Goal: Task Accomplishment & Management: Manage account settings

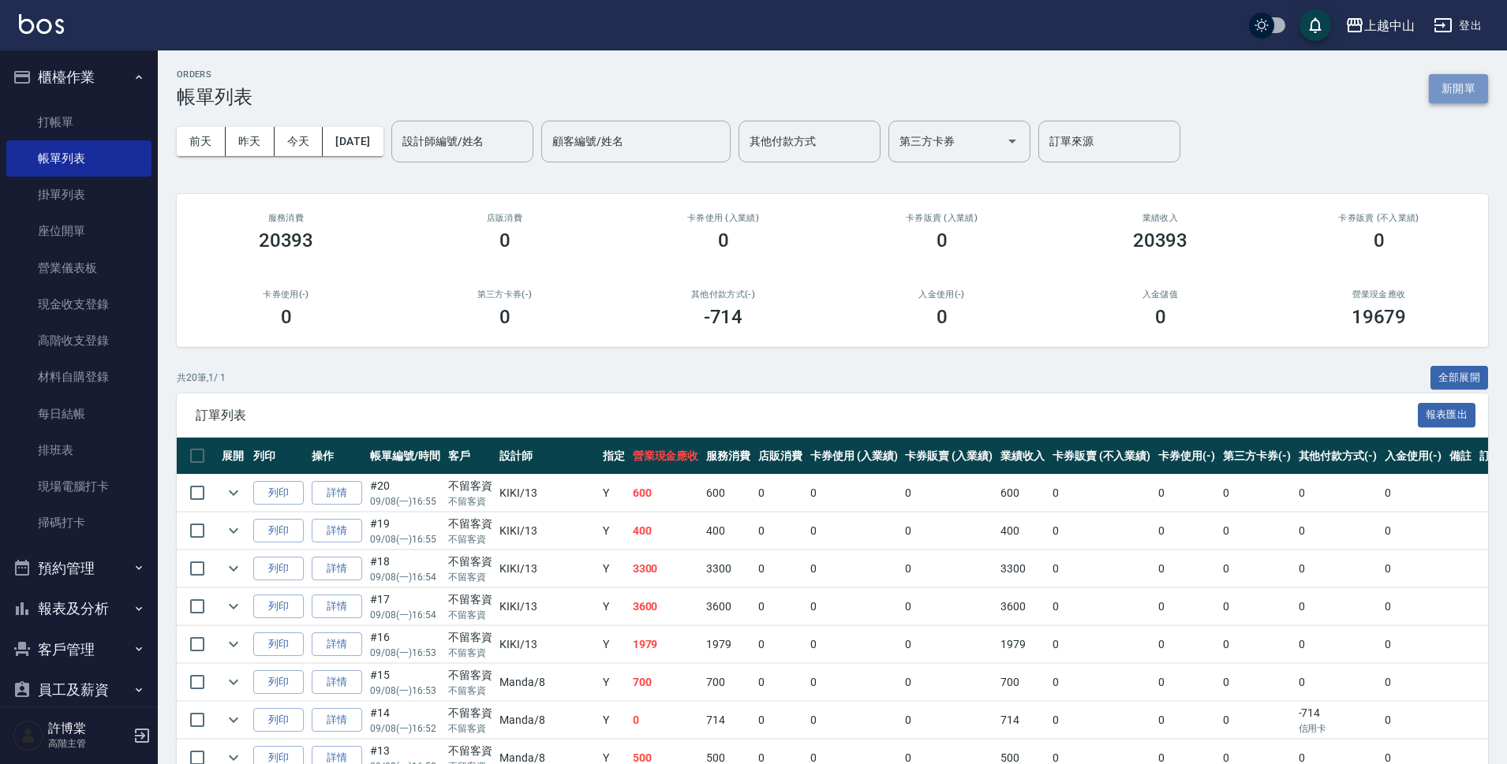
click at [1442, 80] on button "新開單" at bounding box center [1458, 88] width 59 height 29
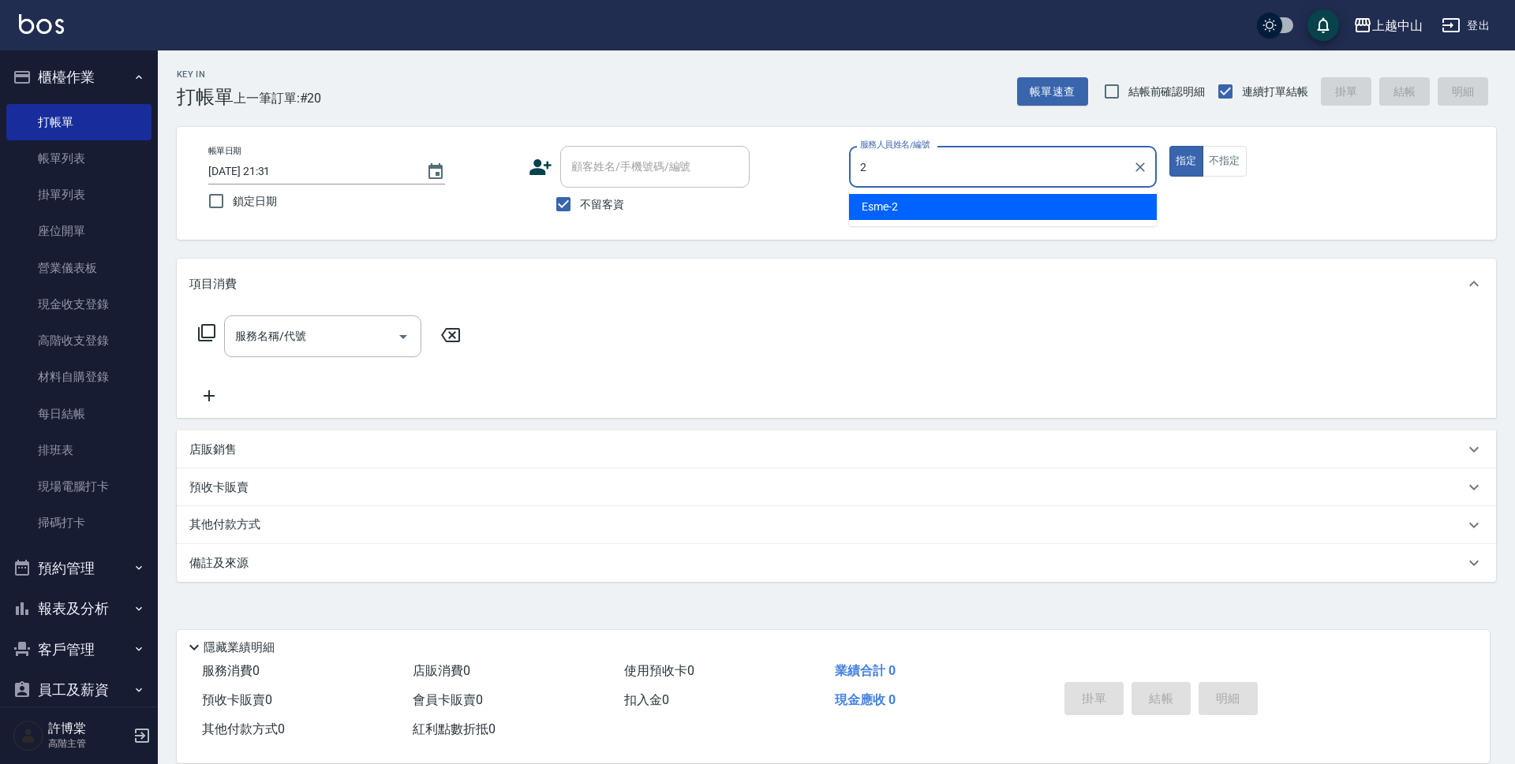
type input "Esme-2"
type button "true"
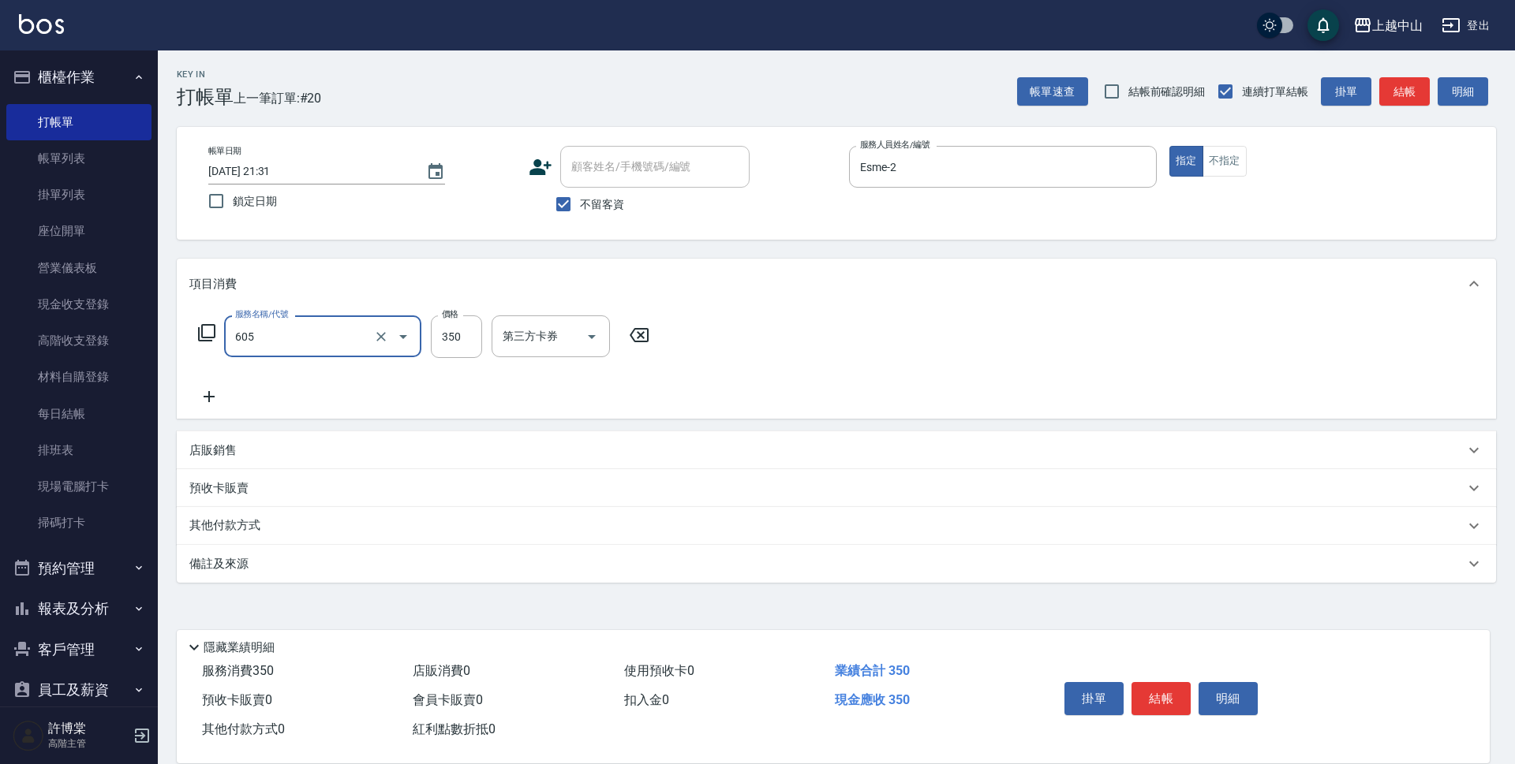
type input "洗髮 (女)(605)"
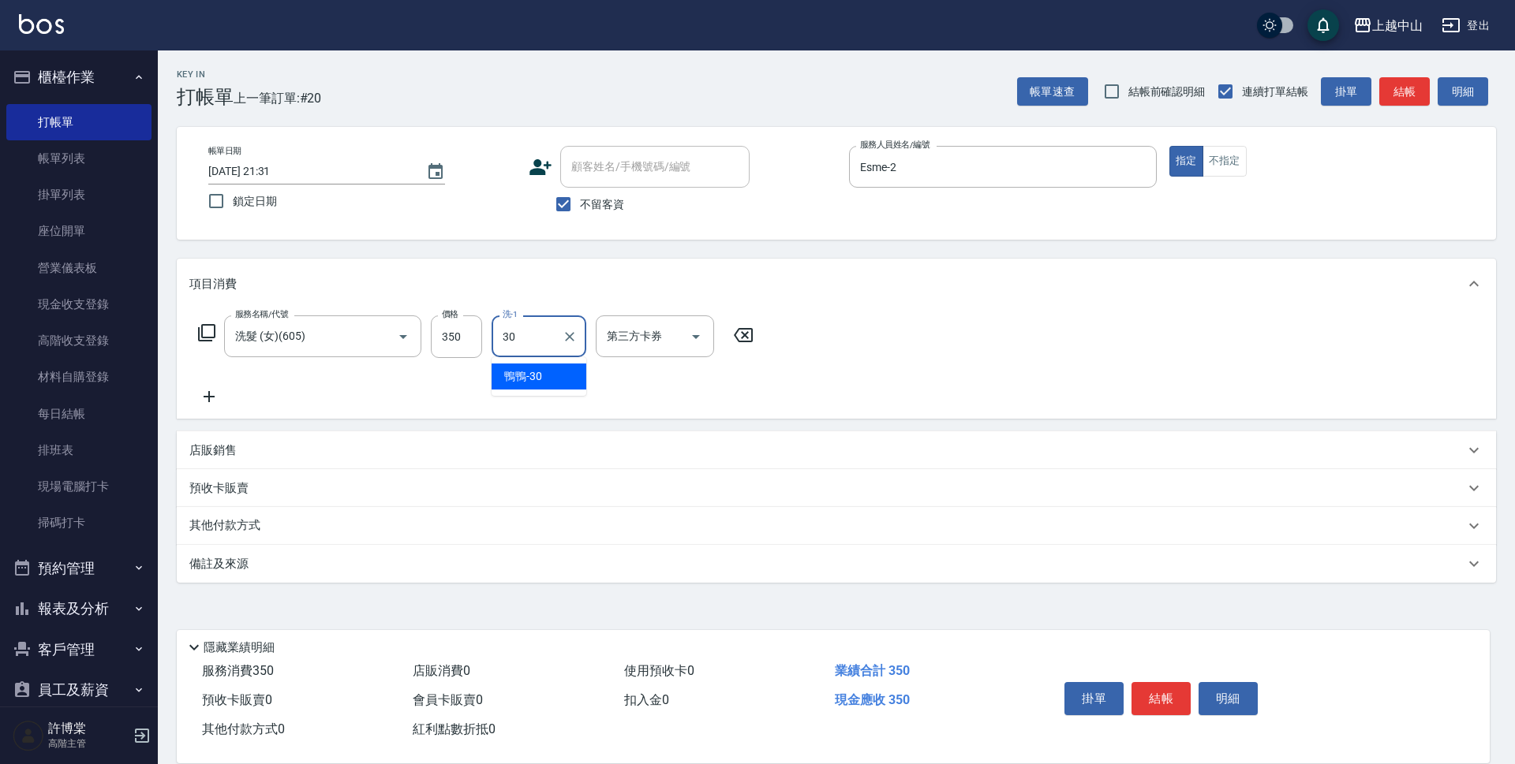
type input "鴨鴨-30"
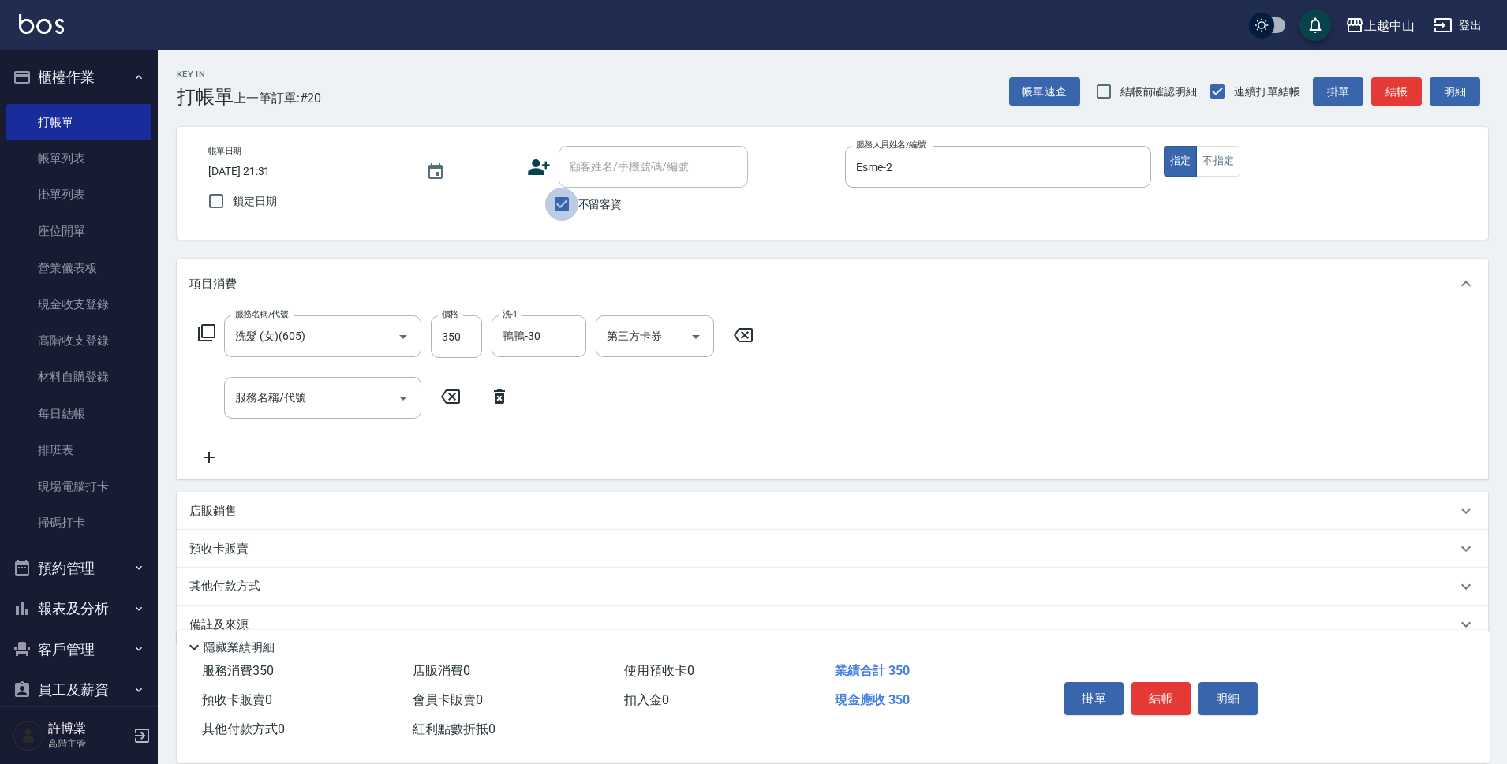
click at [563, 203] on input "不留客資" at bounding box center [561, 204] width 33 height 33
checkbox input "false"
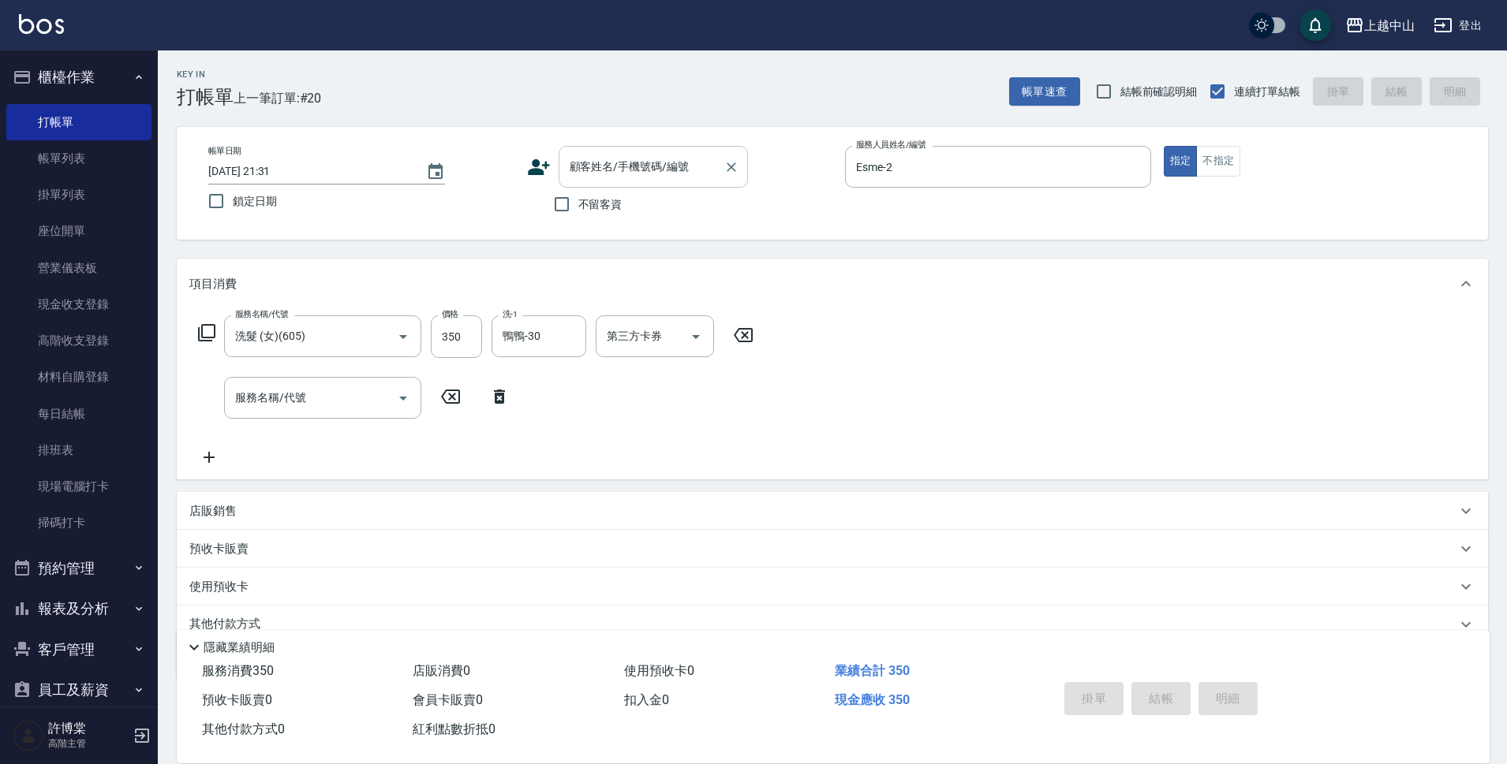
click at [587, 170] on div "顧客姓名/手機號碼/編號 顧客姓名/手機號碼/編號" at bounding box center [653, 167] width 189 height 42
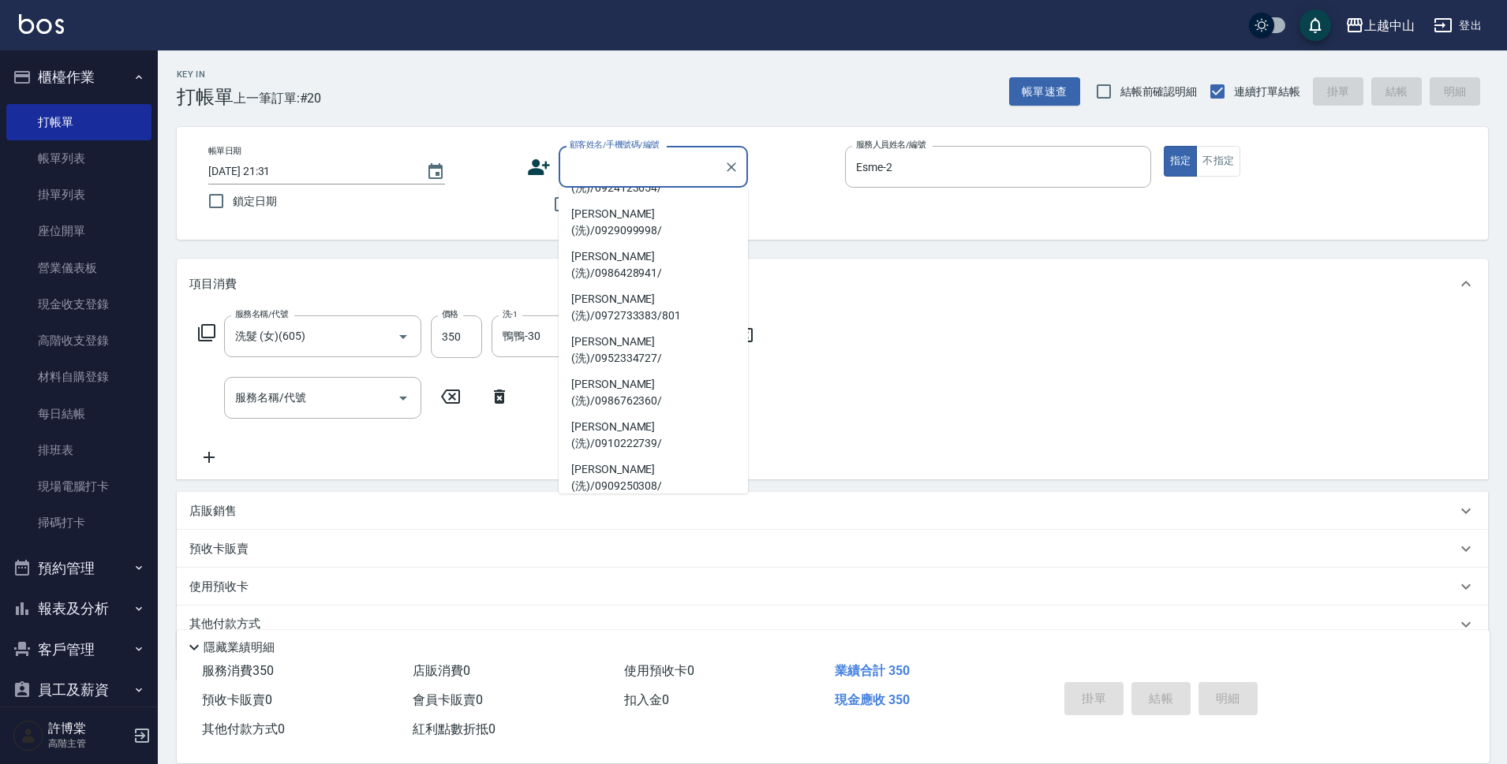
scroll to position [227, 0]
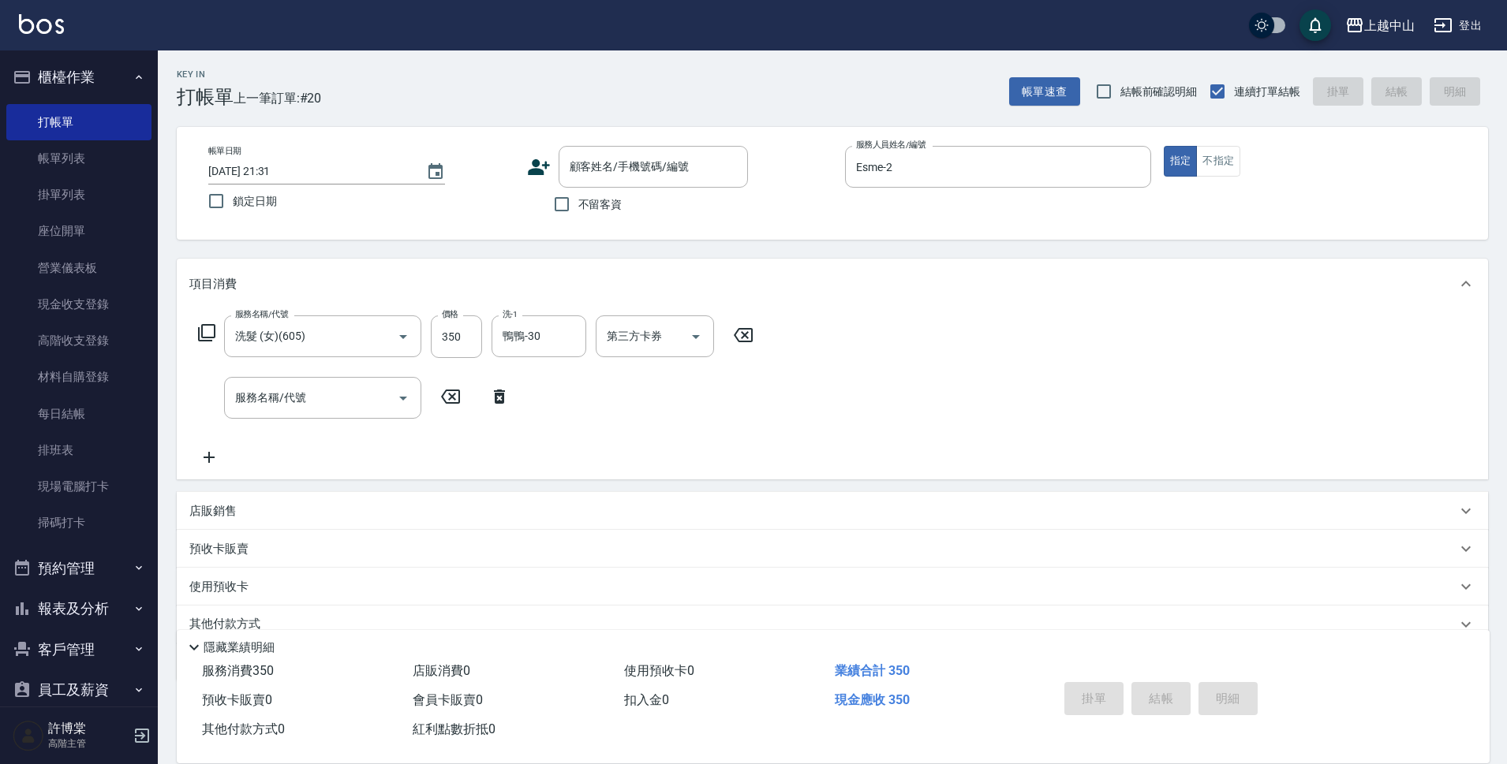
drag, startPoint x: 783, startPoint y: 371, endPoint x: 787, endPoint y: 346, distance: 24.8
click at [787, 346] on div "服務名稱/代號 洗髮 (女)(605) 服務名稱/代號 價格 350 價格 洗-1 鴨鴨-30 洗-1 第三方卡券 第三方卡券 服務名稱/代號 服務名稱/代號" at bounding box center [832, 394] width 1311 height 170
click at [716, 183] on div "顧客姓名/手機號碼/編號" at bounding box center [653, 167] width 189 height 42
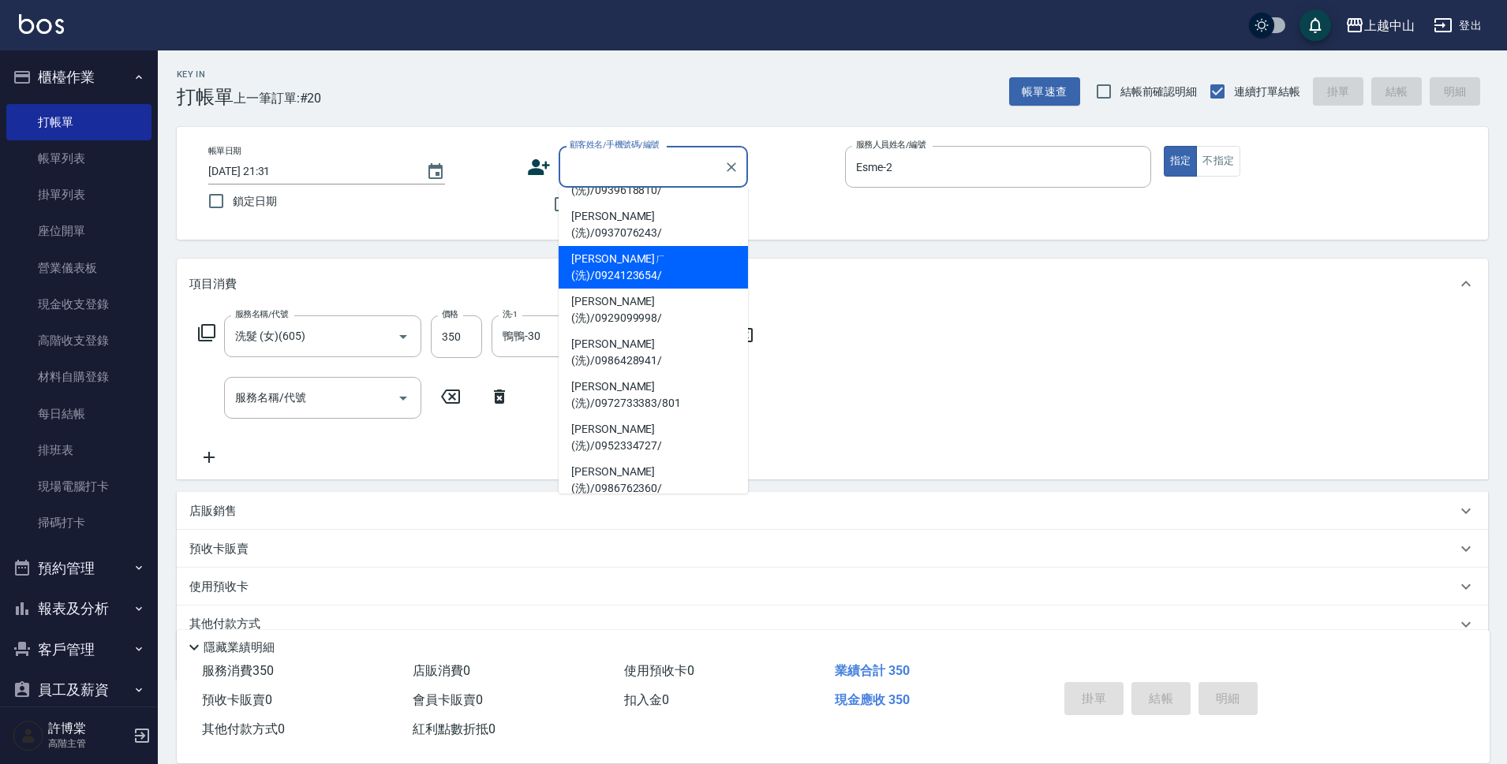
scroll to position [120, 0]
click at [715, 671] on li "[PERSON_NAME](洗)/0918589177/" at bounding box center [653, 692] width 189 height 43
type input "[PERSON_NAME](洗)/0918589177/"
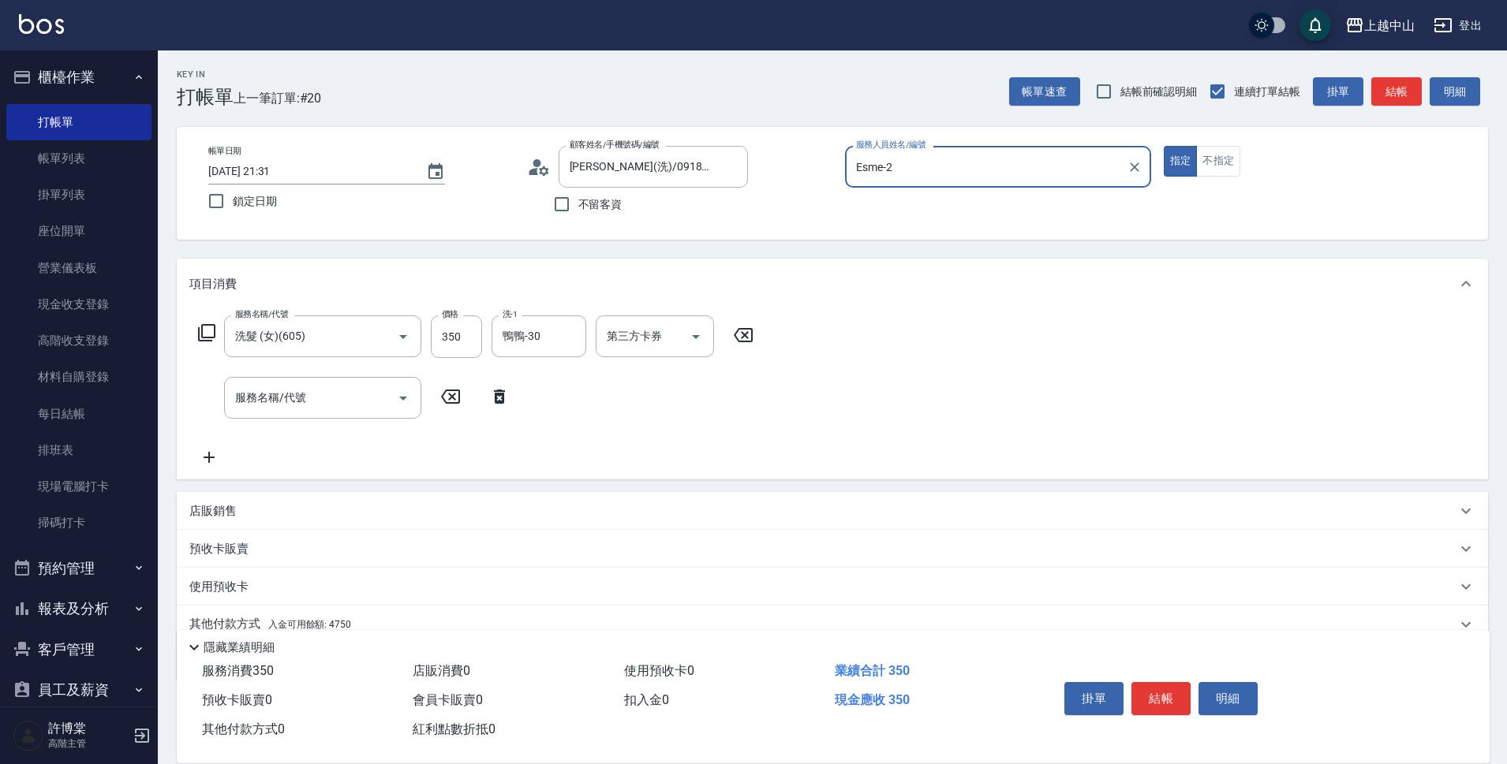
scroll to position [69, 0]
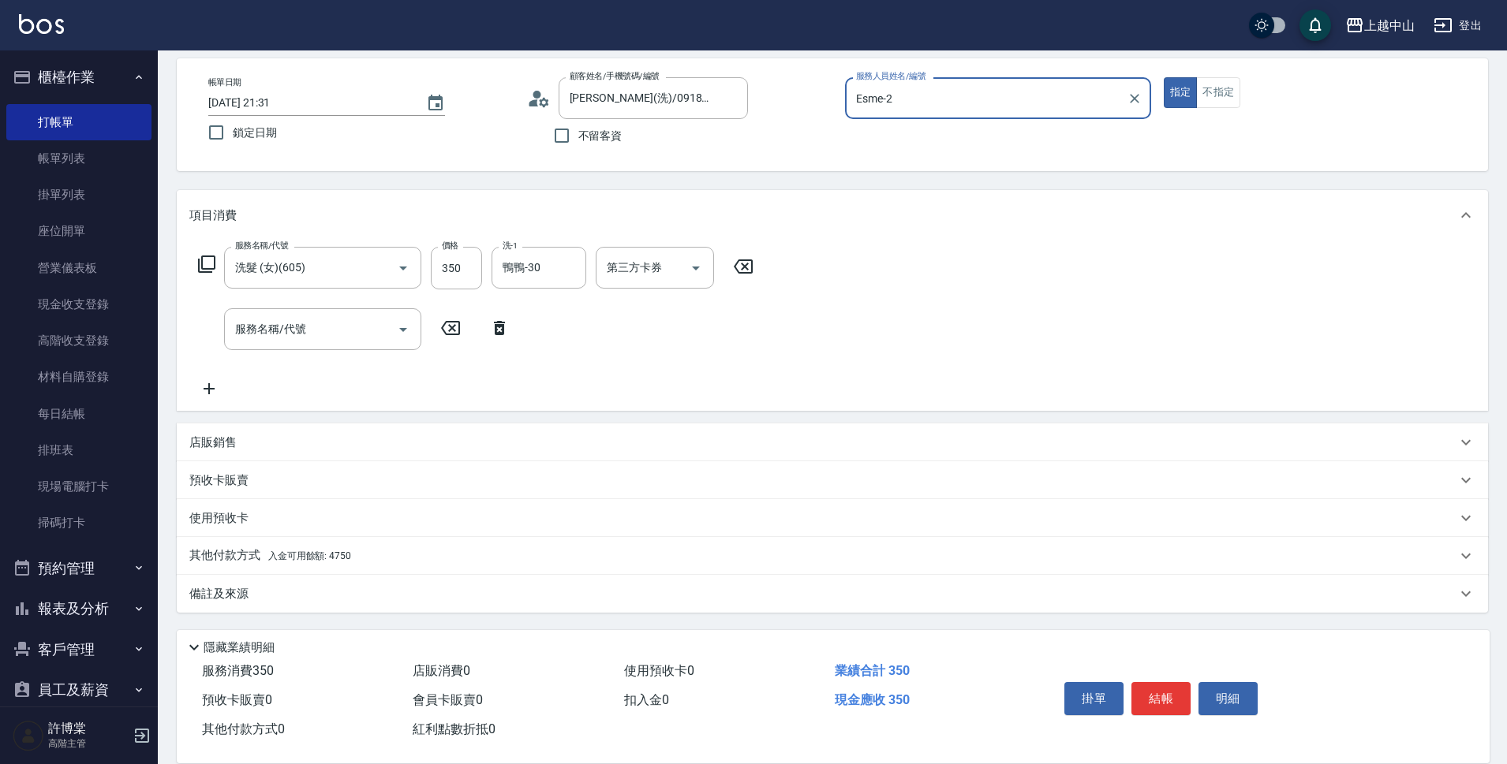
click at [382, 555] on div "其他付款方式 入金可用餘額: 4750" at bounding box center [822, 555] width 1267 height 17
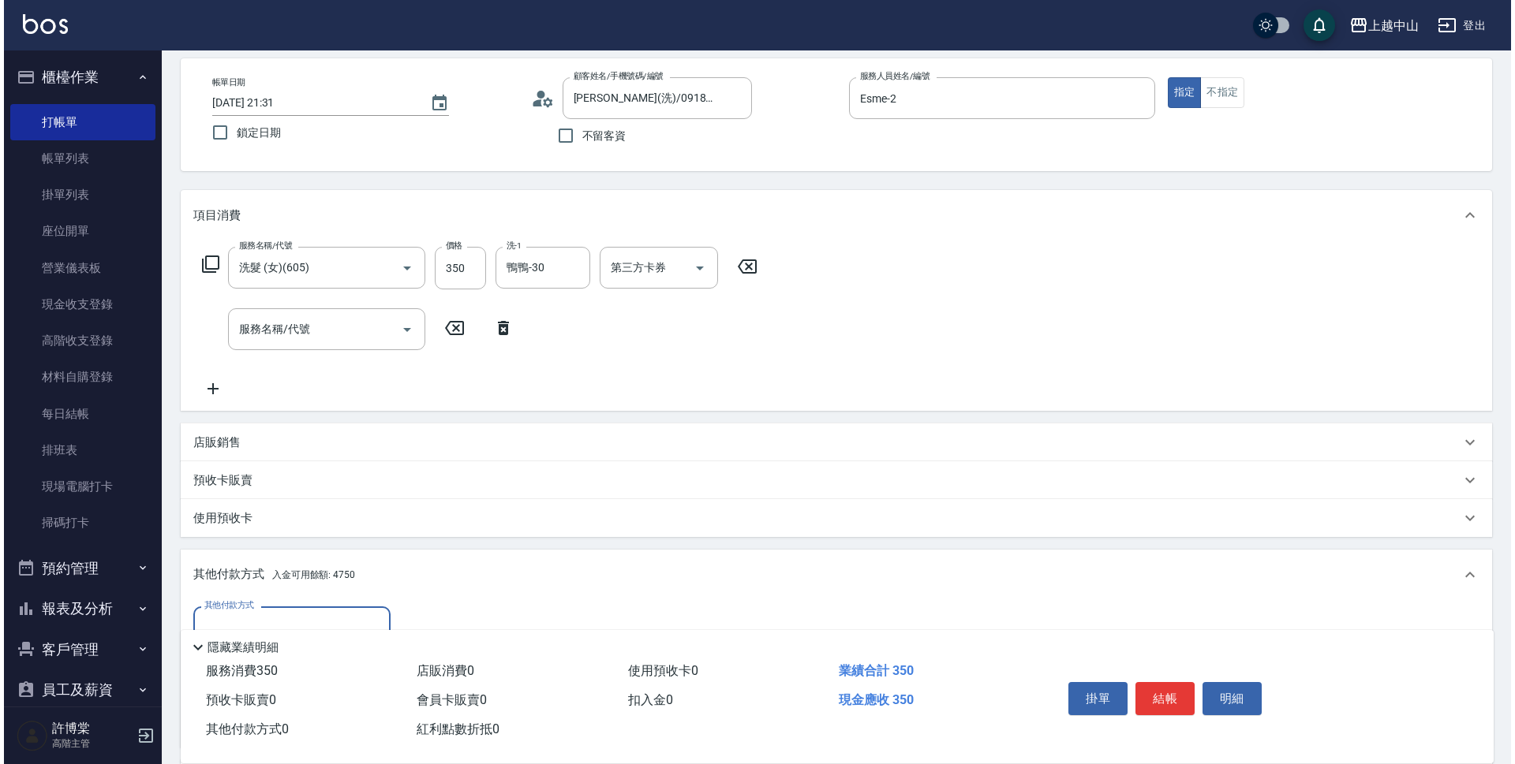
scroll to position [255, 0]
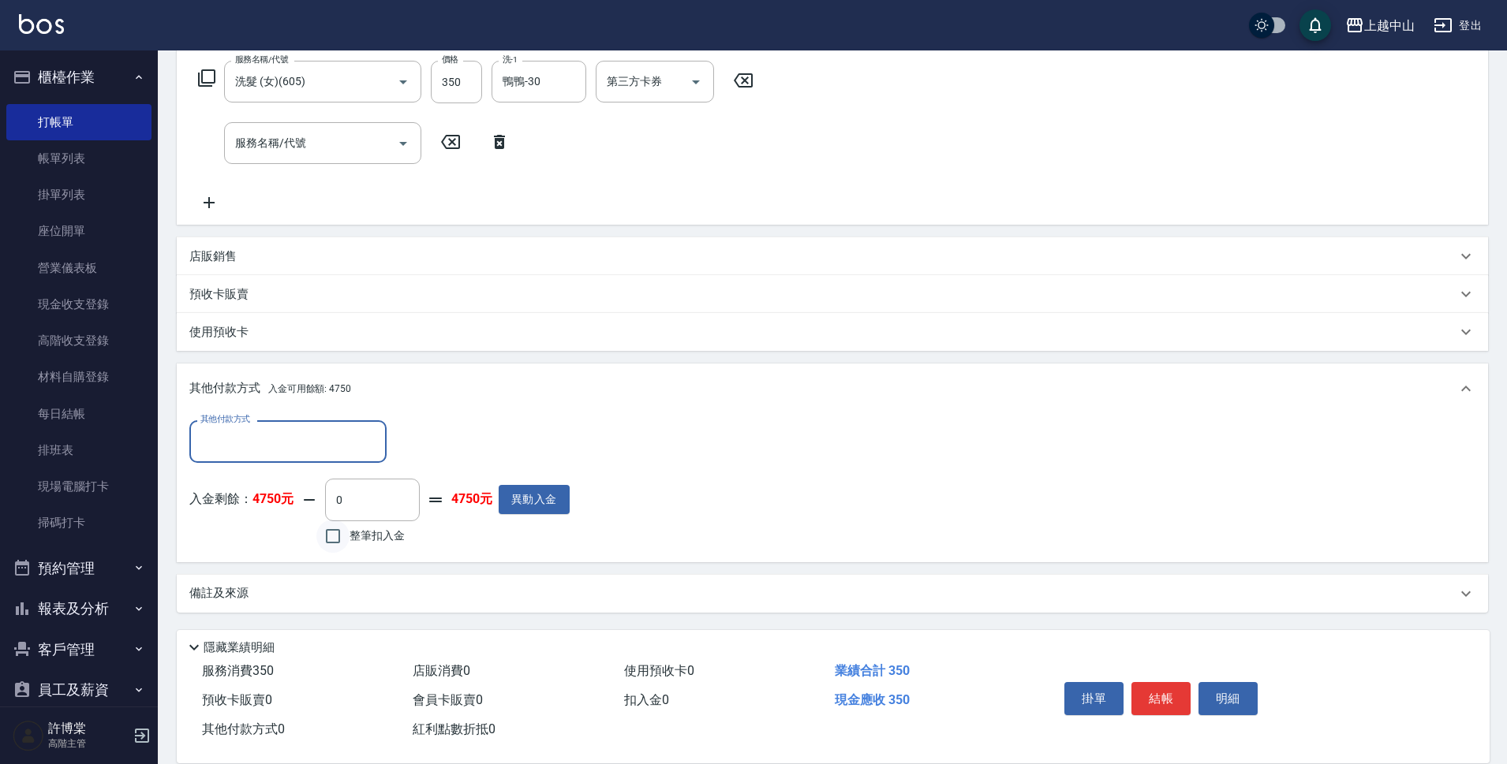
click at [330, 534] on input "整筆扣入金" at bounding box center [332, 536] width 33 height 33
checkbox input "true"
type input "350"
click at [1232, 699] on button "明細" at bounding box center [1227, 698] width 59 height 33
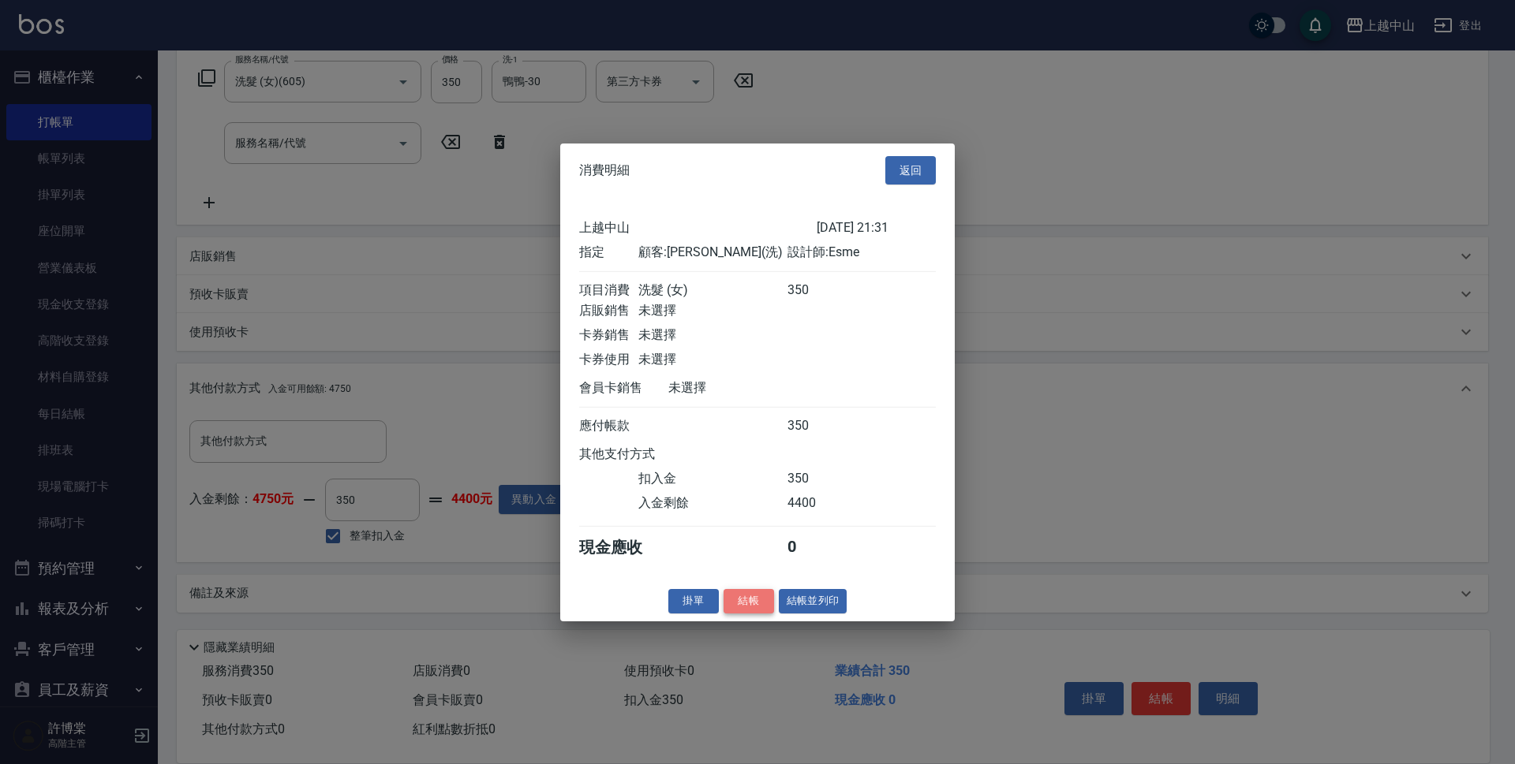
click at [731, 613] on button "結帳" at bounding box center [748, 601] width 50 height 24
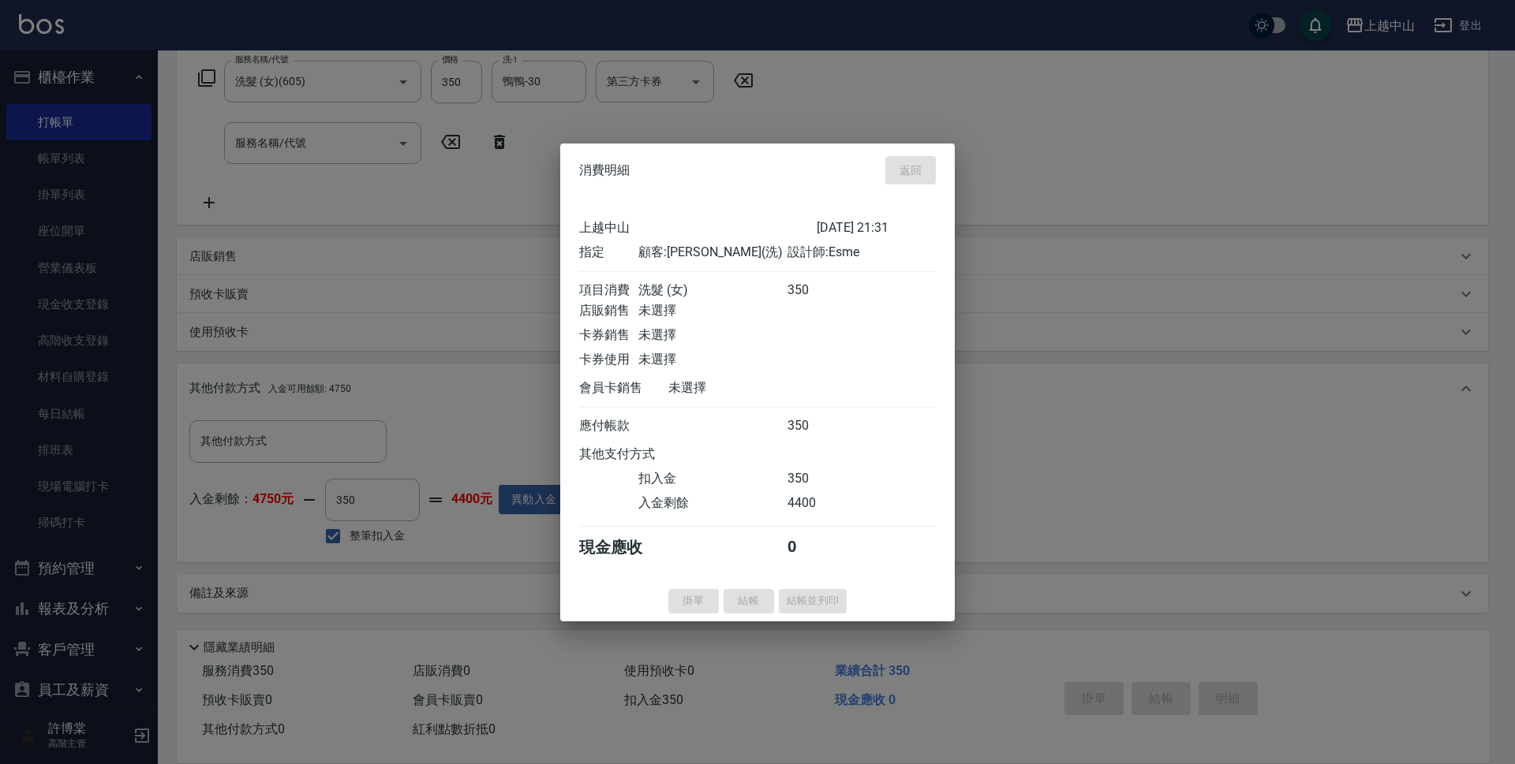
type input "[DATE] 21:32"
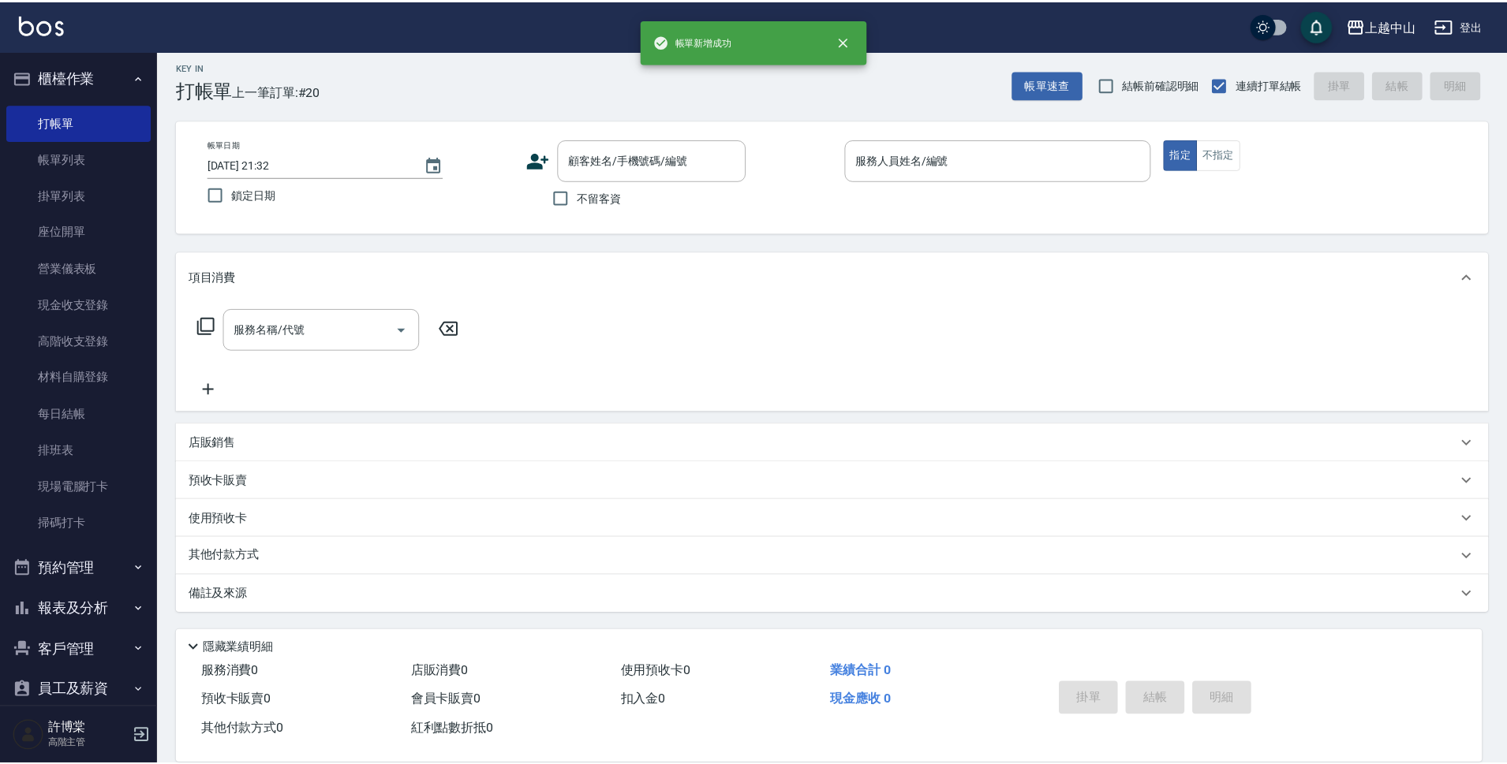
scroll to position [0, 0]
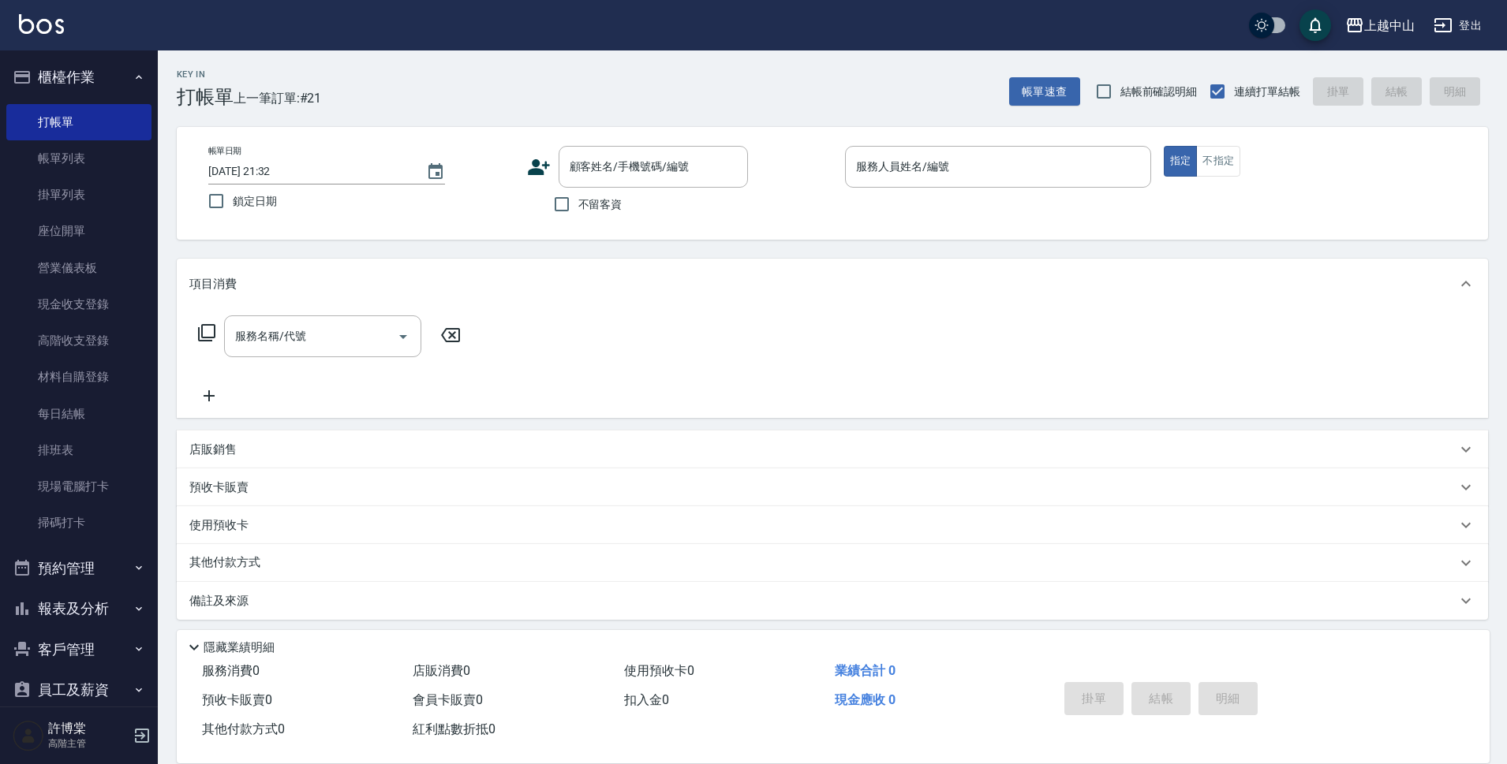
click at [580, 211] on span "不留客資" at bounding box center [600, 204] width 44 height 17
click at [578, 211] on input "不留客資" at bounding box center [561, 204] width 33 height 33
checkbox input "true"
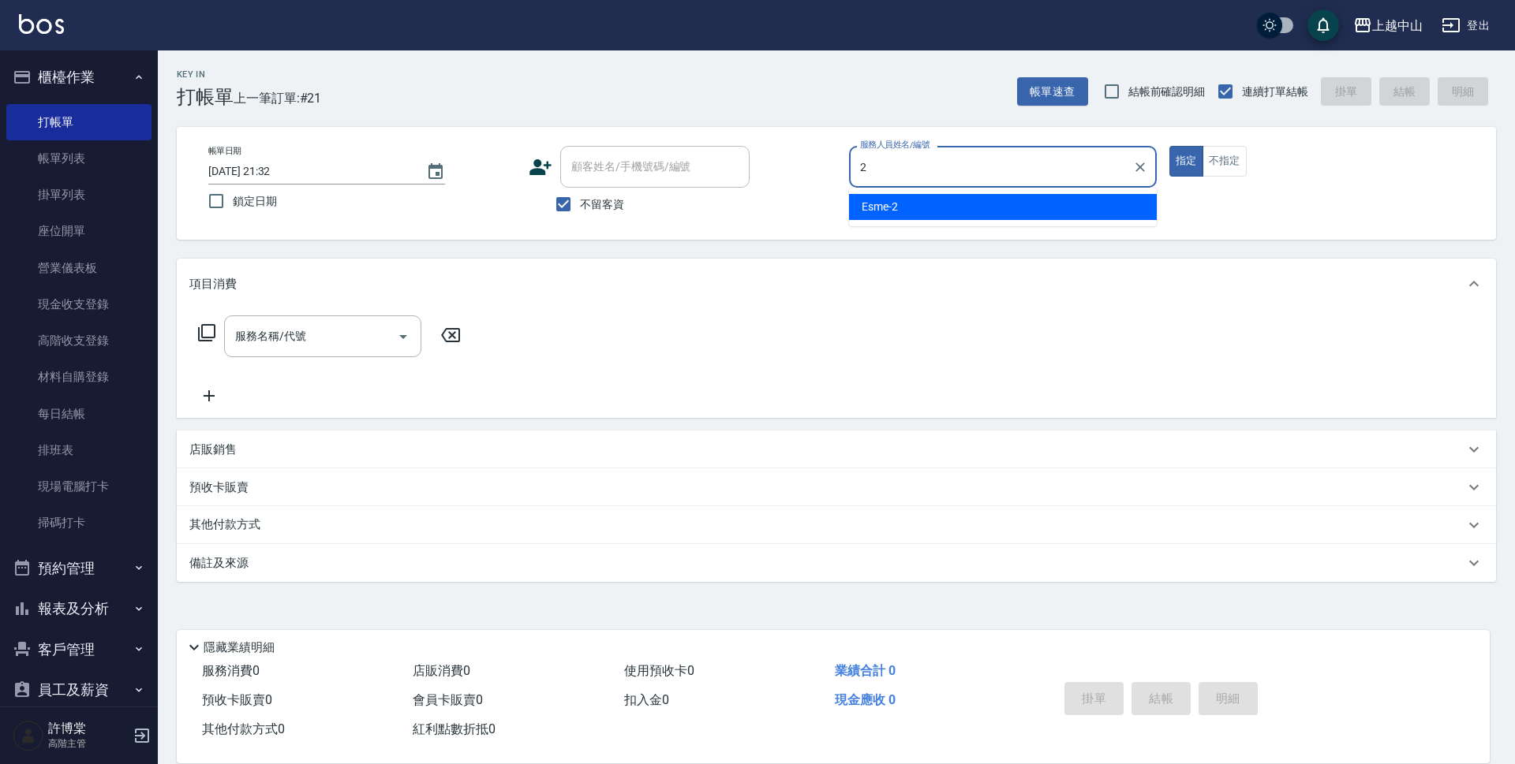
type input "Esme-2"
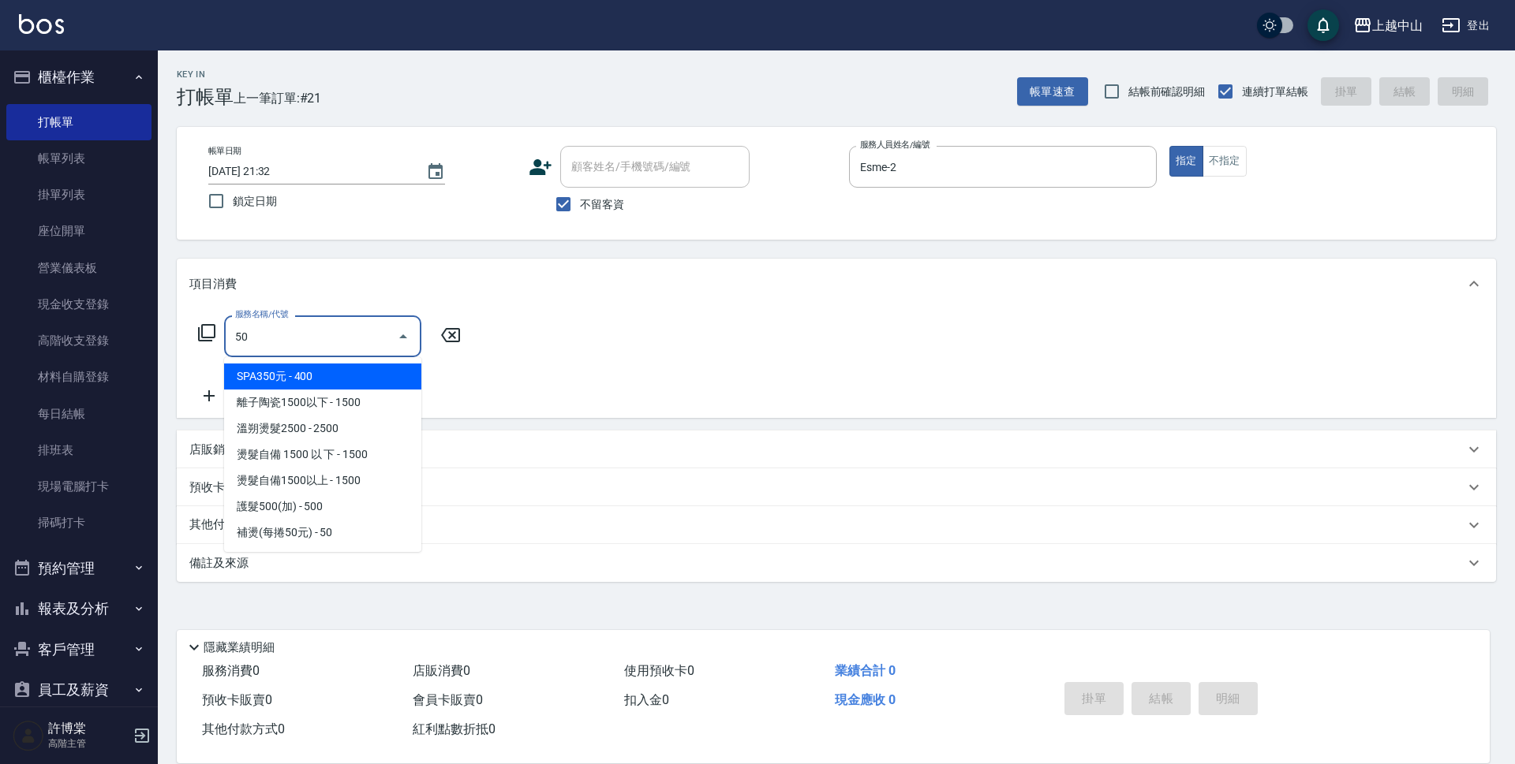
type input "502"
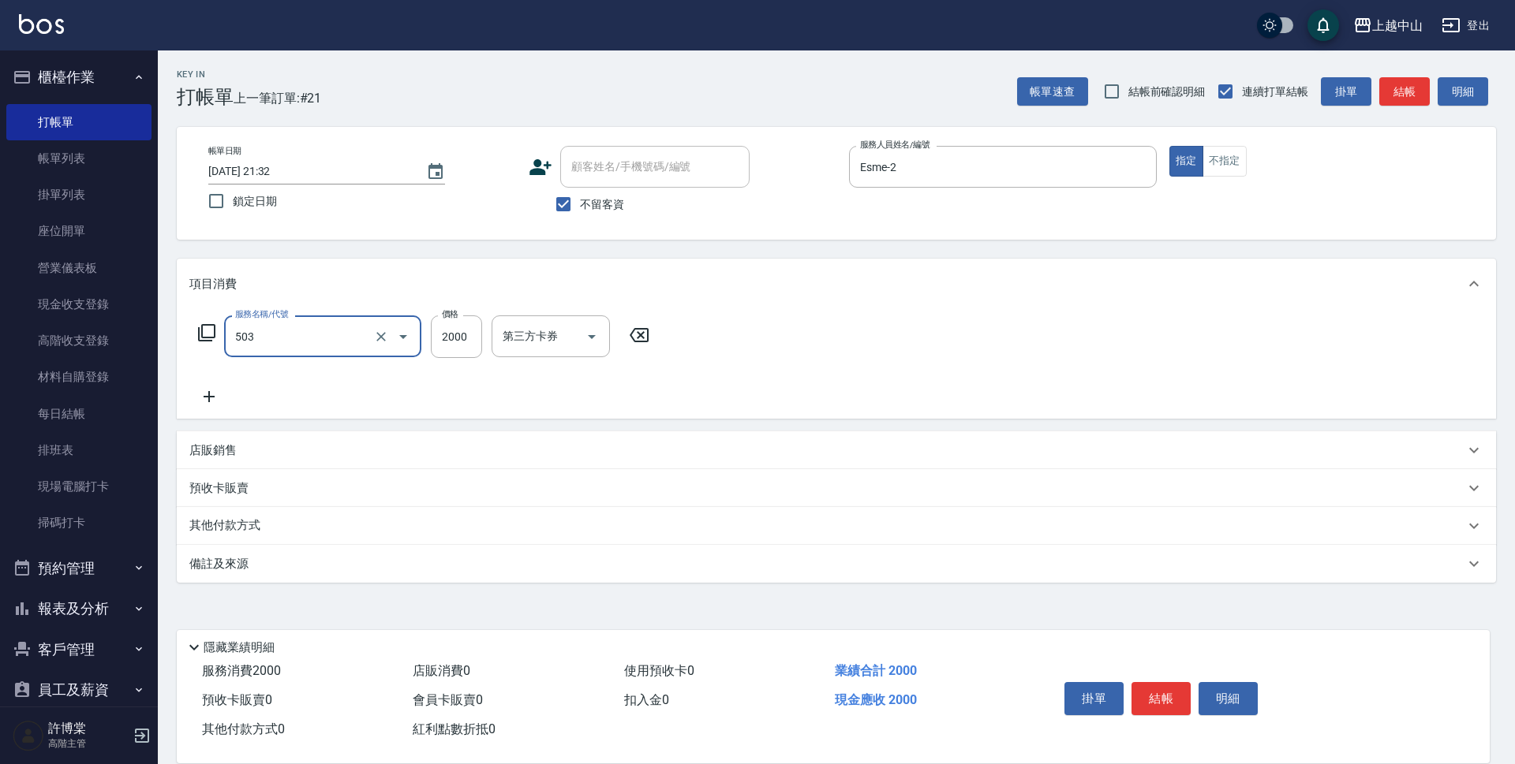
type input "染髮2000以下(503)"
type input "1600"
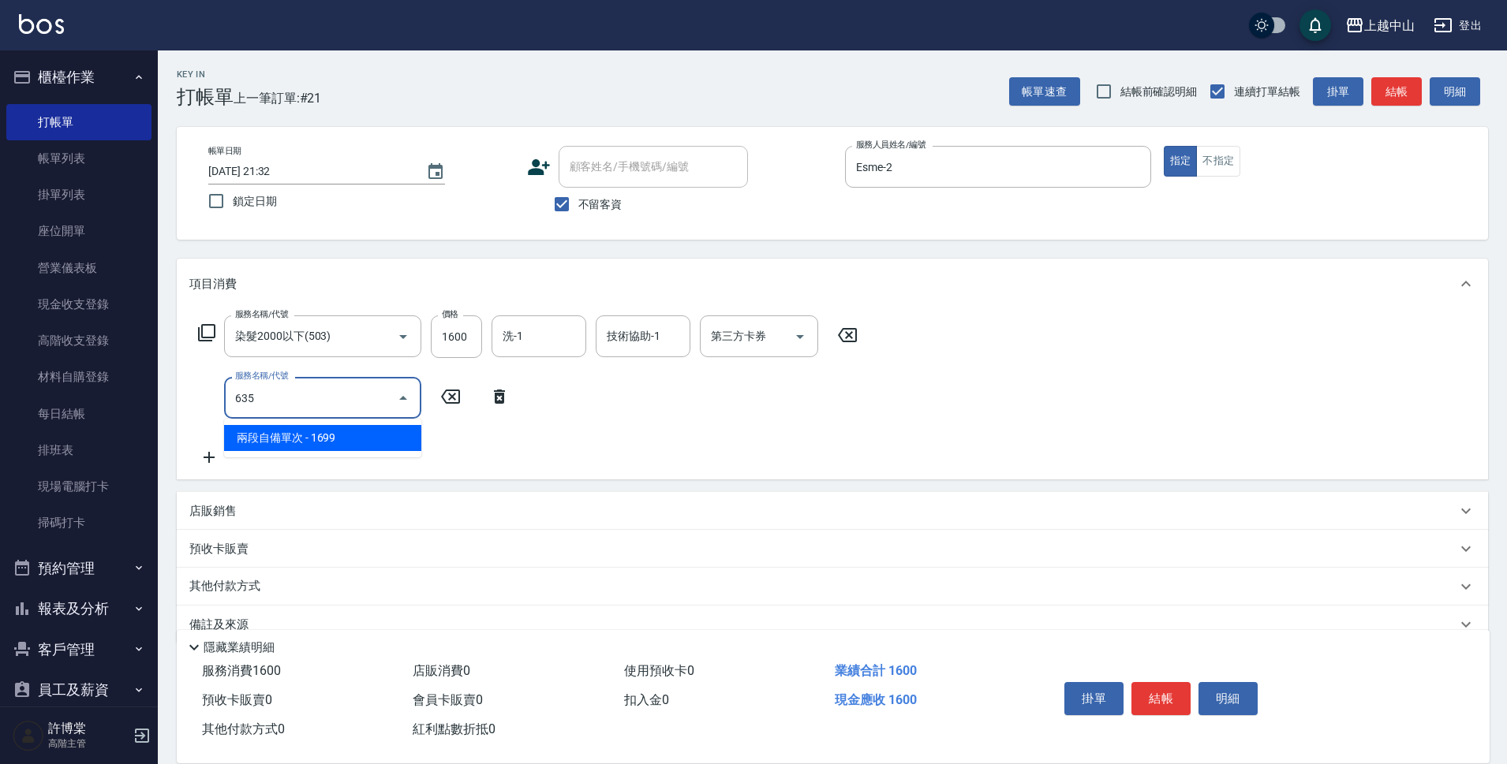
type input "兩段自備單次(635)"
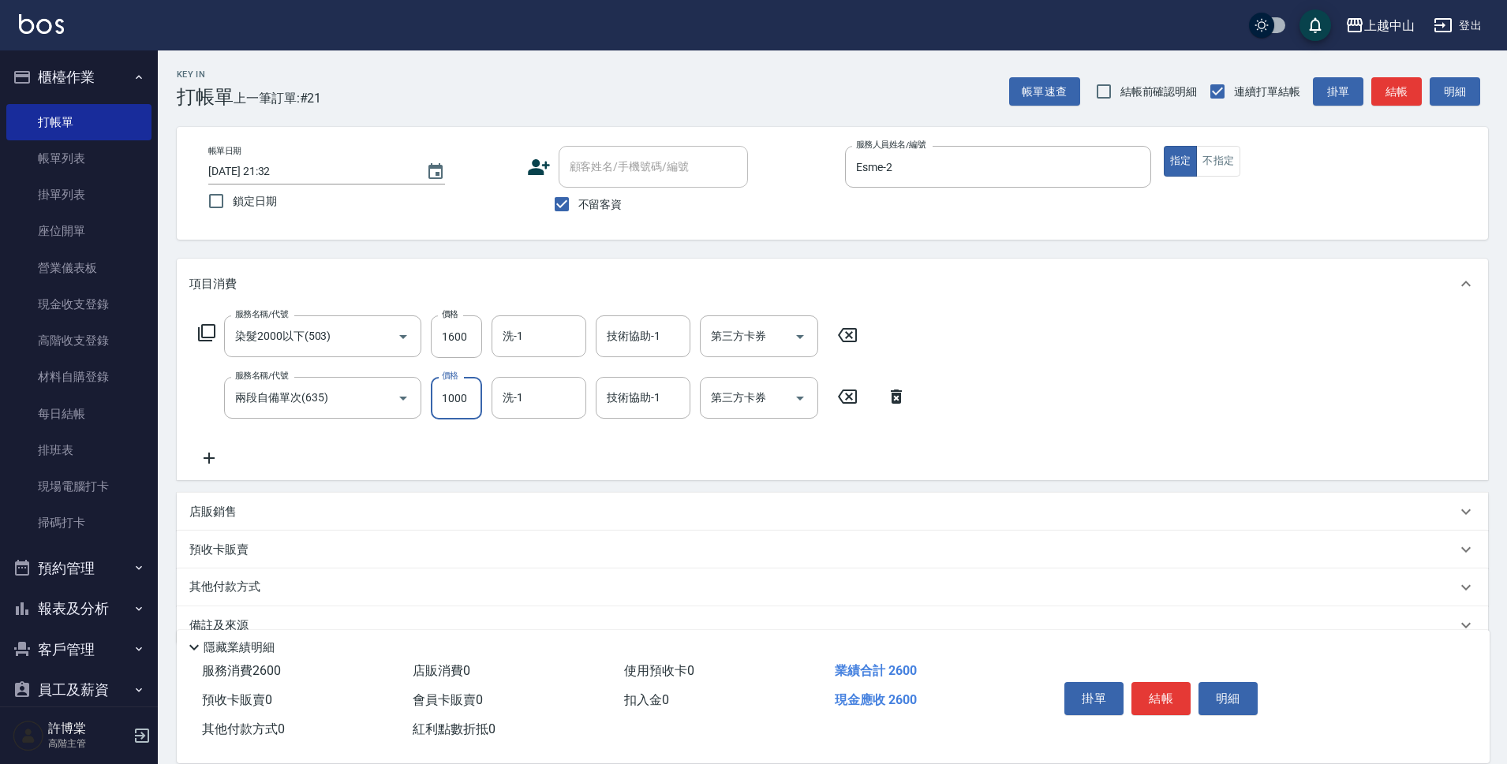
type input "1000"
type input "鴨鴨-30"
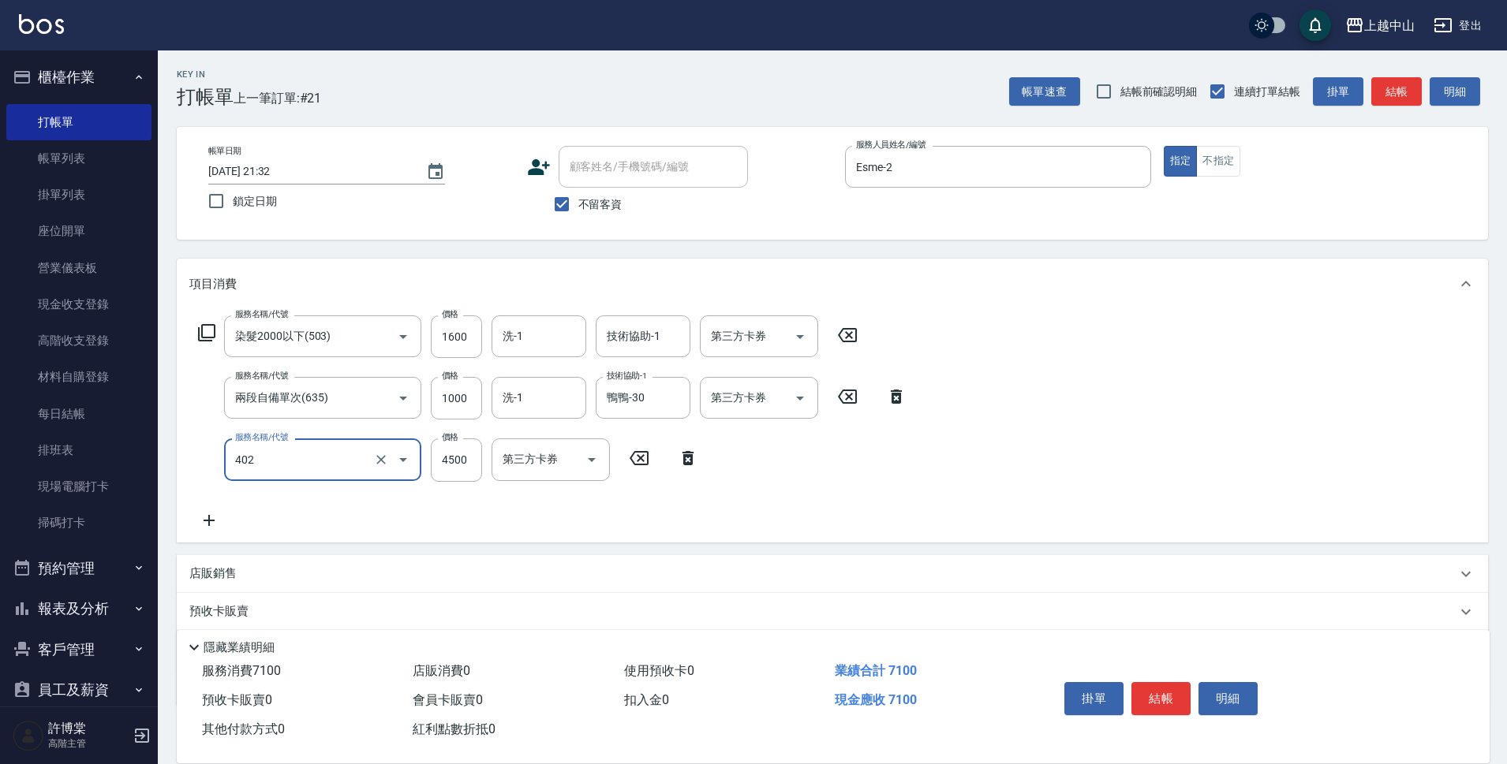
type input "2段式結構自備卡(402)"
type input "3000"
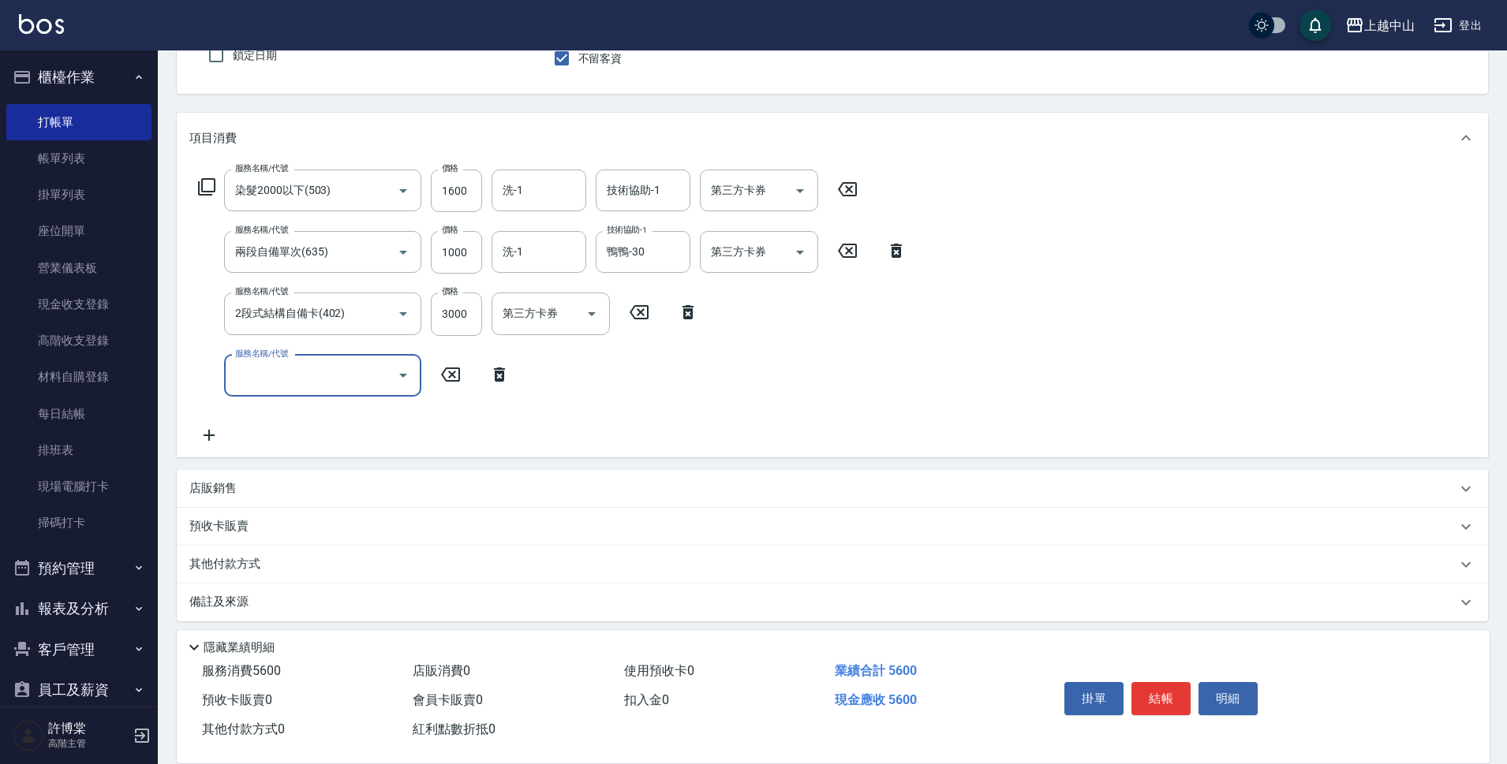
scroll to position [155, 0]
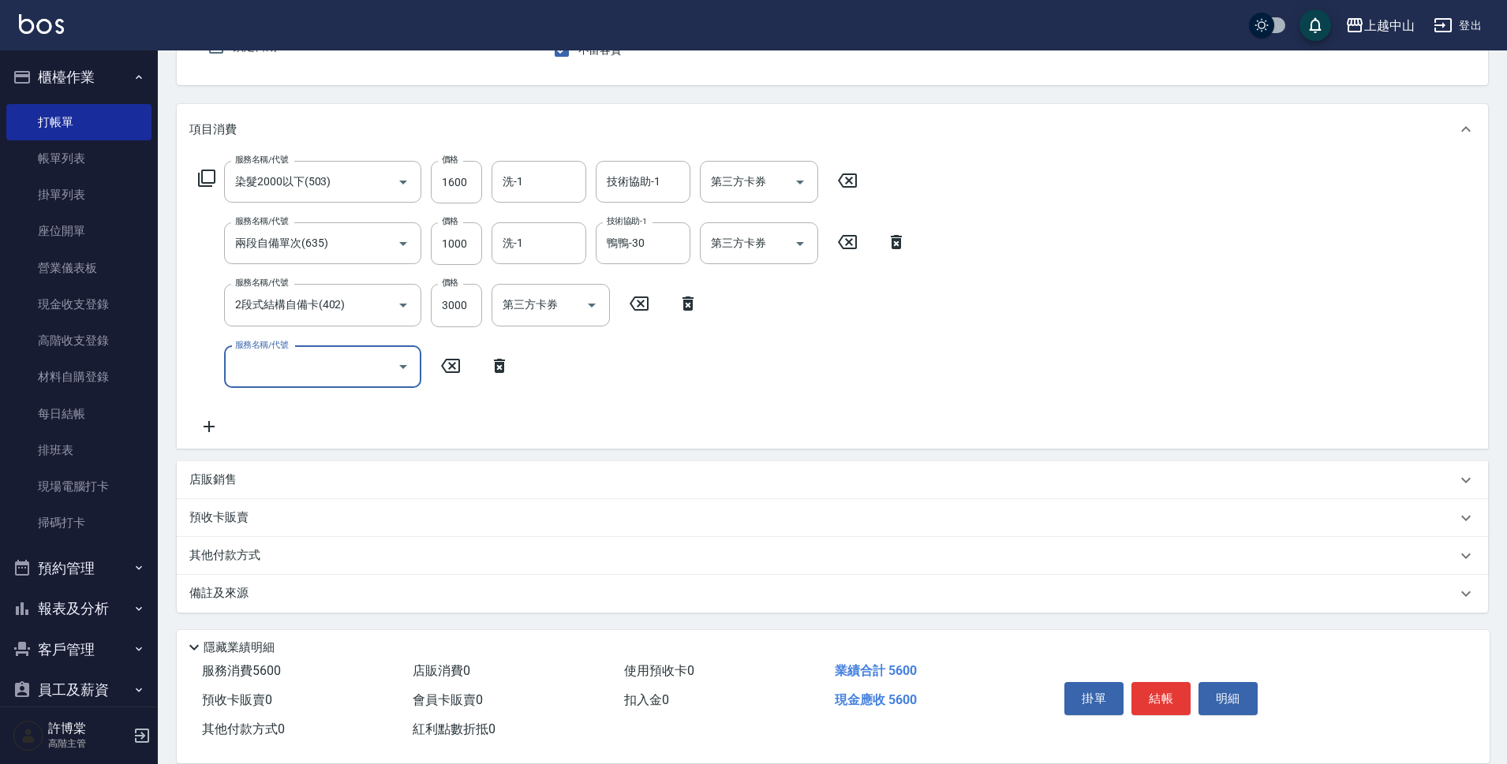
drag, startPoint x: 244, startPoint y: 557, endPoint x: 226, endPoint y: 540, distance: 24.6
click at [245, 557] on p "其他付款方式" at bounding box center [228, 555] width 79 height 17
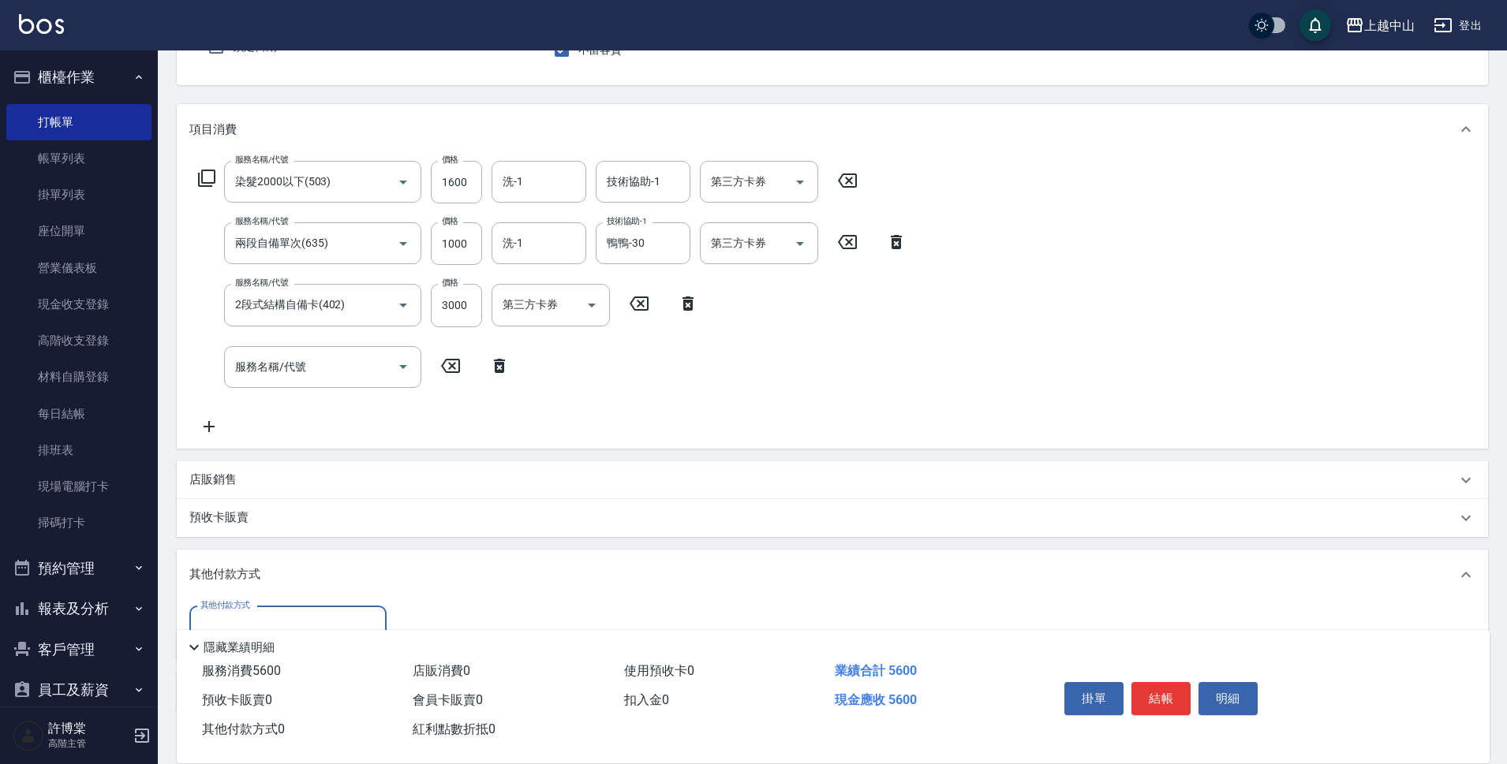
scroll to position [253, 0]
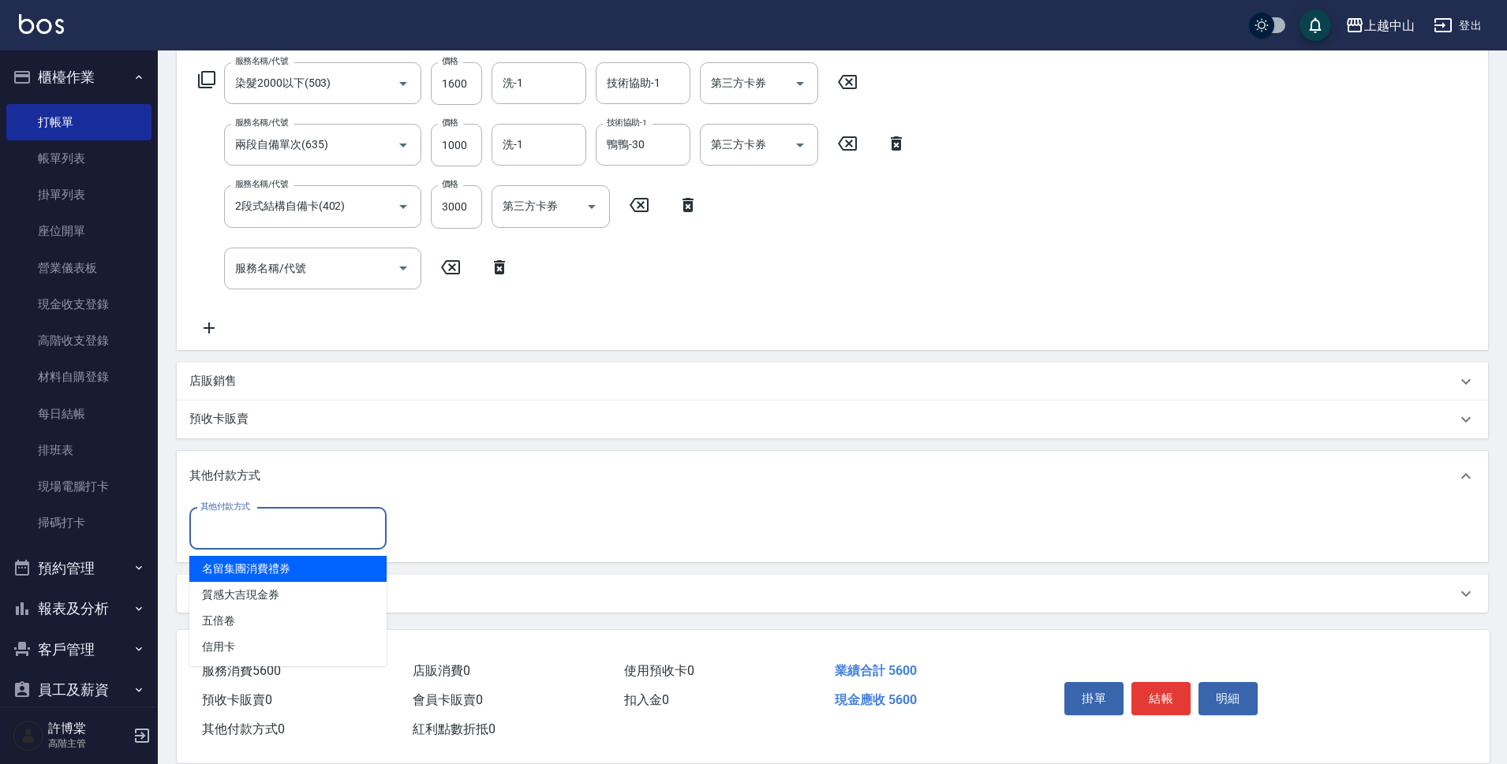
drag, startPoint x: 201, startPoint y: 515, endPoint x: 232, endPoint y: 559, distance: 53.8
click at [202, 515] on input "其他付款方式" at bounding box center [287, 529] width 183 height 28
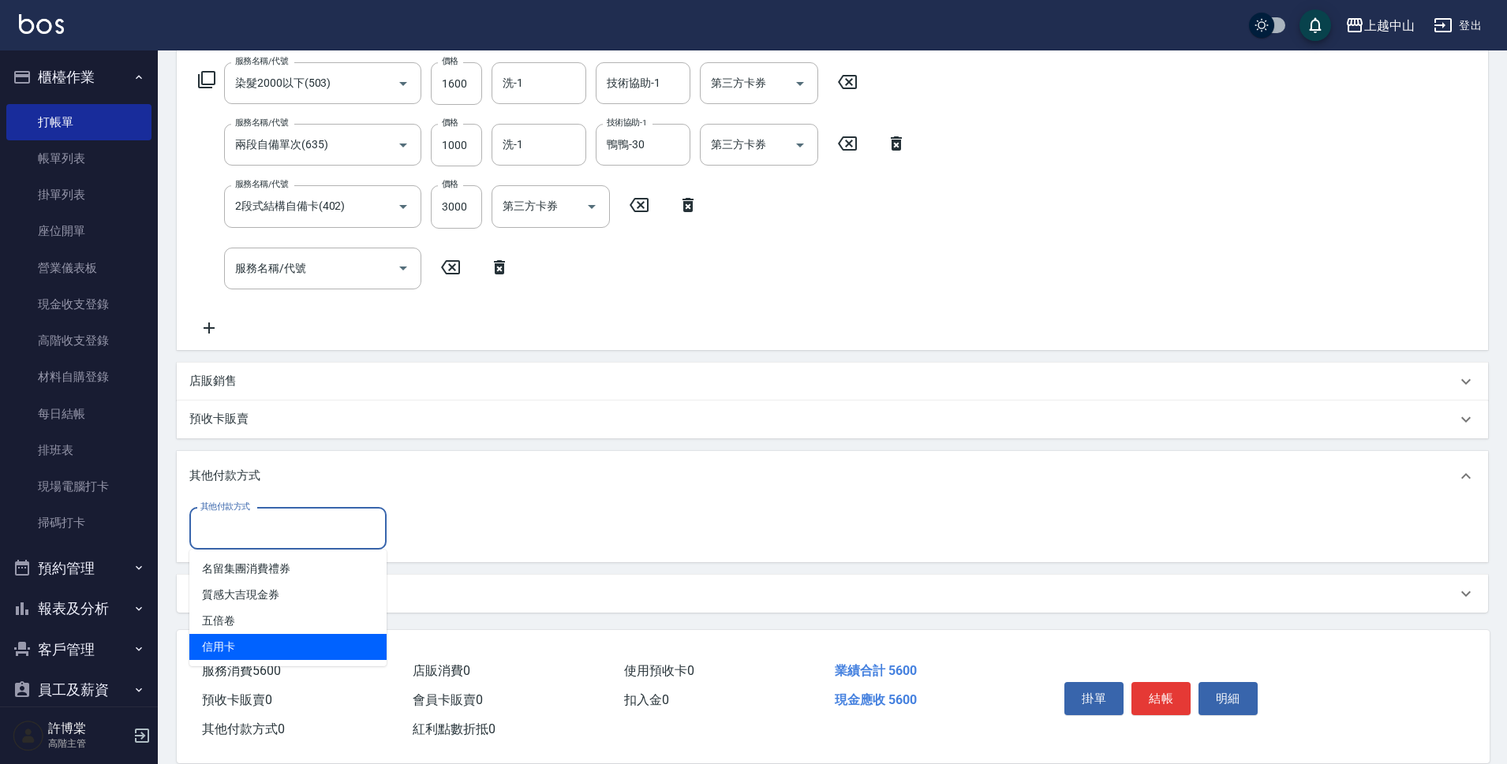
click at [263, 641] on span "信用卡" at bounding box center [287, 647] width 197 height 26
type input "信用卡"
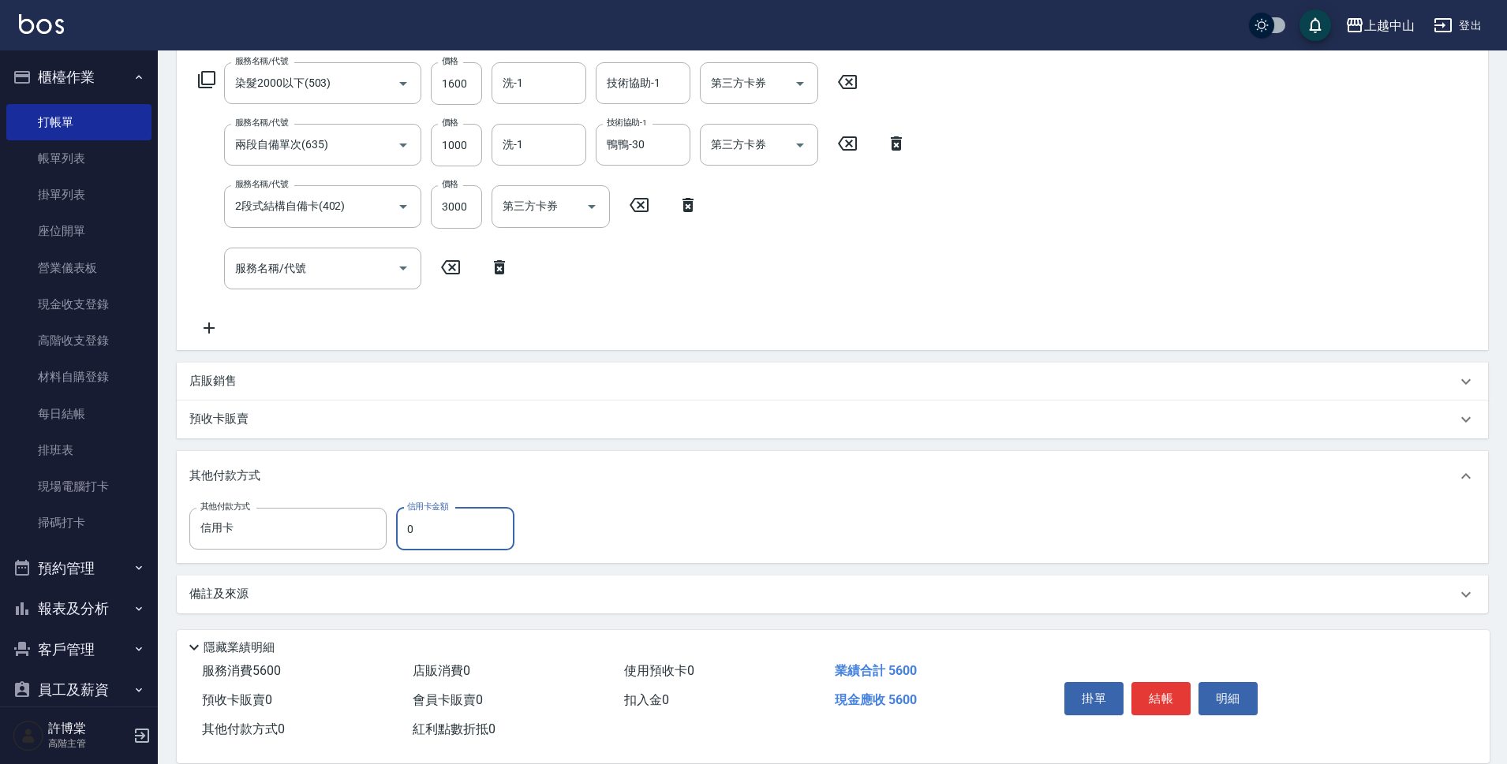
click at [402, 530] on input "0" at bounding box center [455, 529] width 118 height 43
type input "5600"
type input "[DATE] 21:33"
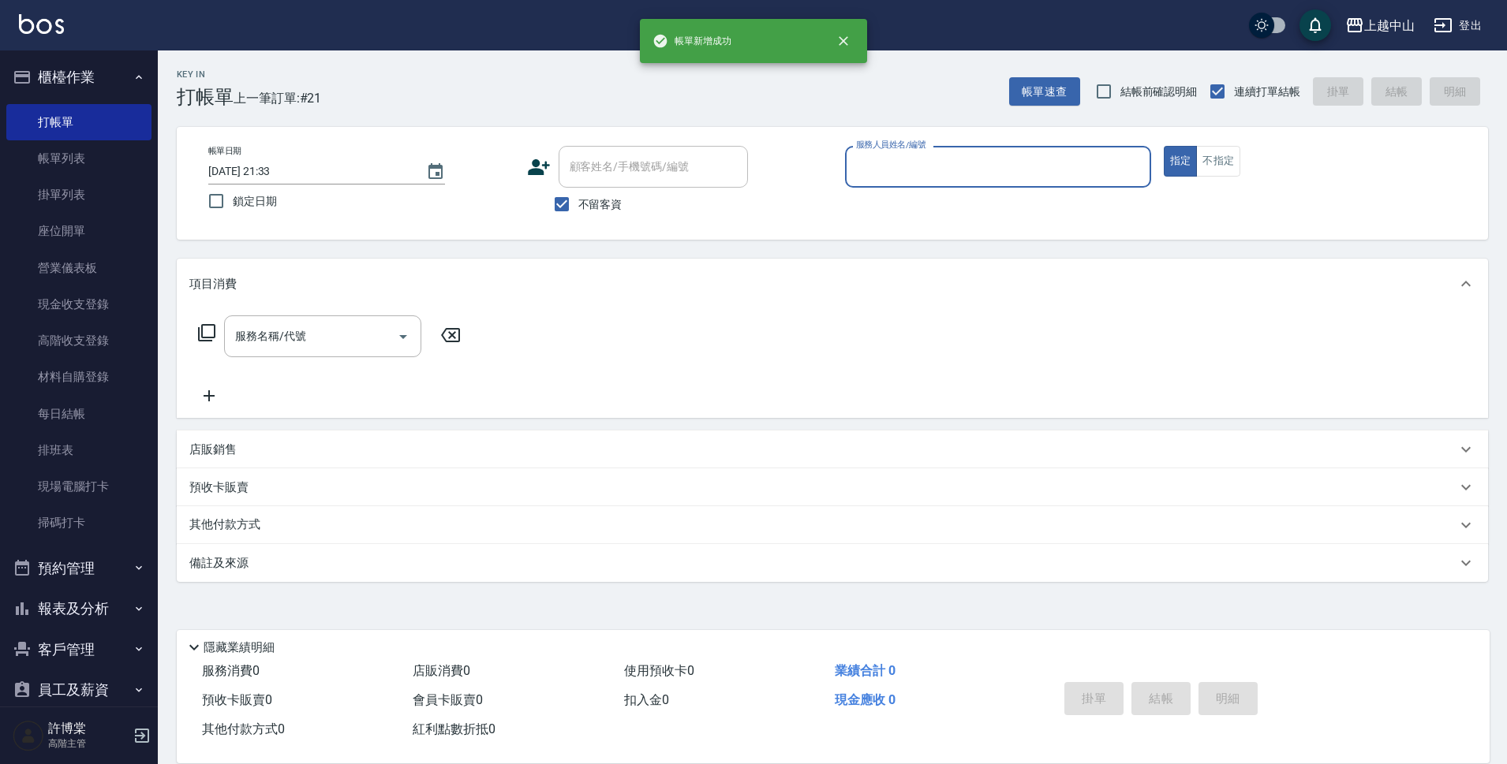
scroll to position [0, 0]
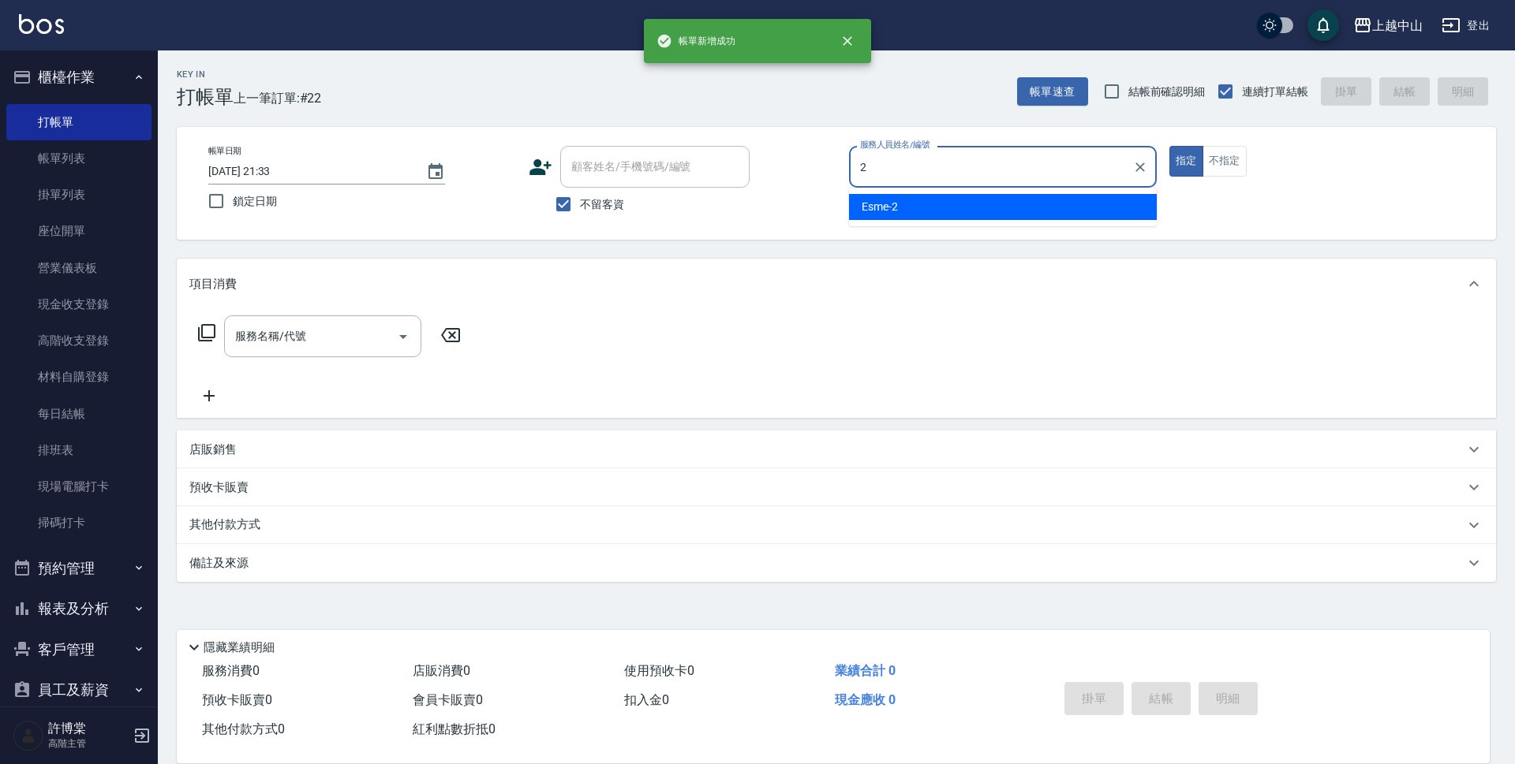
type input "Esme-2"
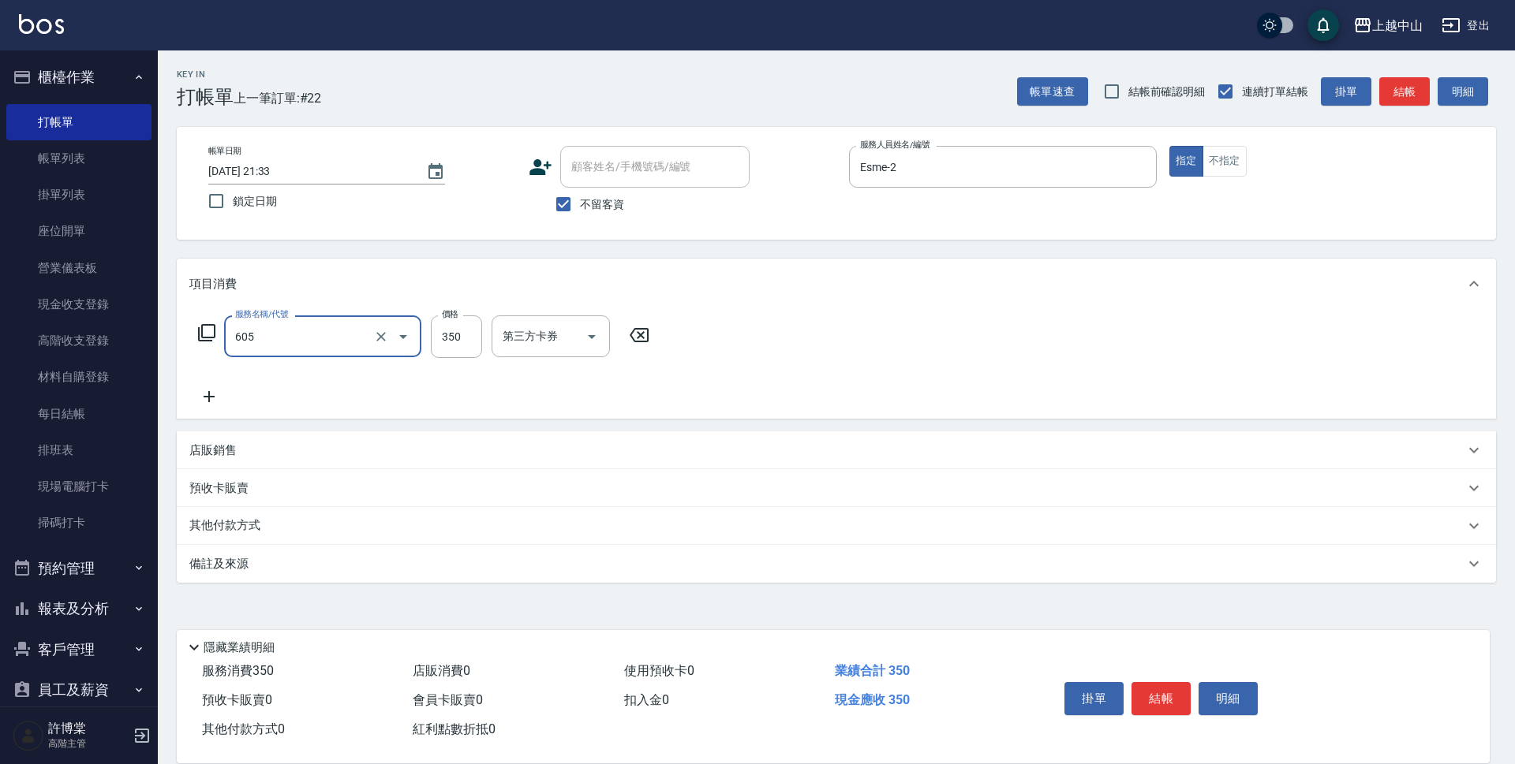
type input "洗髮 (女)(605)"
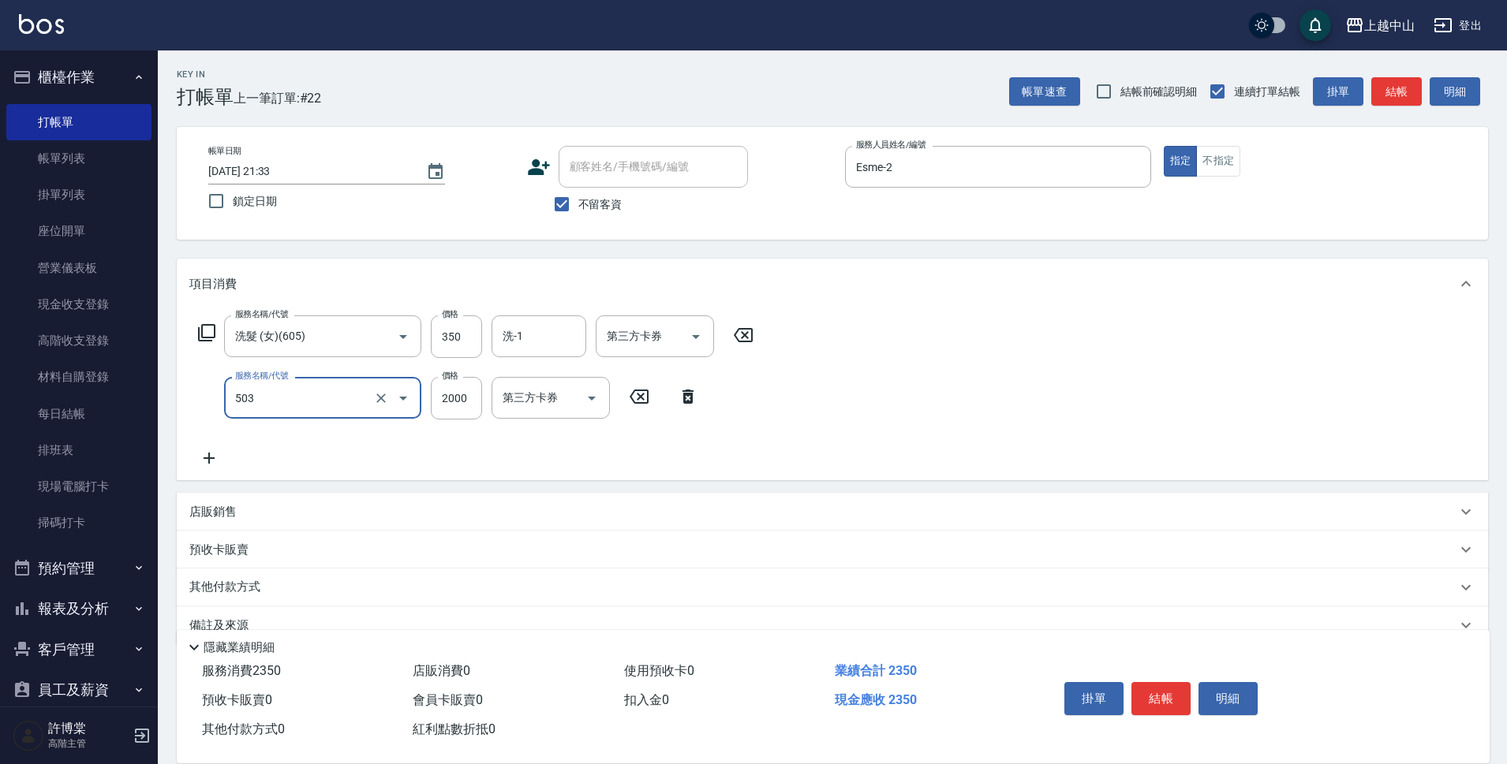
type input "染髮2000以下(503)"
type input "1500"
click at [563, 201] on input "不留客資" at bounding box center [561, 204] width 33 height 33
checkbox input "false"
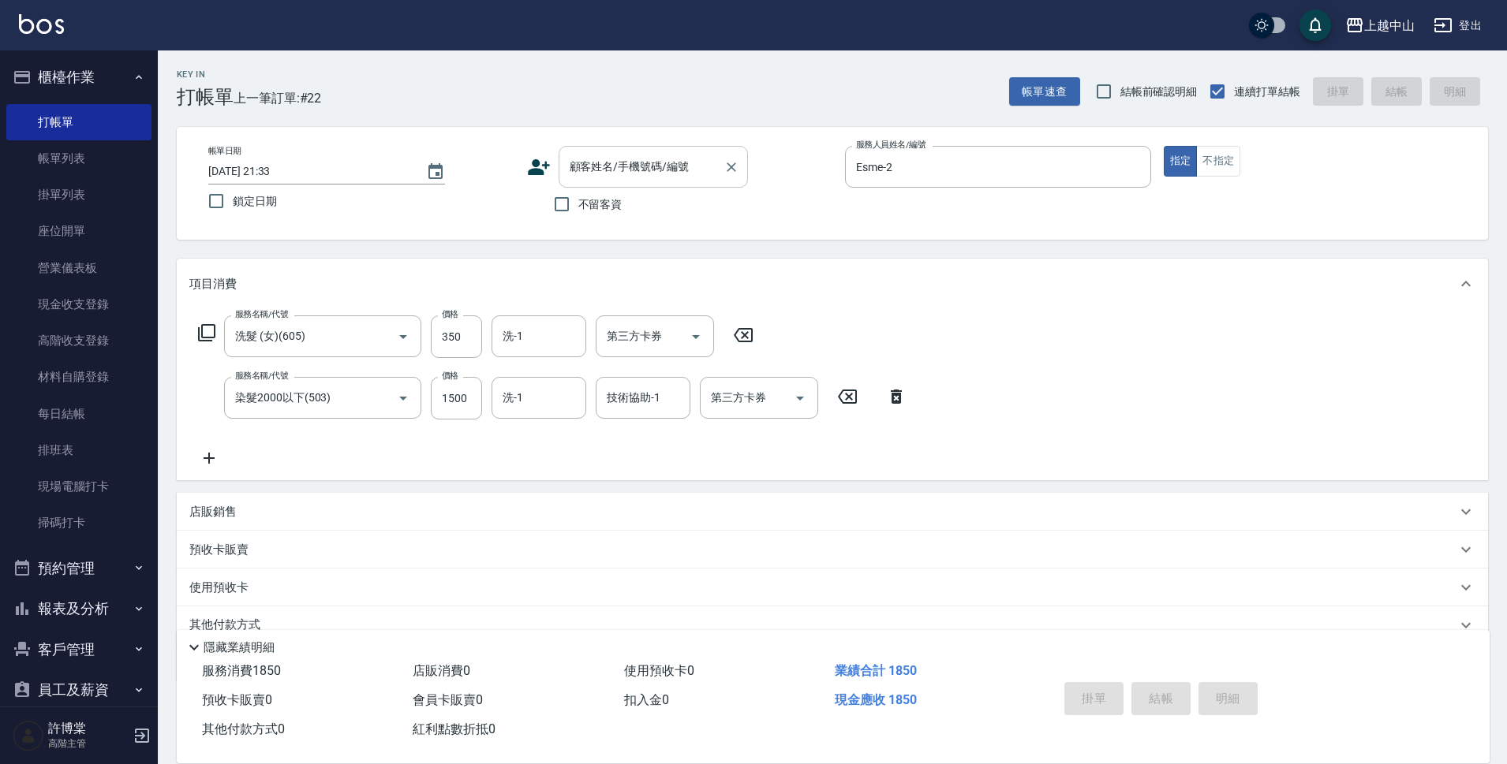
click at [591, 175] on input "顧客姓名/手機號碼/編號" at bounding box center [641, 167] width 151 height 28
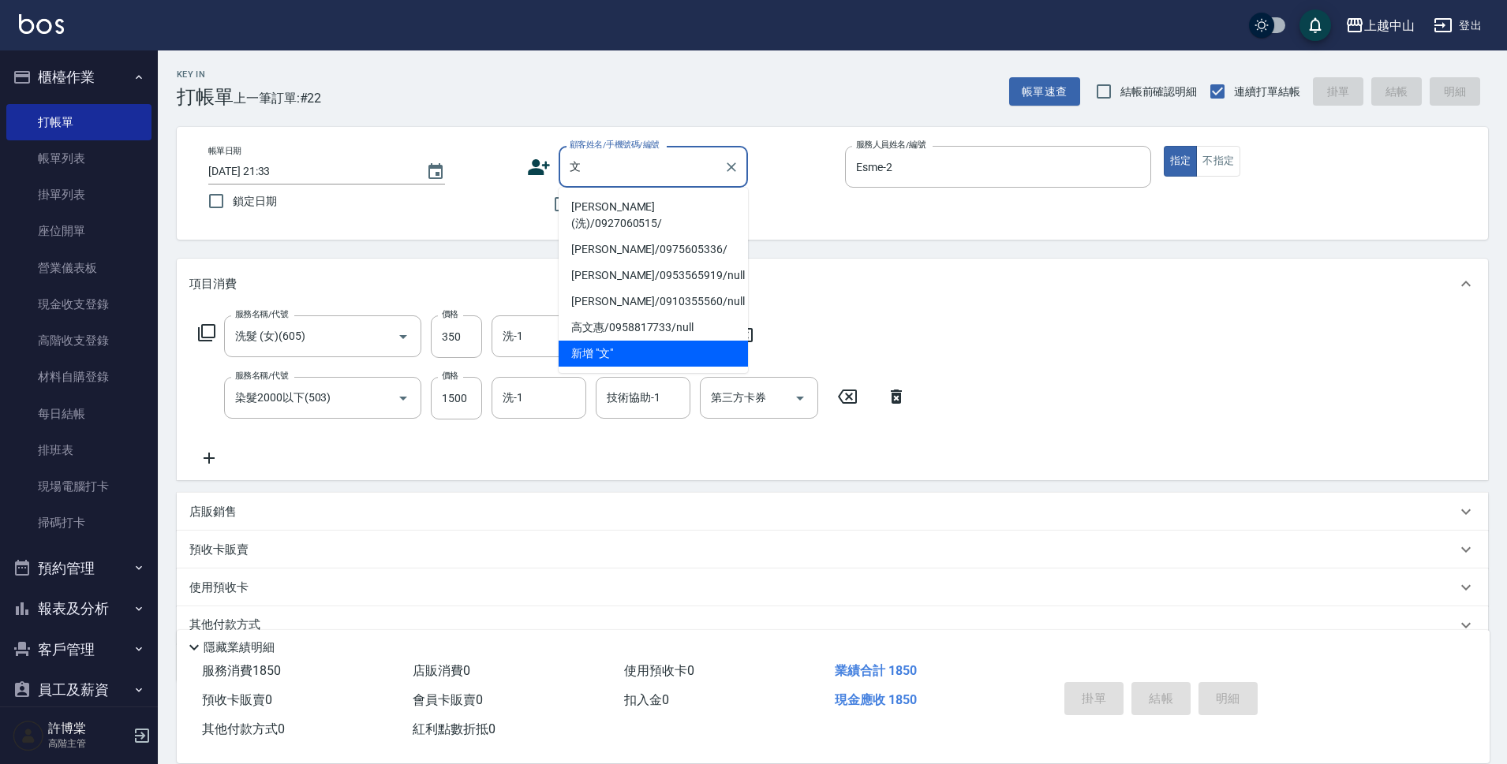
click at [672, 207] on li "[PERSON_NAME](洗)/0927060515/" at bounding box center [653, 215] width 189 height 43
type input "[PERSON_NAME](洗)/0927060515/"
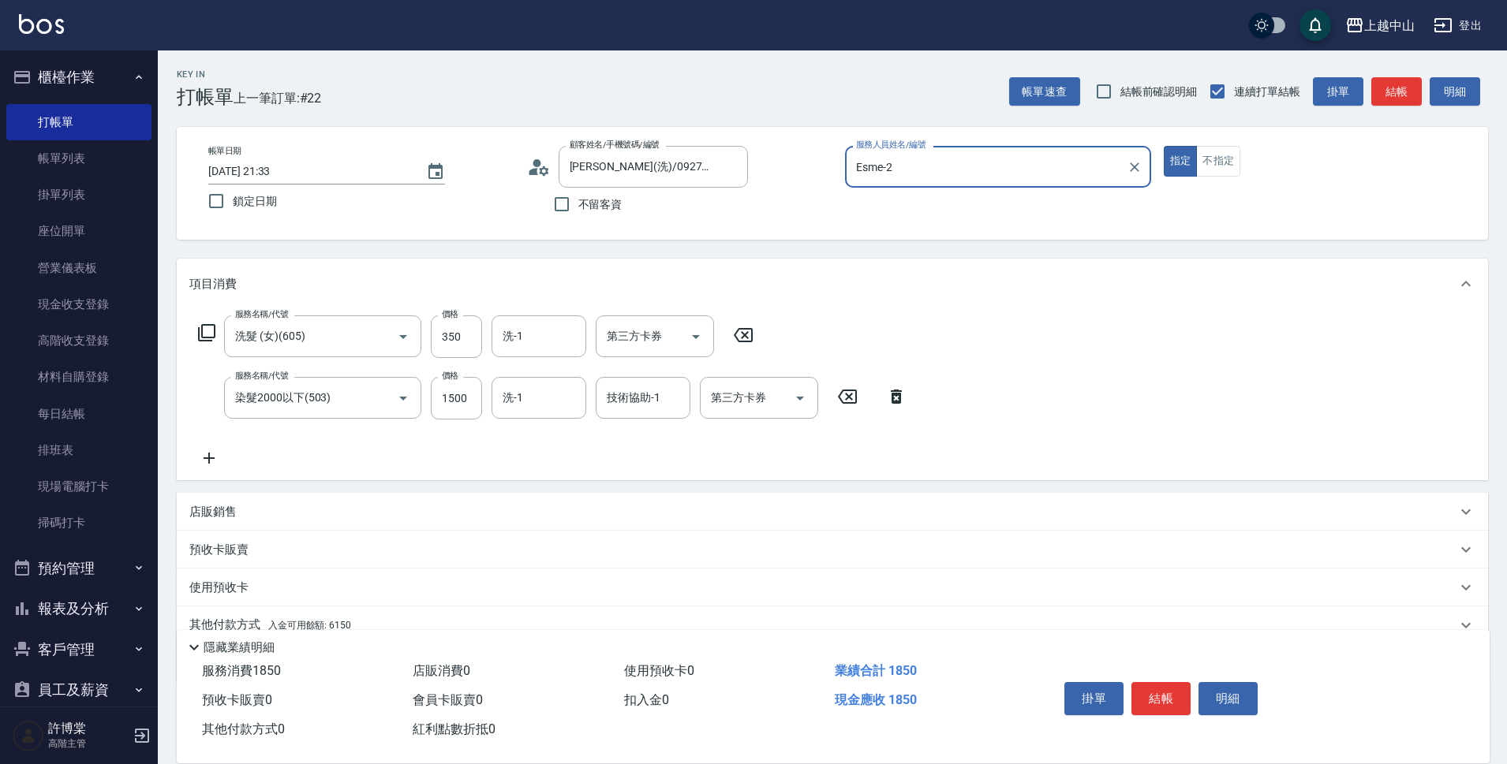
scroll to position [69, 0]
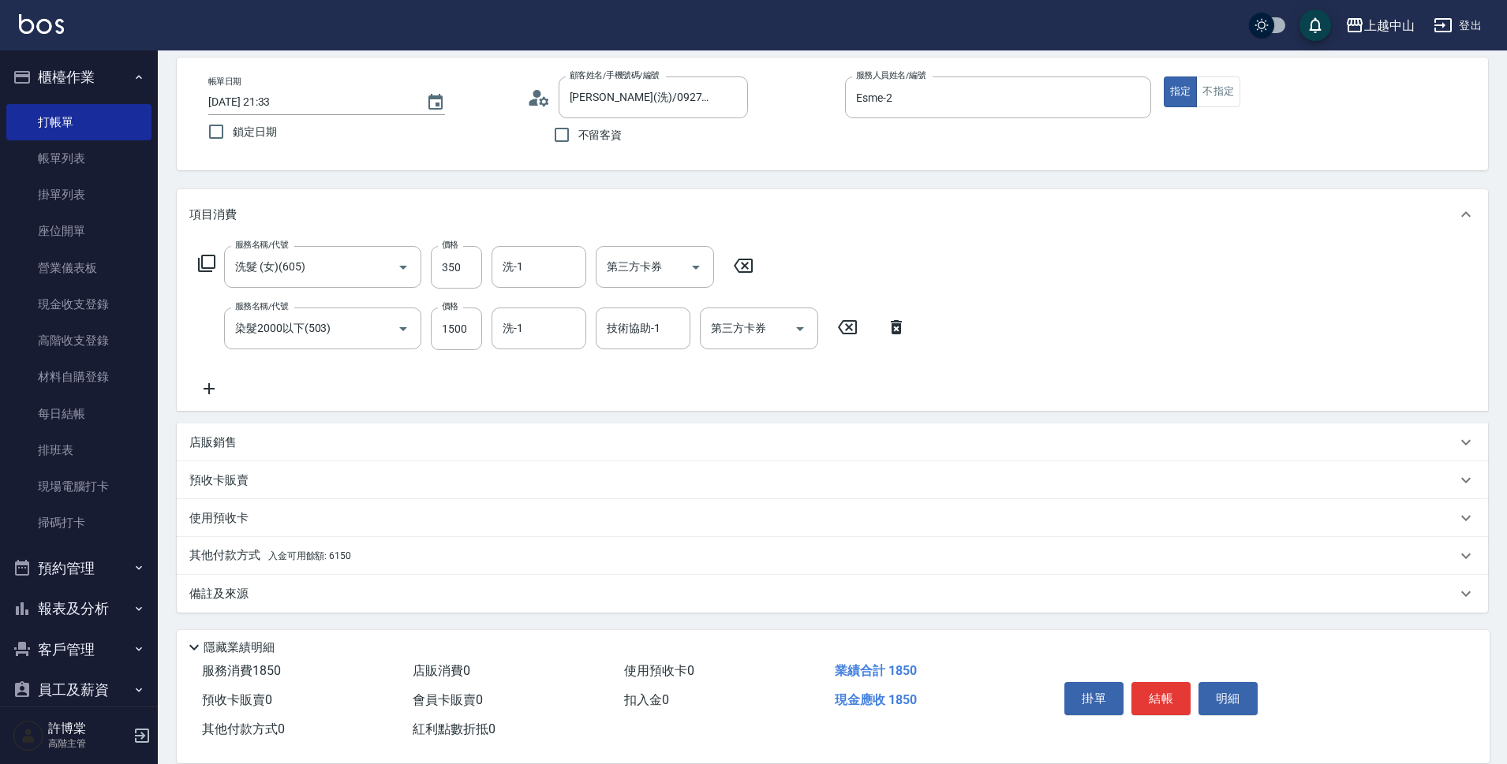
click at [331, 555] on span "入金可用餘額: 6150" at bounding box center [309, 556] width 83 height 11
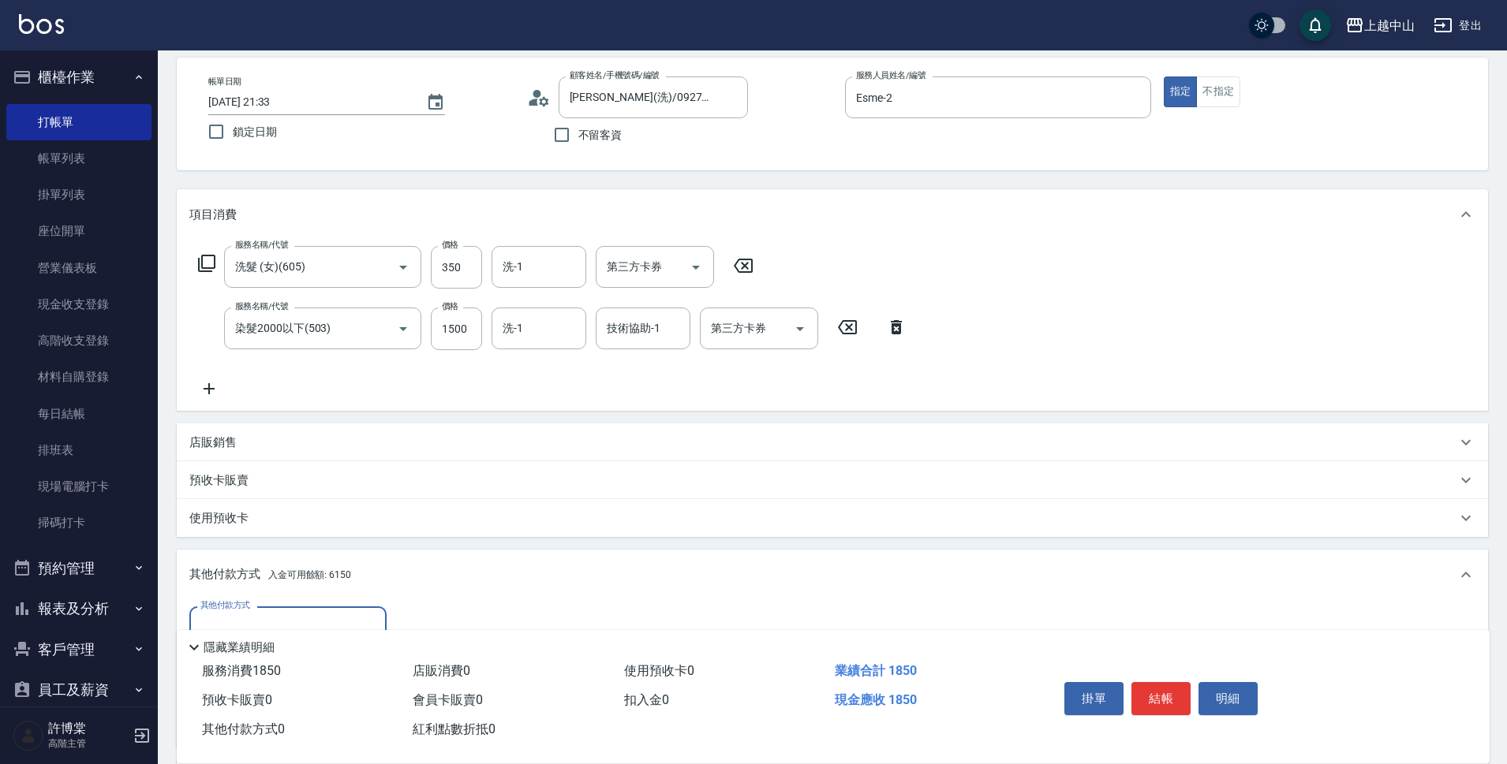
scroll to position [256, 0]
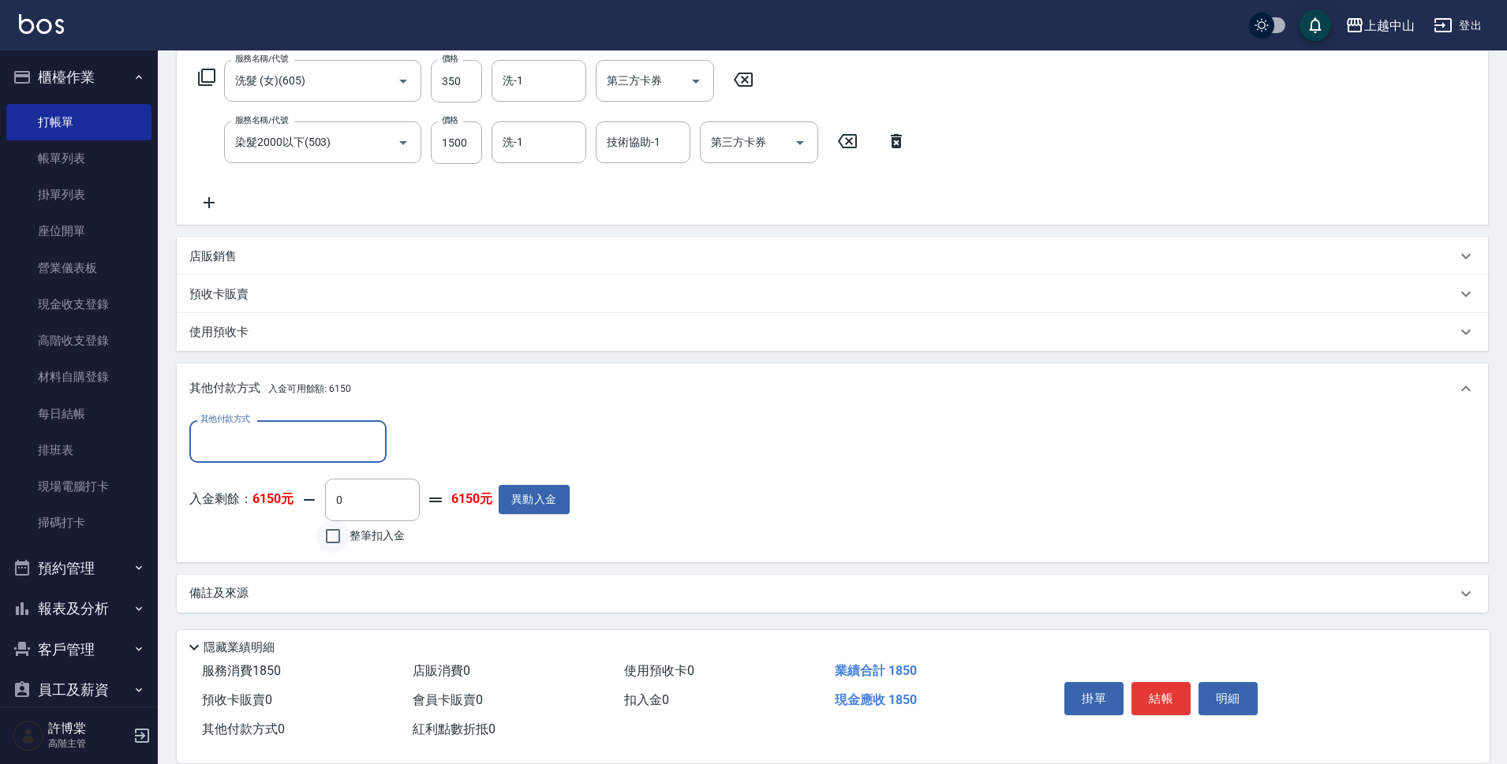
click at [331, 537] on input "整筆扣入金" at bounding box center [332, 536] width 33 height 33
checkbox input "true"
click at [381, 500] on input "1850" at bounding box center [372, 500] width 95 height 43
type input "350"
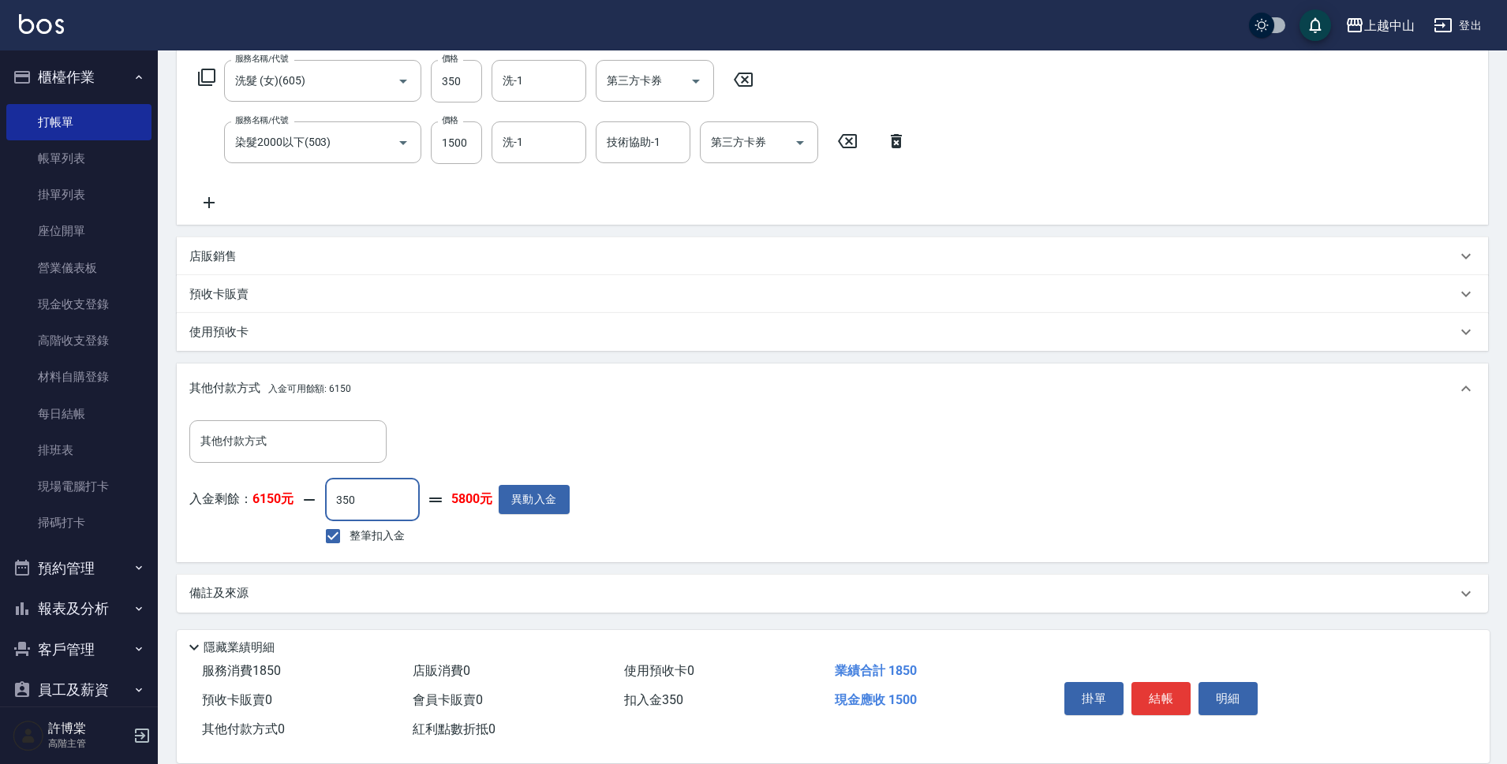
click at [207, 251] on p "店販銷售" at bounding box center [212, 257] width 47 height 17
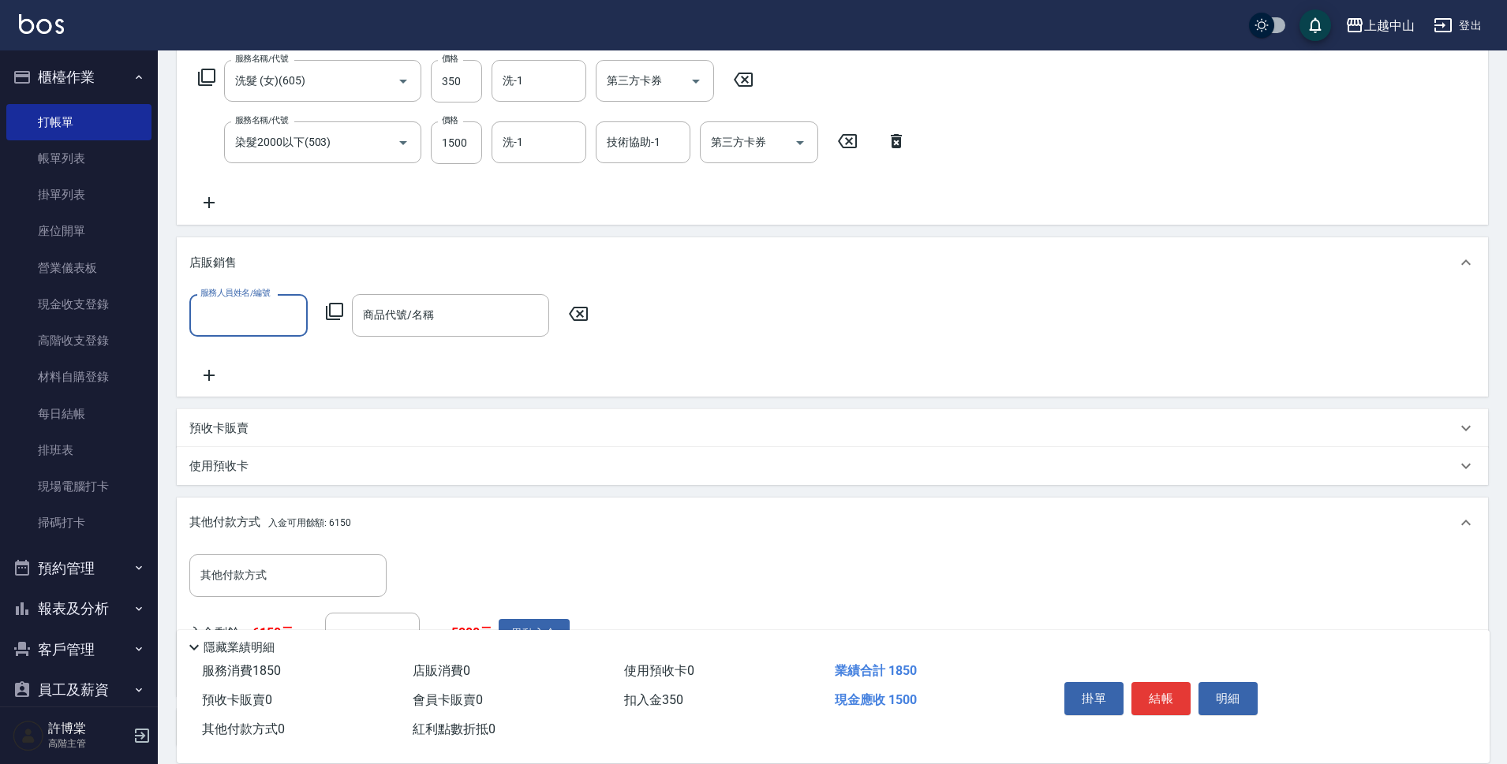
scroll to position [0, 0]
click at [287, 314] on input "服務人員姓名/編號" at bounding box center [248, 315] width 104 height 28
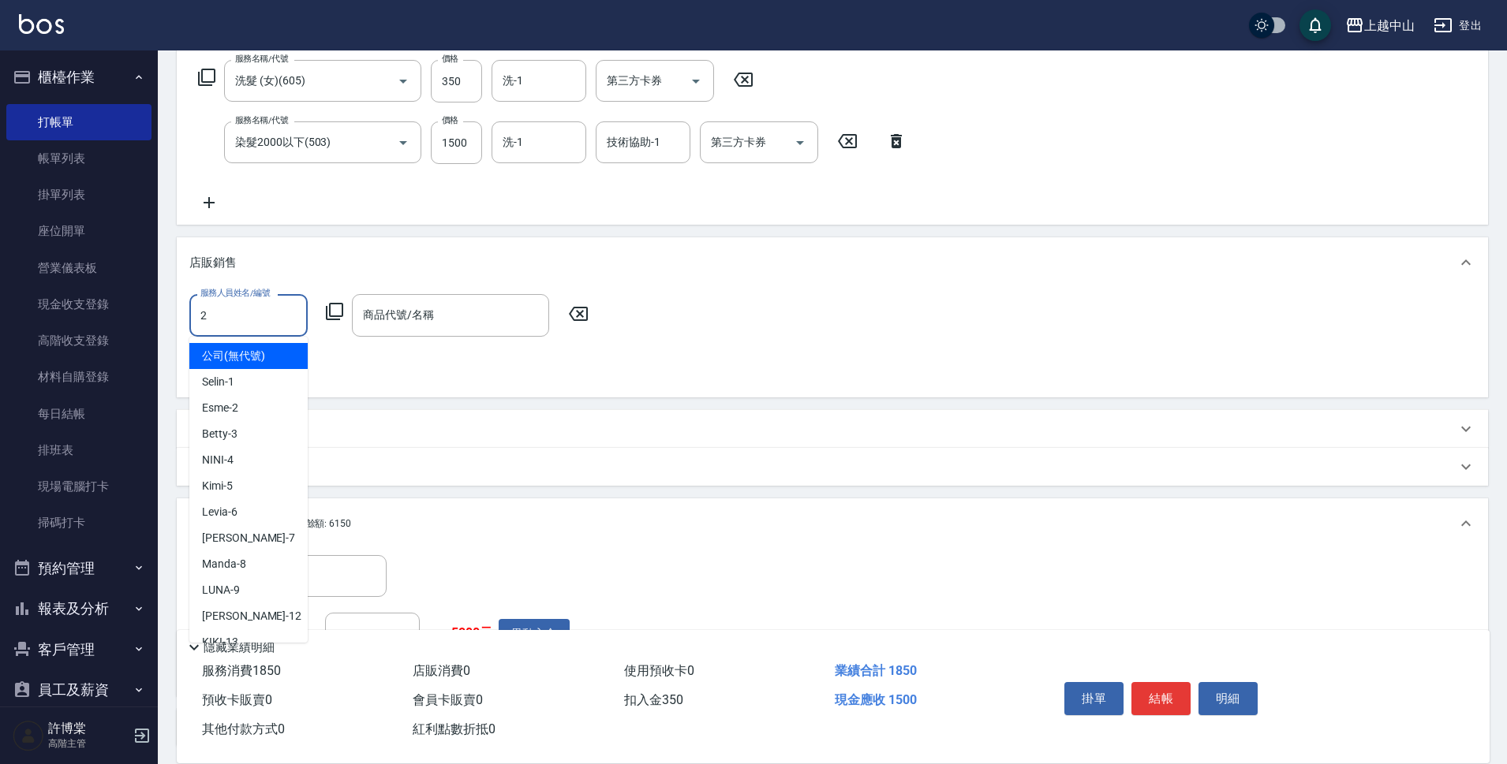
type input "Esme-2"
type input "0"
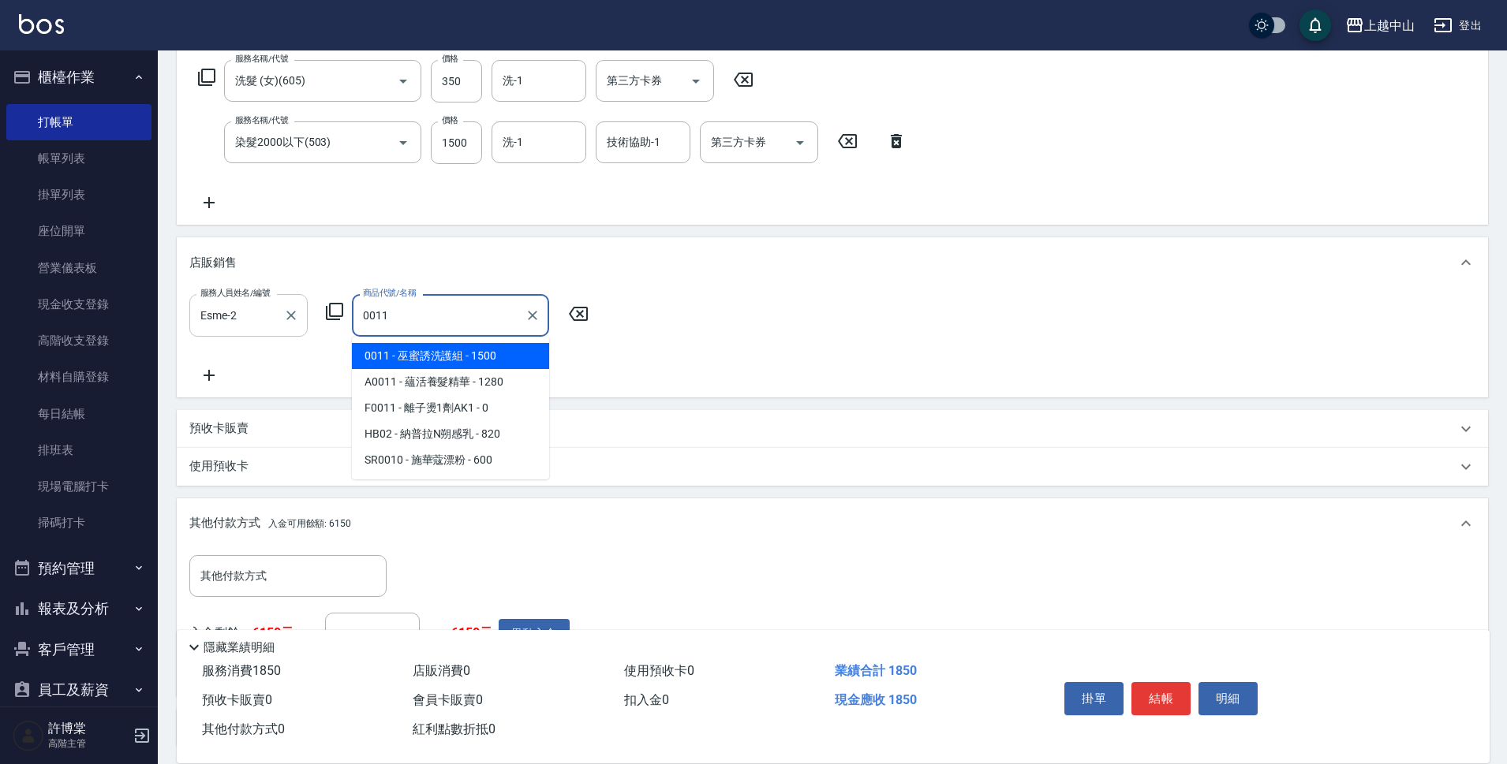
type input "巫蜜誘洗護組"
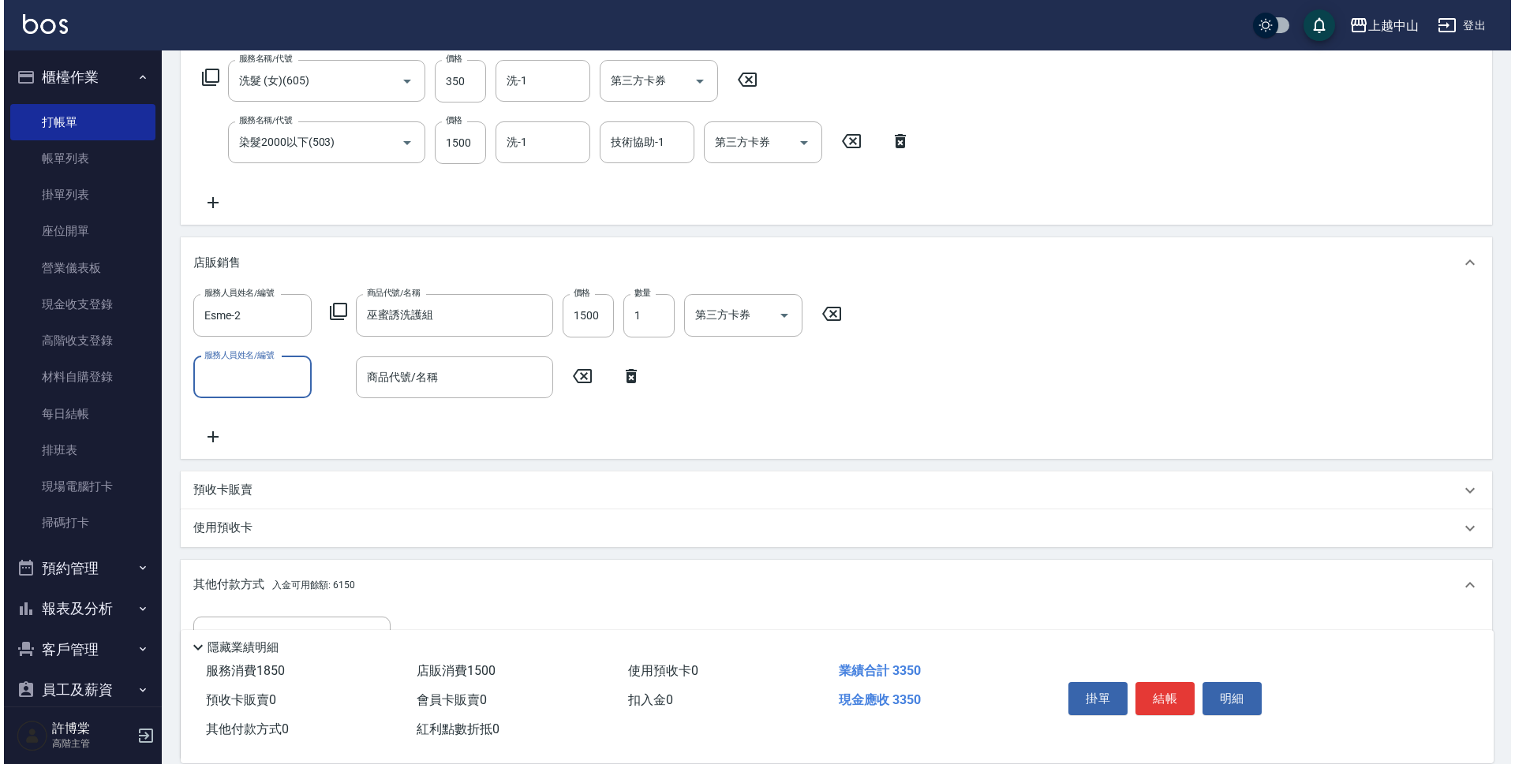
scroll to position [451, 0]
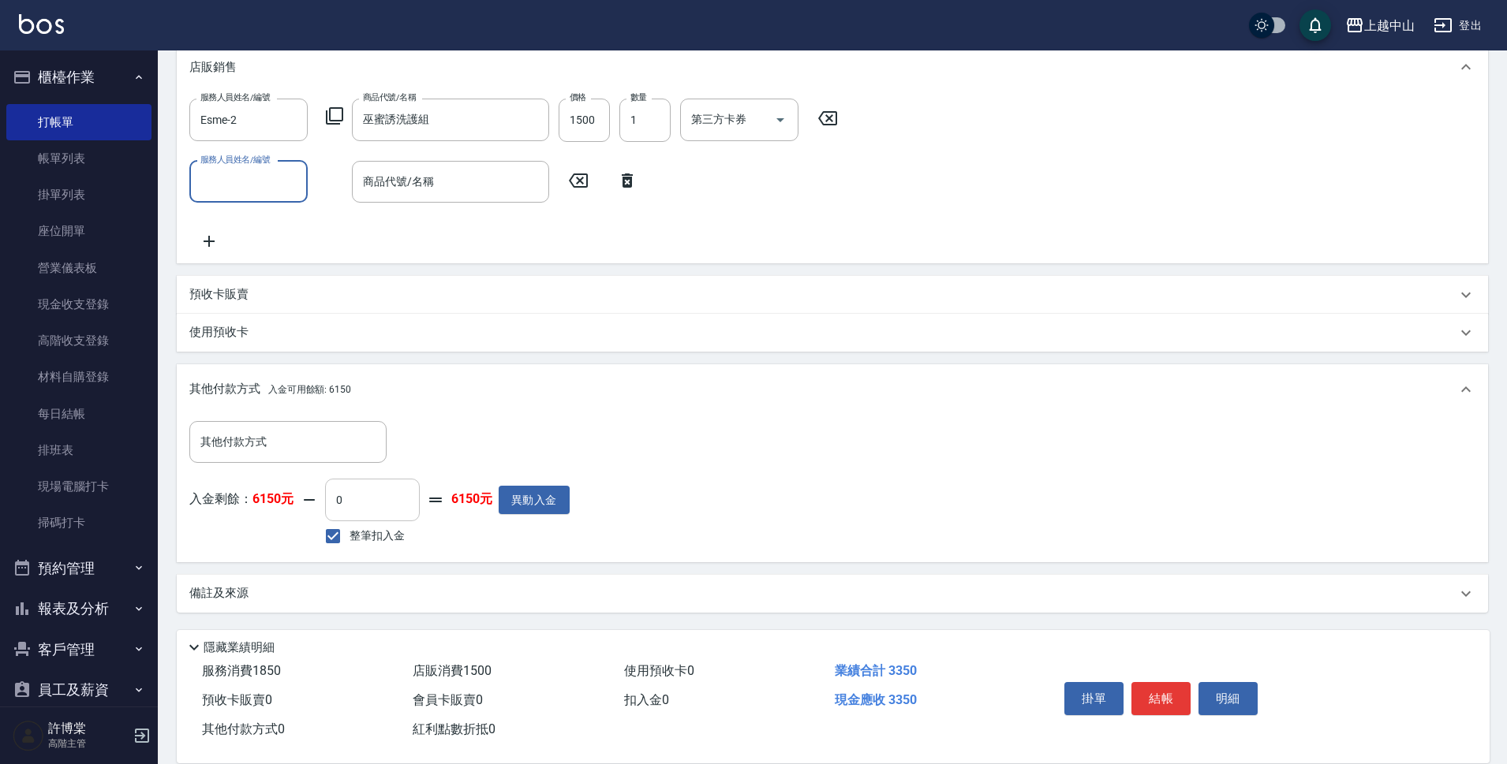
click at [361, 512] on input "0" at bounding box center [372, 500] width 95 height 43
type input "350"
click at [1237, 697] on button "明細" at bounding box center [1227, 698] width 59 height 33
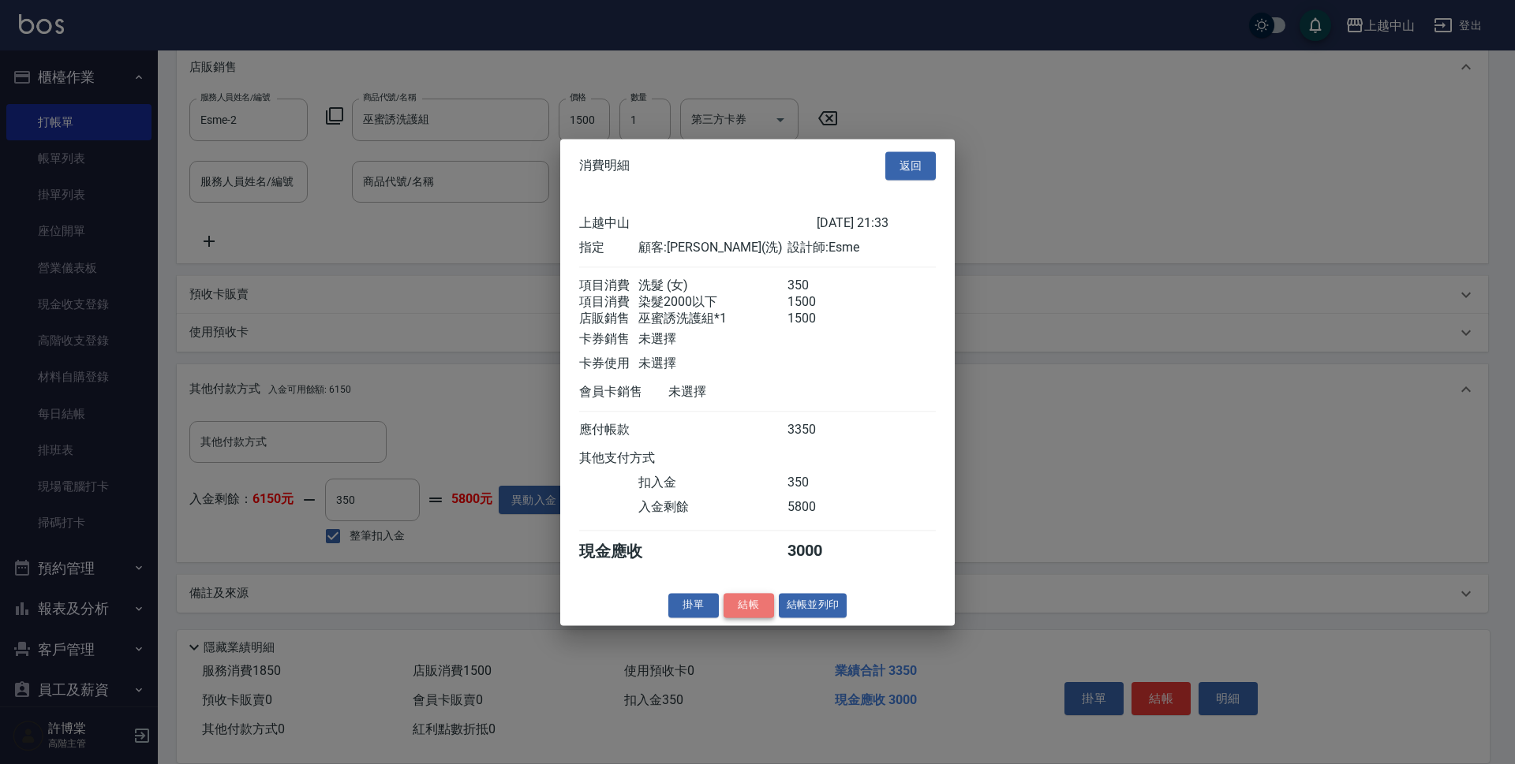
click at [755, 615] on button "結帳" at bounding box center [748, 605] width 50 height 24
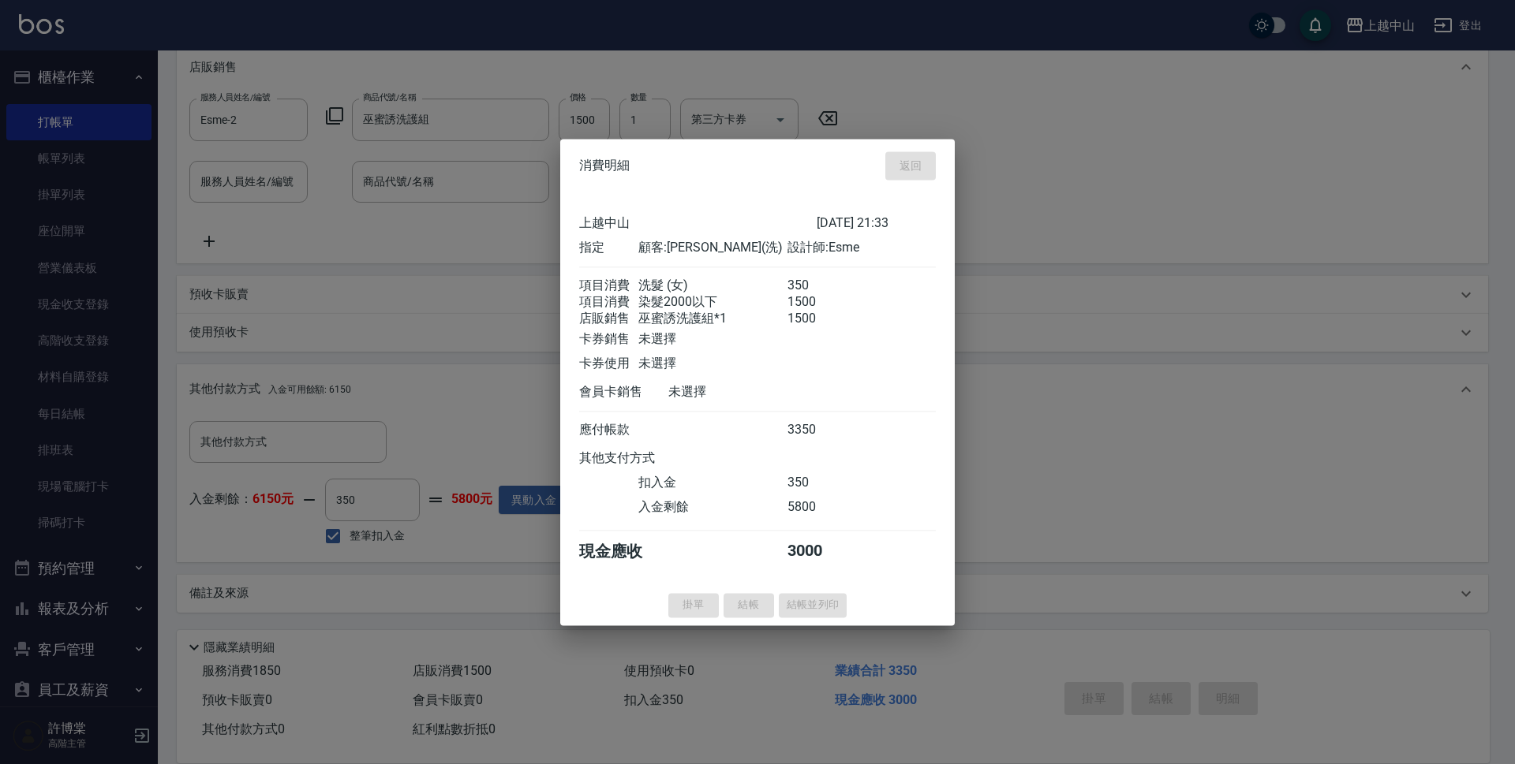
type input "[DATE] 21:34"
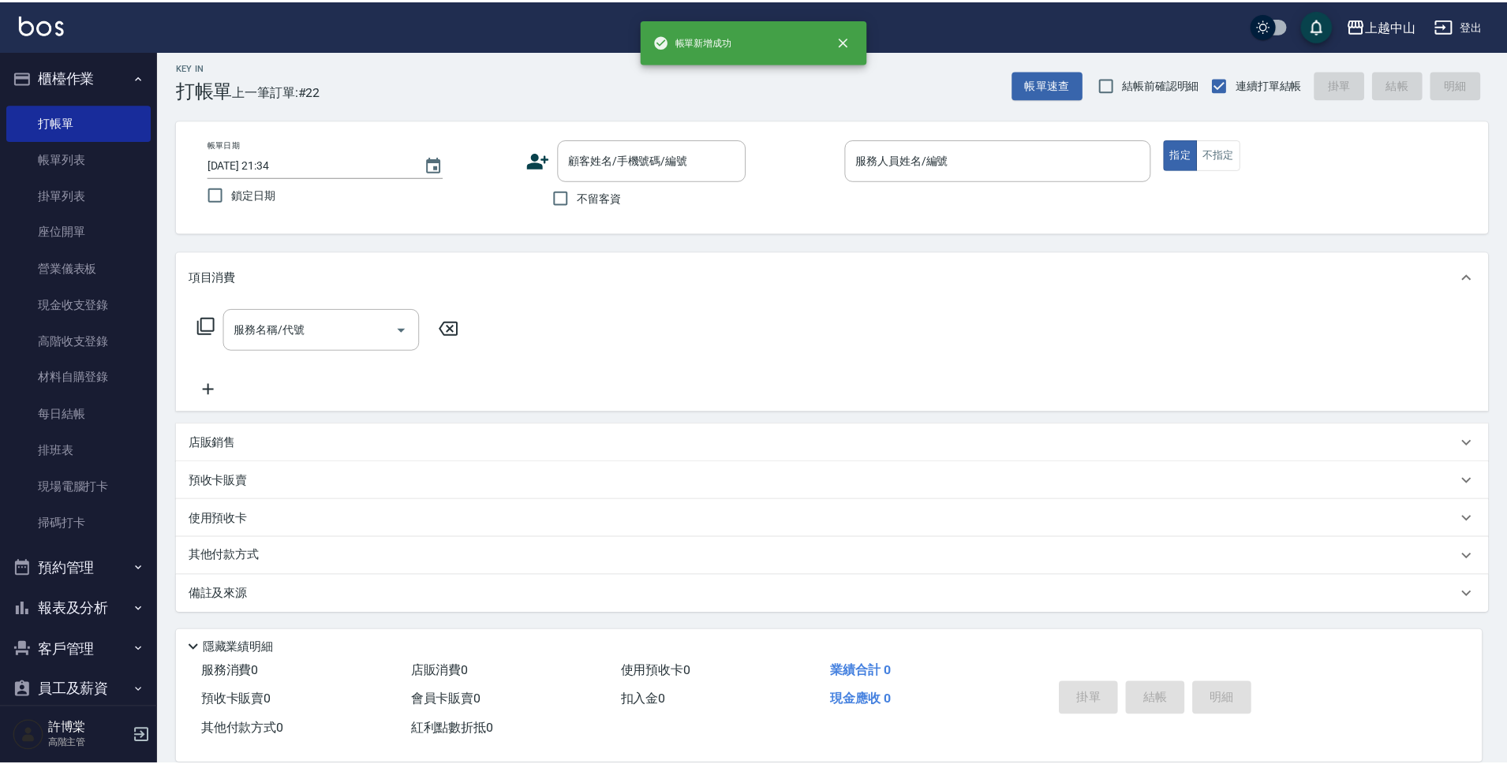
scroll to position [0, 0]
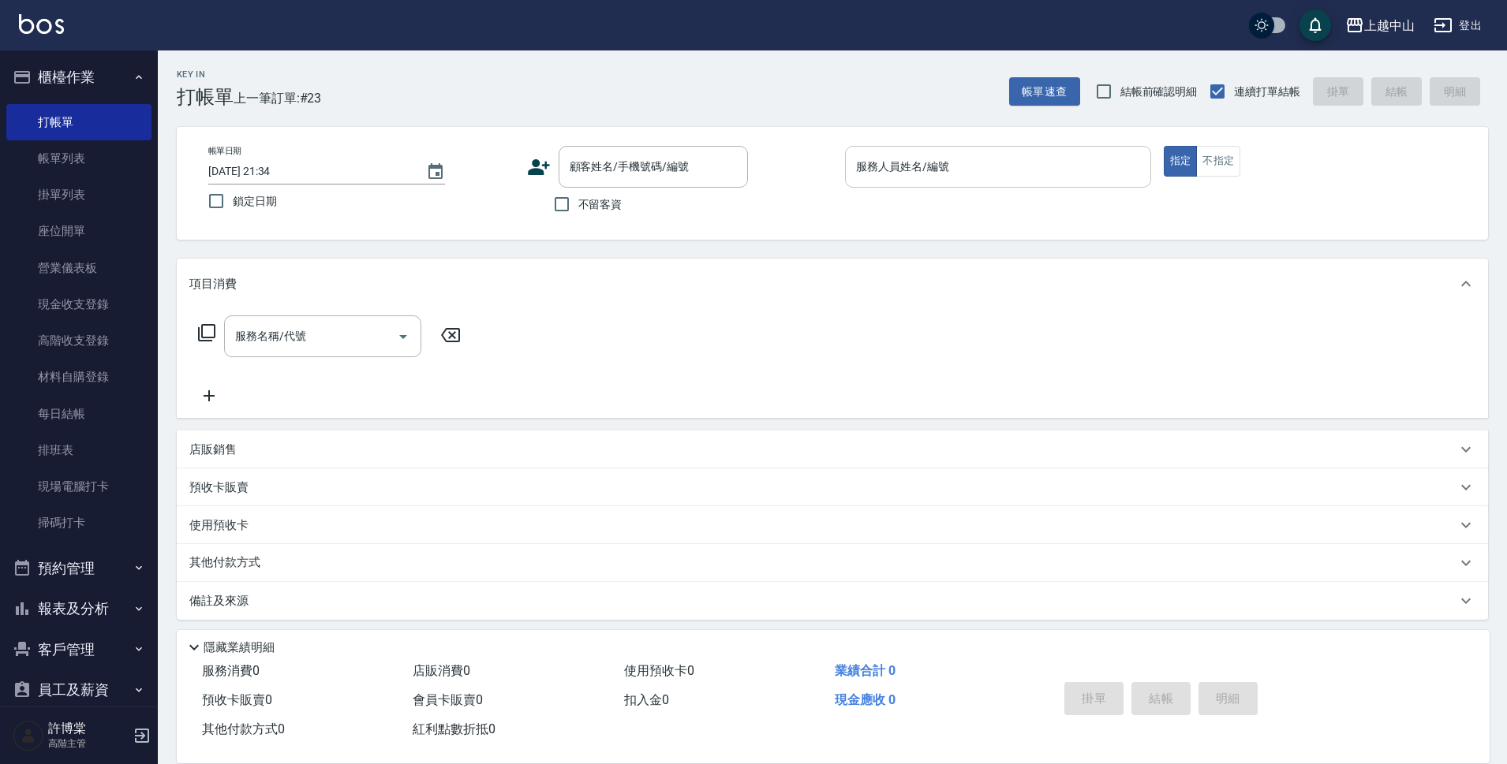
click at [982, 174] on input "服務人員姓名/編號" at bounding box center [998, 167] width 292 height 28
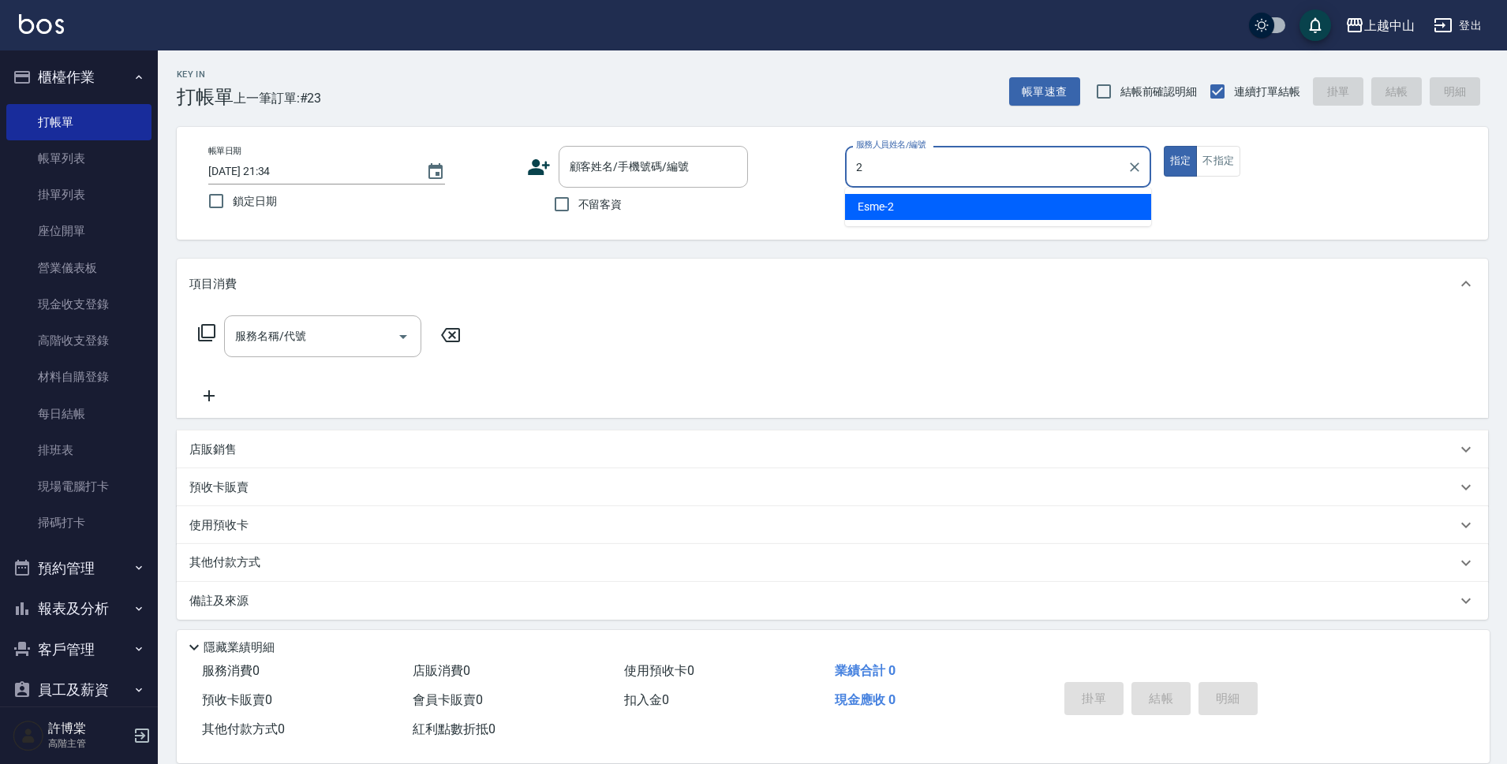
type input "Esme-2"
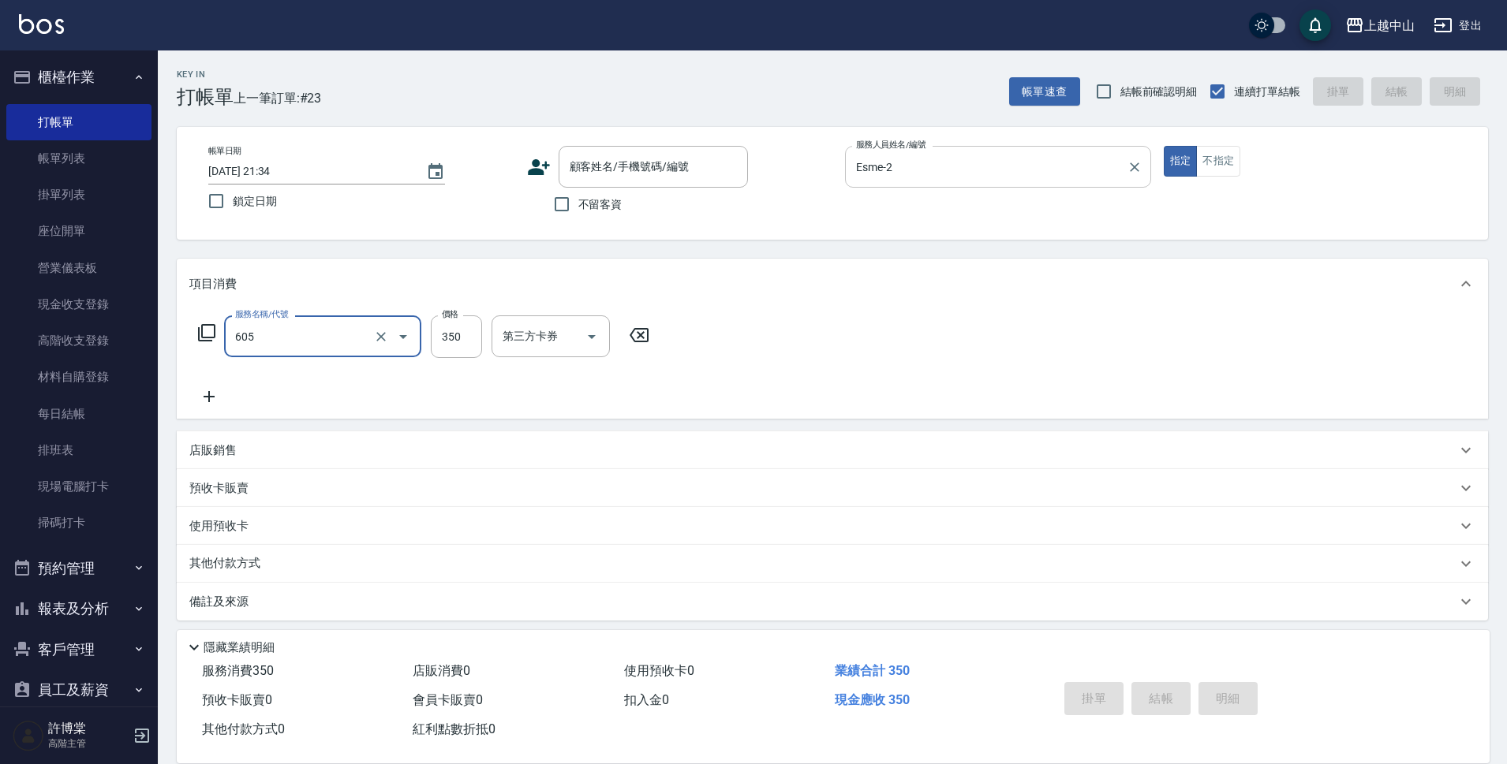
type input "洗髮 (女)(605)"
type input "鴨鴨-30"
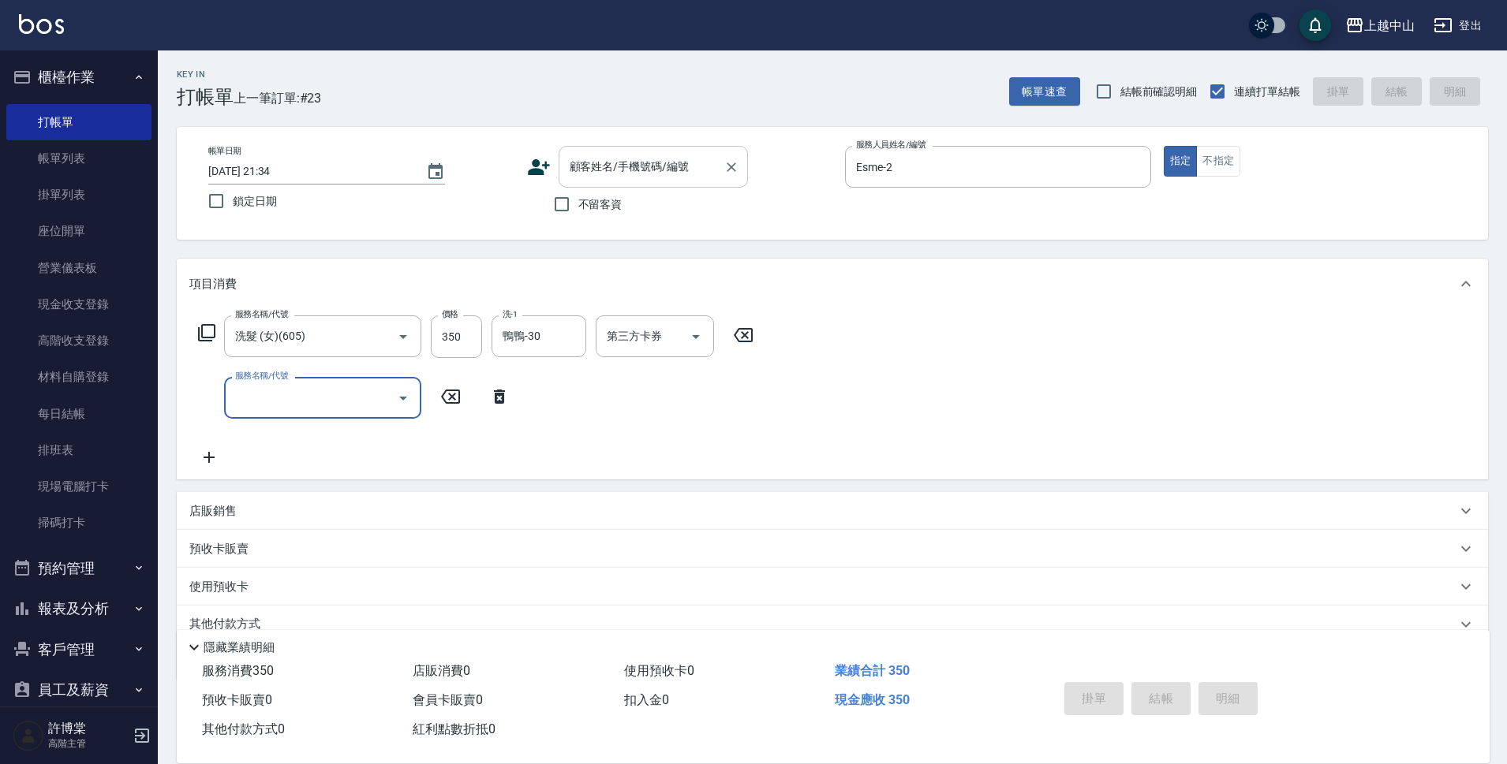
click at [576, 167] on input "顧客姓名/手機號碼/編號" at bounding box center [641, 167] width 151 height 28
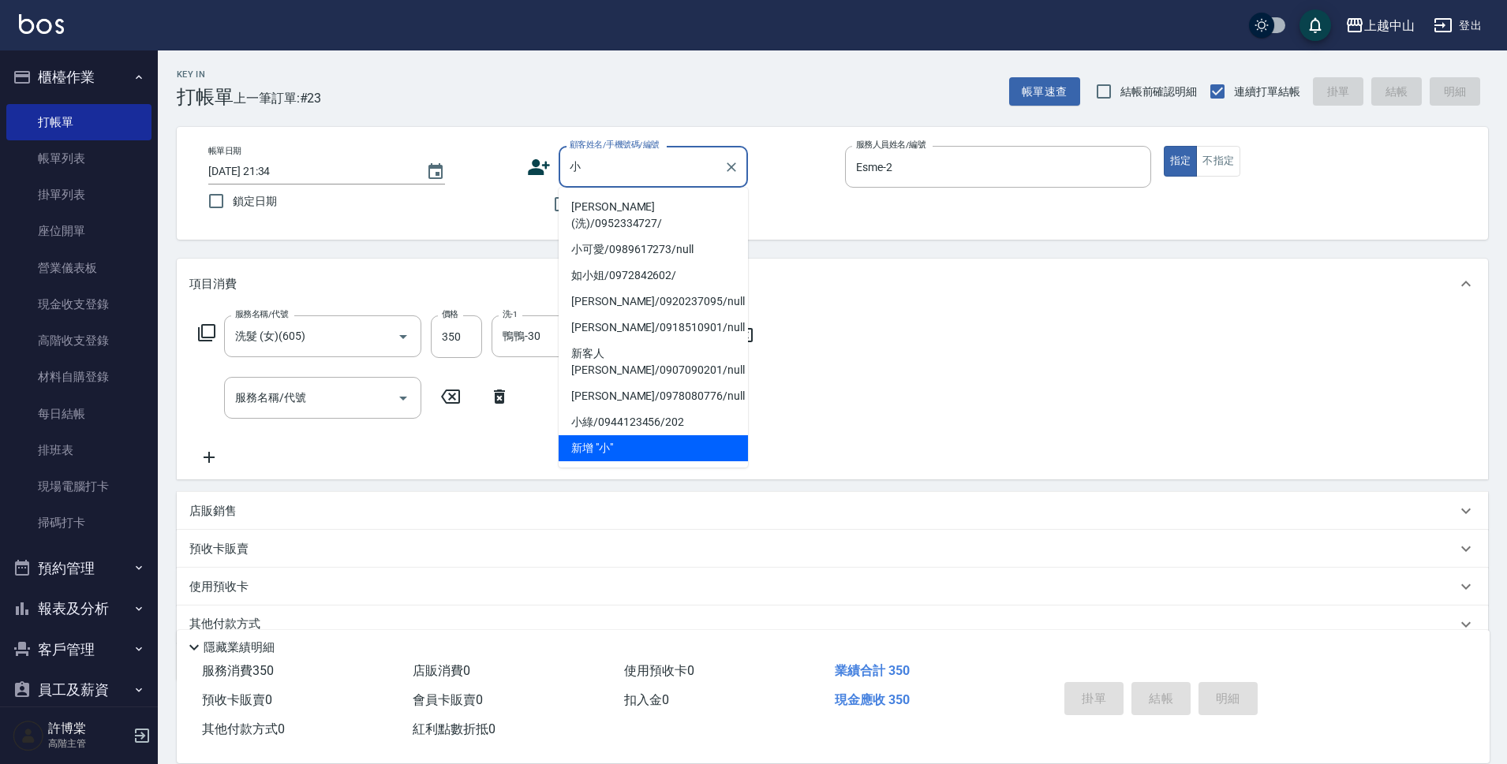
click at [630, 192] on ul "[PERSON_NAME](洗)/0952334727/ 小可愛/0989617273/null 如小姐/0972842602/ [PERSON_NAME]/…" at bounding box center [653, 328] width 189 height 280
click at [632, 203] on li "[PERSON_NAME](洗)/0952334727/" at bounding box center [653, 215] width 189 height 43
type input "[PERSON_NAME](洗)/0952334727/"
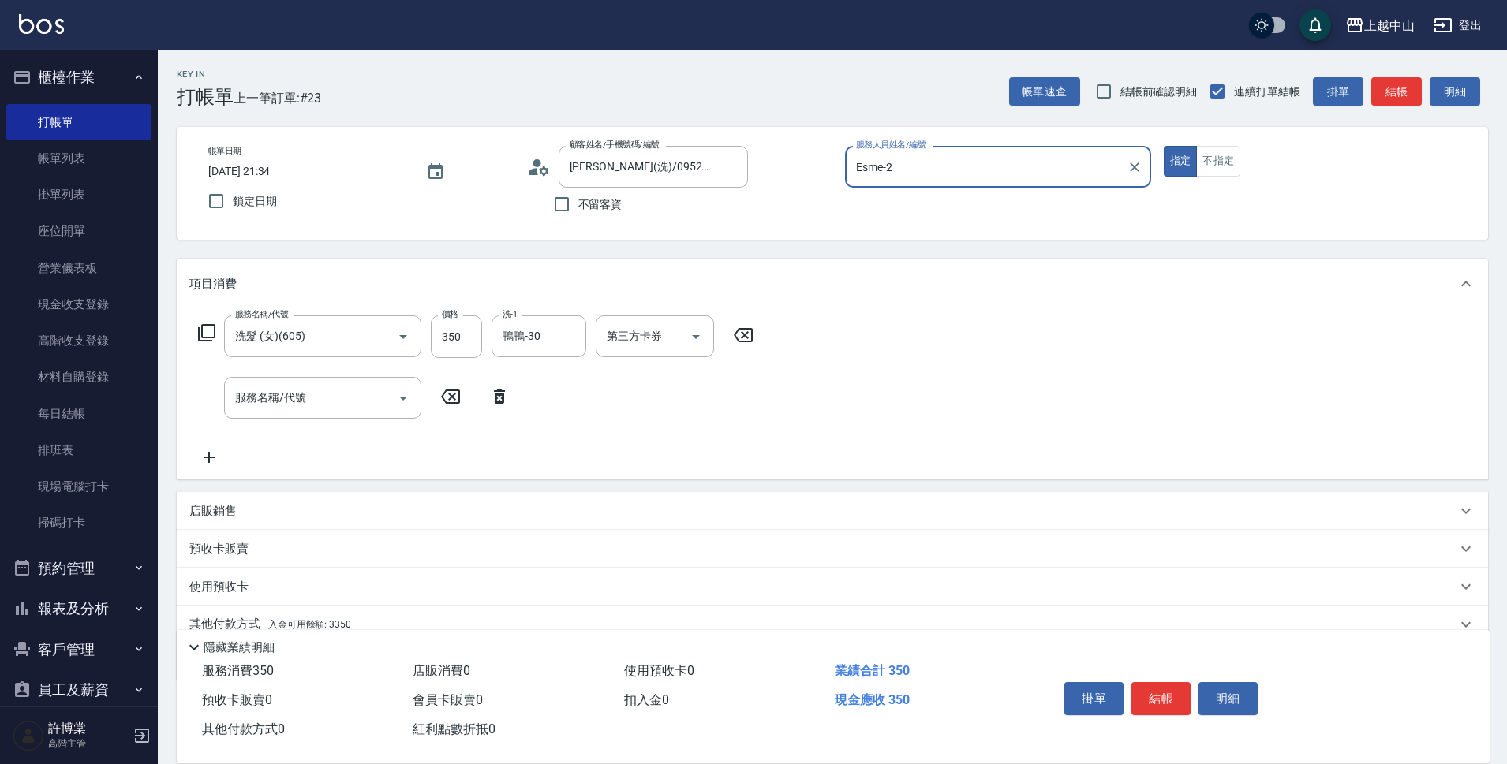
scroll to position [69, 0]
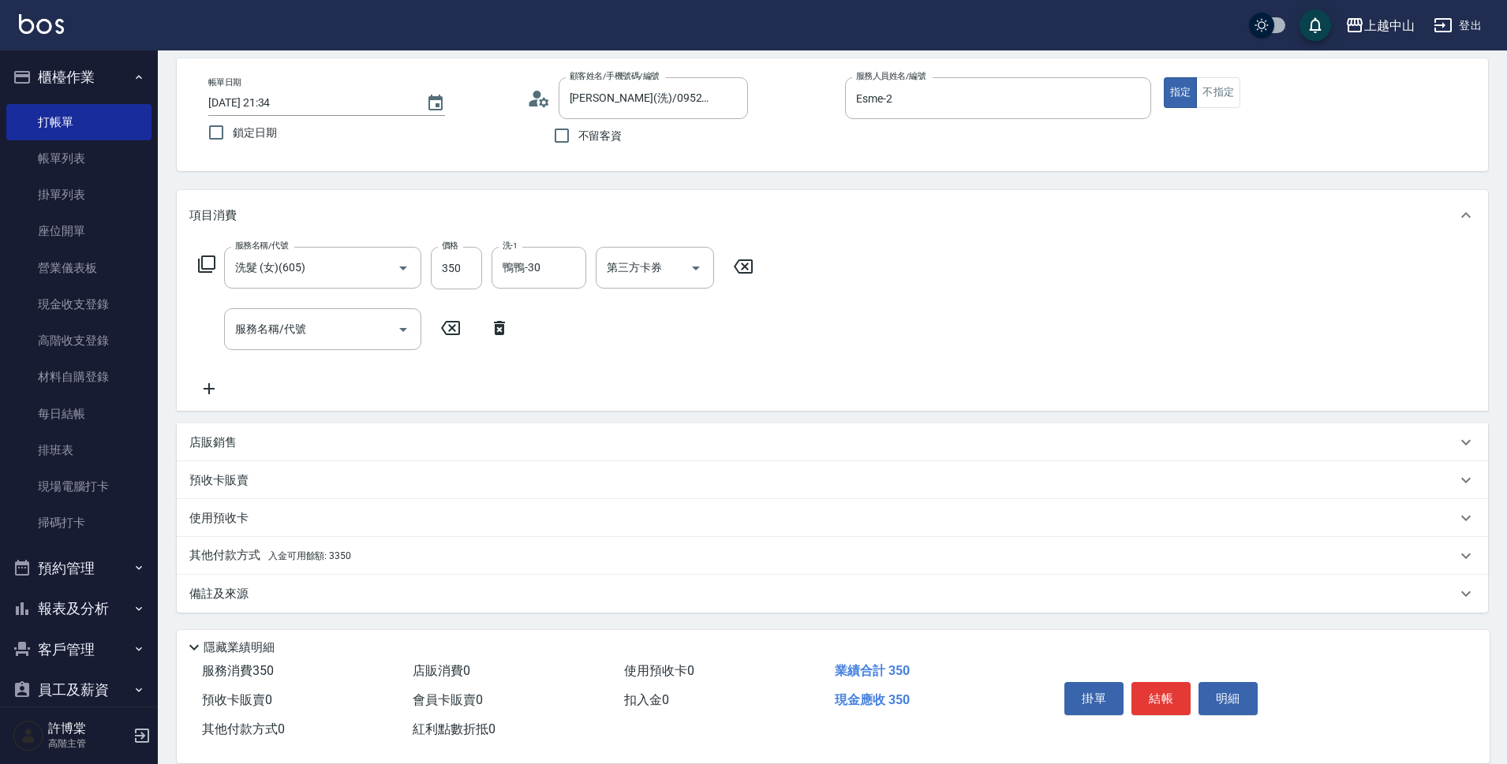
click at [368, 546] on div "其他付款方式 入金可用餘額: 3350" at bounding box center [832, 556] width 1311 height 38
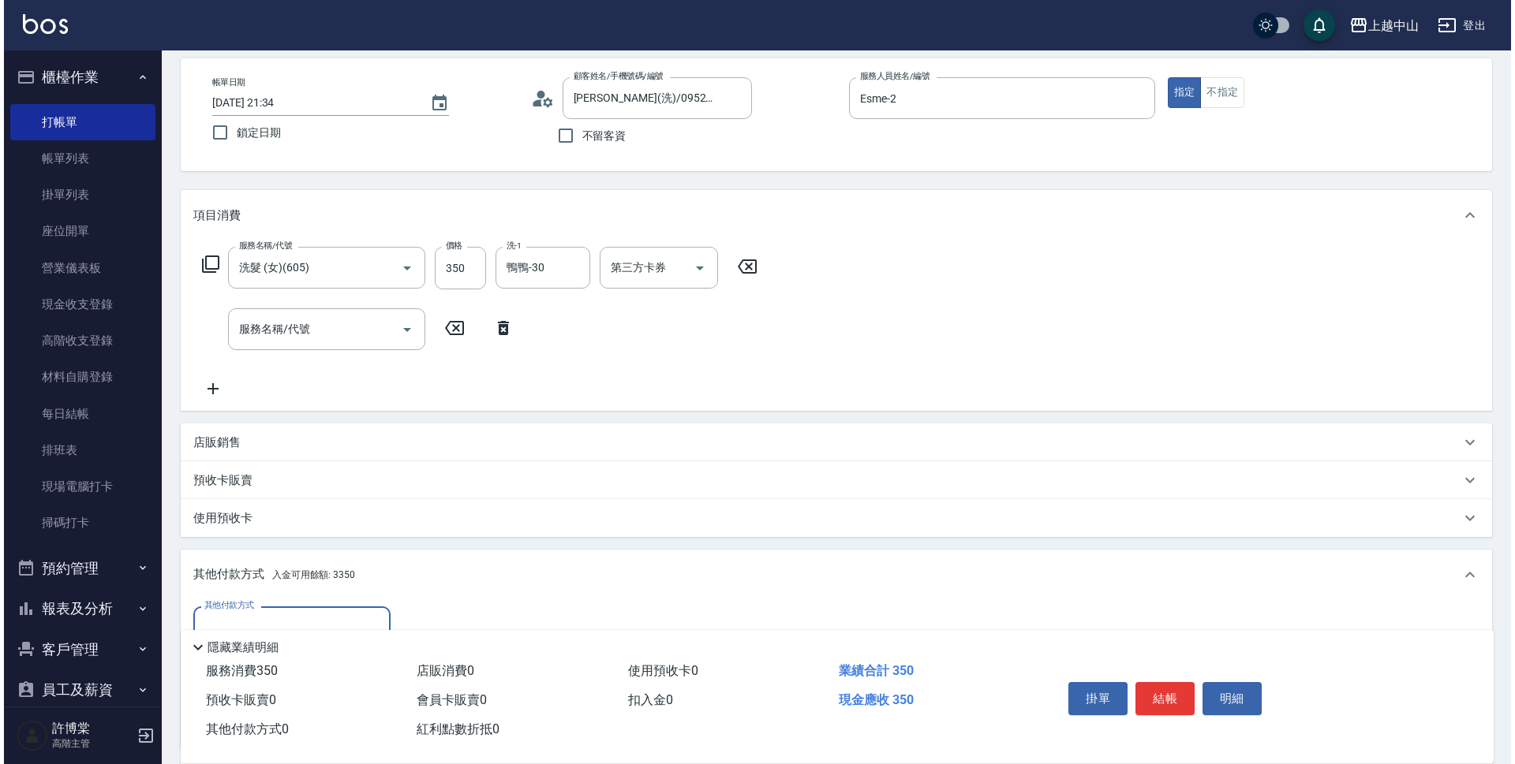
scroll to position [255, 0]
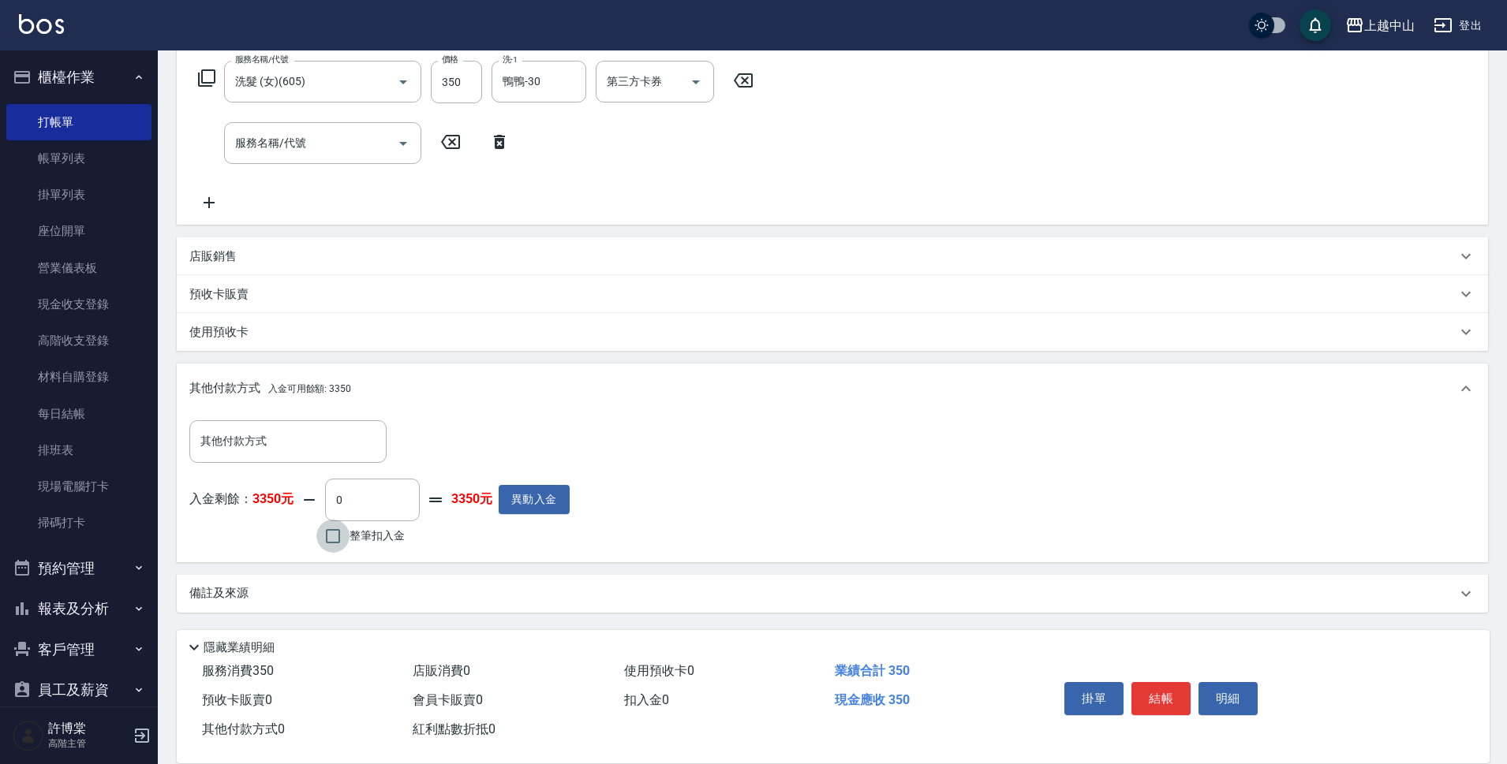
drag, startPoint x: 330, startPoint y: 530, endPoint x: 312, endPoint y: 523, distance: 19.5
click at [331, 530] on input "整筆扣入金" at bounding box center [332, 536] width 33 height 33
checkbox input "true"
type input "350"
click at [1237, 689] on button "明細" at bounding box center [1227, 698] width 59 height 33
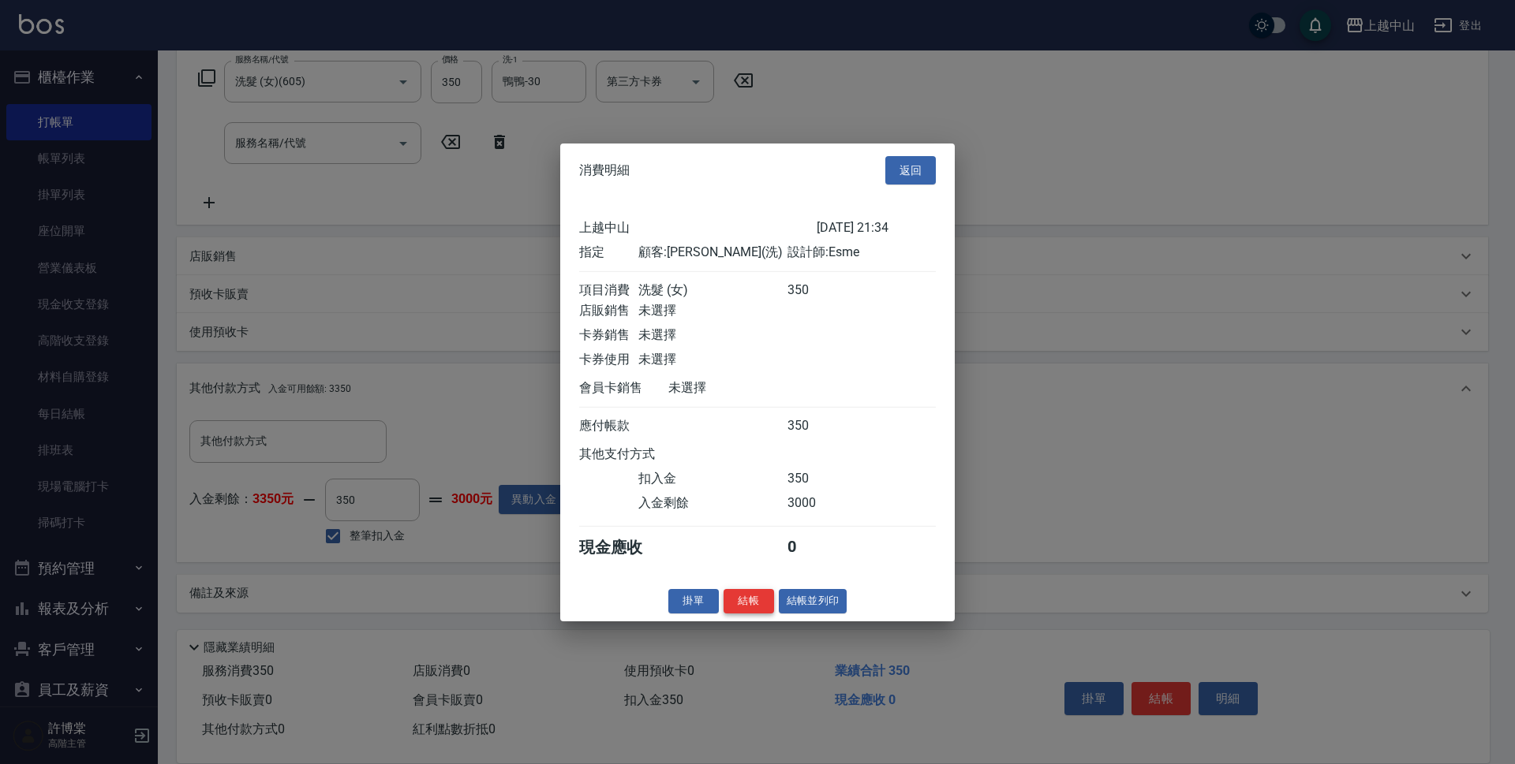
click at [745, 607] on button "結帳" at bounding box center [748, 601] width 50 height 24
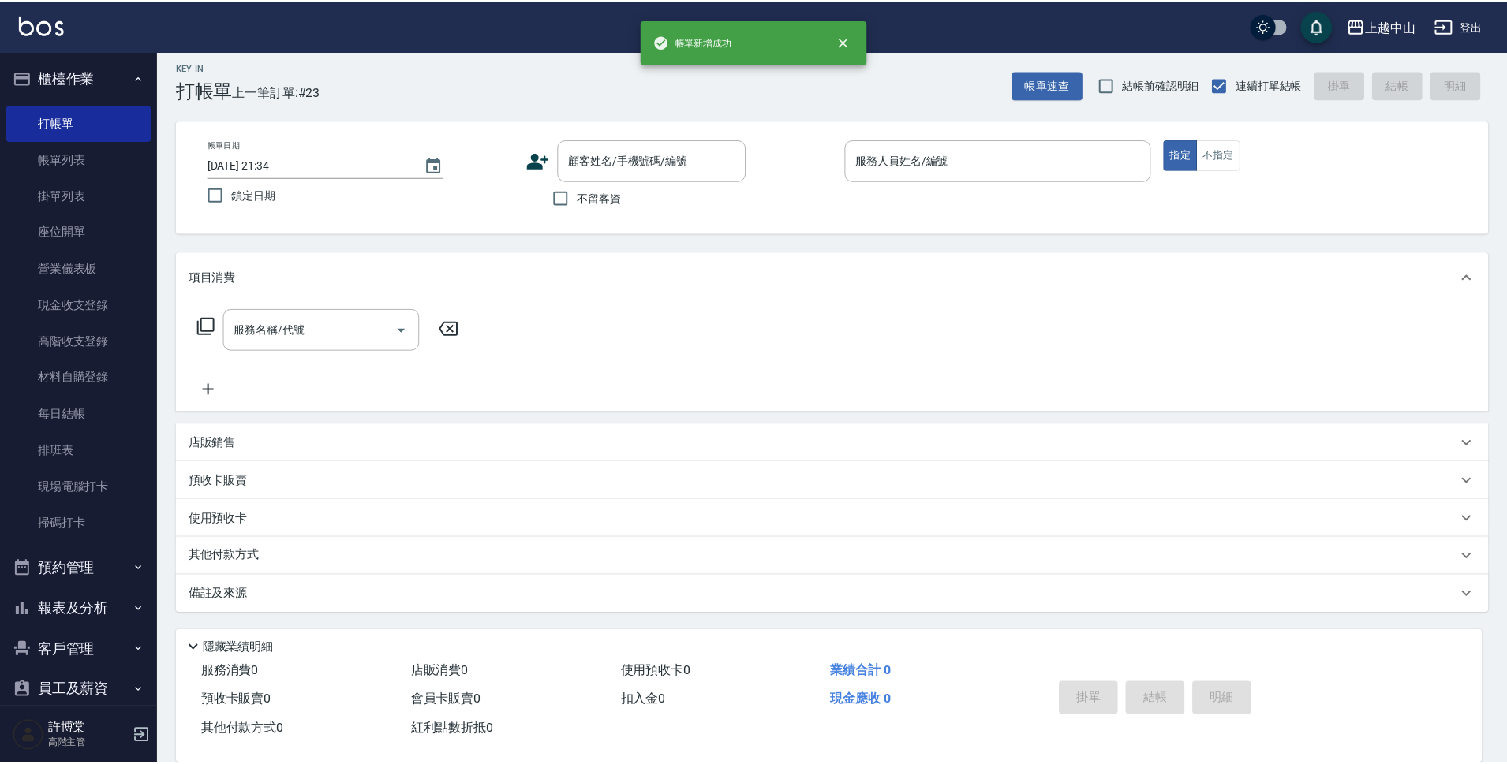
scroll to position [0, 0]
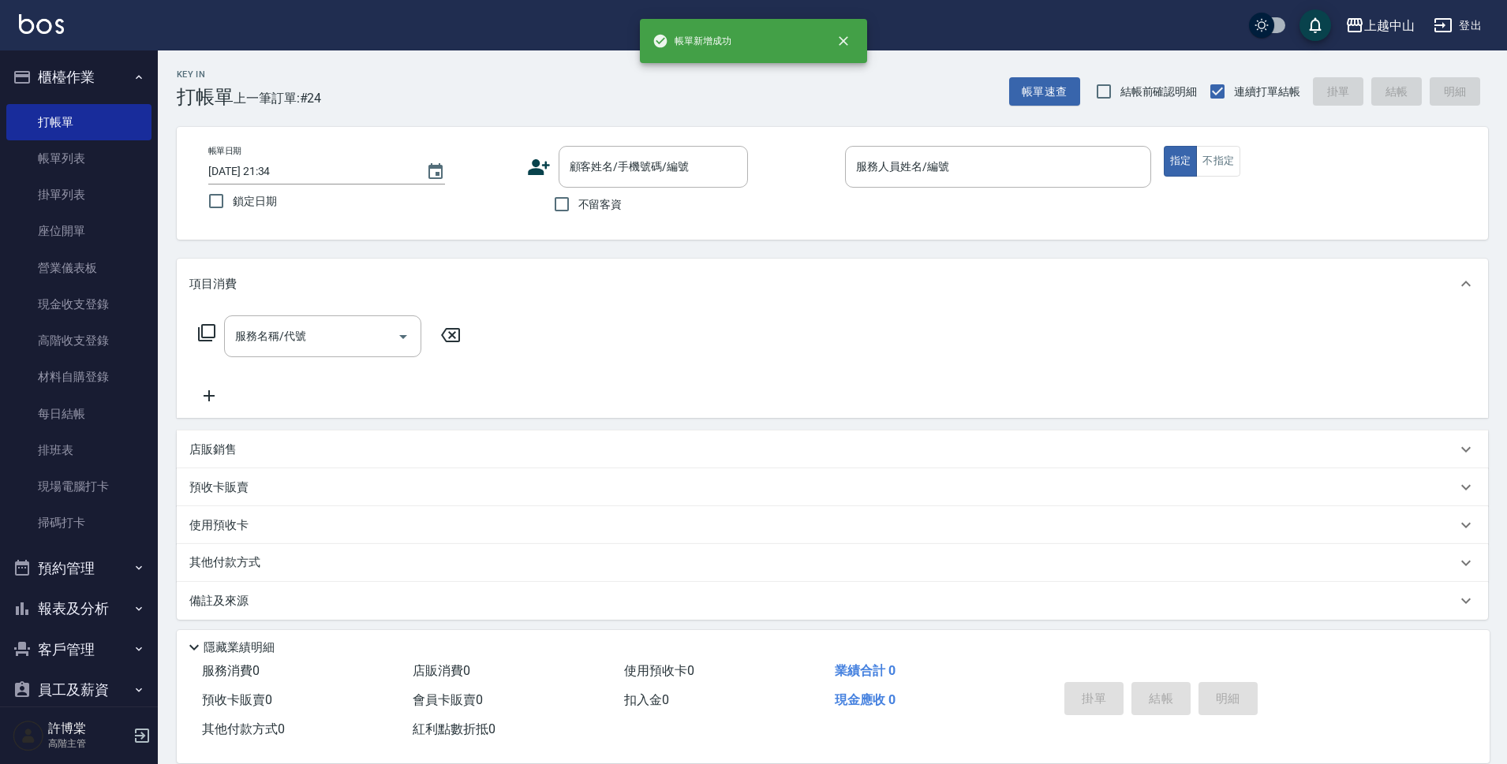
click at [603, 211] on span "不留客資" at bounding box center [600, 204] width 44 height 17
click at [578, 211] on input "不留客資" at bounding box center [561, 204] width 33 height 33
checkbox input "true"
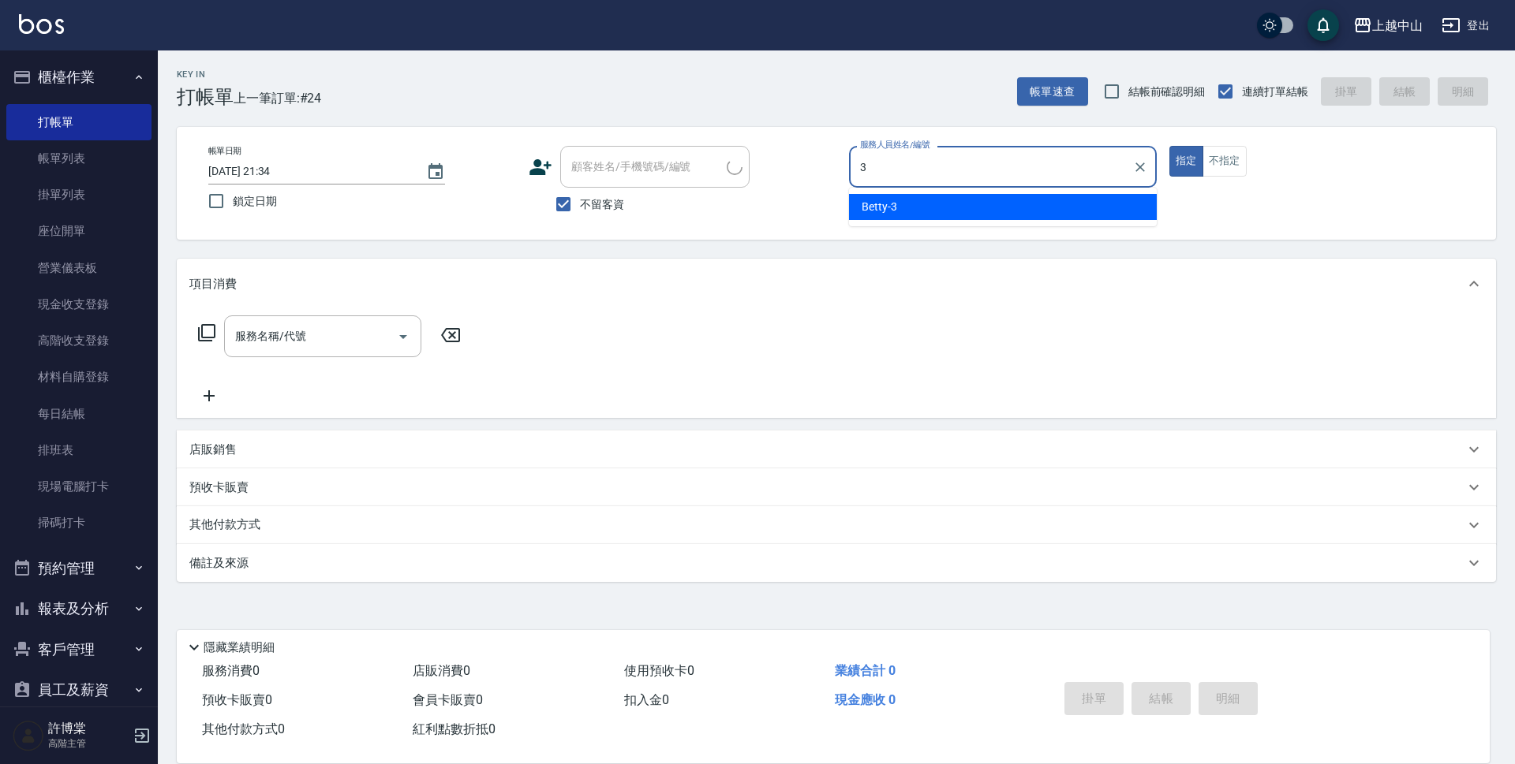
type input "Betty-3"
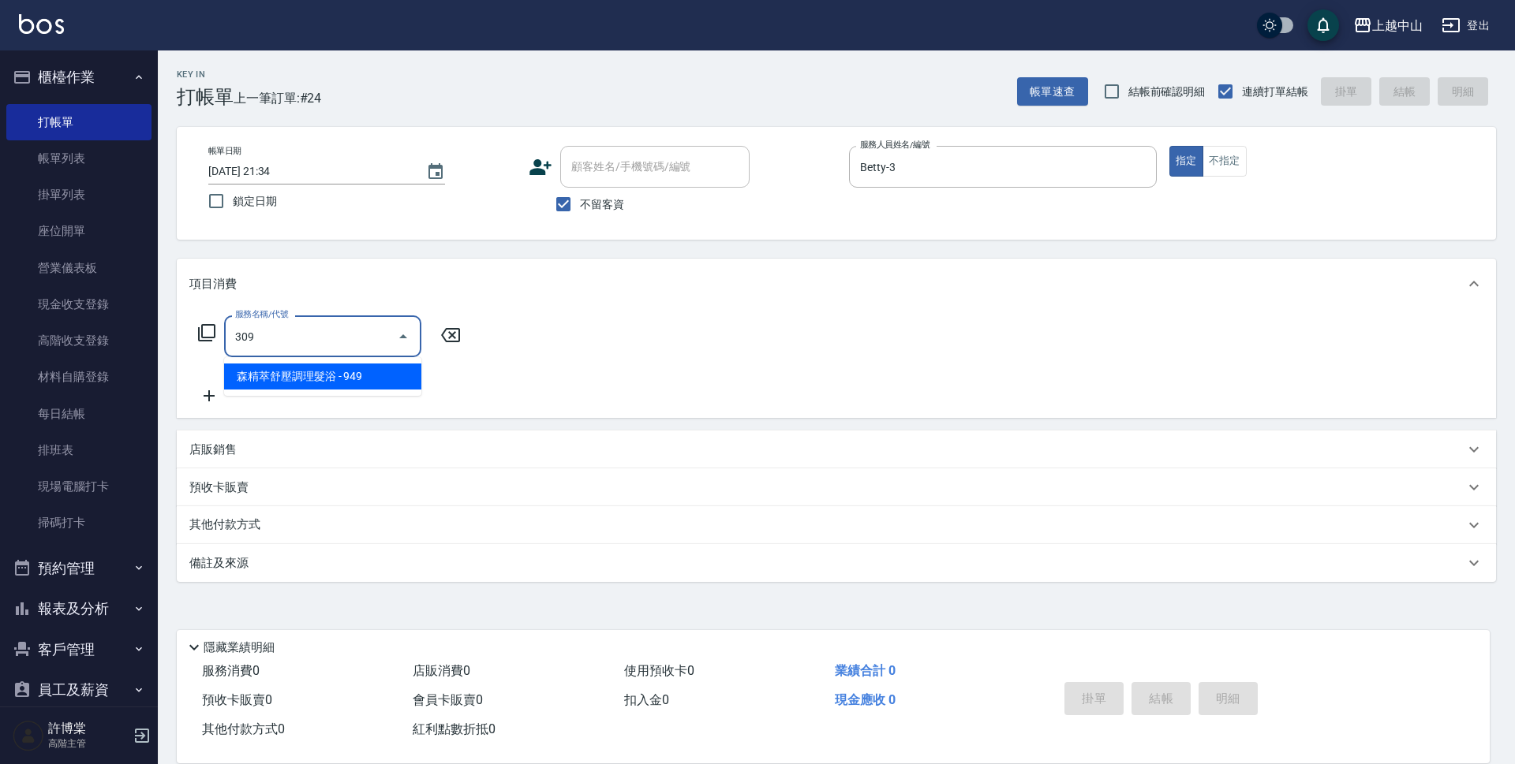
type input "森精萃舒壓調理髮浴(309)"
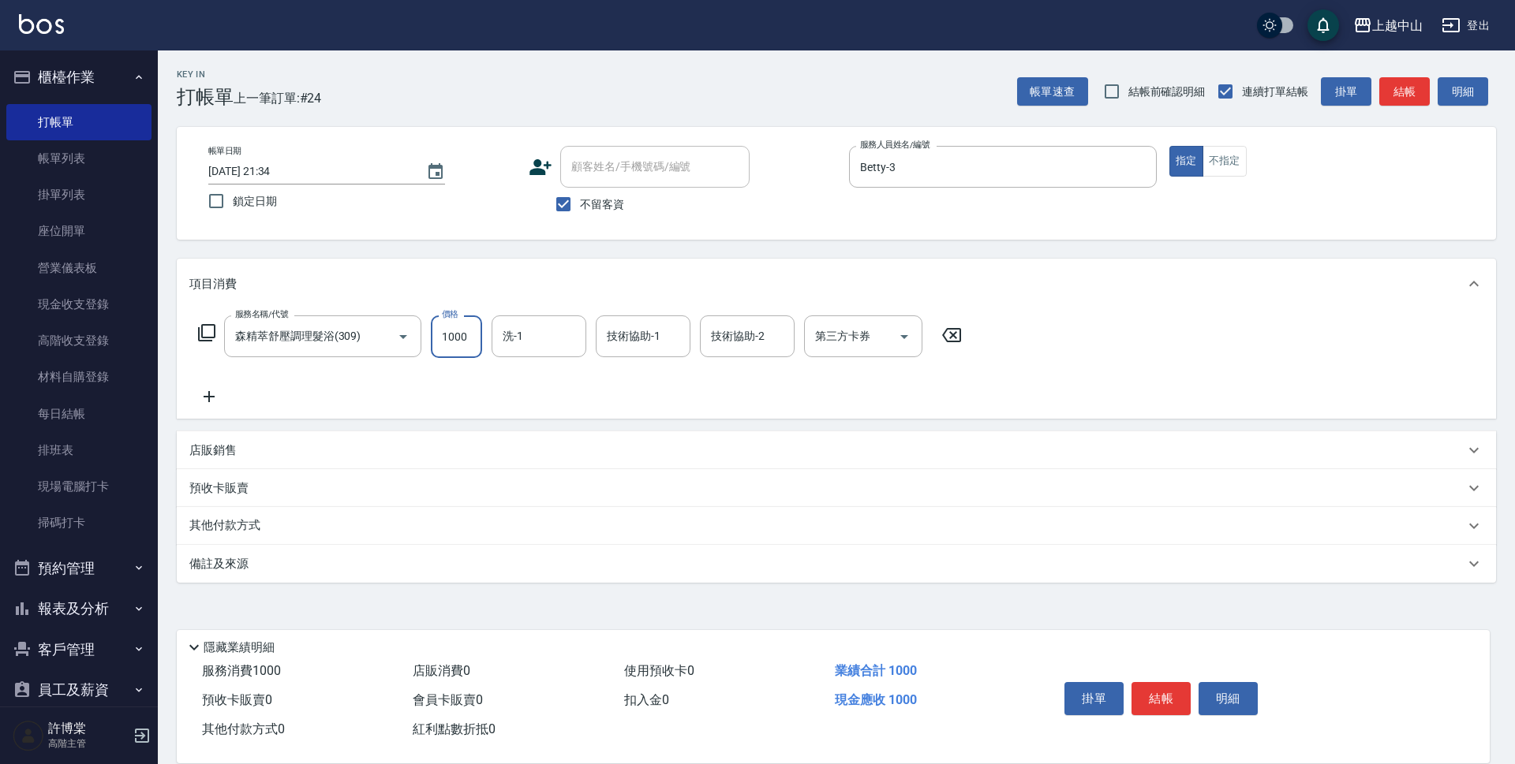
type input "1000"
type input "[PERSON_NAME]-39"
type input "399"
type input "[PERSON_NAME]-39"
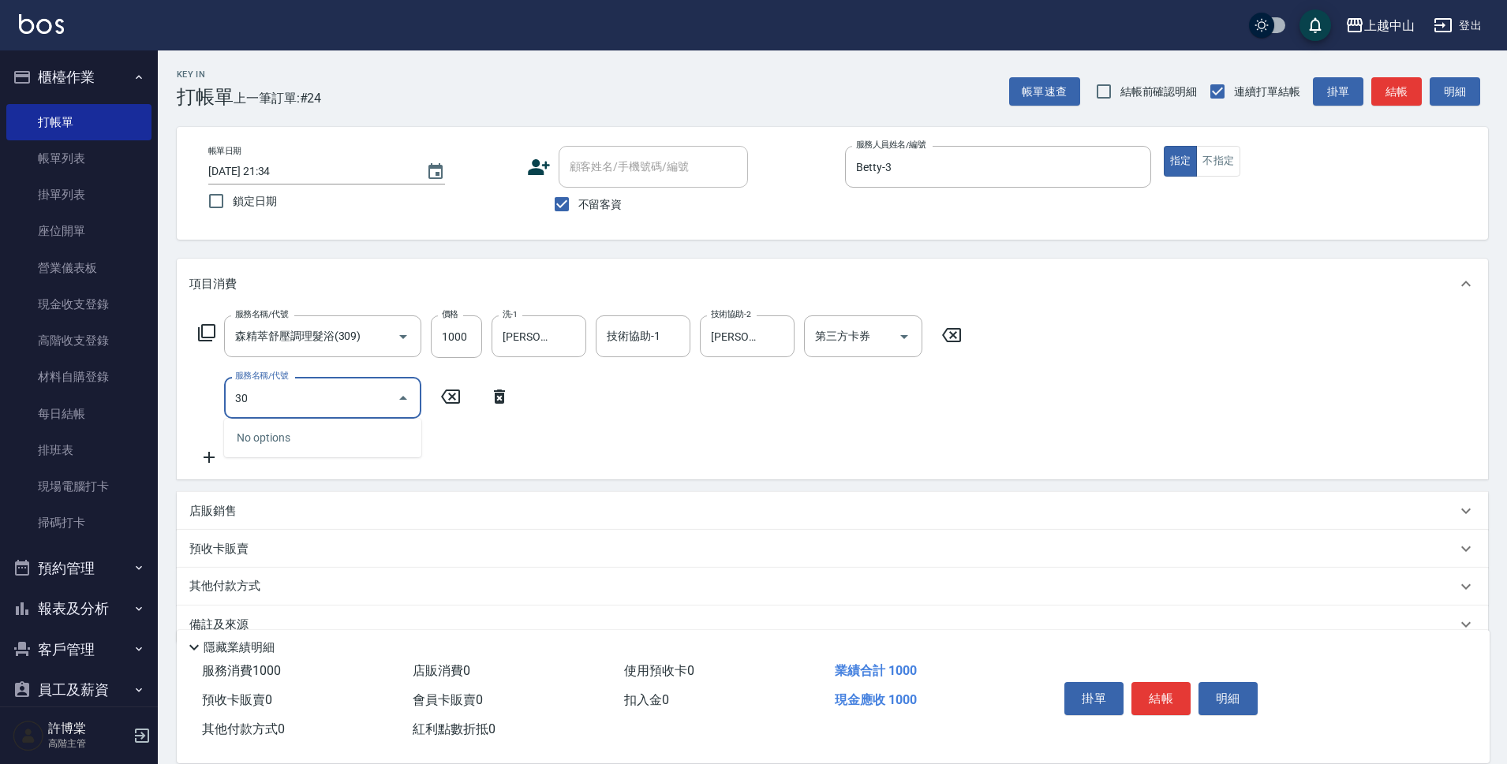
type input "3"
type input "森精萃舒壓調理髮浴(309)"
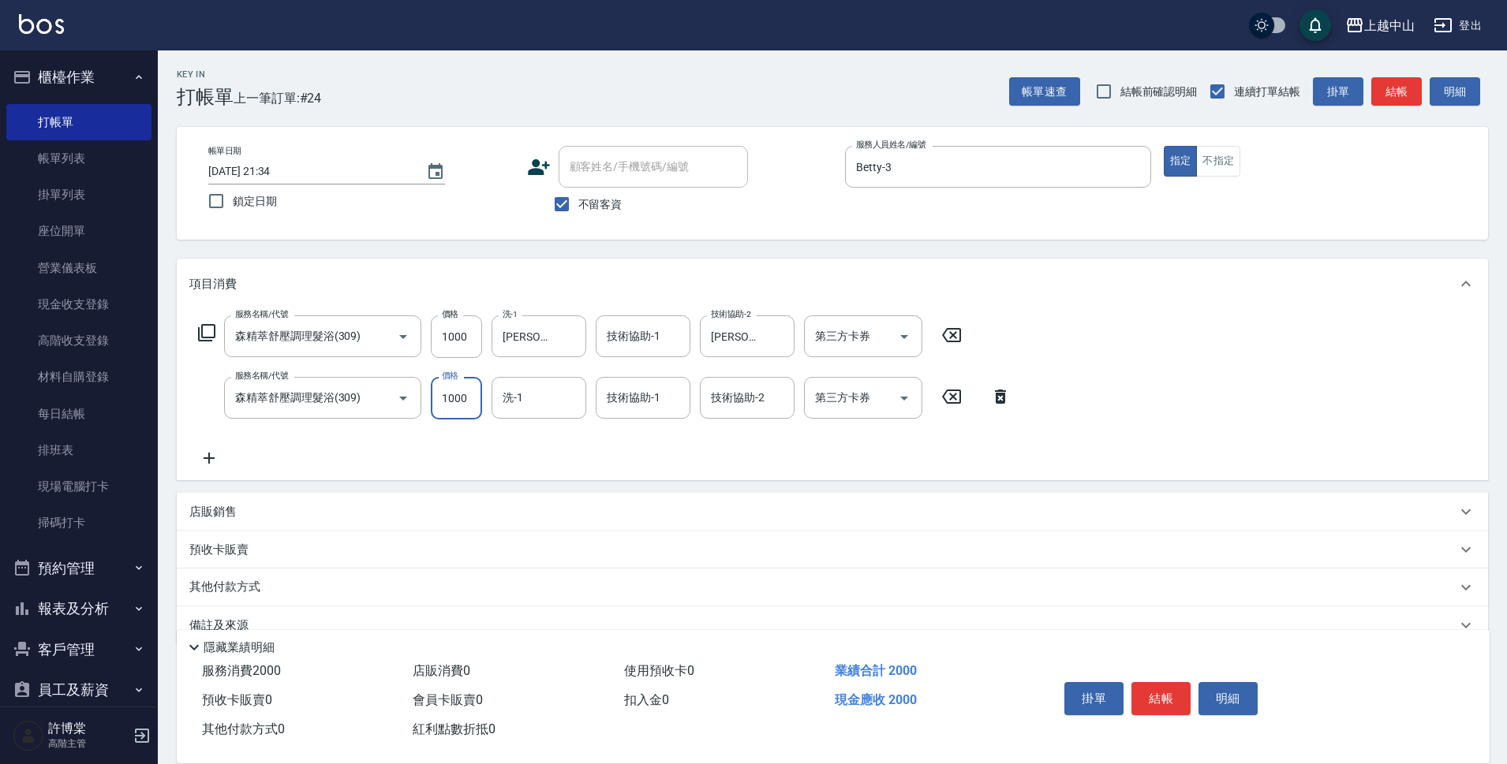
type input "1000"
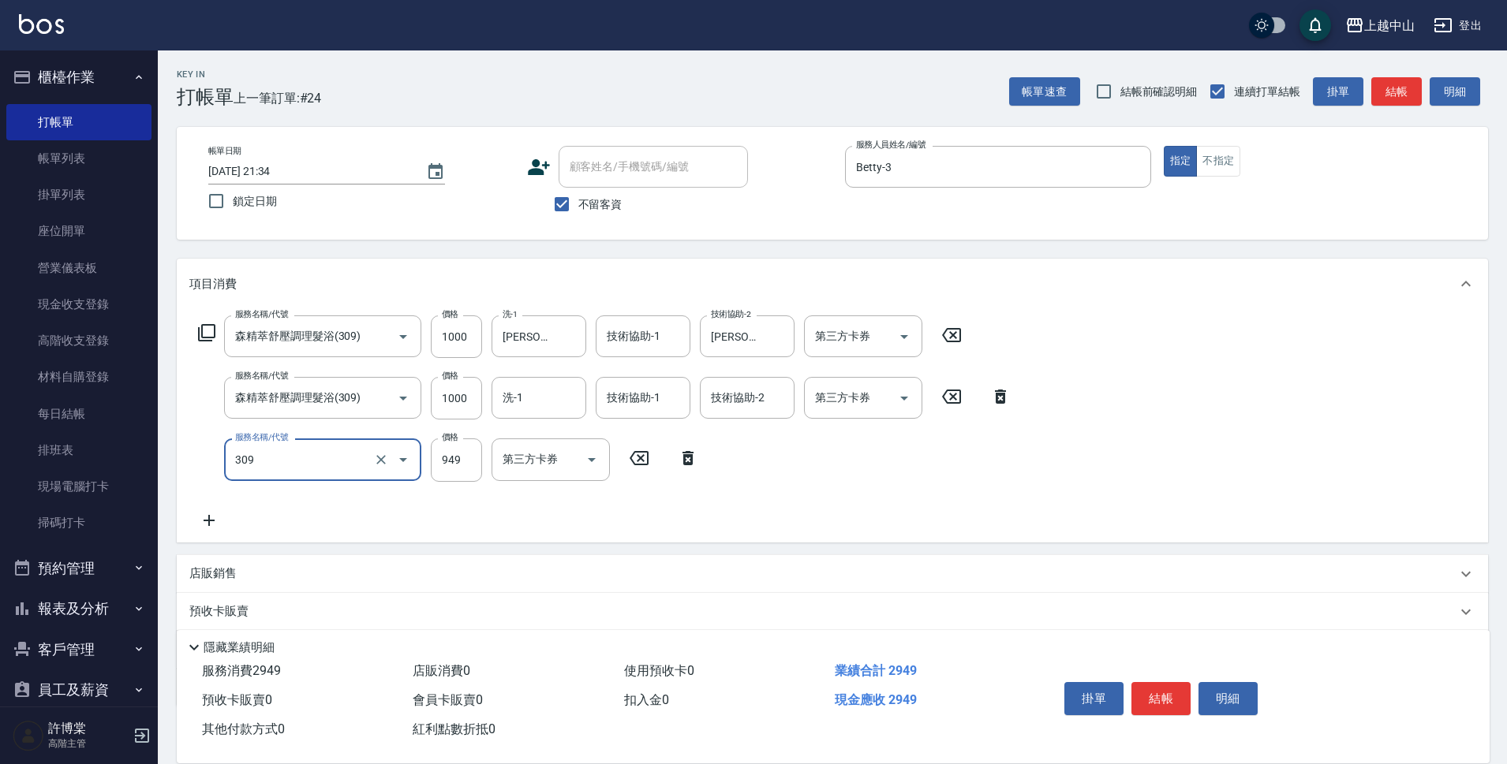
type input "森精萃舒壓調理髮浴(309)"
type input "1"
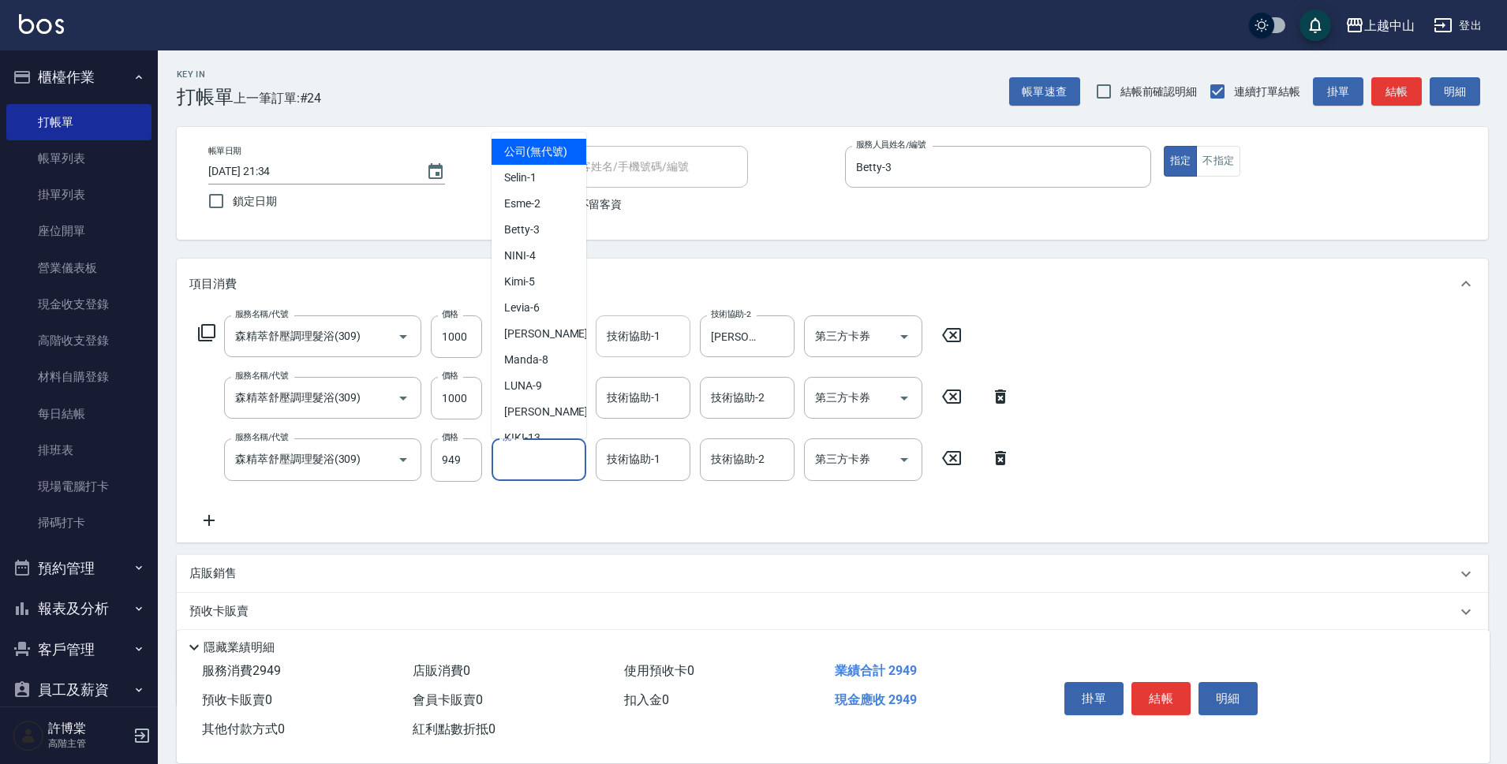
click at [678, 346] on input "技術協助-1" at bounding box center [643, 337] width 80 height 28
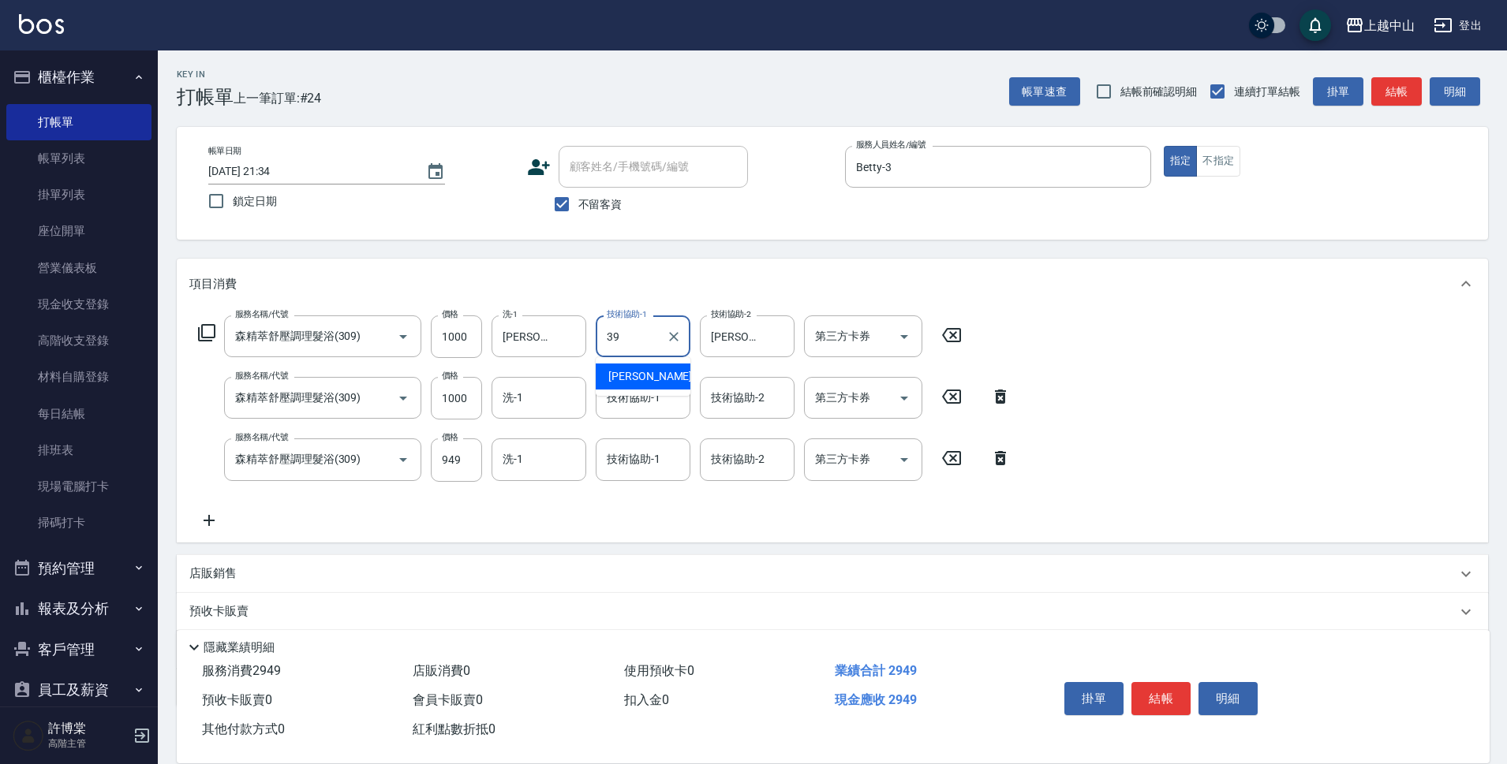
type input "[PERSON_NAME]-39"
click at [462, 454] on input "949" at bounding box center [456, 460] width 51 height 43
type input "1000"
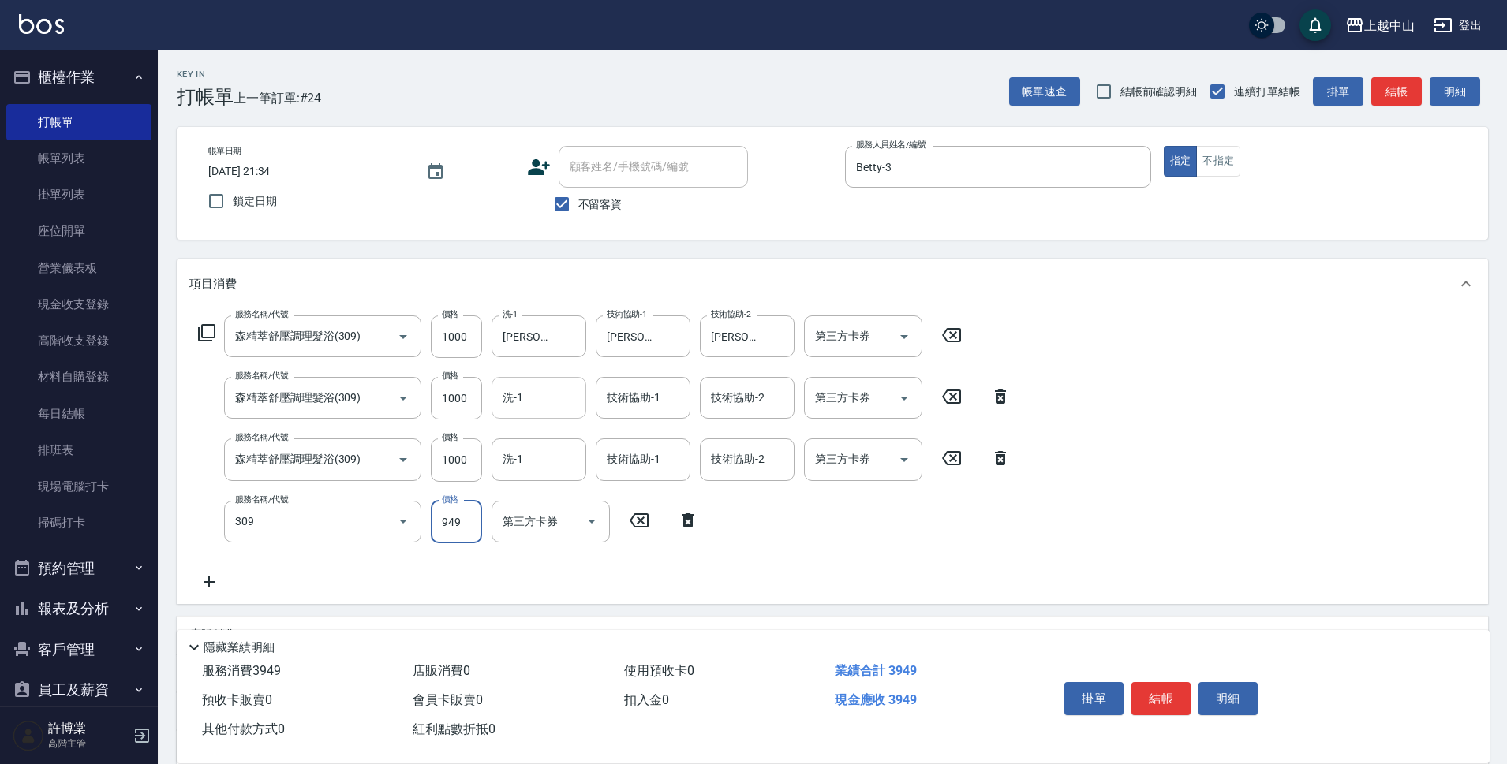
type input "森精萃舒壓調理髮浴(309)"
type input "1000"
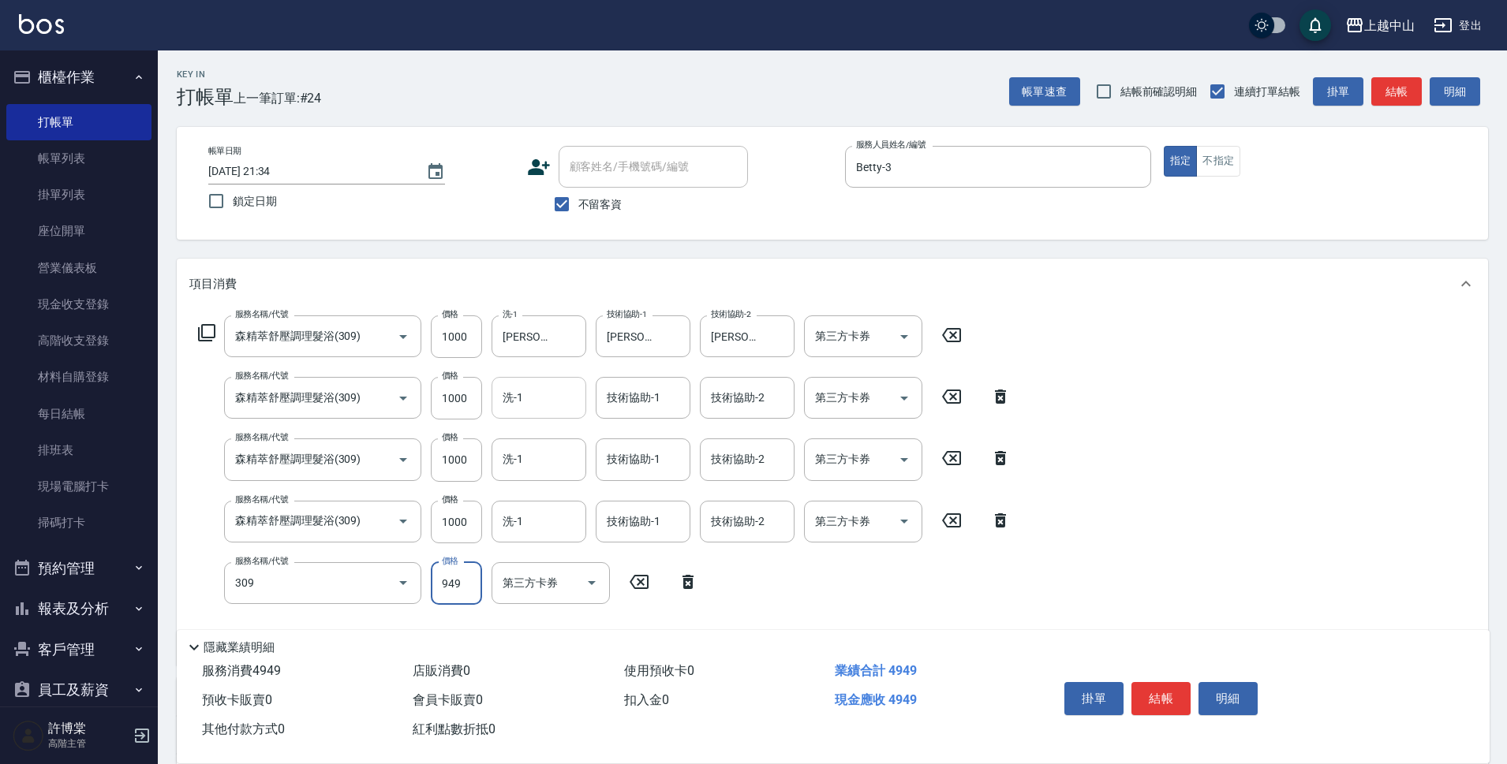
type input "森精萃舒壓調理髮浴(309)"
type input "1000"
type input "森精萃舒壓調理髮浴(309)"
type input "1000"
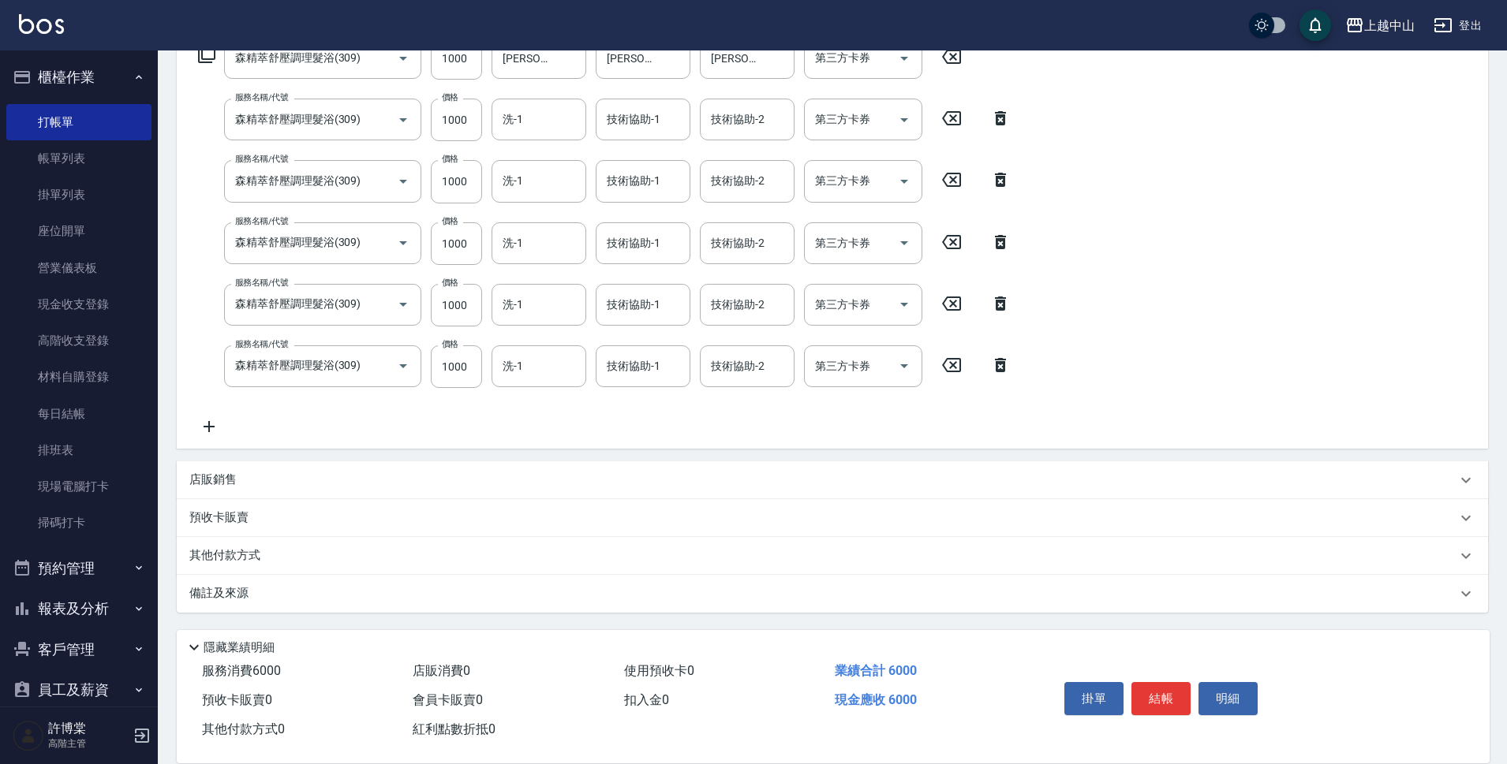
click at [248, 554] on p "其他付款方式" at bounding box center [228, 555] width 79 height 17
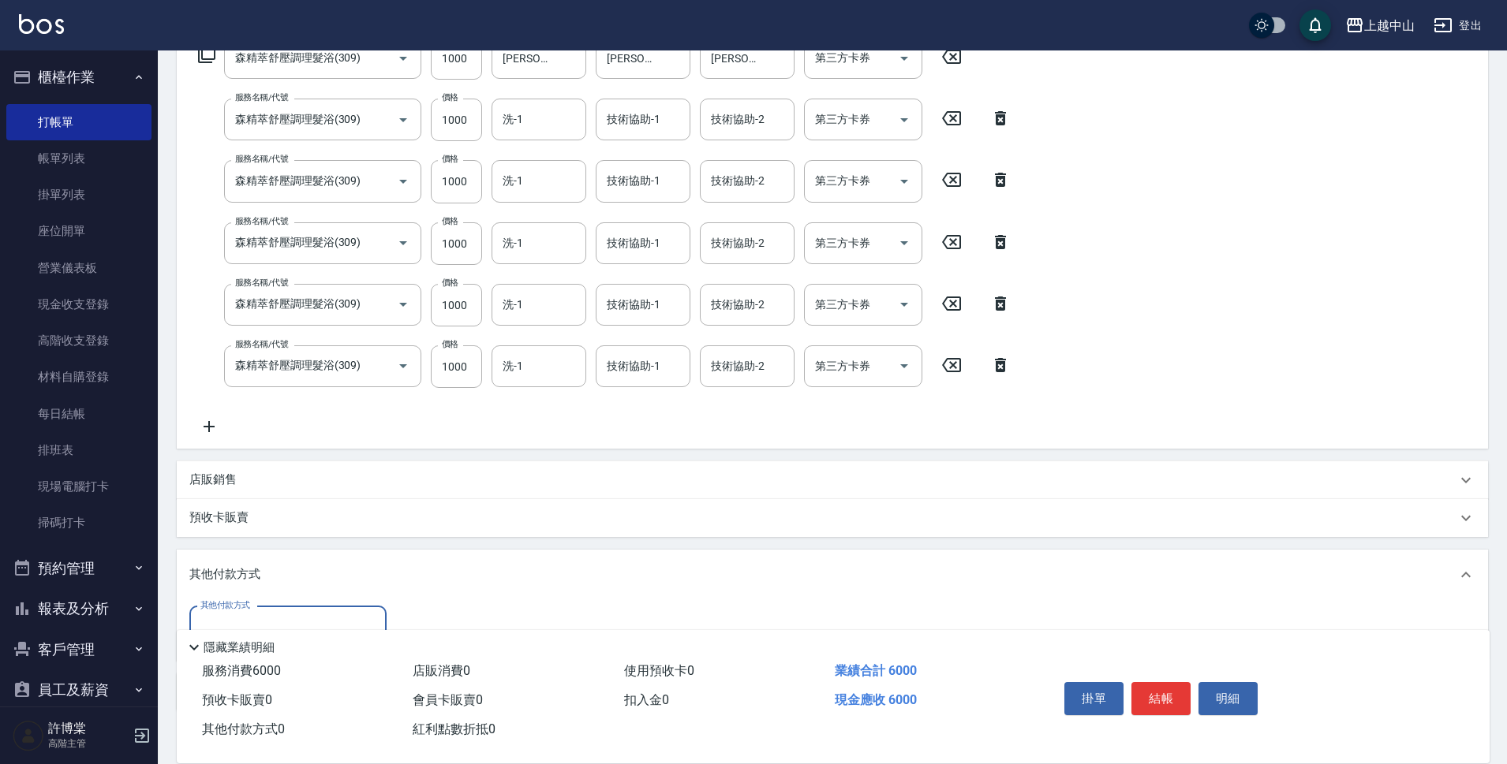
scroll to position [0, 0]
click at [282, 608] on div "其他付款方式" at bounding box center [287, 628] width 197 height 42
click at [282, 581] on span "信用卡" at bounding box center [287, 587] width 197 height 26
type input "信用卡"
type input "6000"
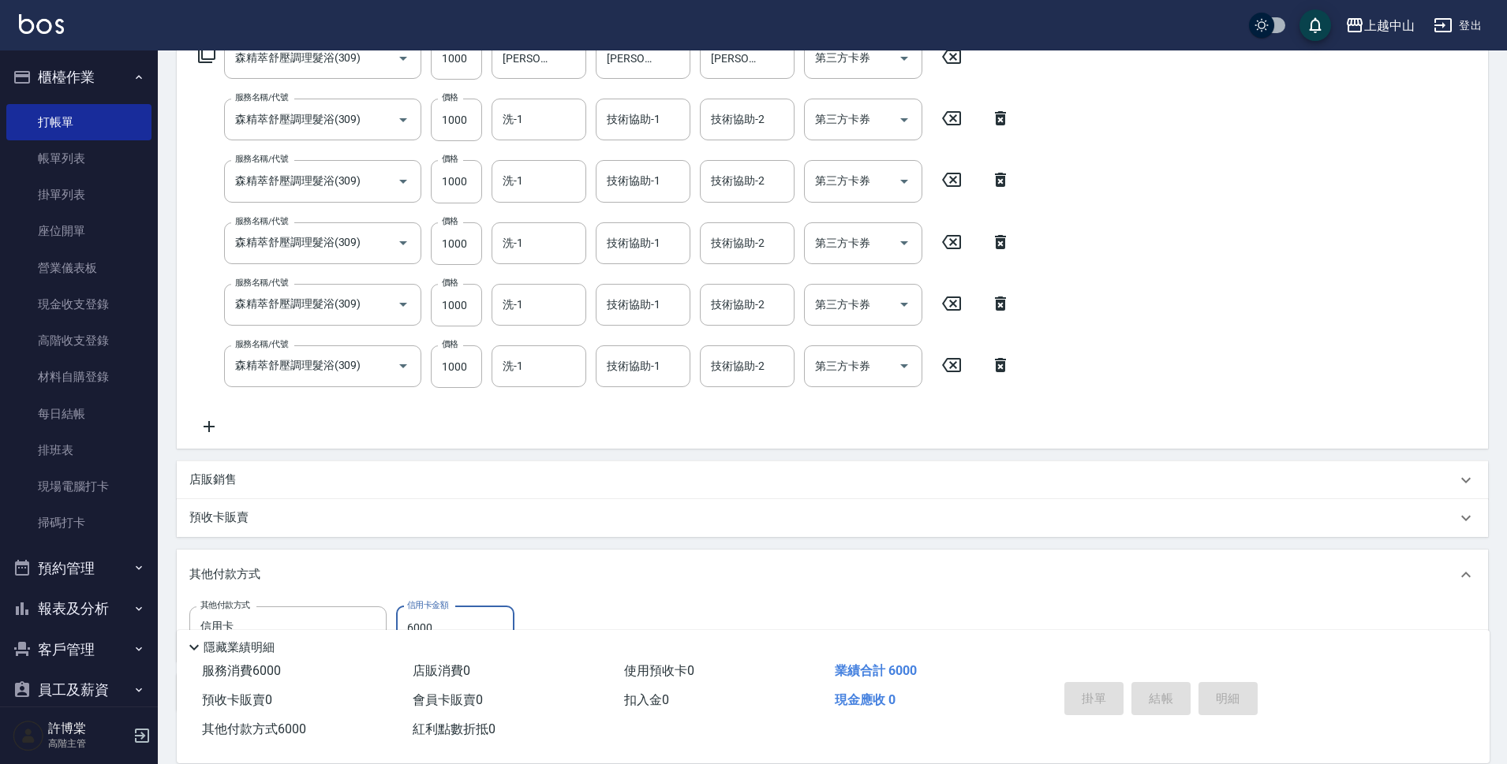
type input "[DATE] 21:35"
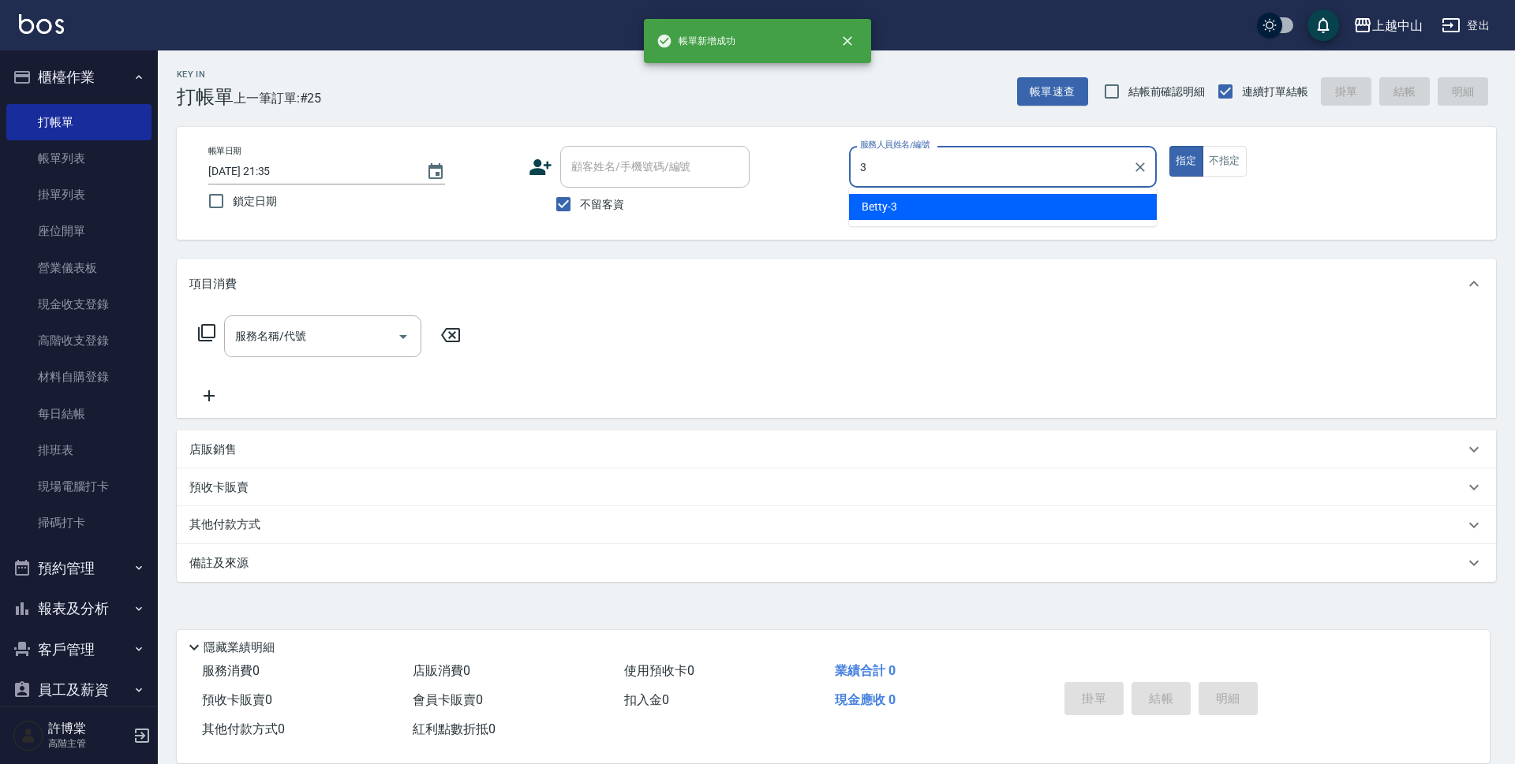
type input "Betty-3"
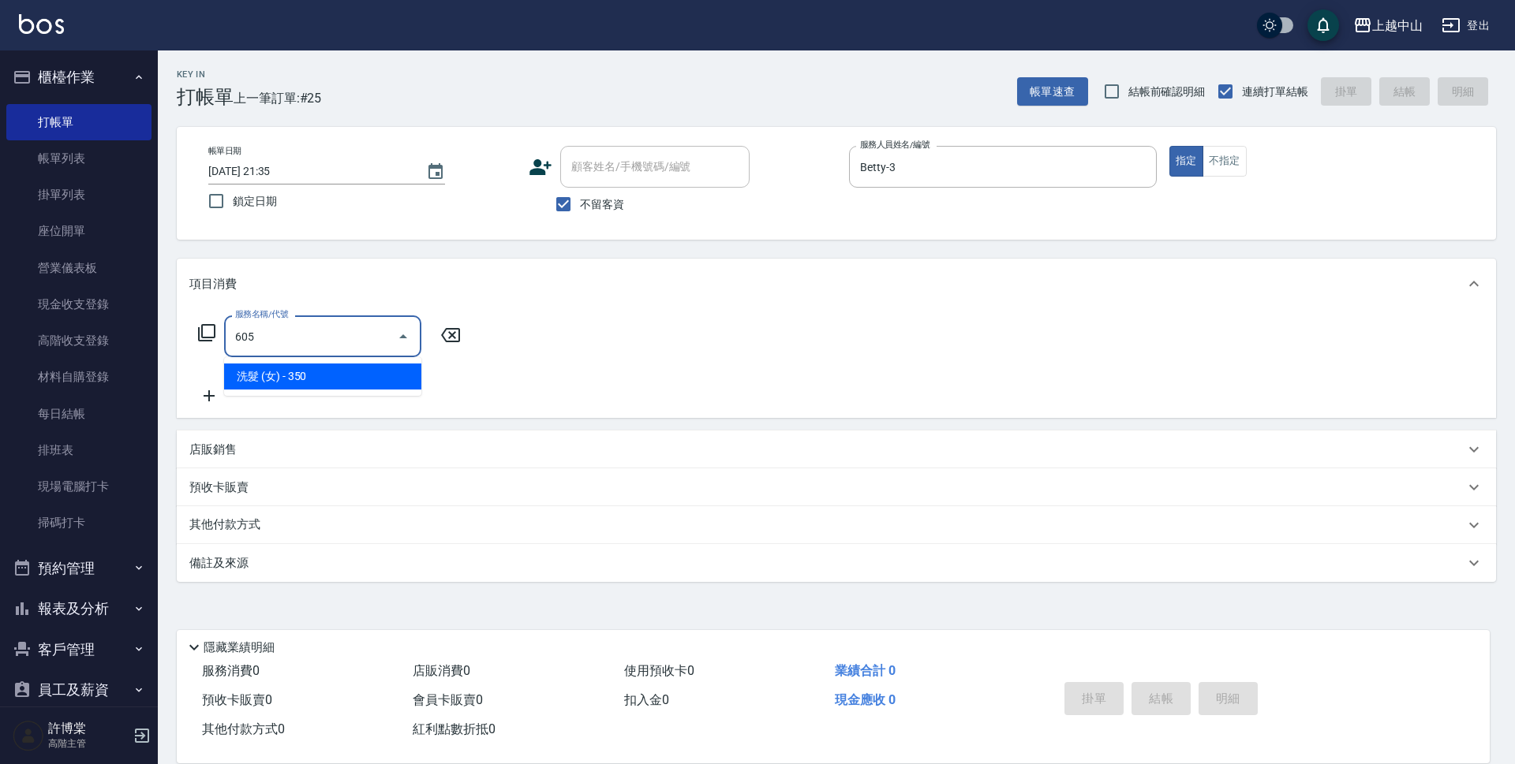
type input "洗髮 (女)(605)"
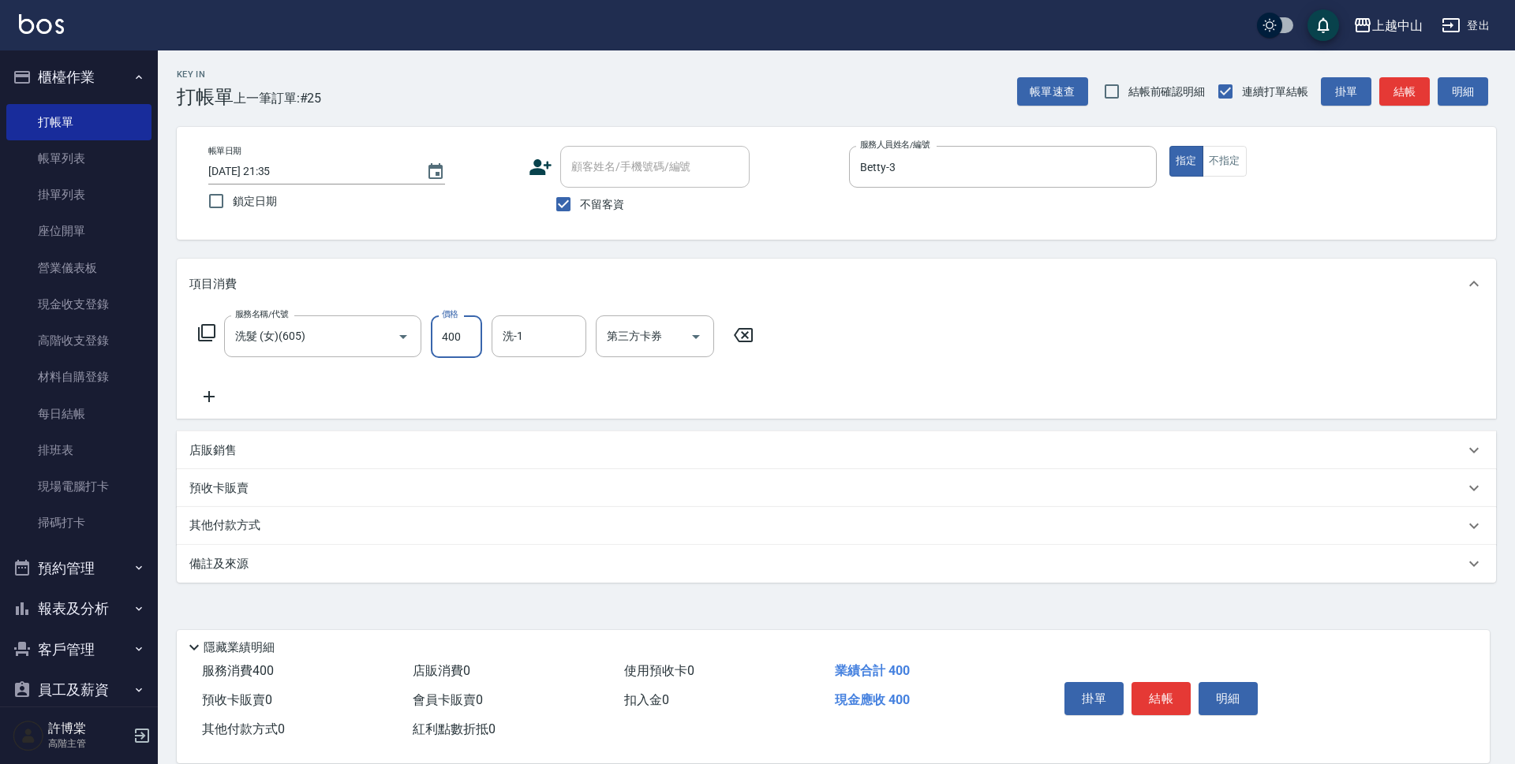
type input "400"
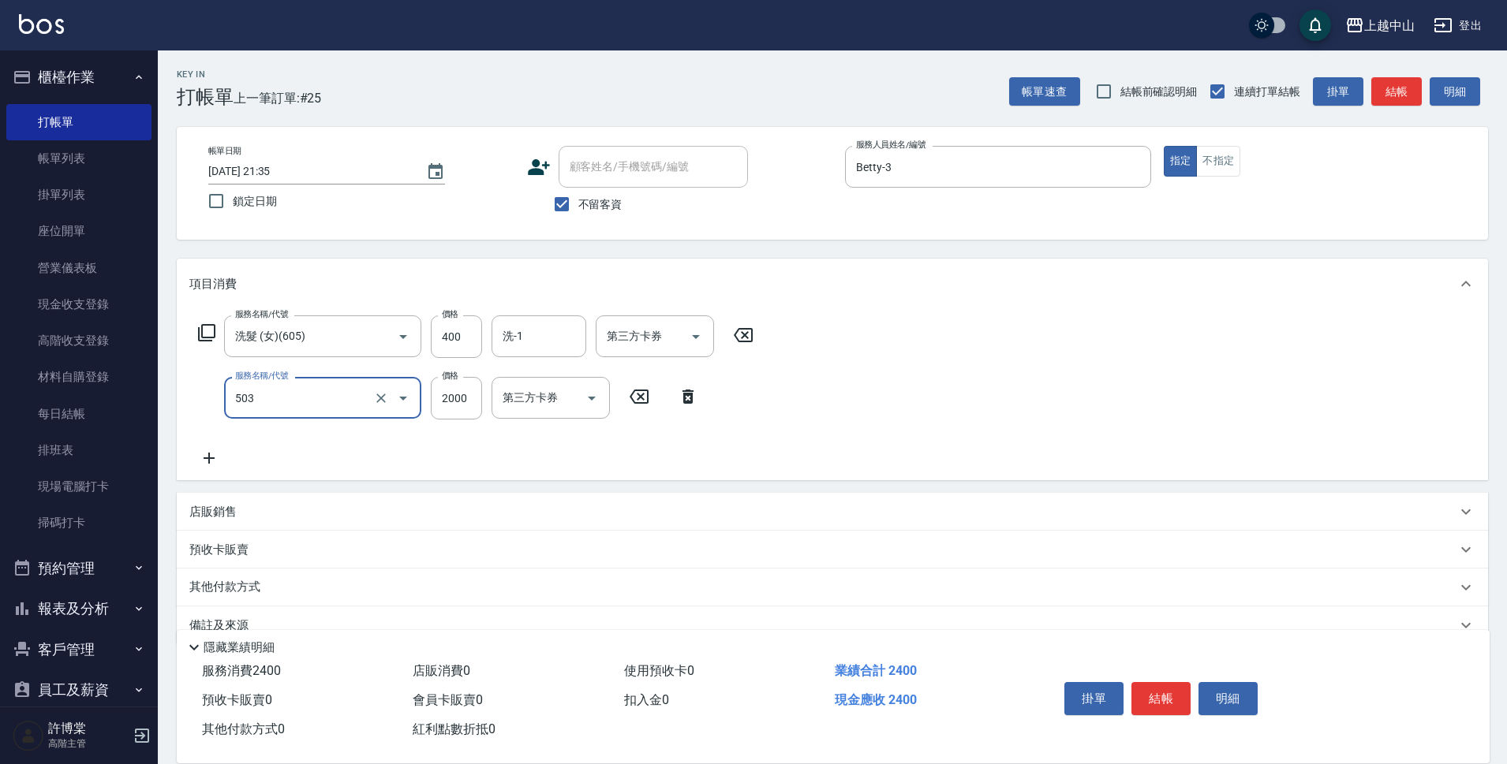
type input "染髮2000以下(503)"
type input "1500"
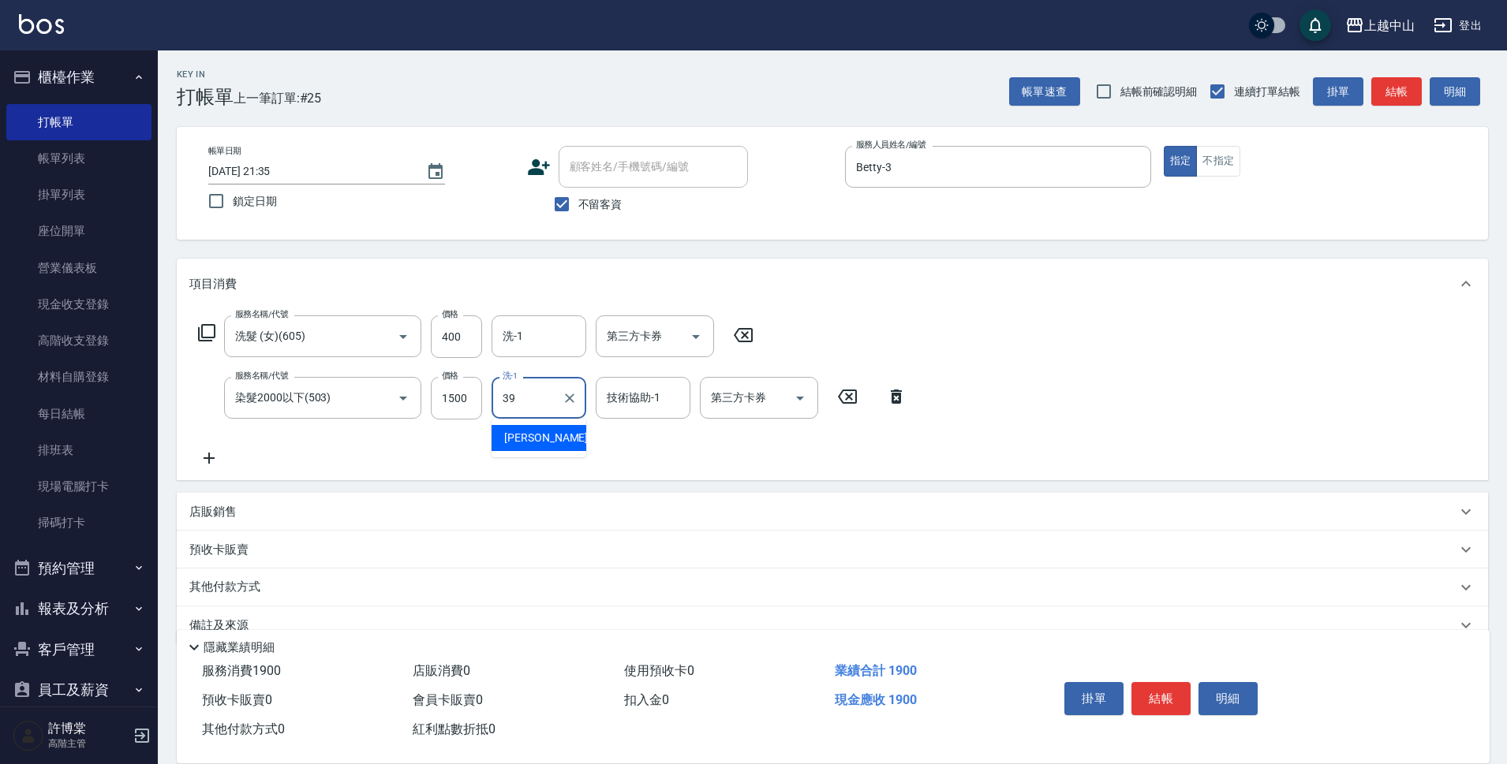
type input "[PERSON_NAME]-39"
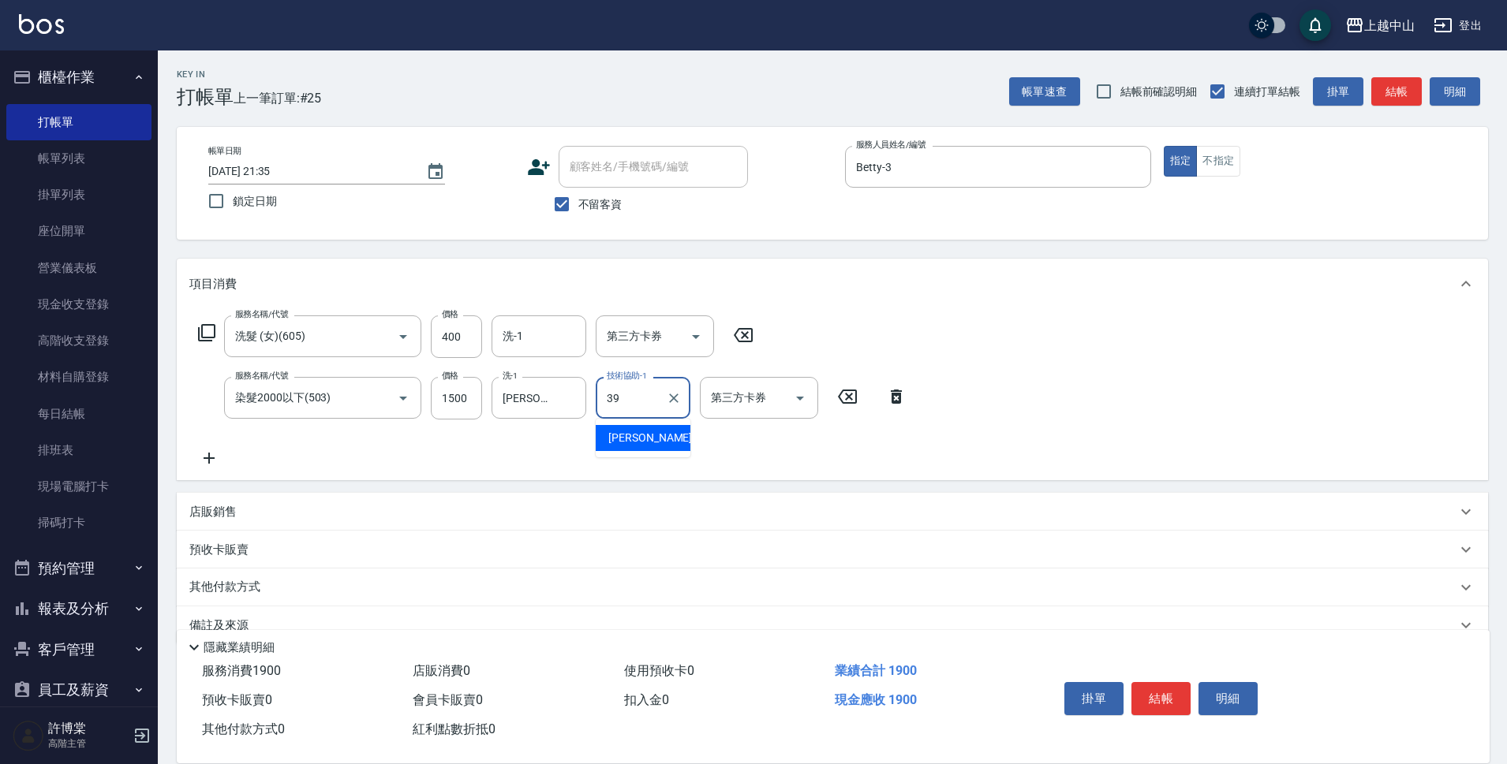
type input "[PERSON_NAME]-39"
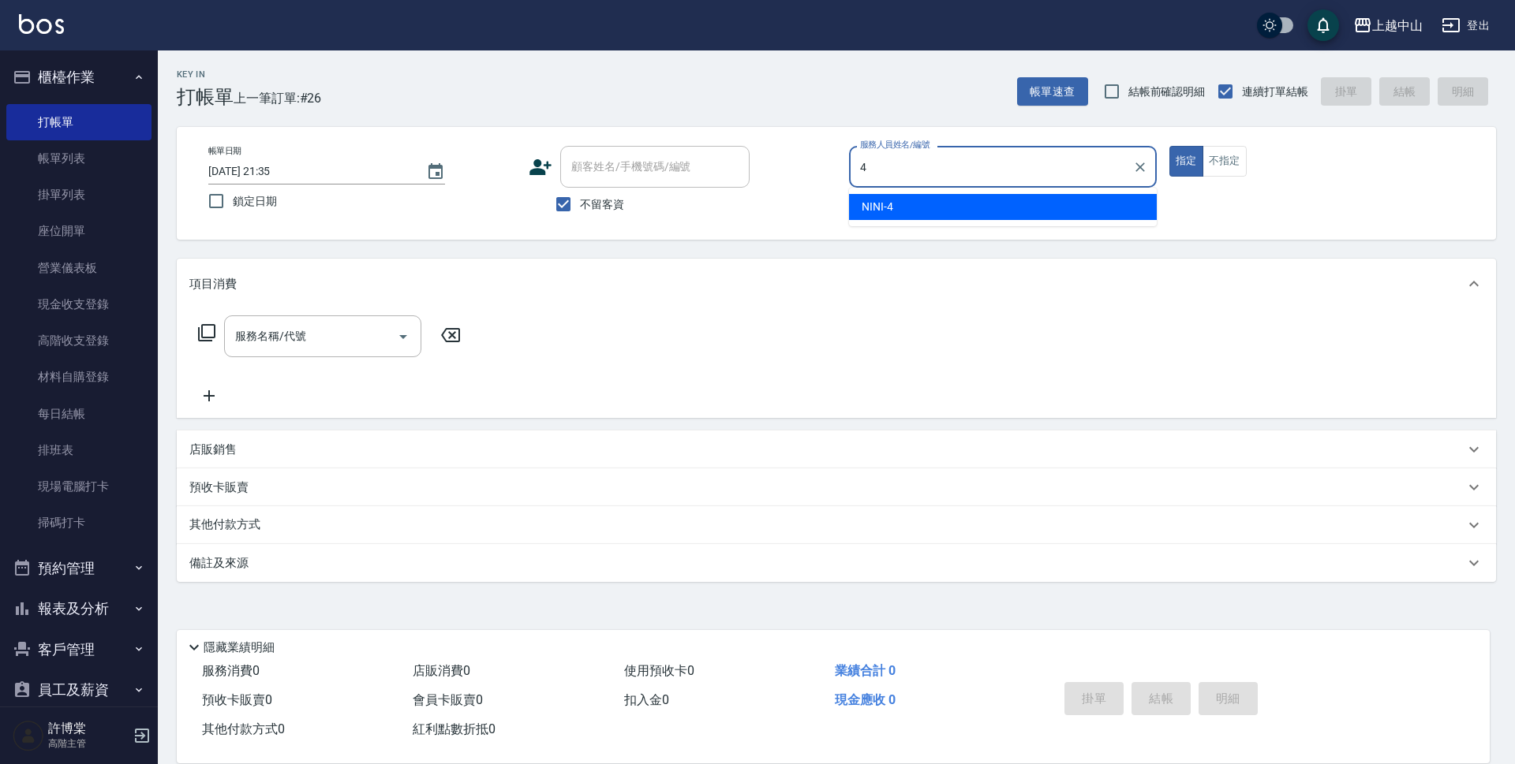
type input "NINI-4"
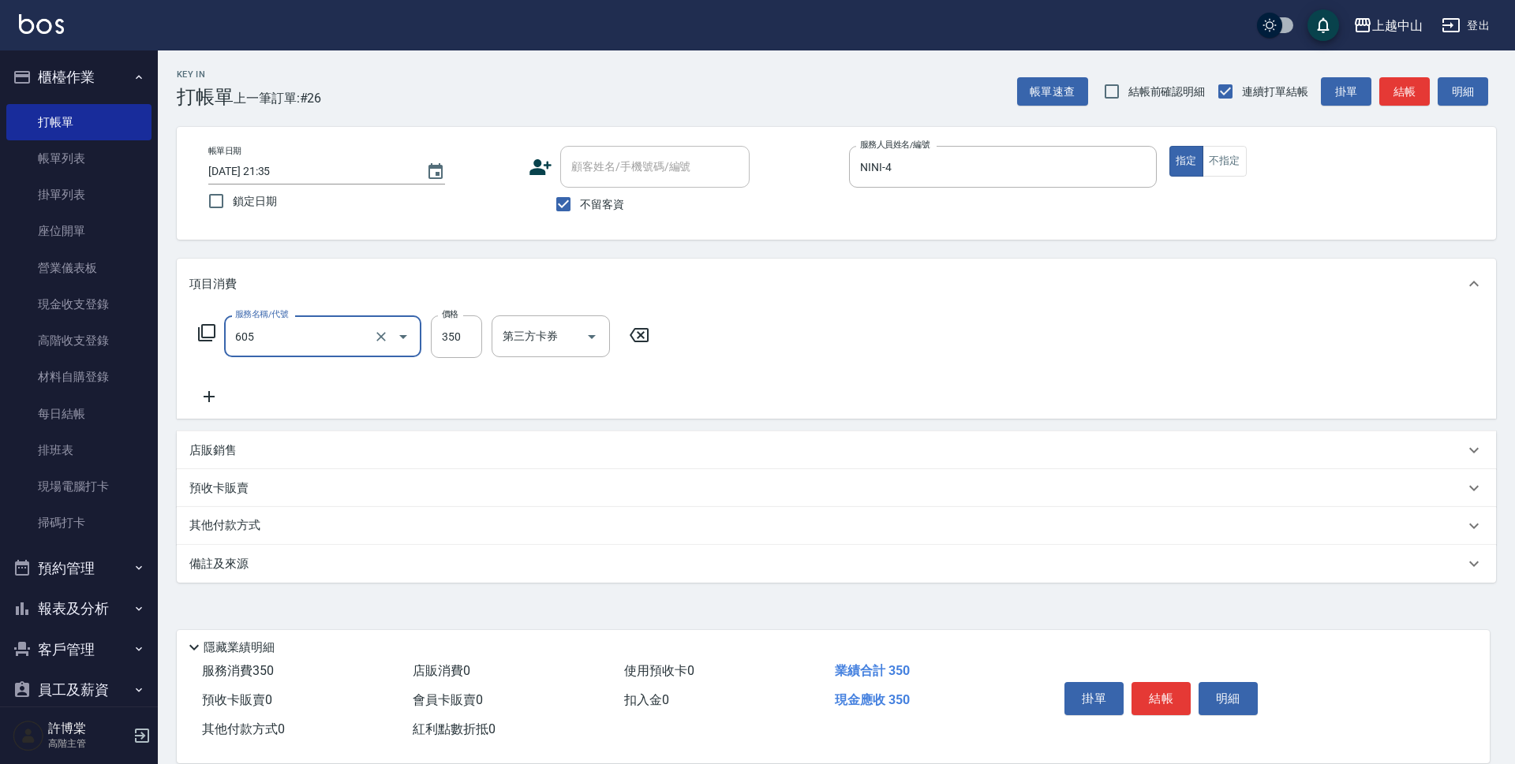
type input "洗髮 (女)(605)"
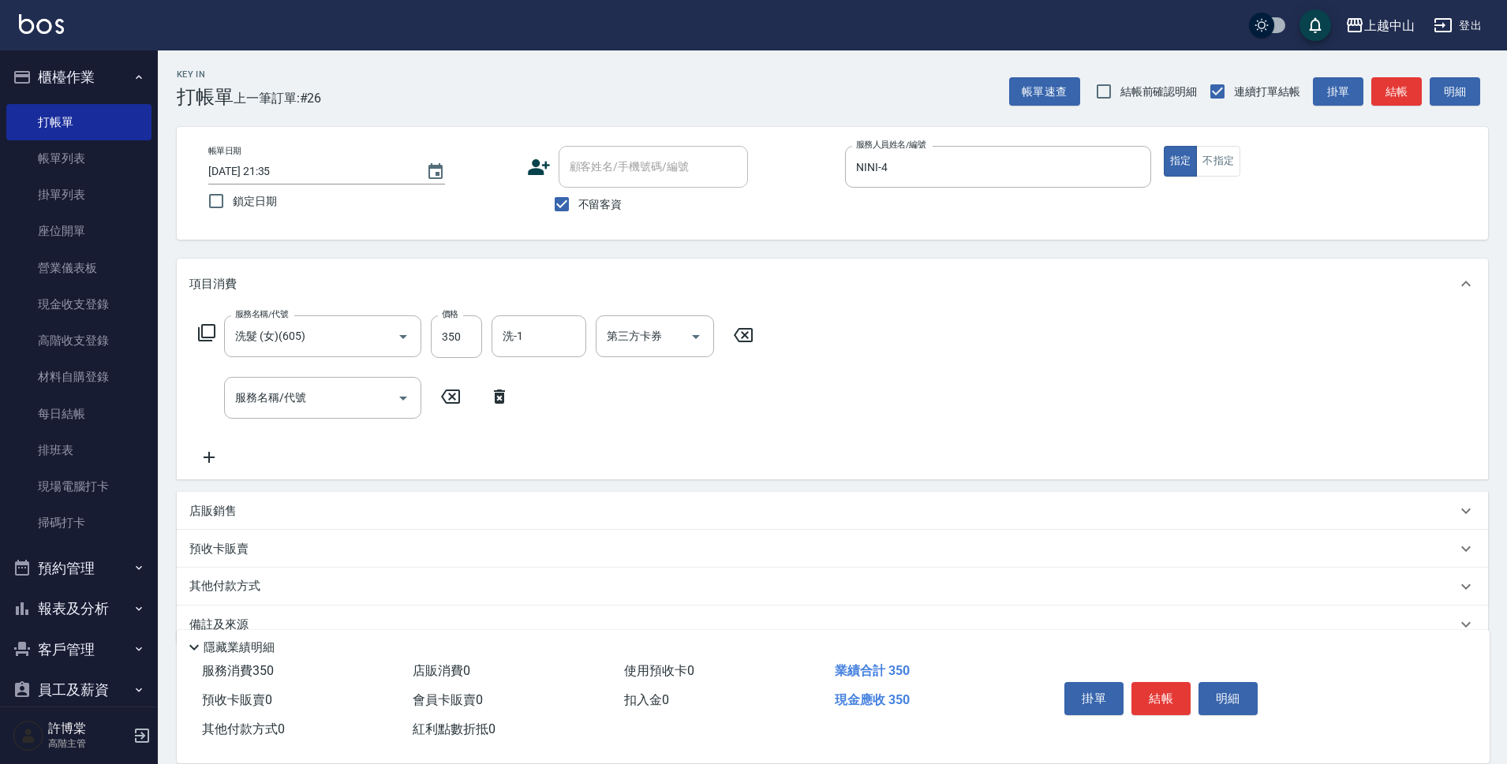
click at [605, 208] on span "不留客資" at bounding box center [600, 204] width 44 height 17
click at [578, 208] on input "不留客資" at bounding box center [561, 204] width 33 height 33
checkbox input "false"
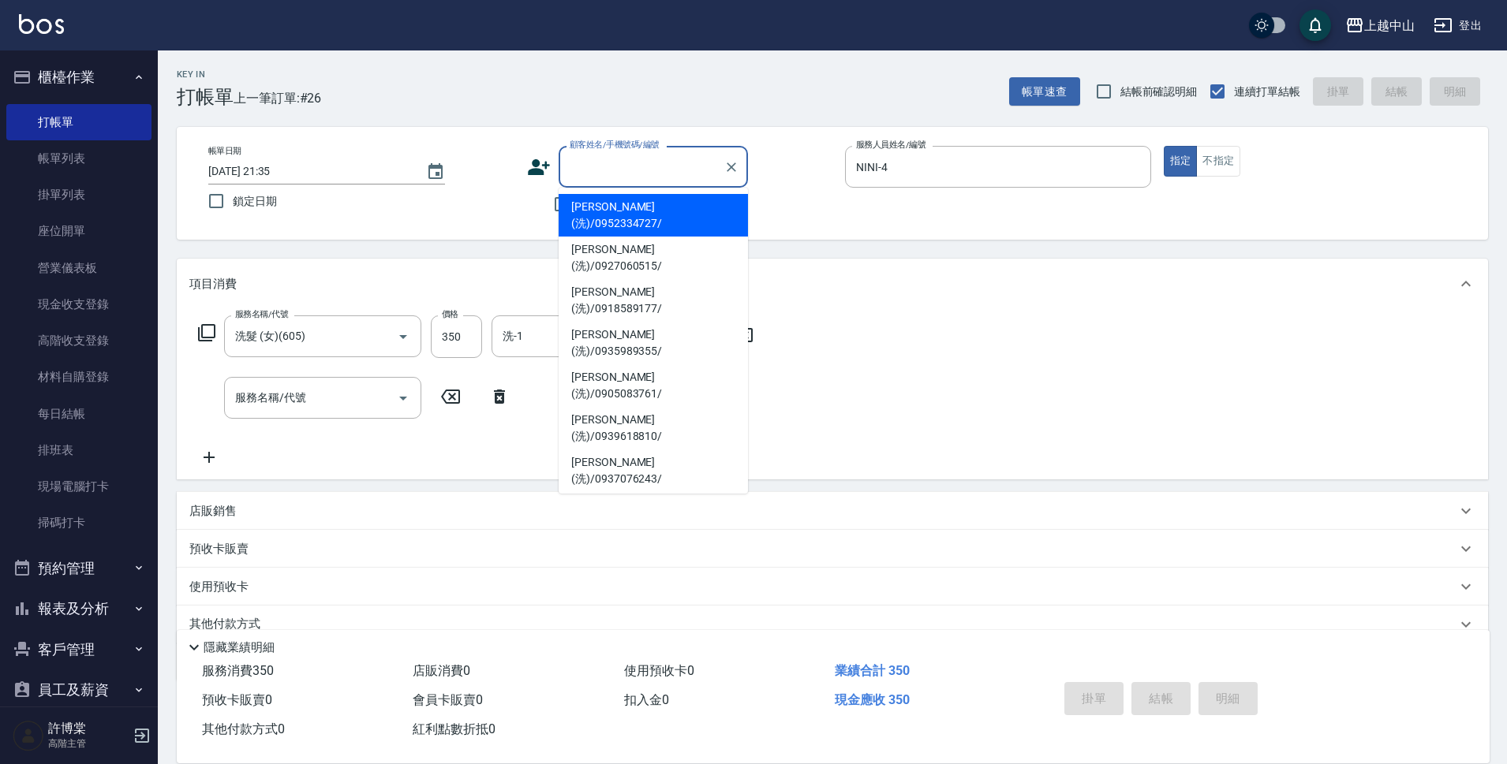
click at [632, 173] on input "顧客姓名/手機號碼/編號" at bounding box center [641, 167] width 151 height 28
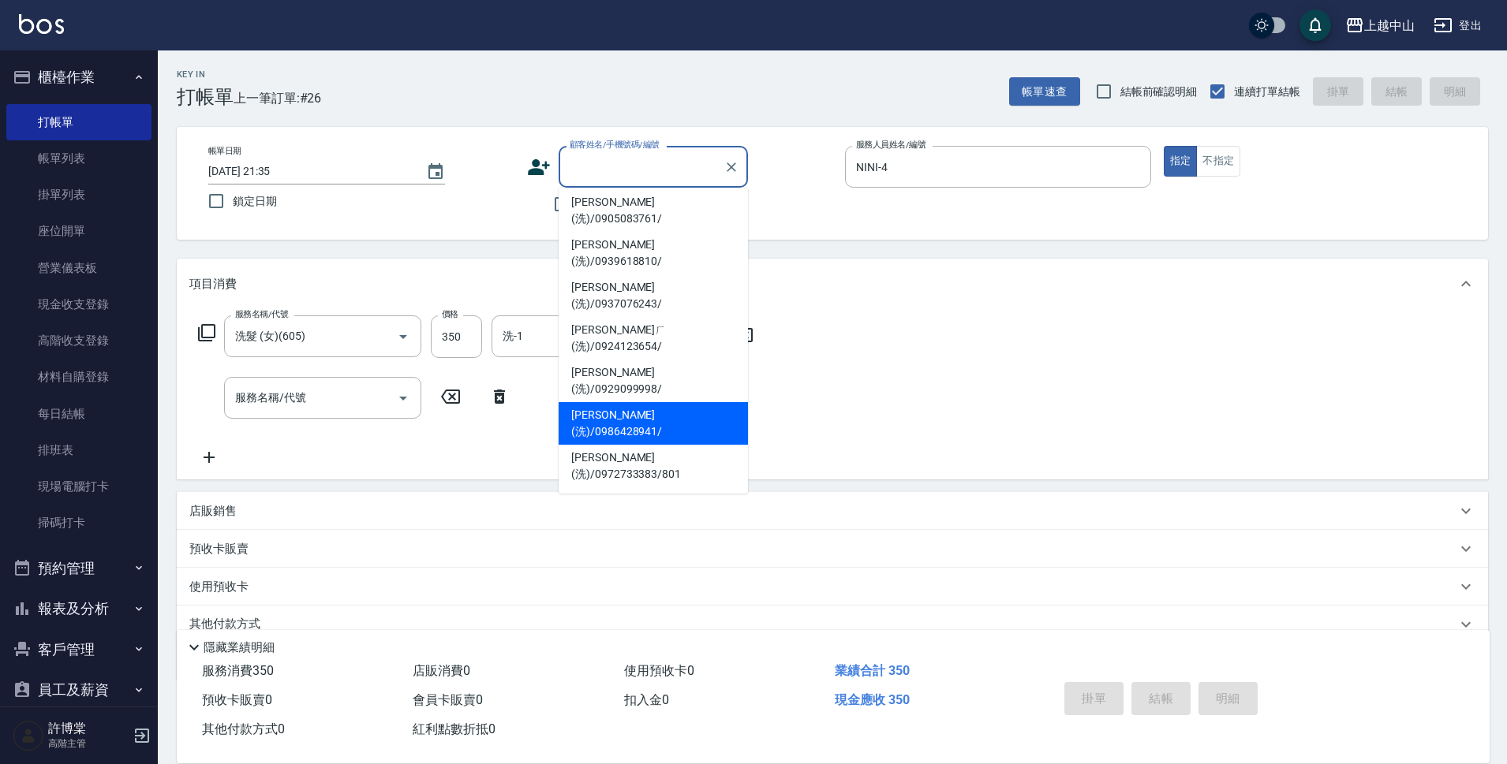
scroll to position [199, 0]
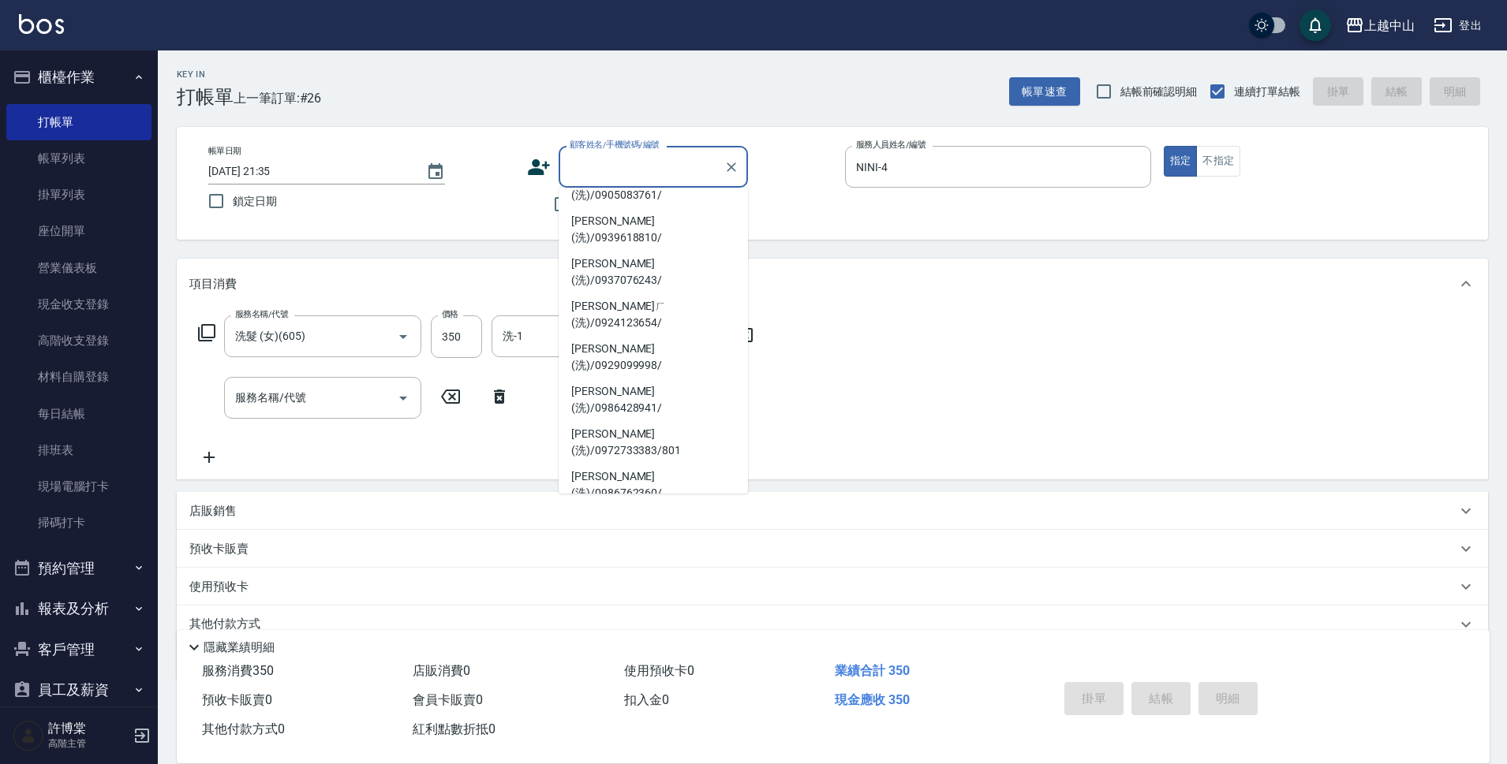
click at [714, 677] on li "[PERSON_NAME](洗)/0911770473/" at bounding box center [653, 698] width 189 height 43
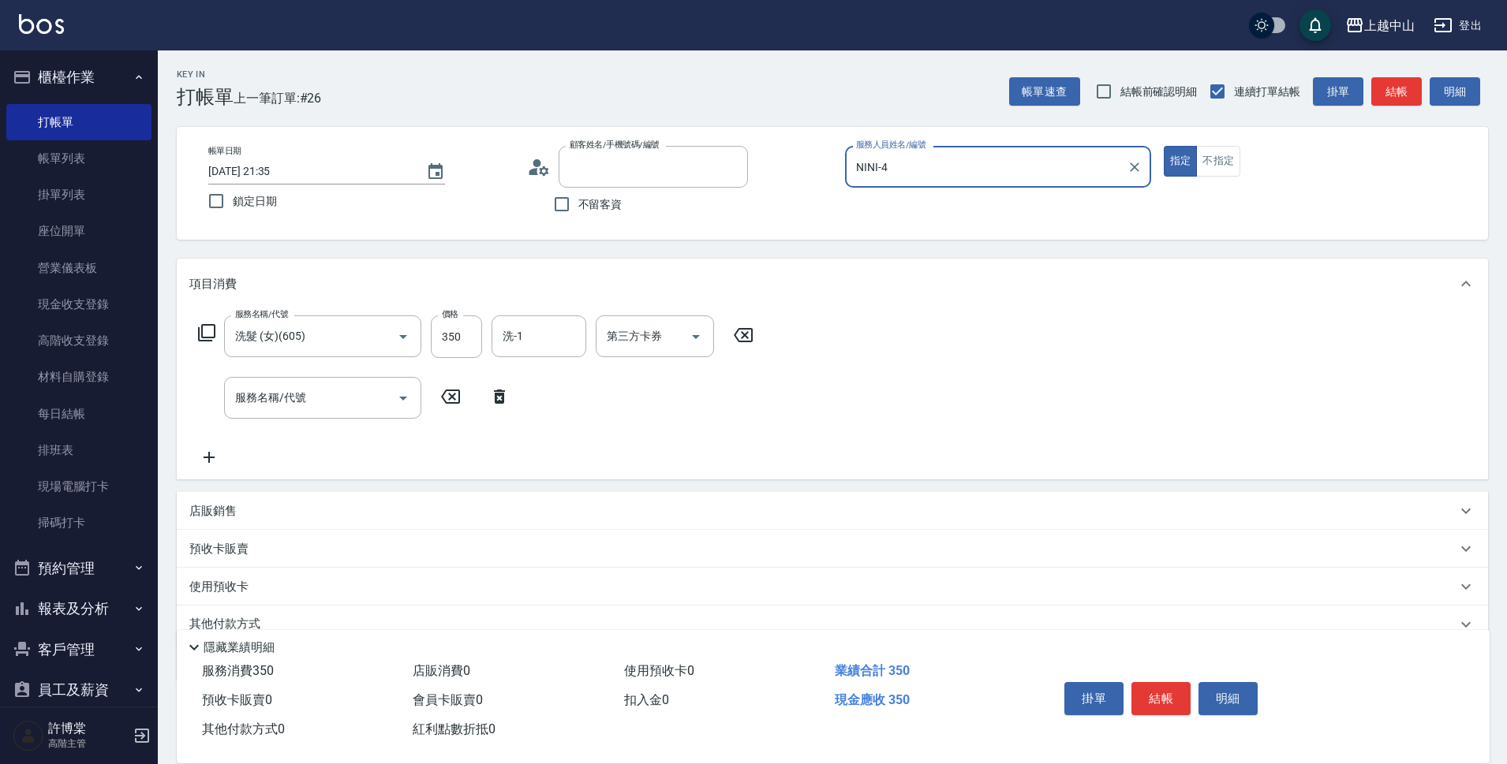
type input "[PERSON_NAME](洗)/0911770473/"
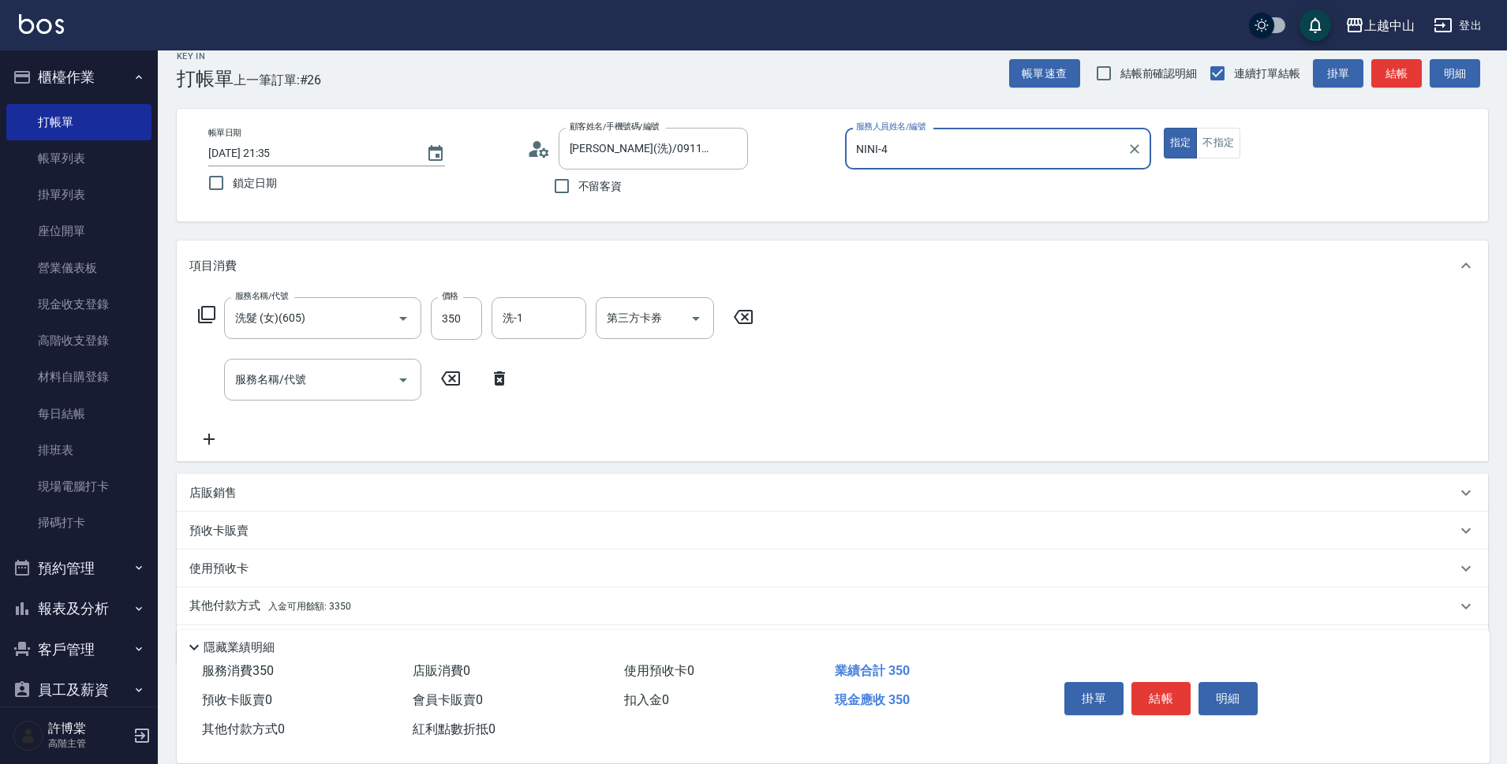
scroll to position [69, 0]
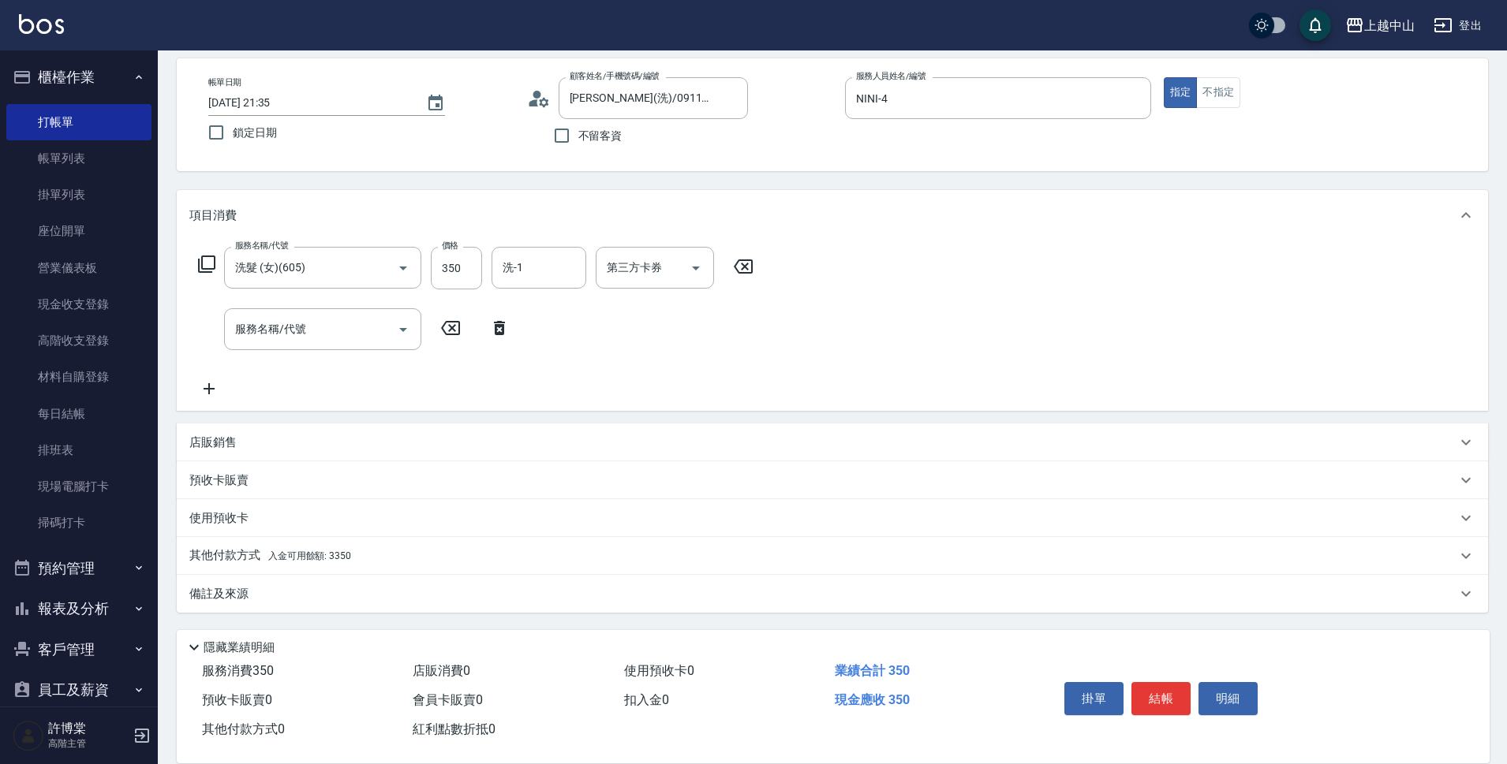
click at [353, 545] on div "其他付款方式 入金可用餘額: 3350" at bounding box center [832, 556] width 1311 height 38
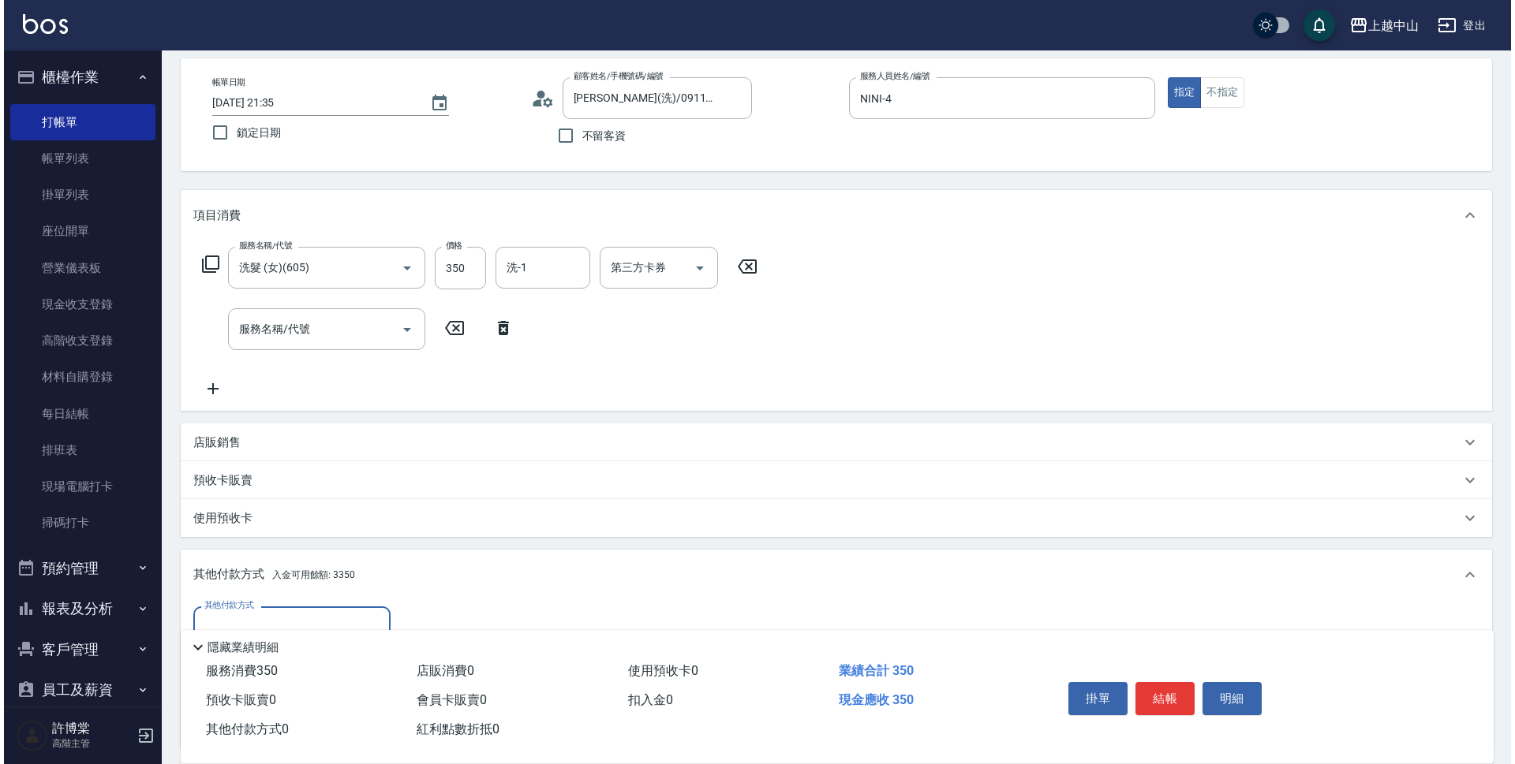
scroll to position [255, 0]
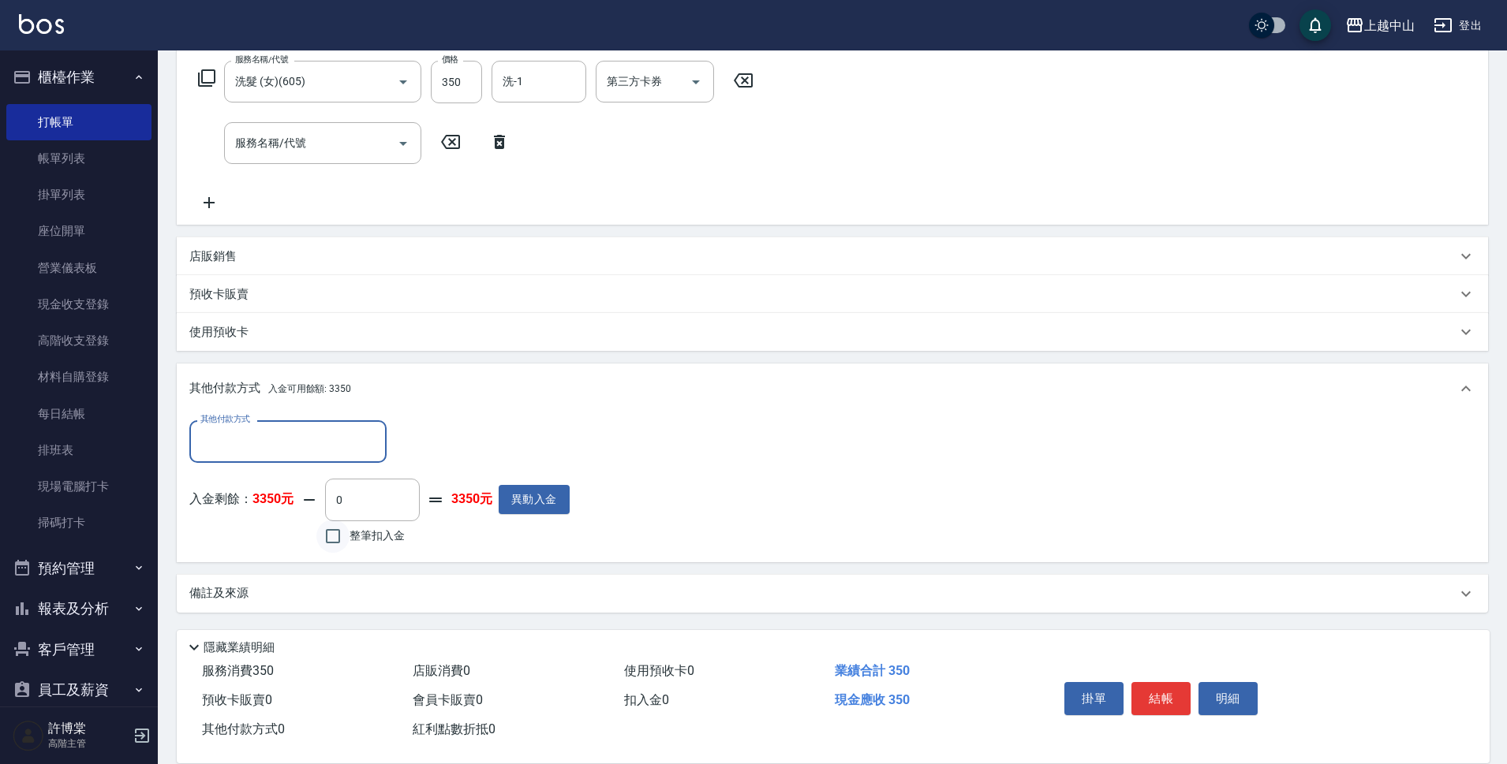
click at [343, 535] on input "整筆扣入金" at bounding box center [332, 536] width 33 height 33
checkbox input "true"
type input "350"
click at [1214, 696] on button "明細" at bounding box center [1227, 698] width 59 height 33
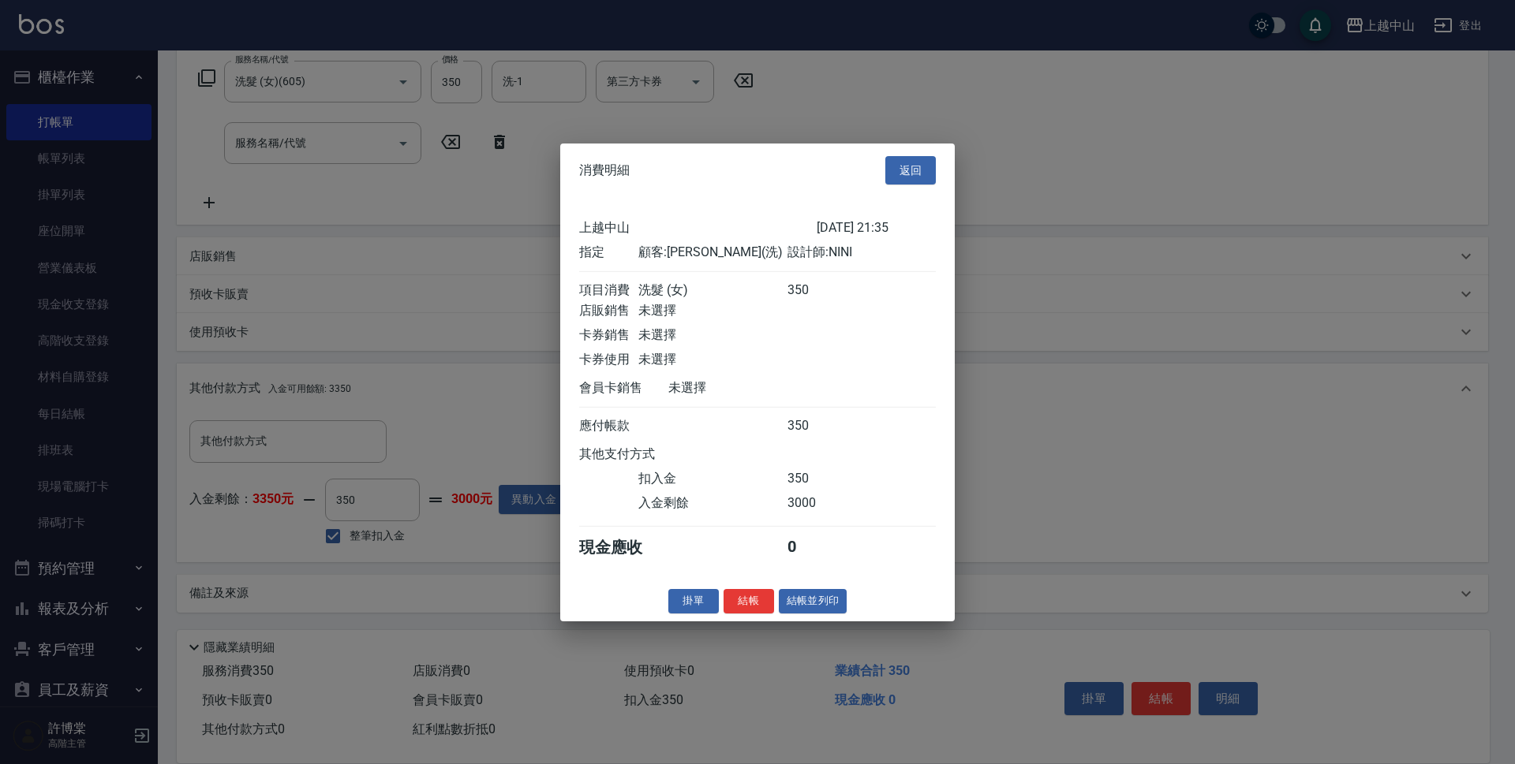
drag, startPoint x: 1215, startPoint y: 697, endPoint x: 1187, endPoint y: 678, distance: 33.7
drag, startPoint x: 1187, startPoint y: 678, endPoint x: 774, endPoint y: 622, distance: 416.4
click at [774, 614] on div "掛單 結帳 結帳並列印" at bounding box center [757, 601] width 394 height 24
click at [754, 614] on button "結帳" at bounding box center [748, 601] width 50 height 24
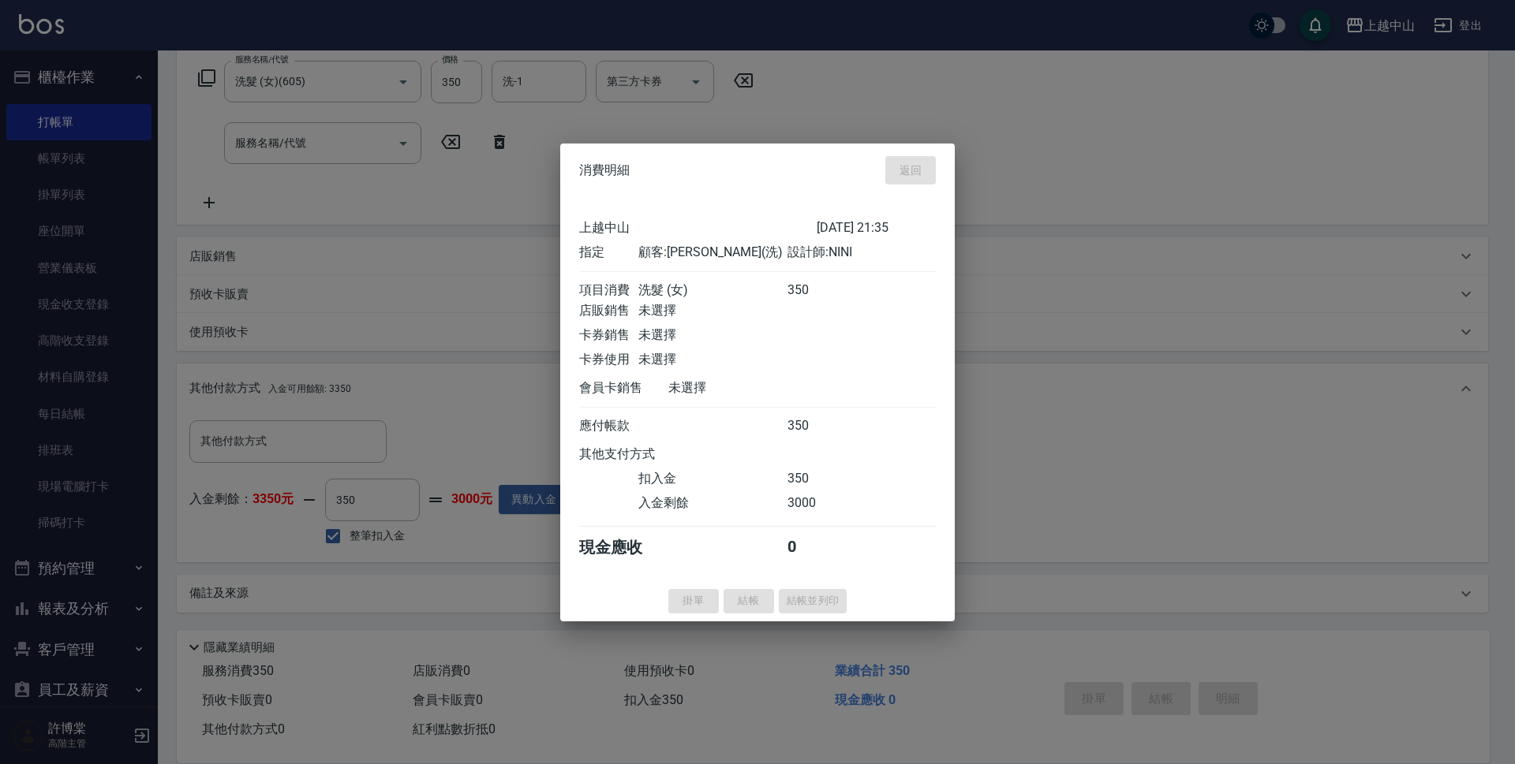
type input "[DATE] 21:36"
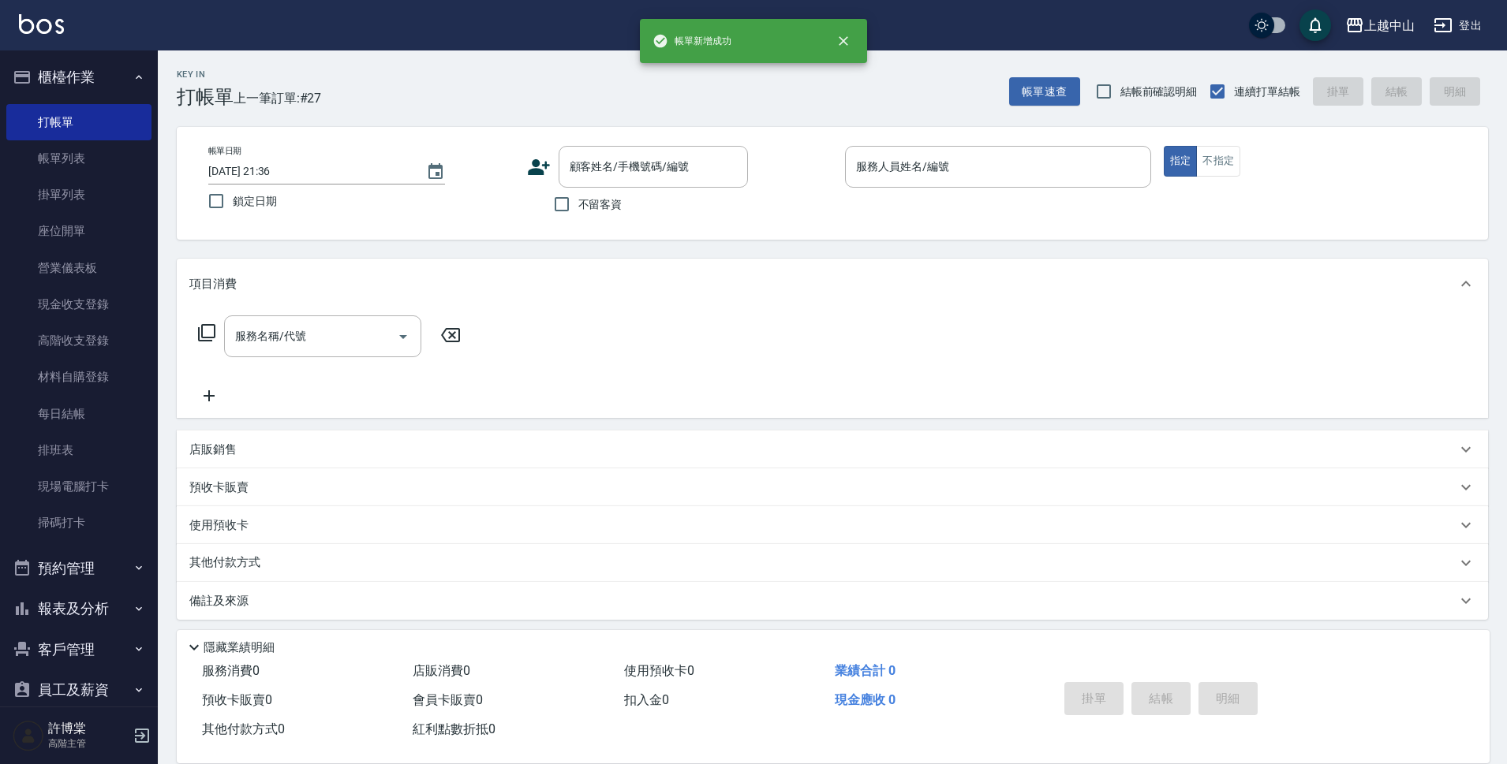
click at [575, 223] on div "帳單日期 [DATE] 21:36 鎖定日期 顧客姓名/手機號碼/編號 顧客姓名/手機號碼/編號 不留客資 服務人員姓名/編號 服務人員姓名/編號 指定 不指定" at bounding box center [832, 183] width 1311 height 113
click at [578, 208] on span "不留客資" at bounding box center [600, 204] width 44 height 17
click at [578, 208] on input "不留客資" at bounding box center [561, 204] width 33 height 33
checkbox input "true"
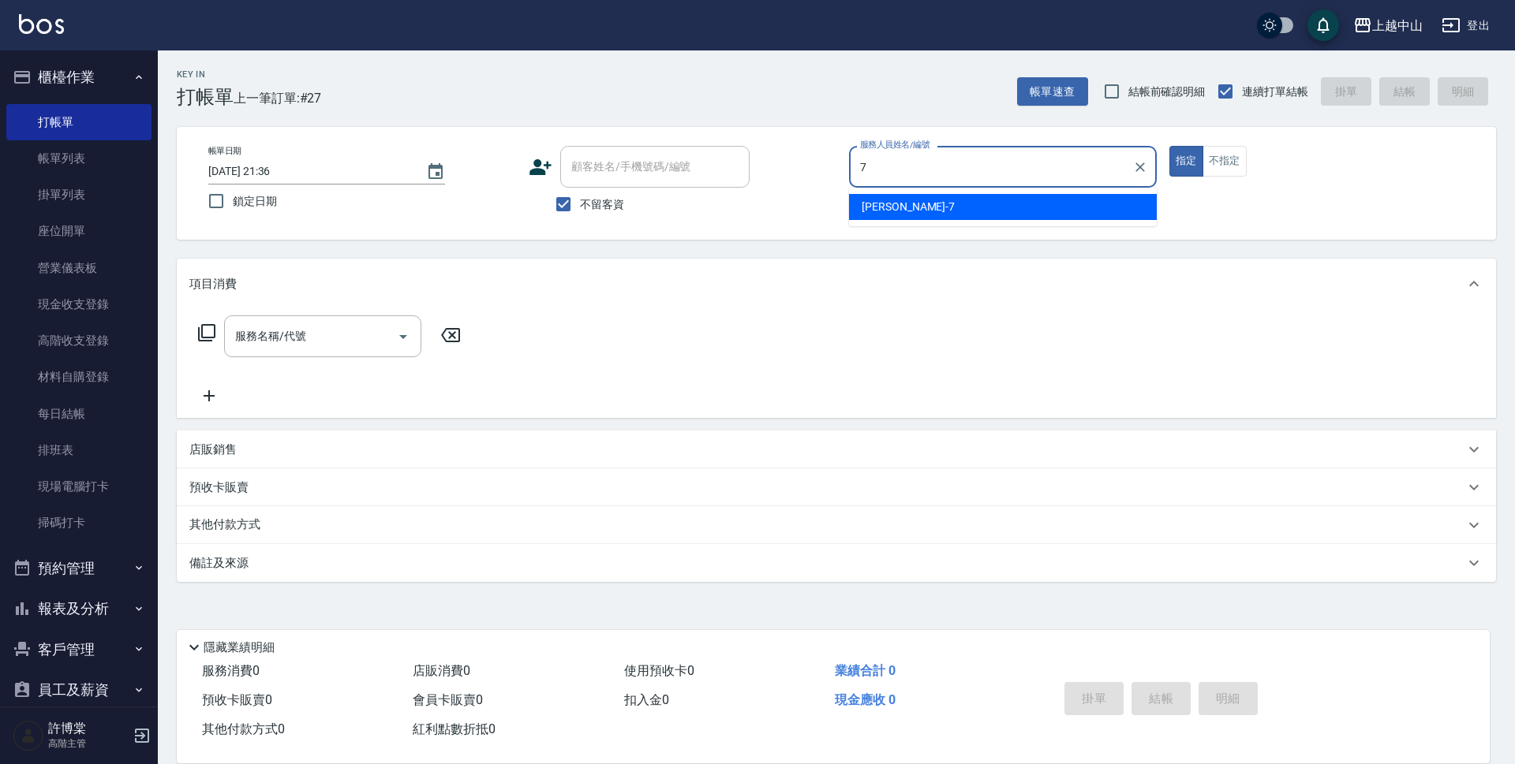
type input "[PERSON_NAME]-7"
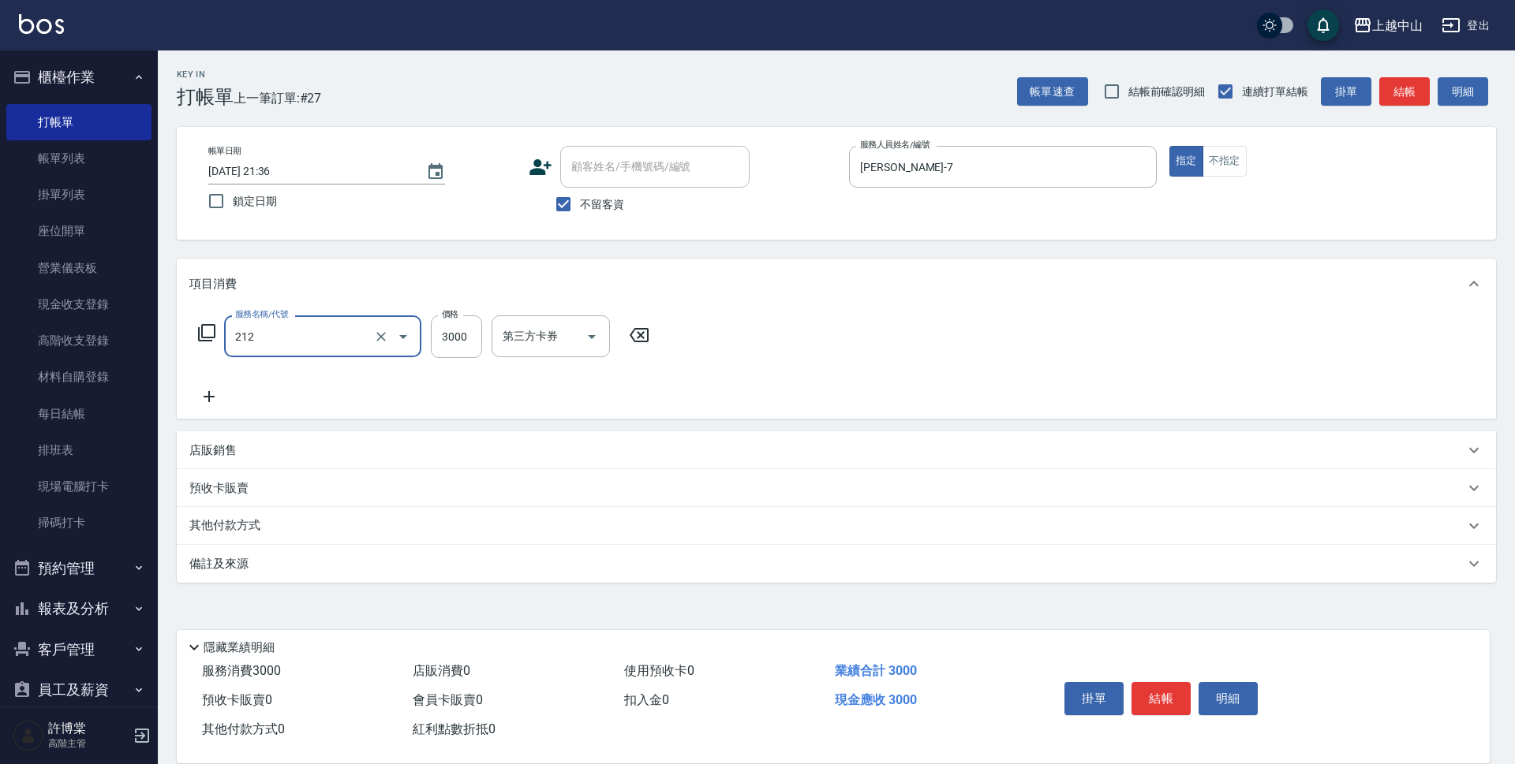
type input "溫朔燙髮3000(212)"
click at [176, 454] on div "Key In 打帳單 上一筆訂單:#27 帳單速查 結帳前確認明細 連續打單結帳 掛單 結帳 明細 帳單日期 [DATE] 21:36 鎖定日期 顧客姓名/手…" at bounding box center [836, 392] width 1357 height 684
click at [209, 443] on p "店販銷售" at bounding box center [212, 451] width 47 height 17
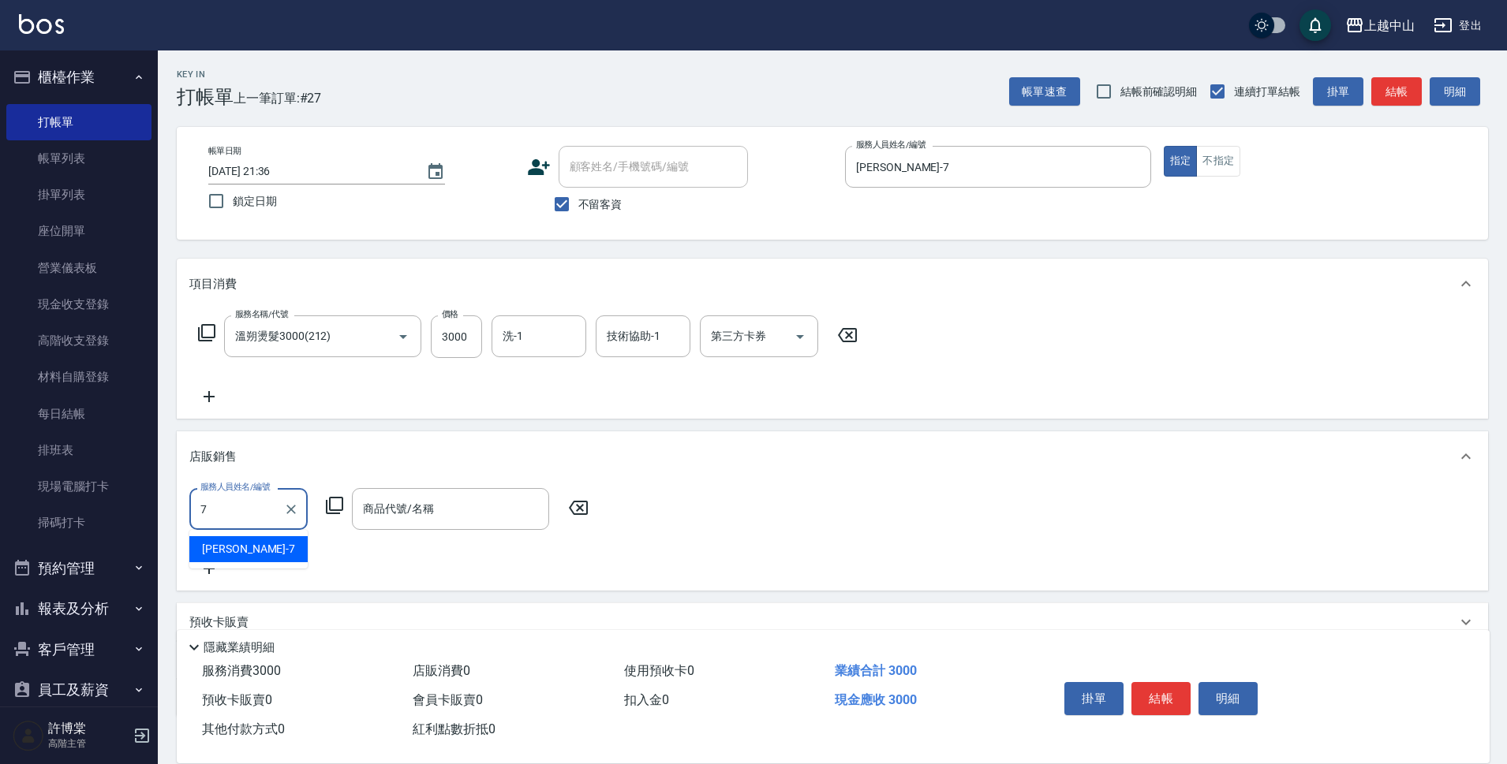
type input "[PERSON_NAME]-7"
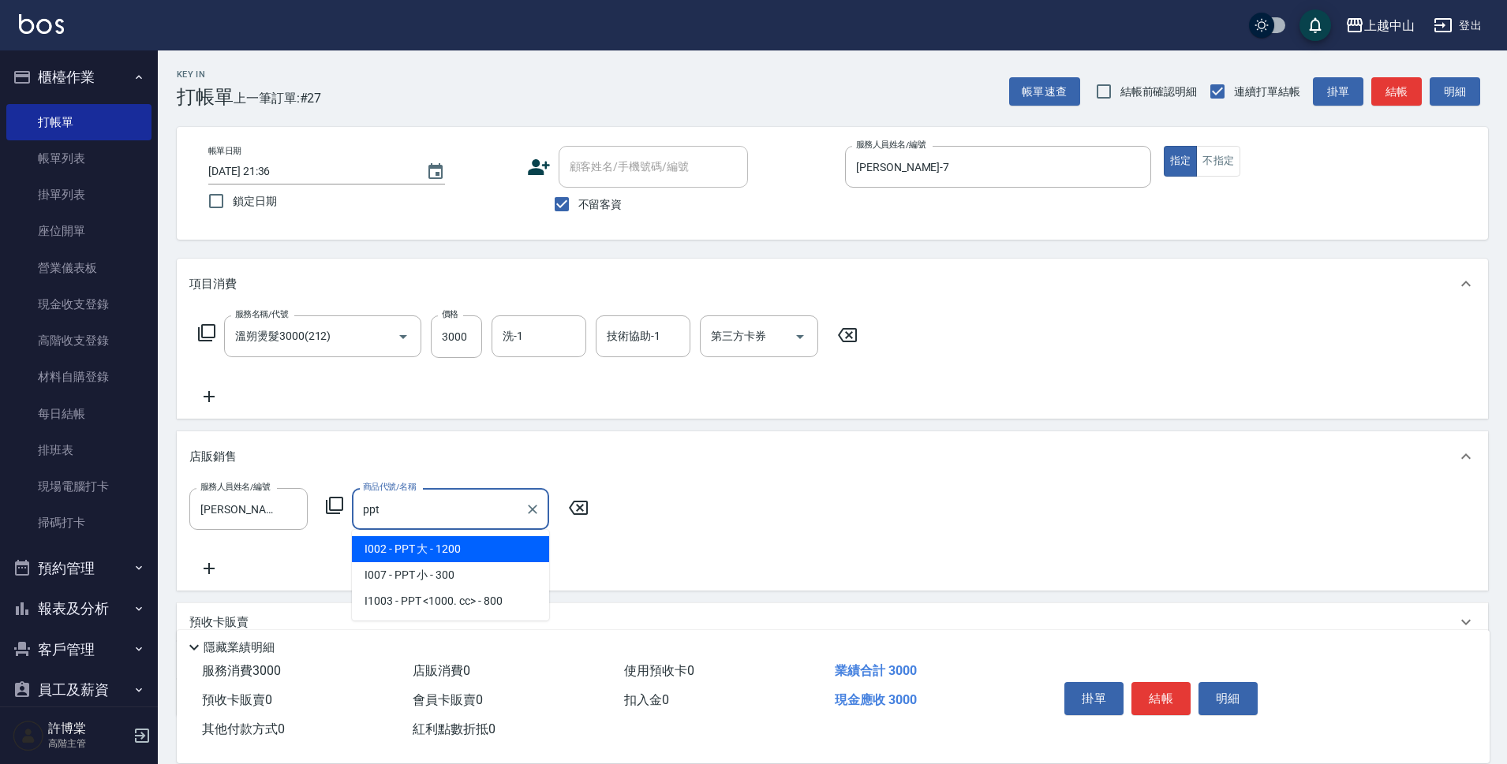
type input "PPT 大"
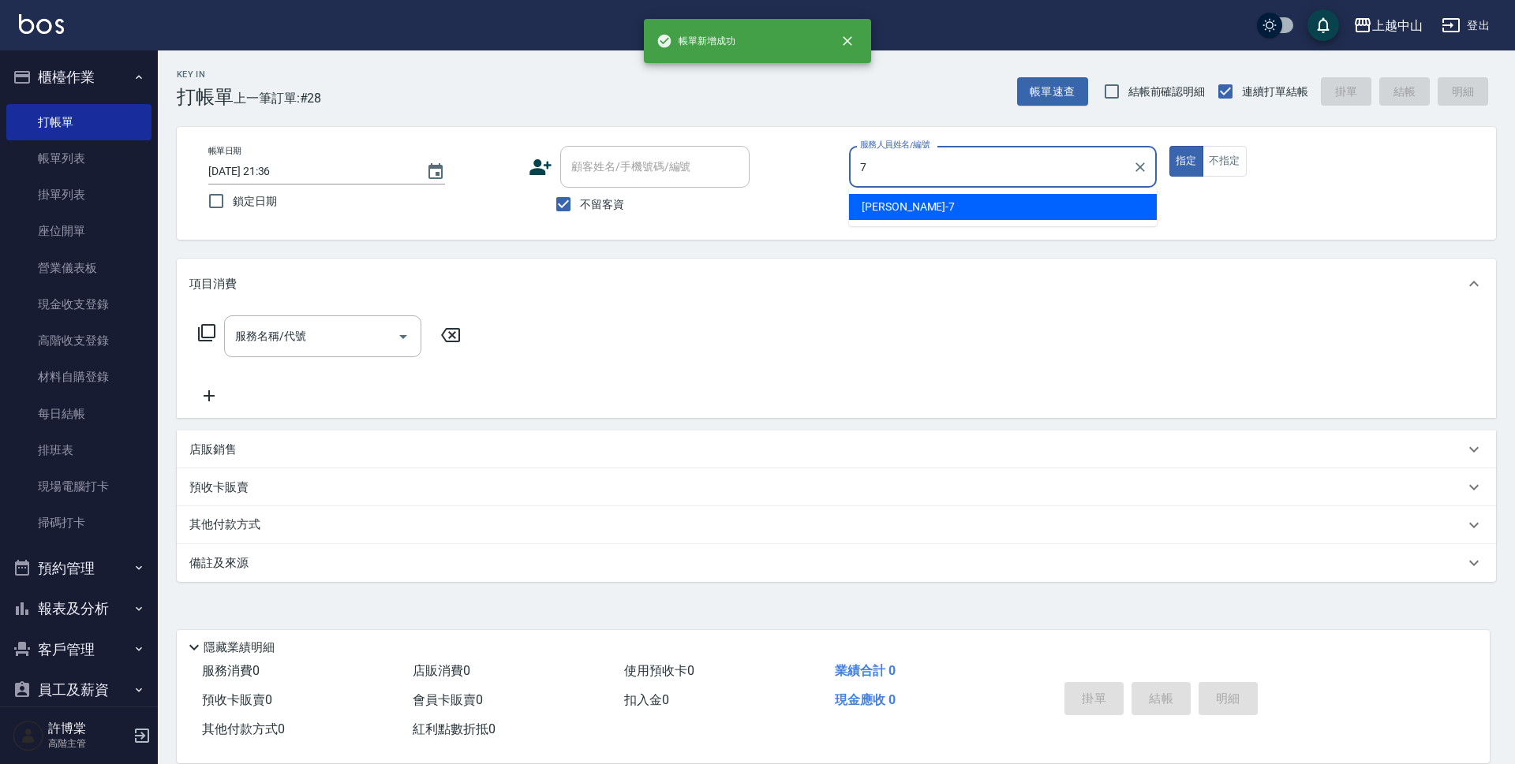
type input "[PERSON_NAME]-7"
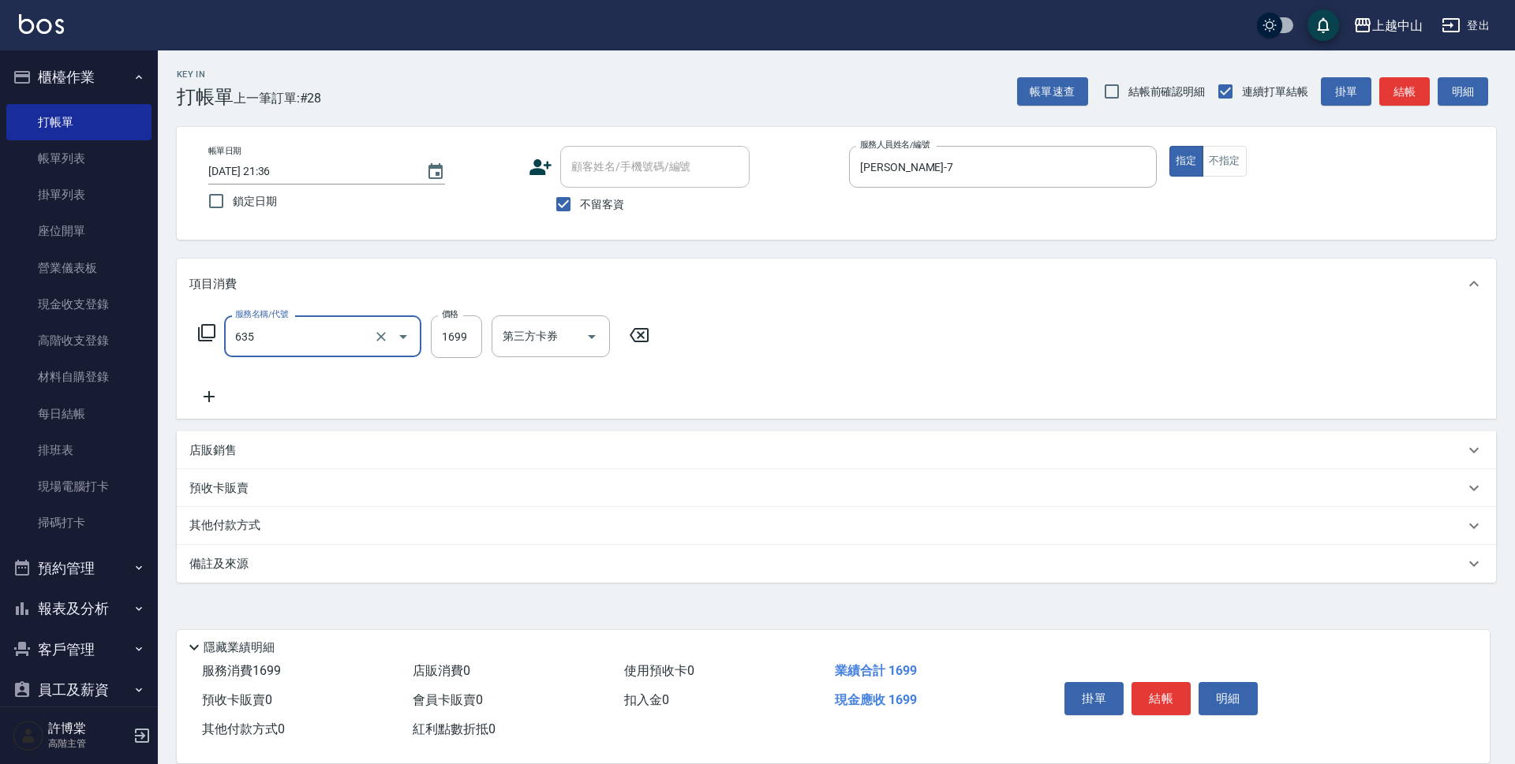
type input "兩段自備單次(635)"
type input "1000"
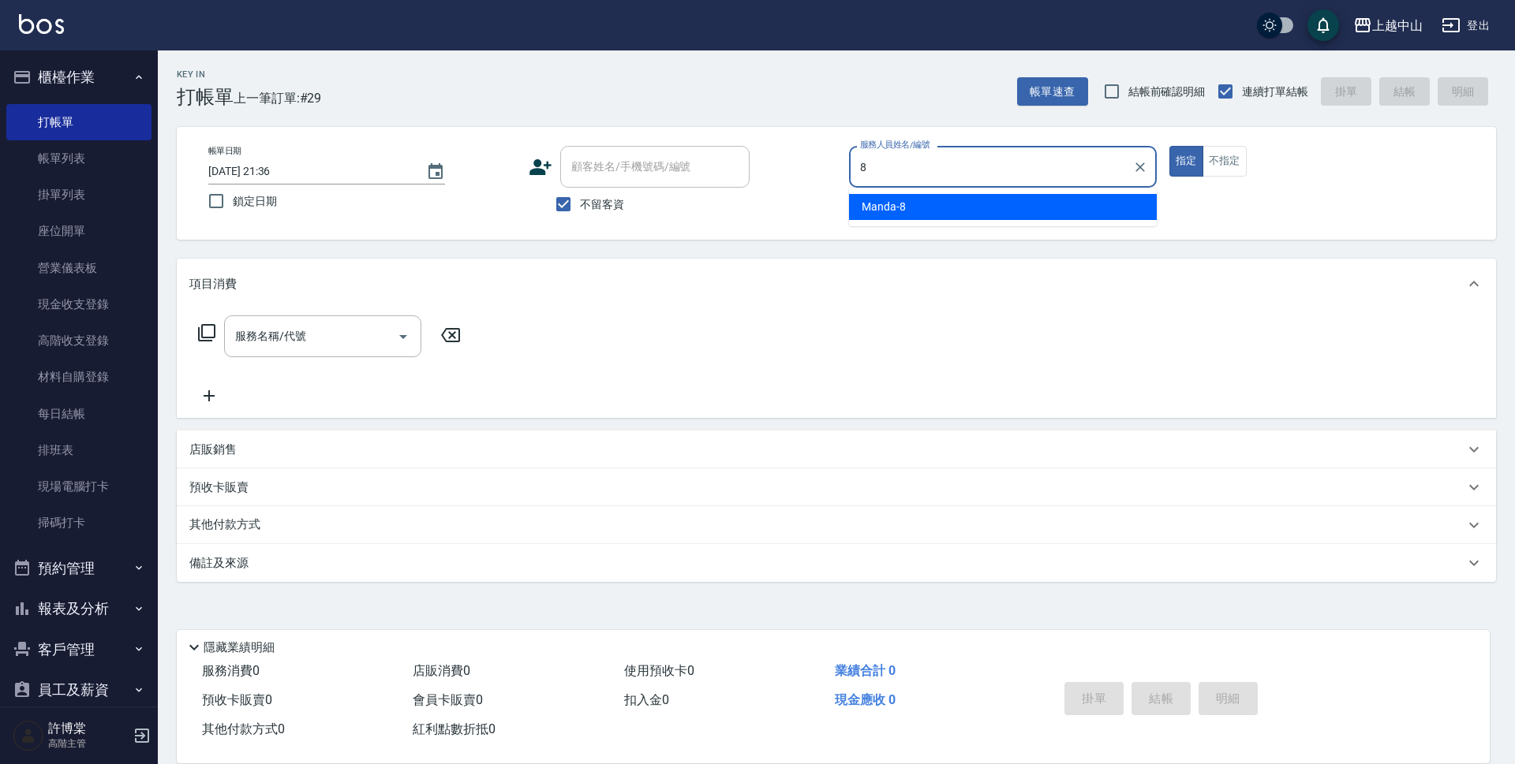
type input "Manda-8"
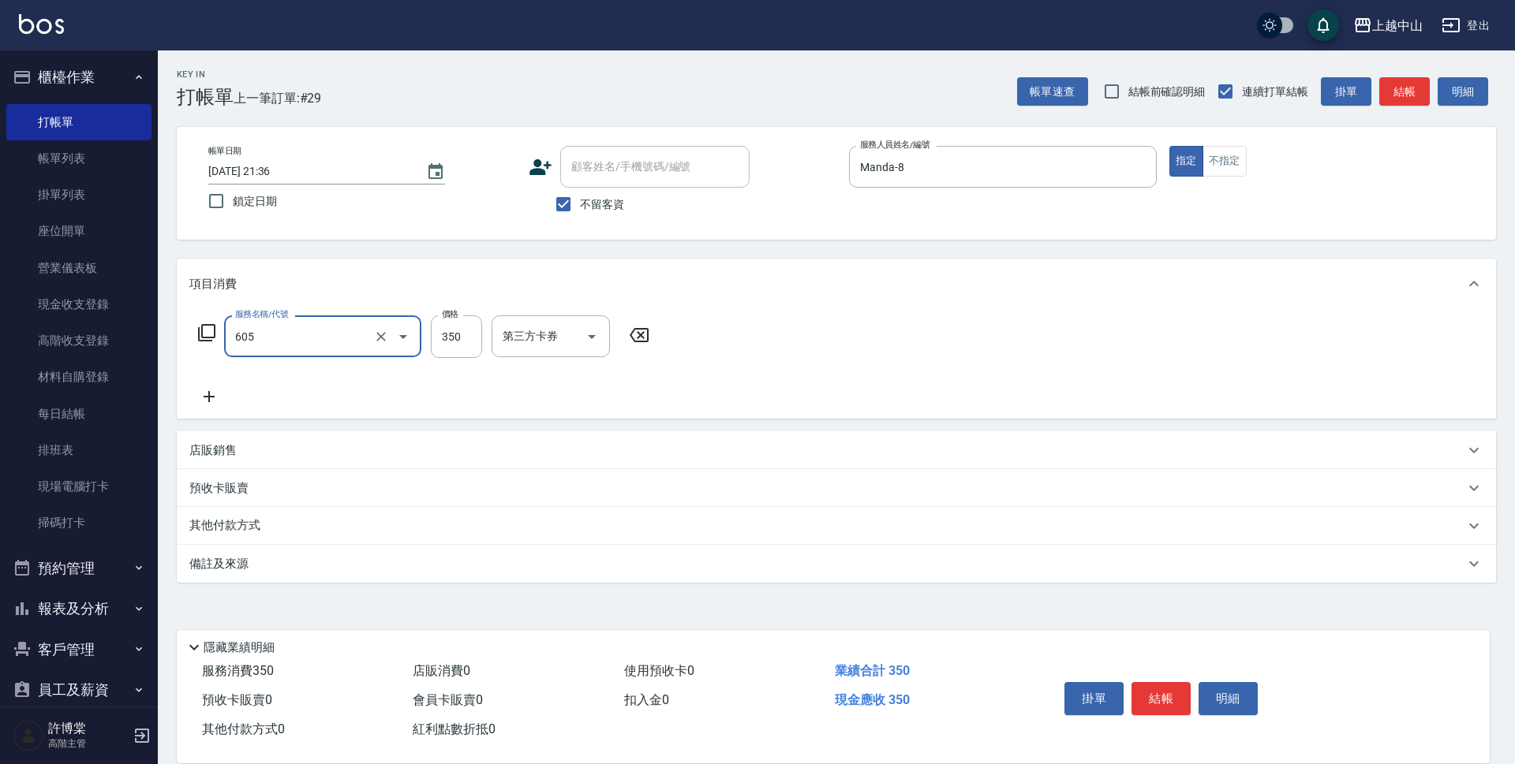
type input "洗髮 (女)(605)"
type input "500"
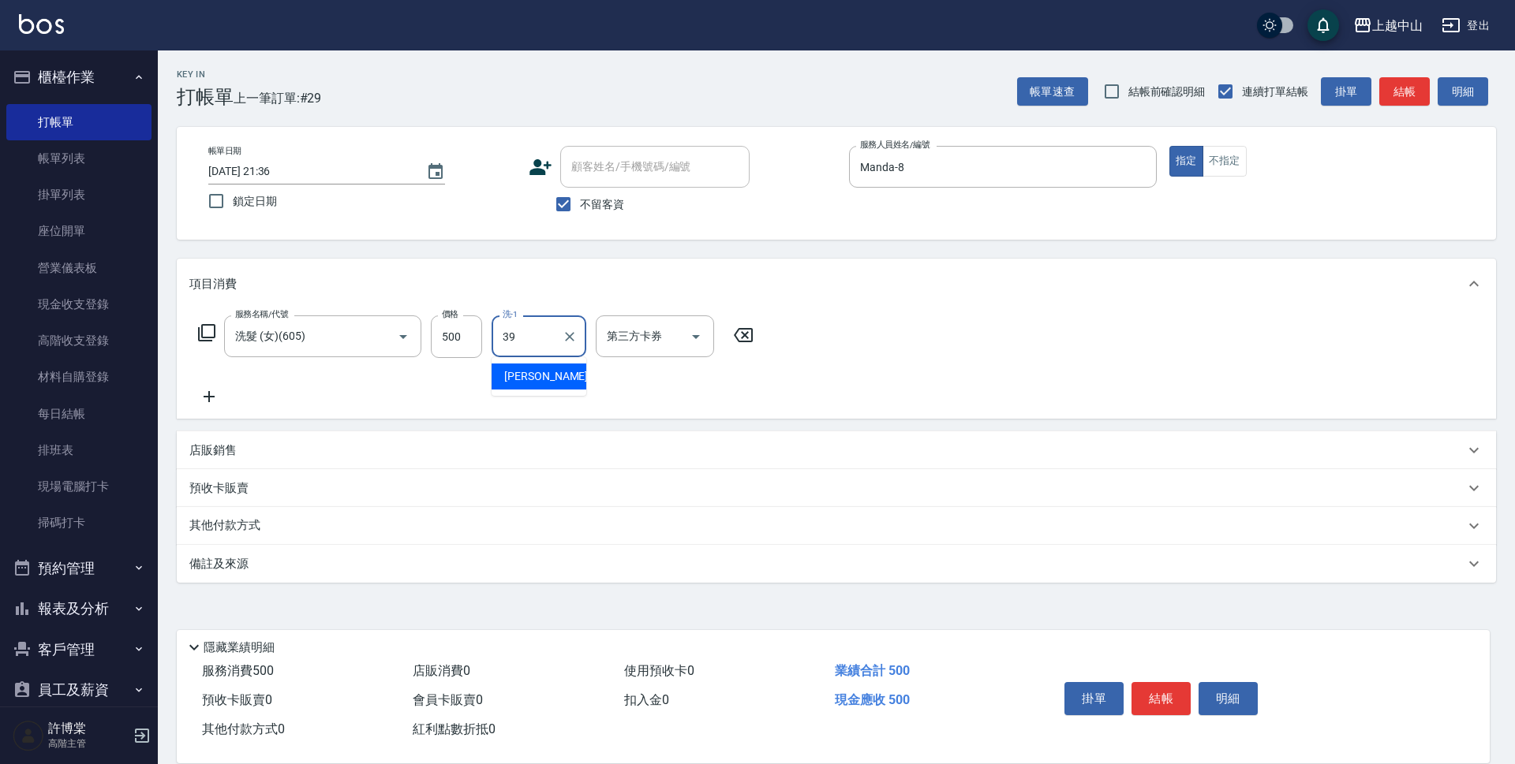
type input "[PERSON_NAME]-39"
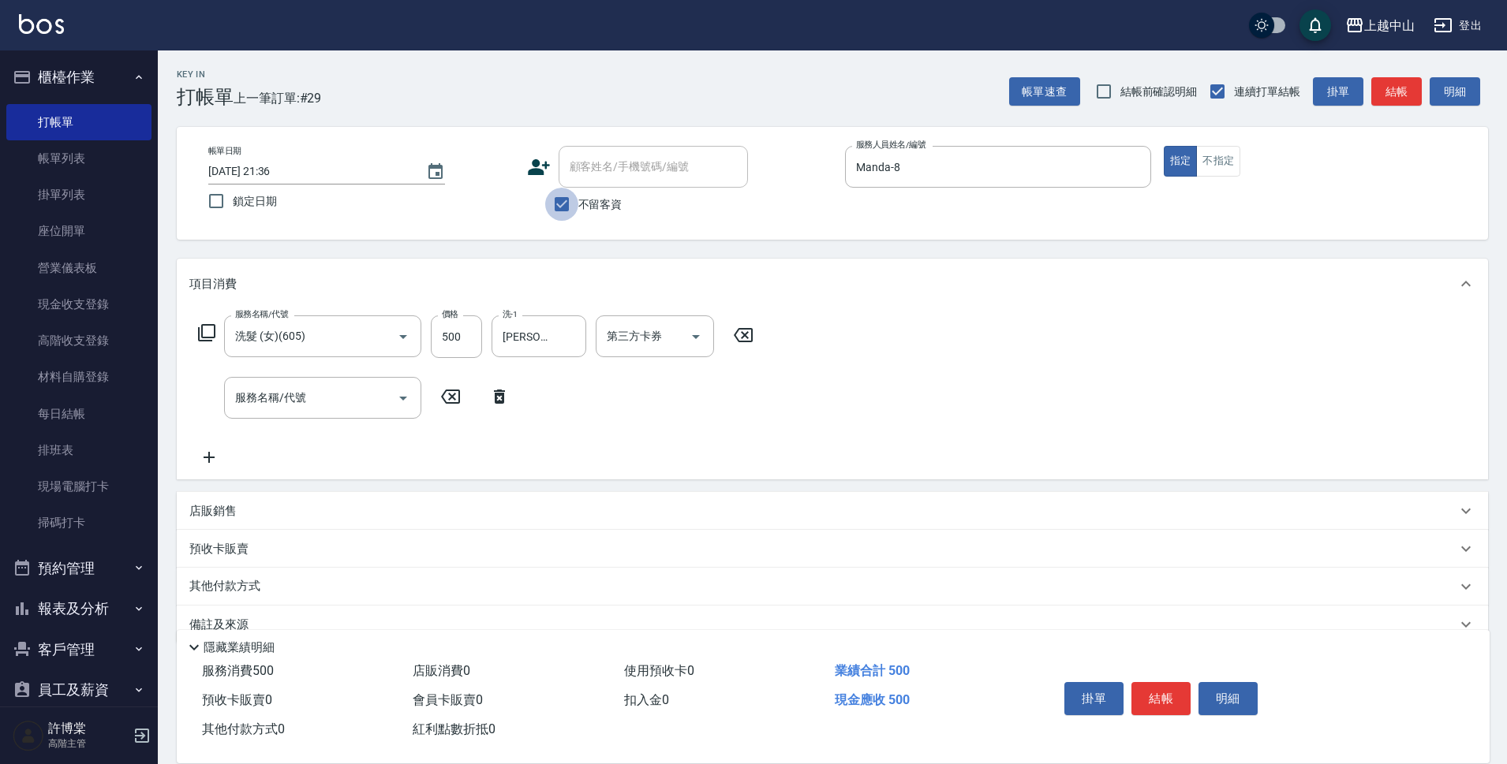
click at [566, 211] on input "不留客資" at bounding box center [561, 204] width 33 height 33
checkbox input "false"
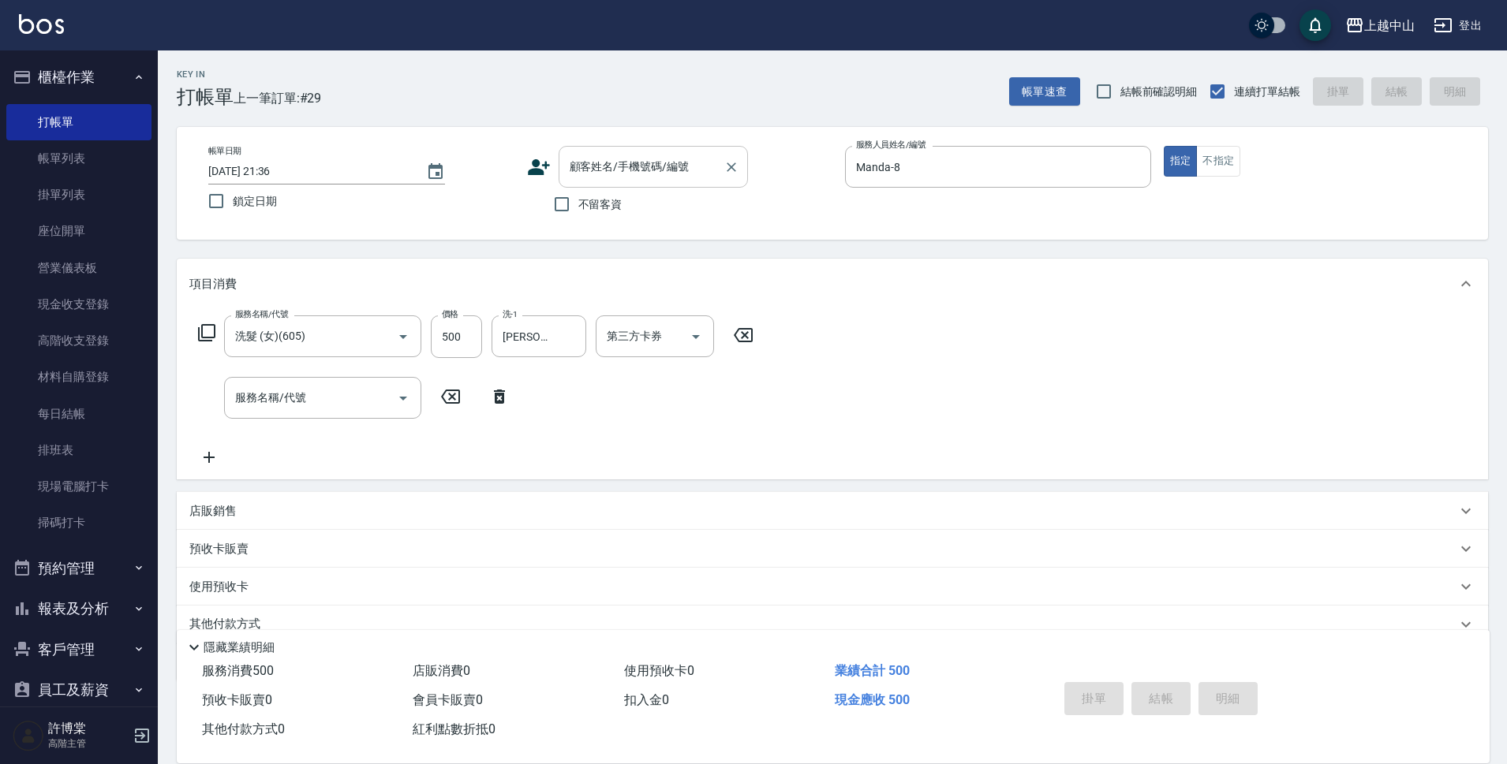
click at [580, 185] on div "顧客姓名/手機號碼/編號" at bounding box center [653, 167] width 189 height 42
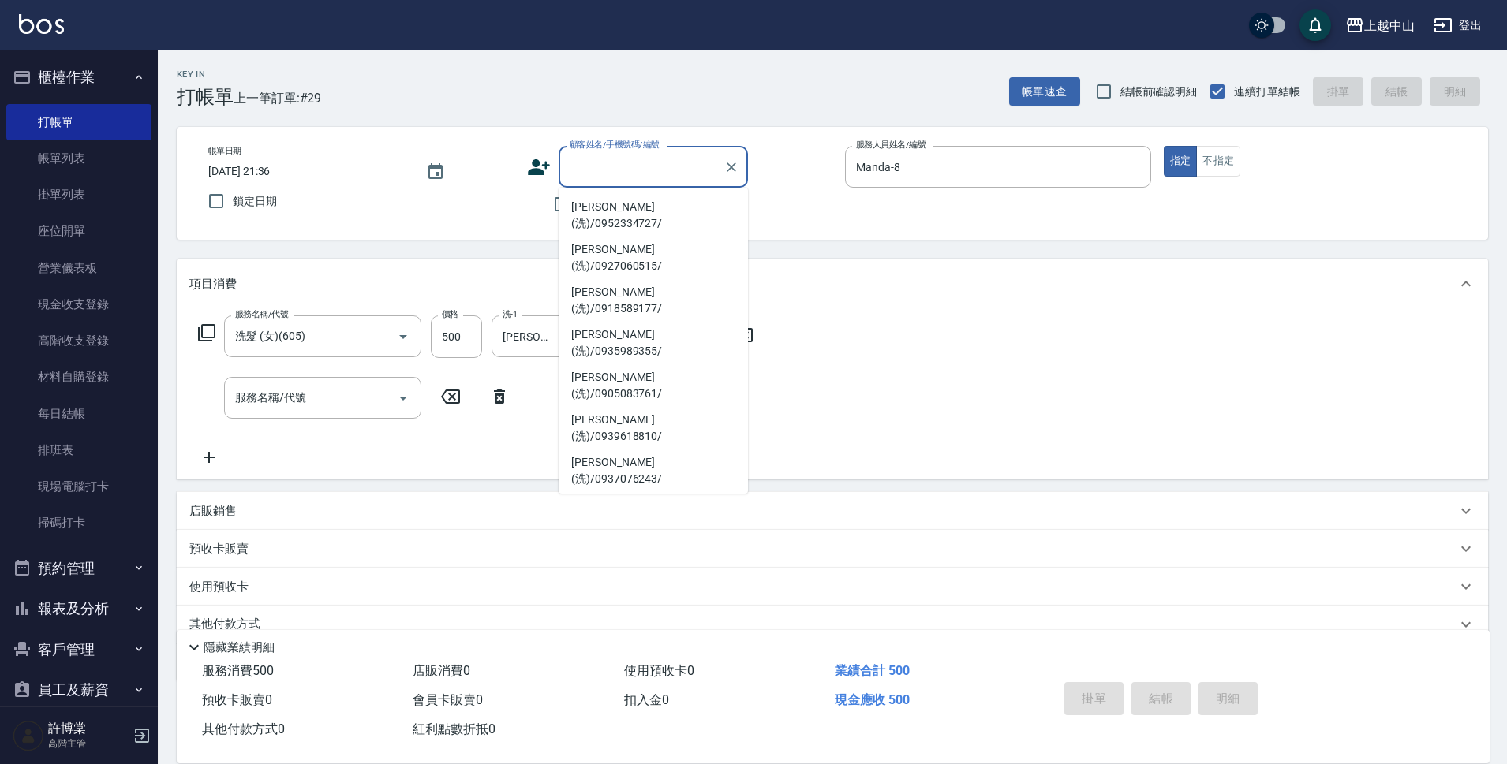
click at [714, 620] on li "[PERSON_NAME](洗)/0972733383/801" at bounding box center [653, 641] width 189 height 43
type input "[PERSON_NAME](洗)/0972733383/801"
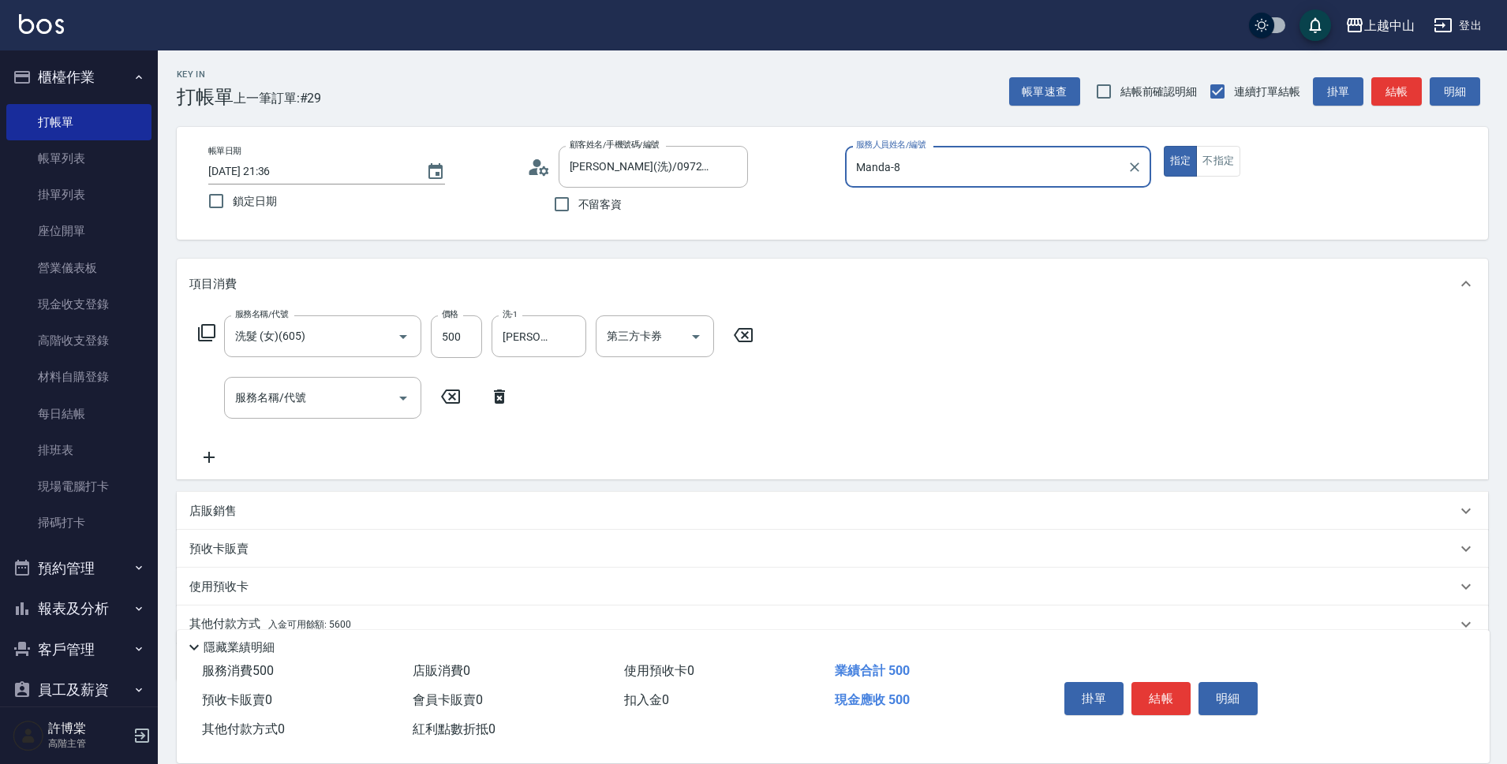
scroll to position [69, 0]
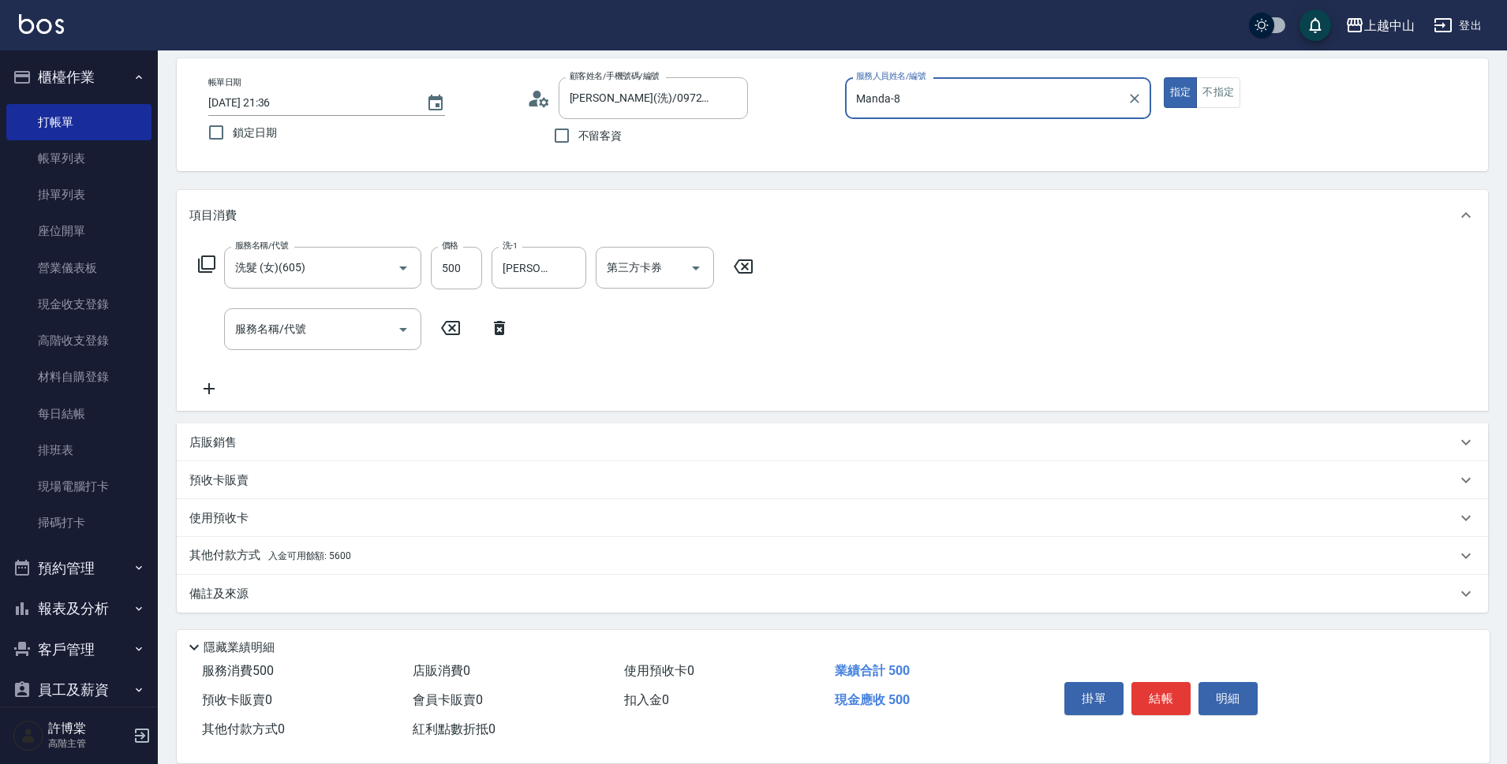
click at [300, 557] on span "入金可用餘額: 5600" at bounding box center [309, 556] width 83 height 11
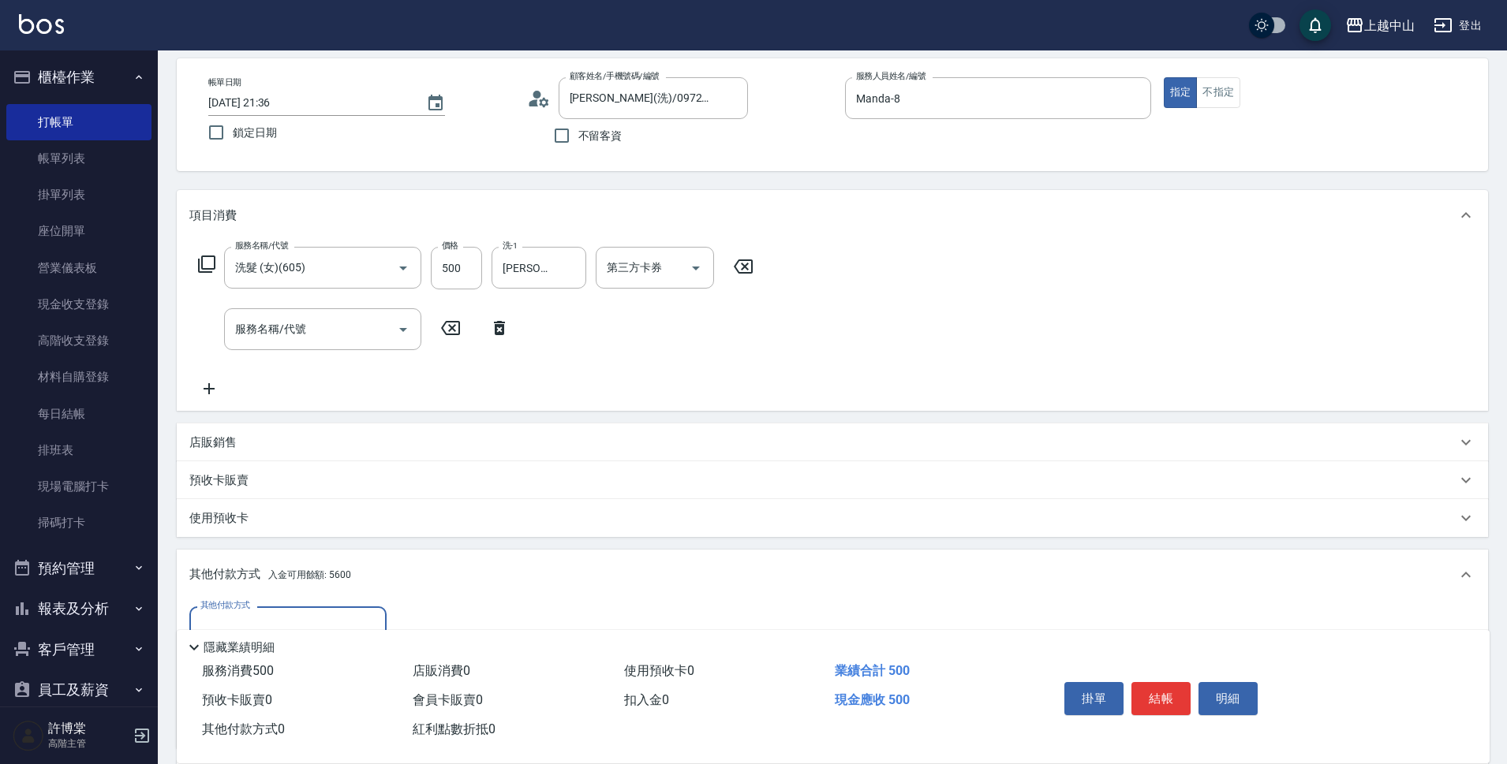
scroll to position [0, 0]
click at [353, 611] on div "其他付款方式" at bounding box center [287, 628] width 197 height 42
click at [599, 579] on div "其他付款方式 入金可用餘額: 5600" at bounding box center [822, 574] width 1267 height 17
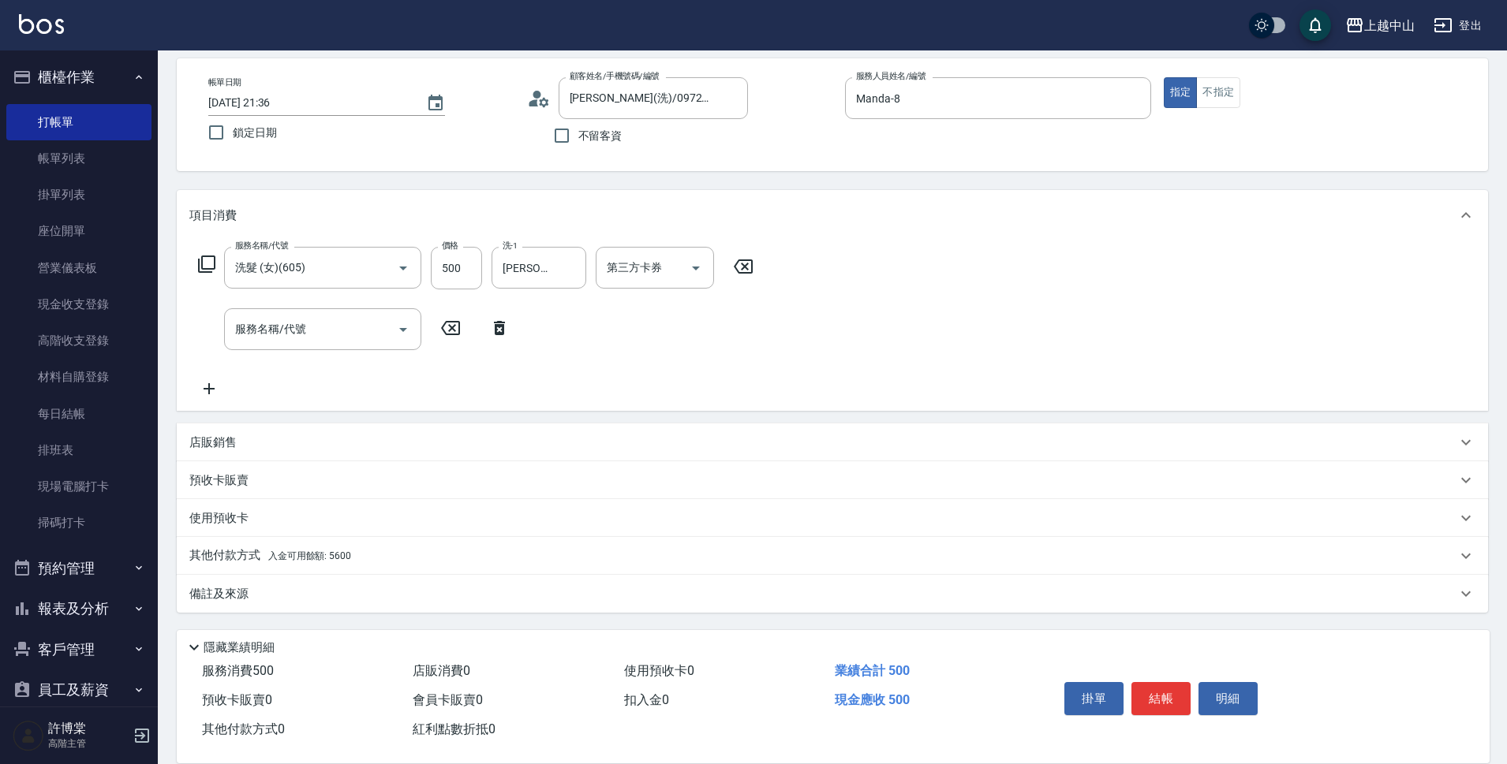
click at [1232, 555] on div "其他付款方式 入金可用餘額: 5600" at bounding box center [822, 555] width 1267 height 17
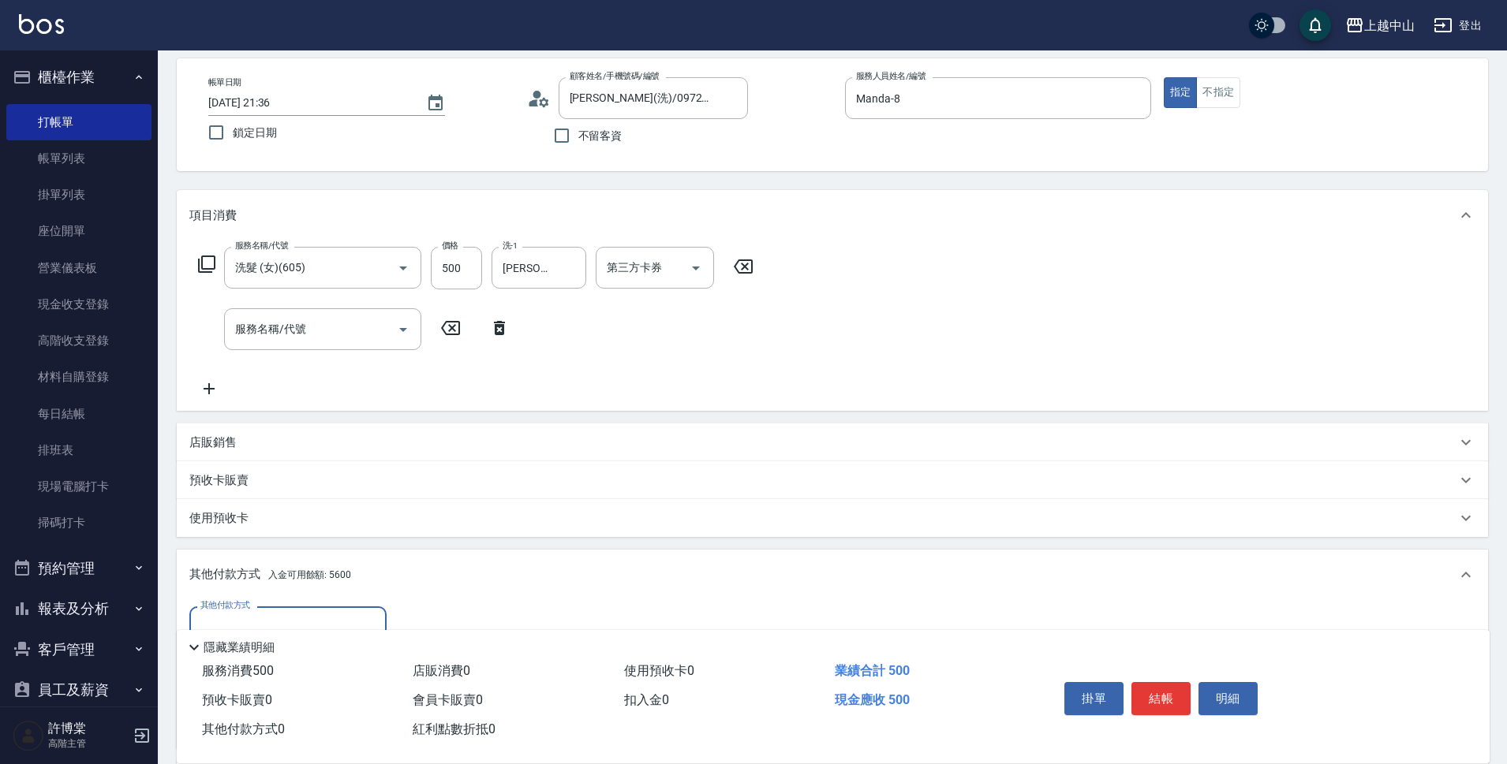
scroll to position [255, 0]
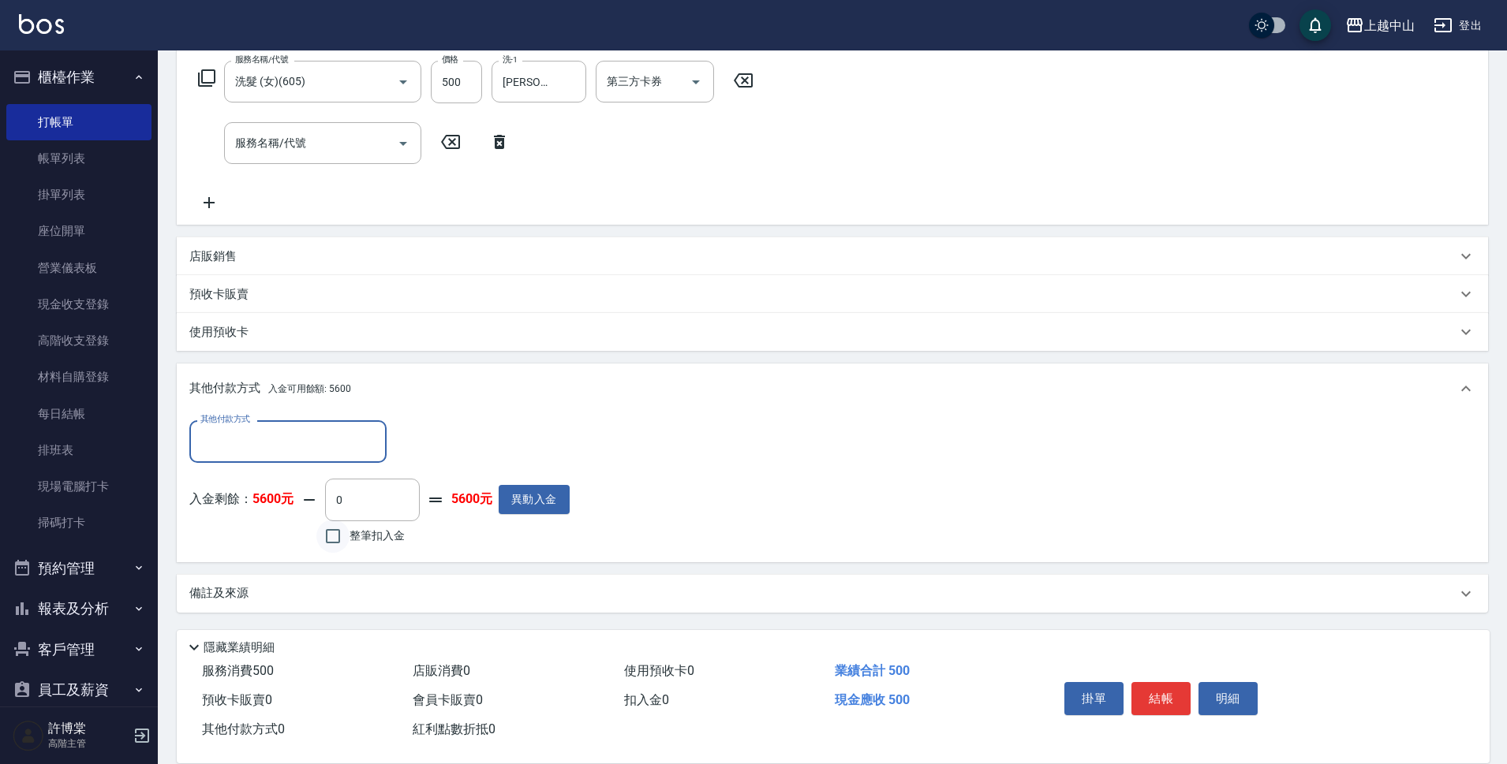
click at [336, 533] on input "整筆扣入金" at bounding box center [332, 536] width 33 height 33
checkbox input "true"
type input "500"
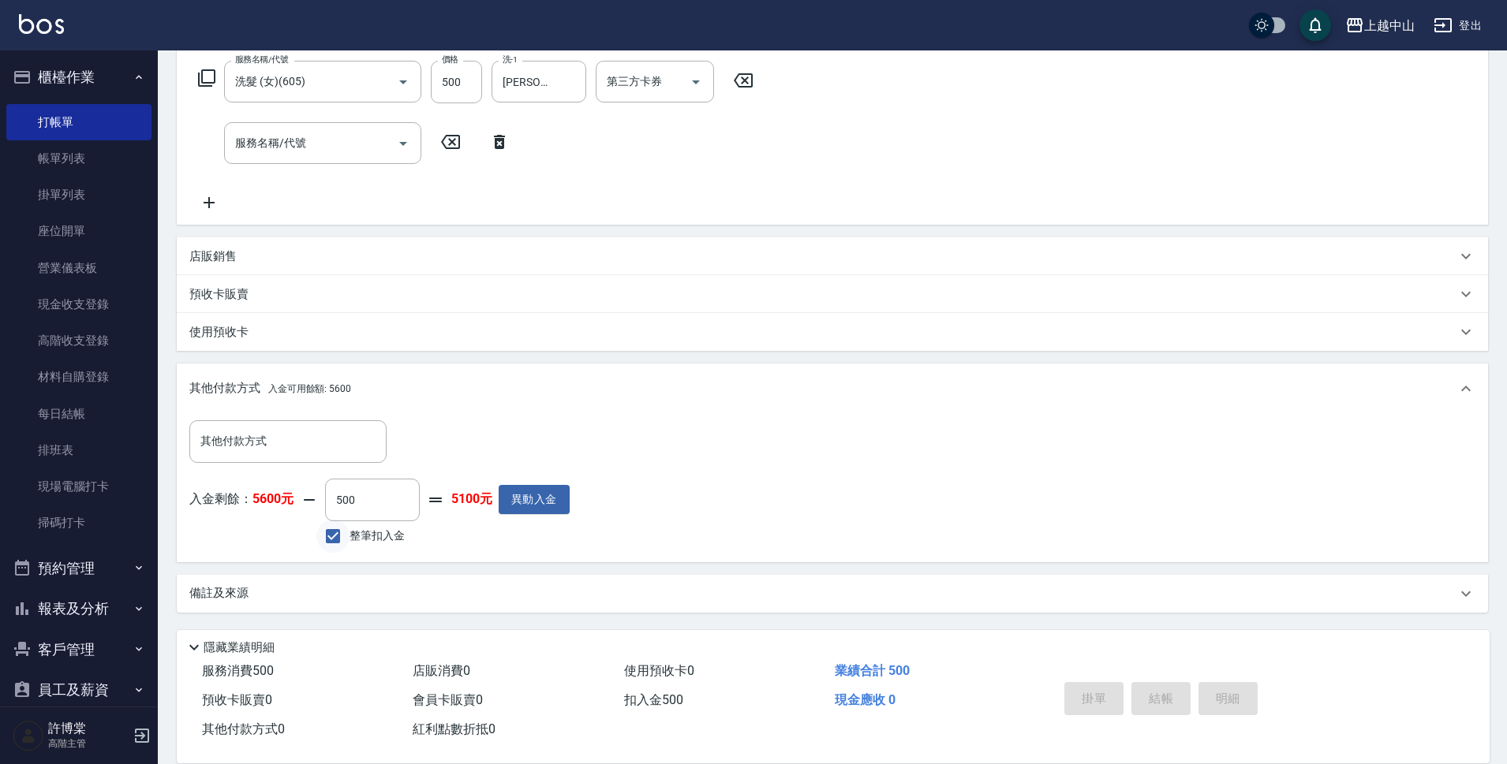
type input "[DATE] 21:37"
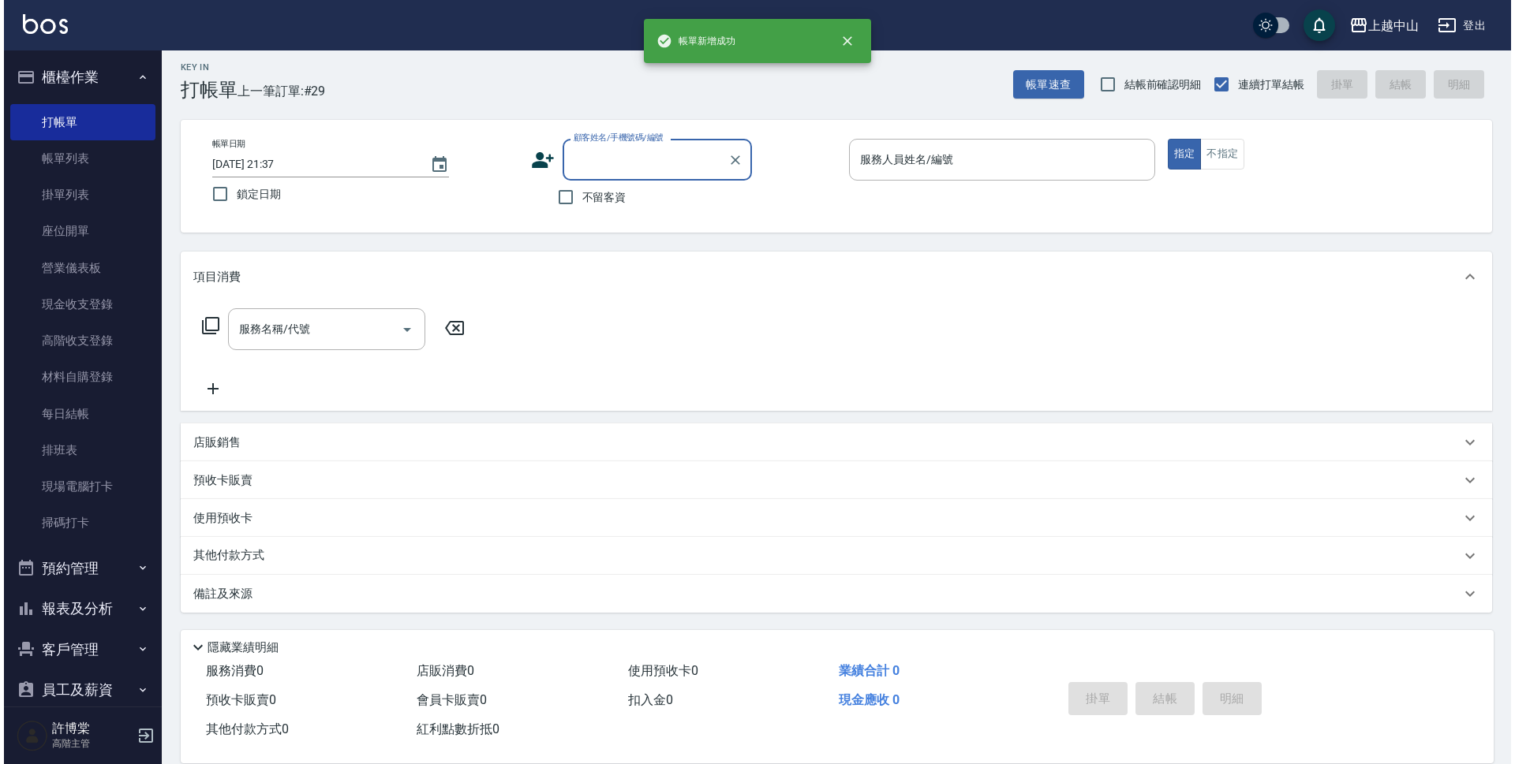
scroll to position [0, 0]
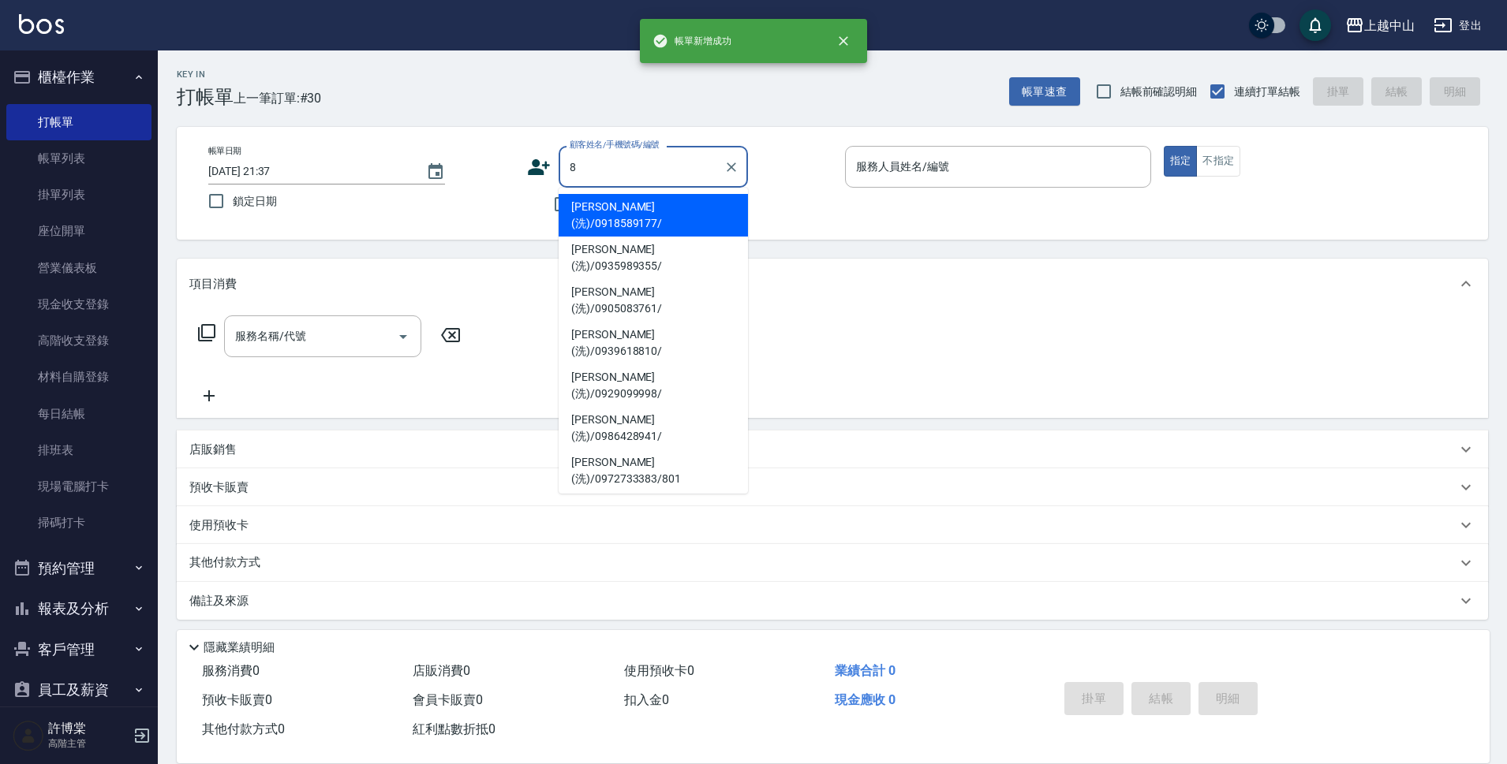
type input "[PERSON_NAME](洗)/0918589177/"
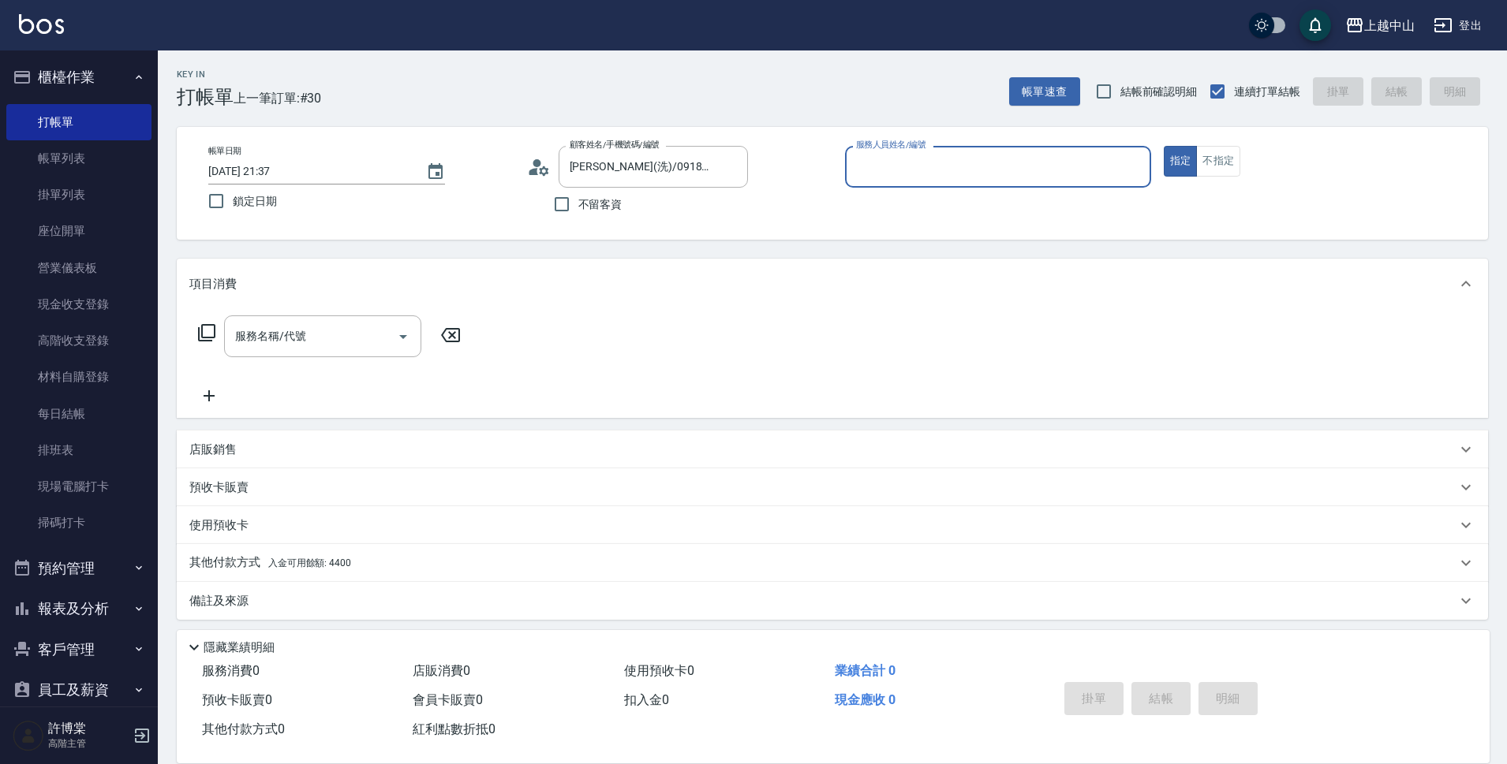
click at [613, 209] on span "不留客資" at bounding box center [600, 204] width 44 height 17
click at [578, 209] on input "不留客資" at bounding box center [561, 204] width 33 height 33
checkbox input "true"
type input "[PERSON_NAME](洗)/0978706779/"
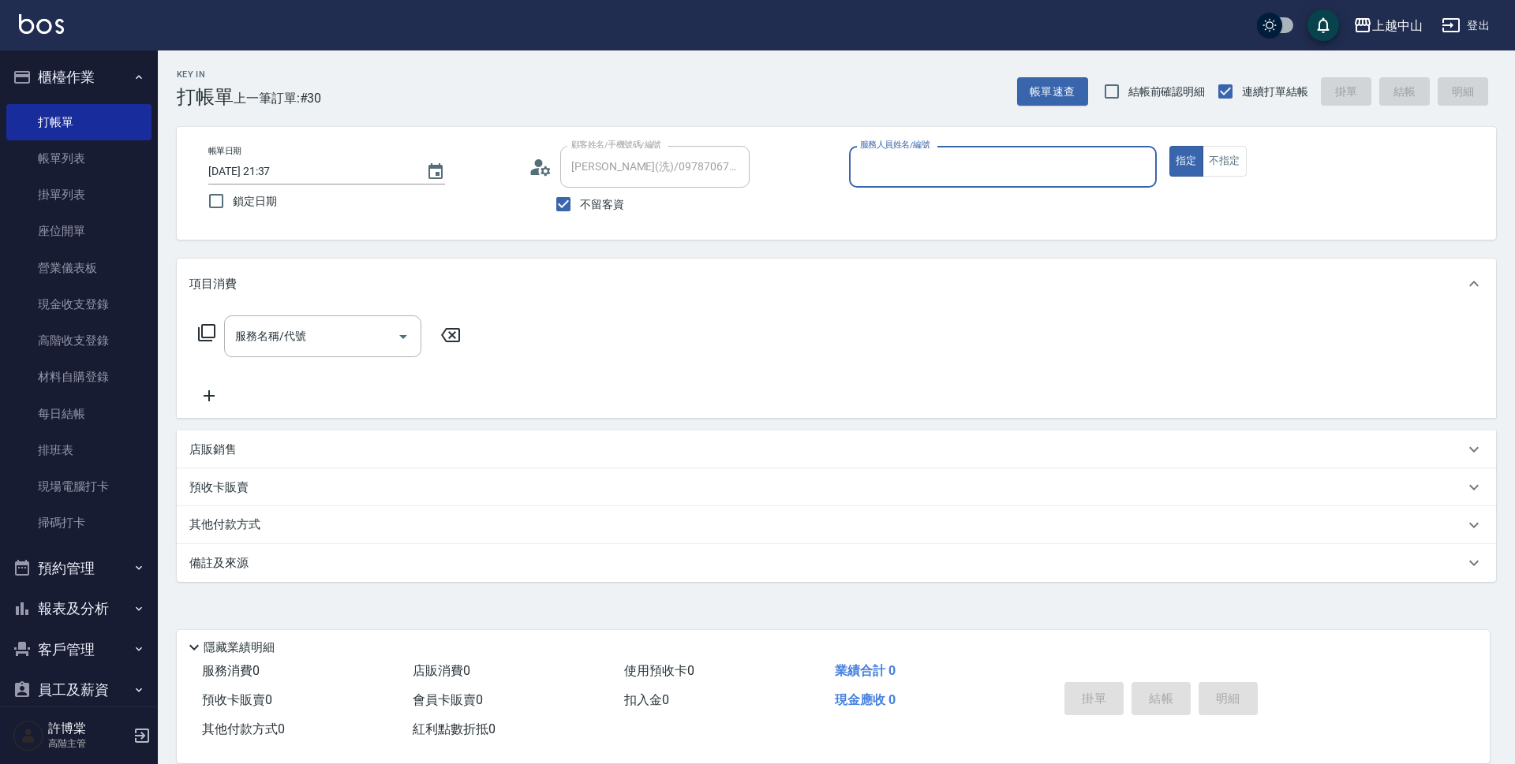
type input "NINI-4"
type input "[PERSON_NAME](洗)/0987974064/"
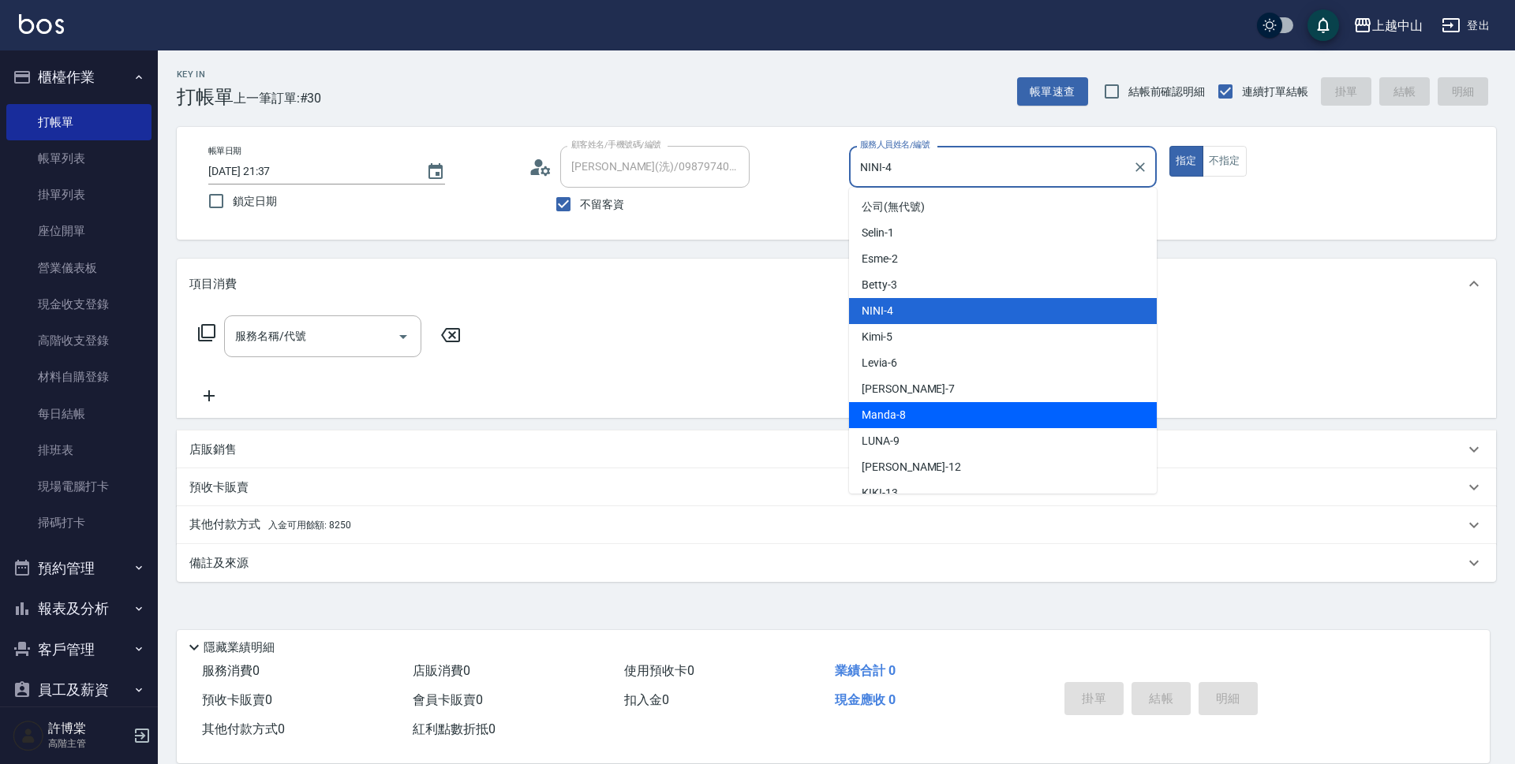
type input "Manda-8"
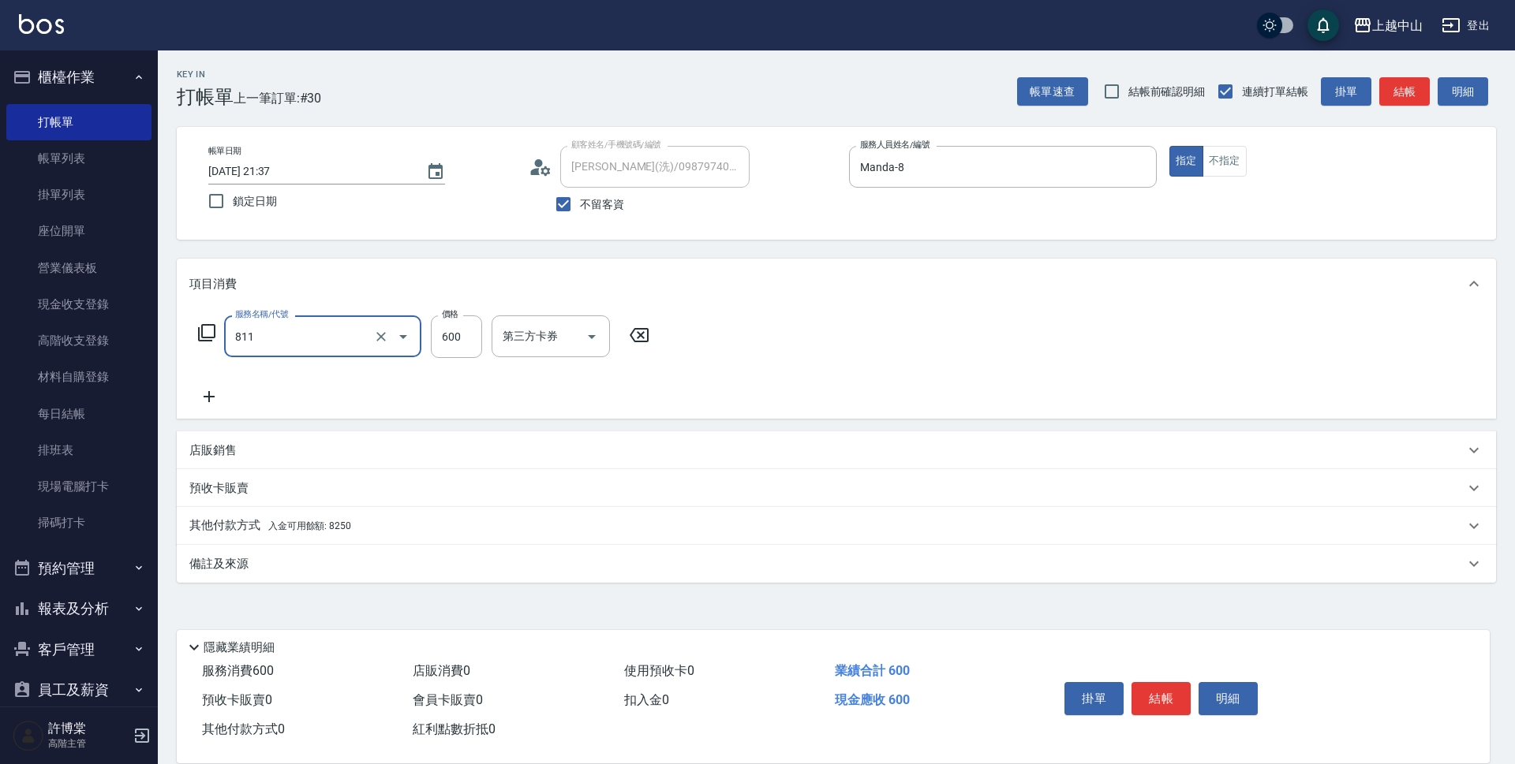
type input "洗+剪(811)"
type input "0"
click at [369, 296] on div "項目消費" at bounding box center [836, 284] width 1319 height 50
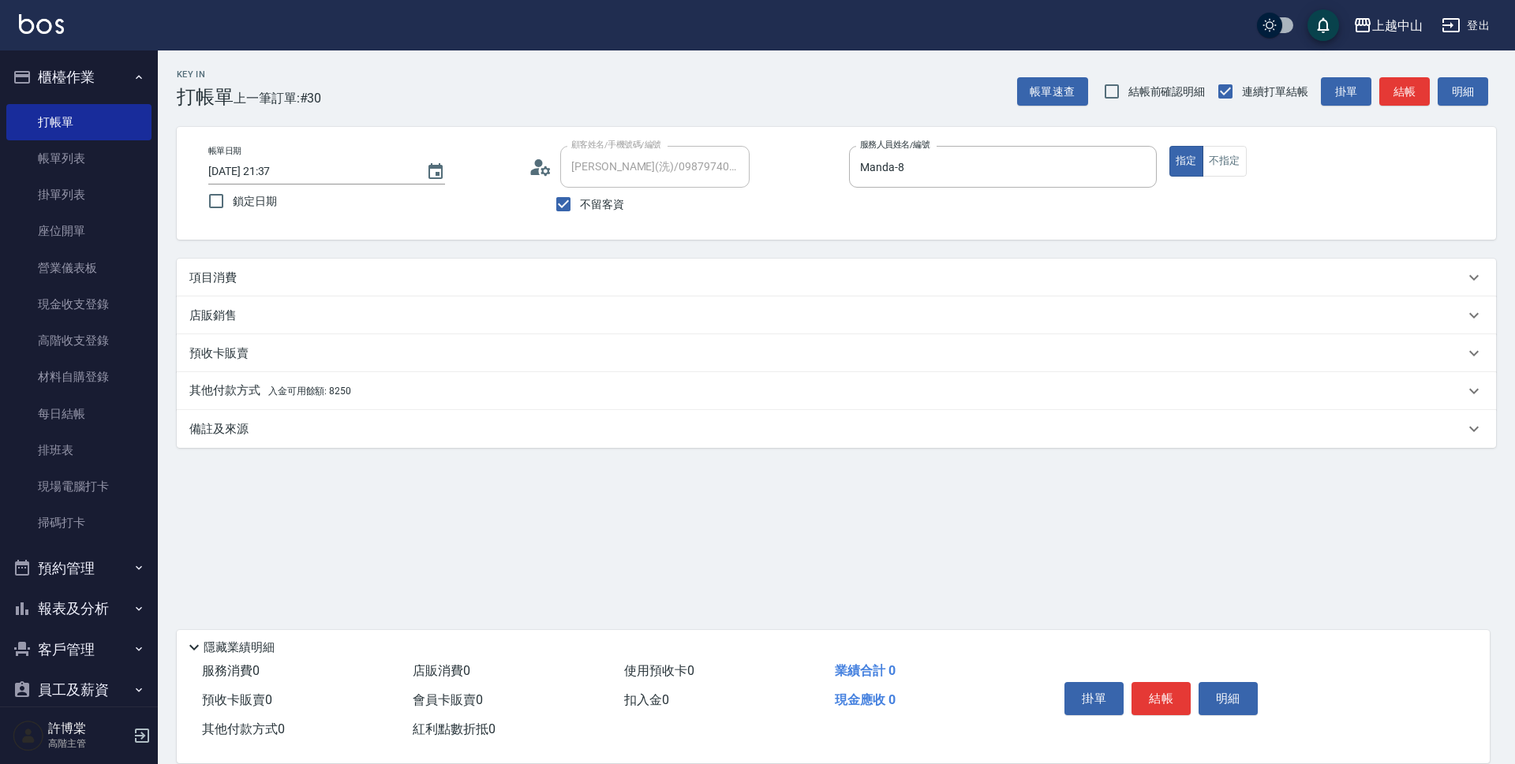
click at [372, 314] on div "店販銷售" at bounding box center [826, 316] width 1275 height 17
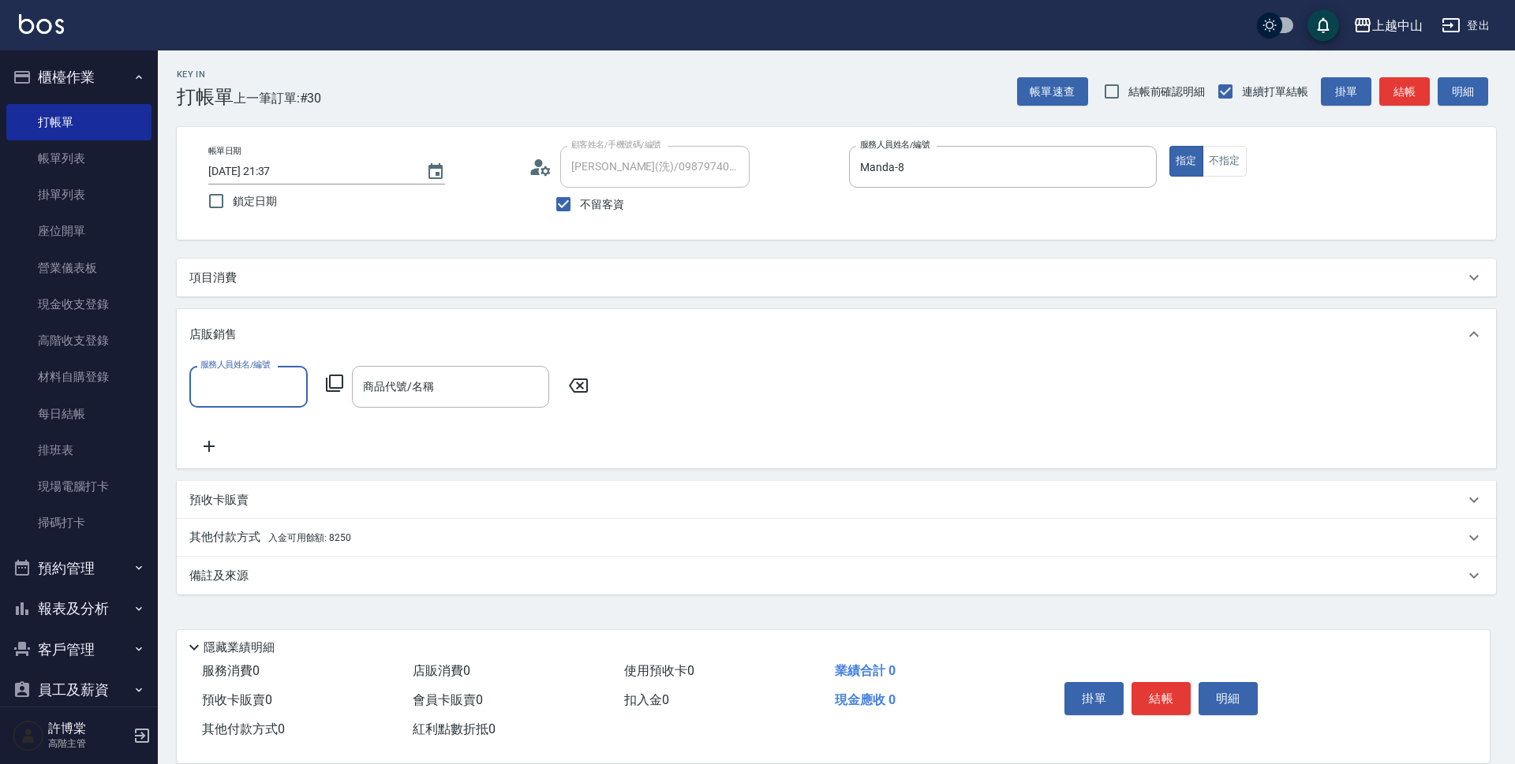
click at [372, 314] on div "店販銷售" at bounding box center [836, 334] width 1319 height 50
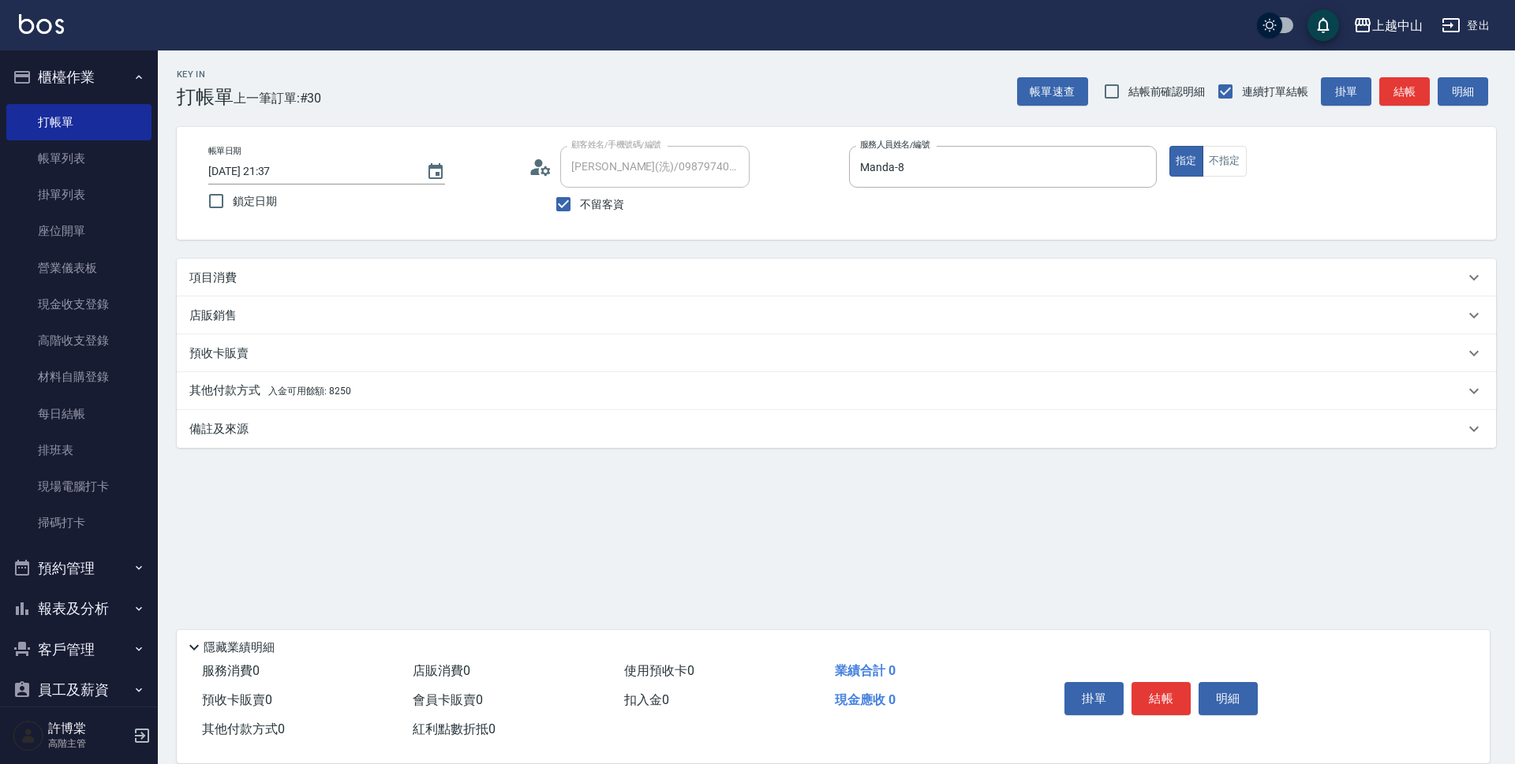
click at [372, 314] on div "店販銷售" at bounding box center [826, 316] width 1275 height 17
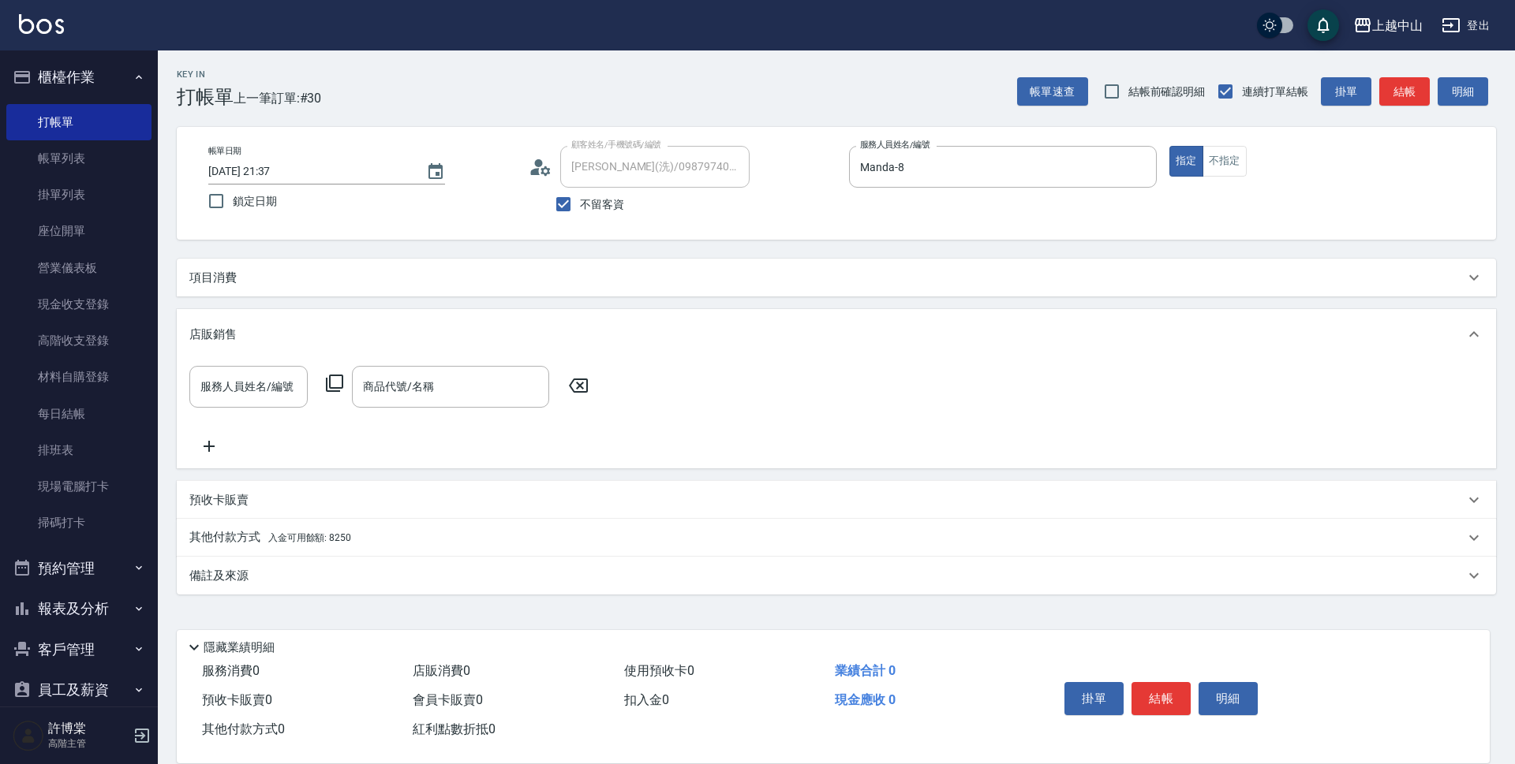
click at [373, 275] on div "項目消費" at bounding box center [826, 278] width 1275 height 17
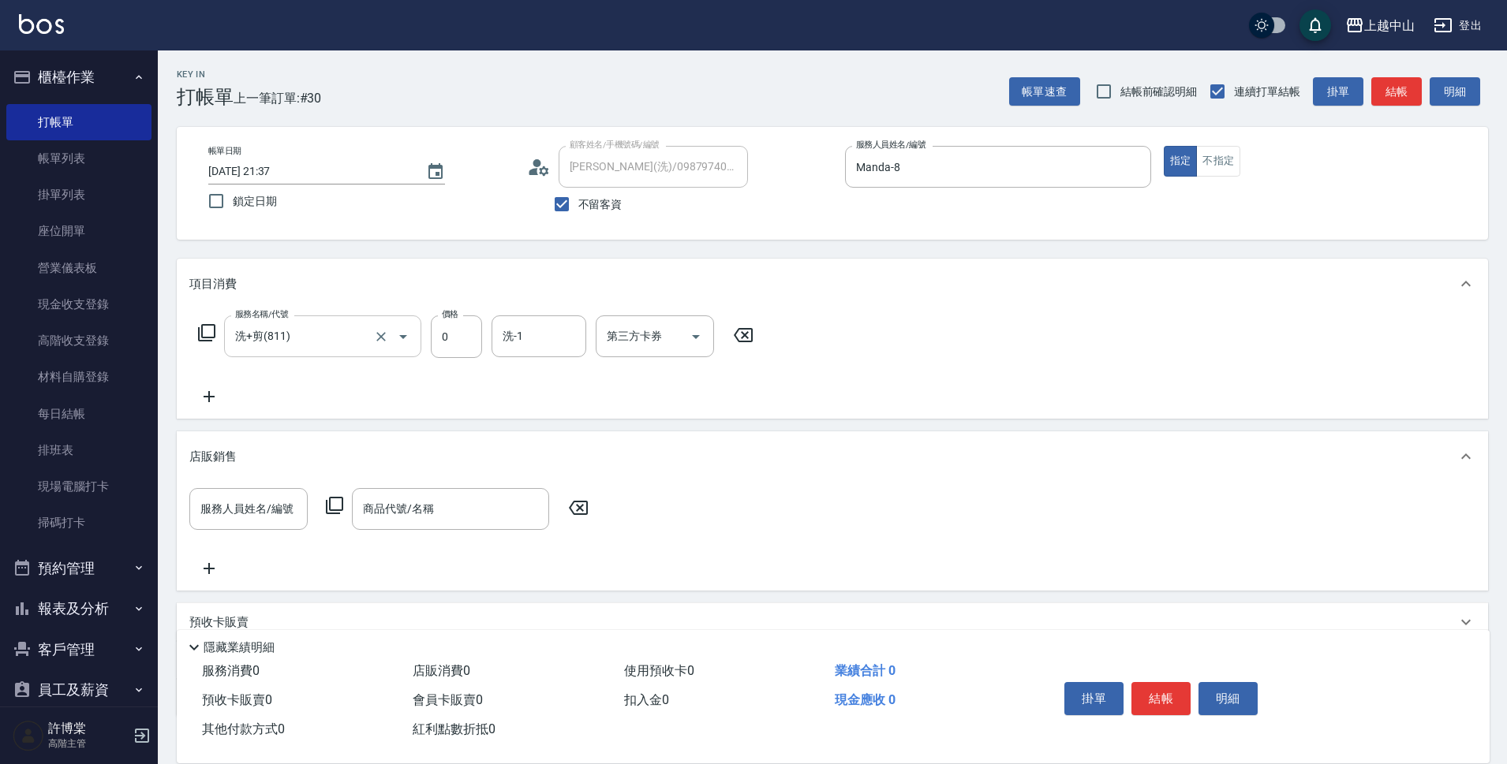
drag, startPoint x: 388, startPoint y: 319, endPoint x: 389, endPoint y: 327, distance: 8.7
click at [388, 326] on div at bounding box center [392, 337] width 44 height 42
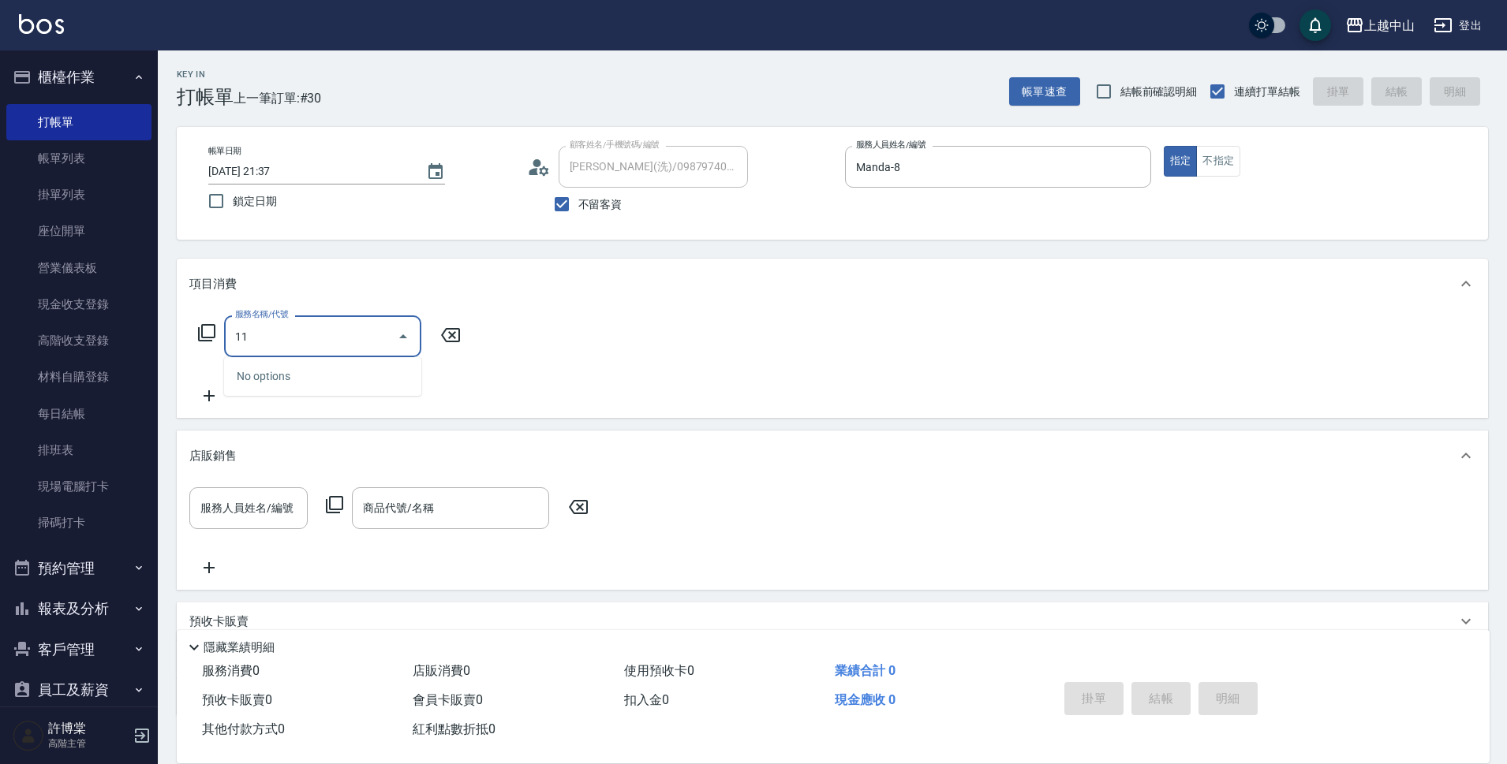
type input "1"
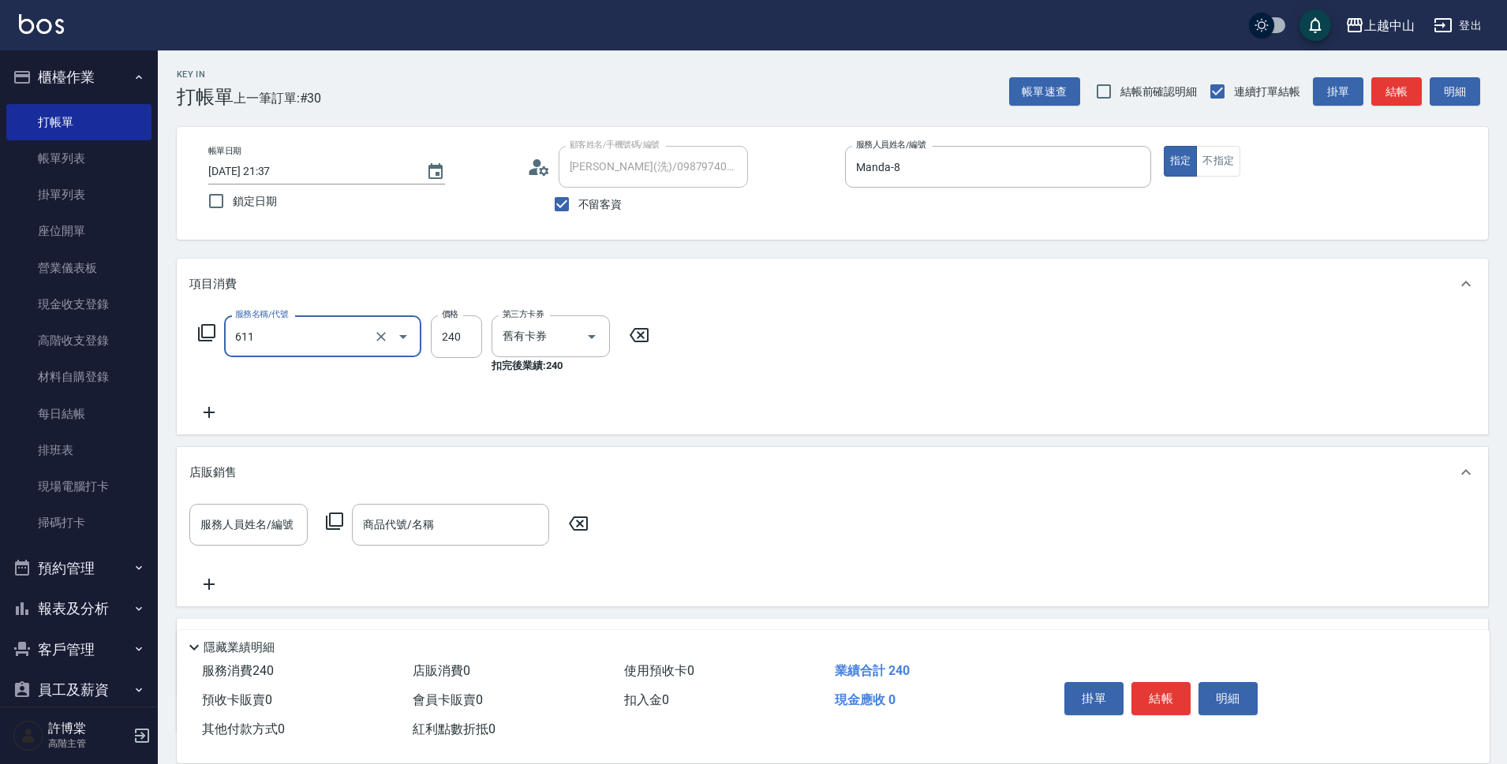
type input "洗髮卷消費(611)"
type input "300"
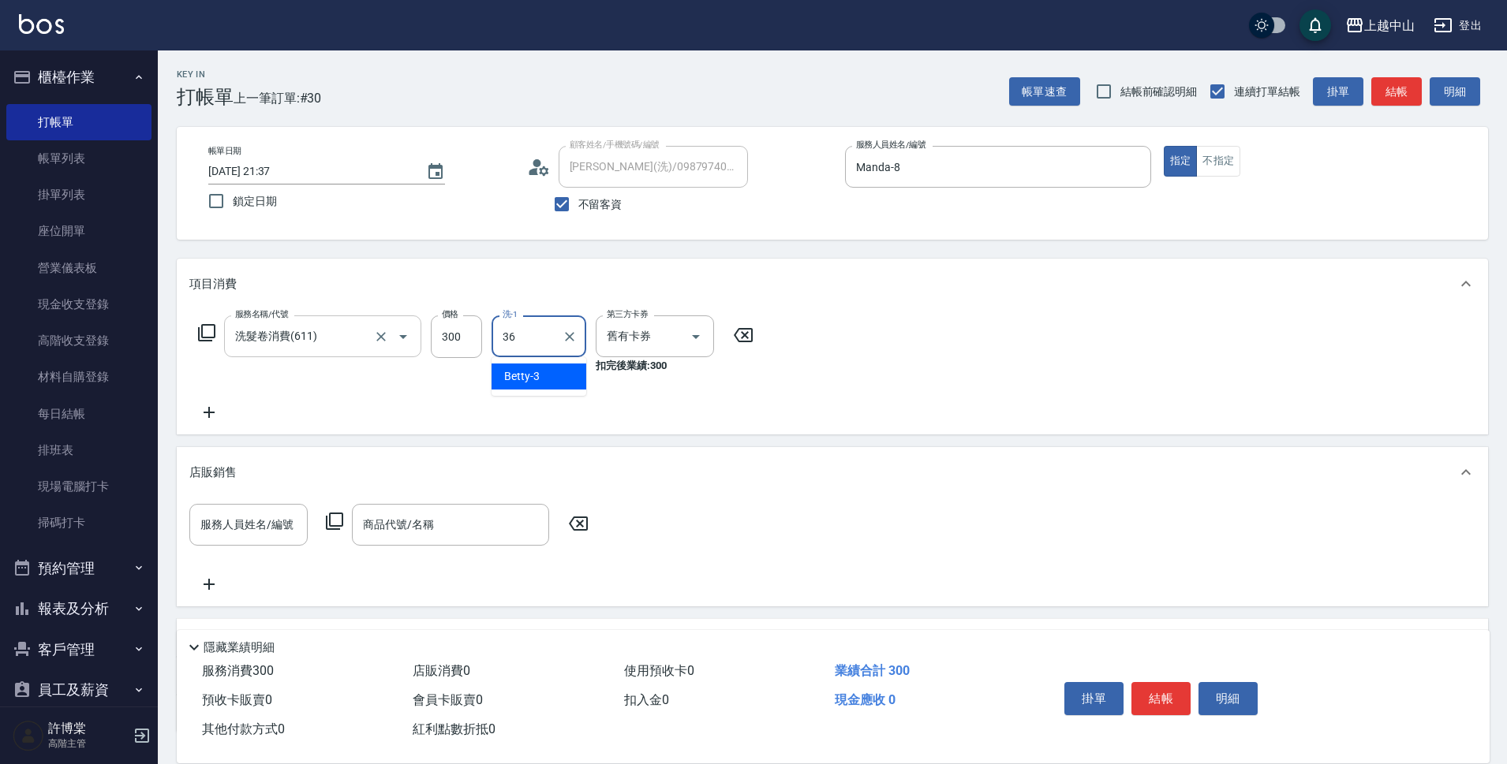
type input "薇慈-36"
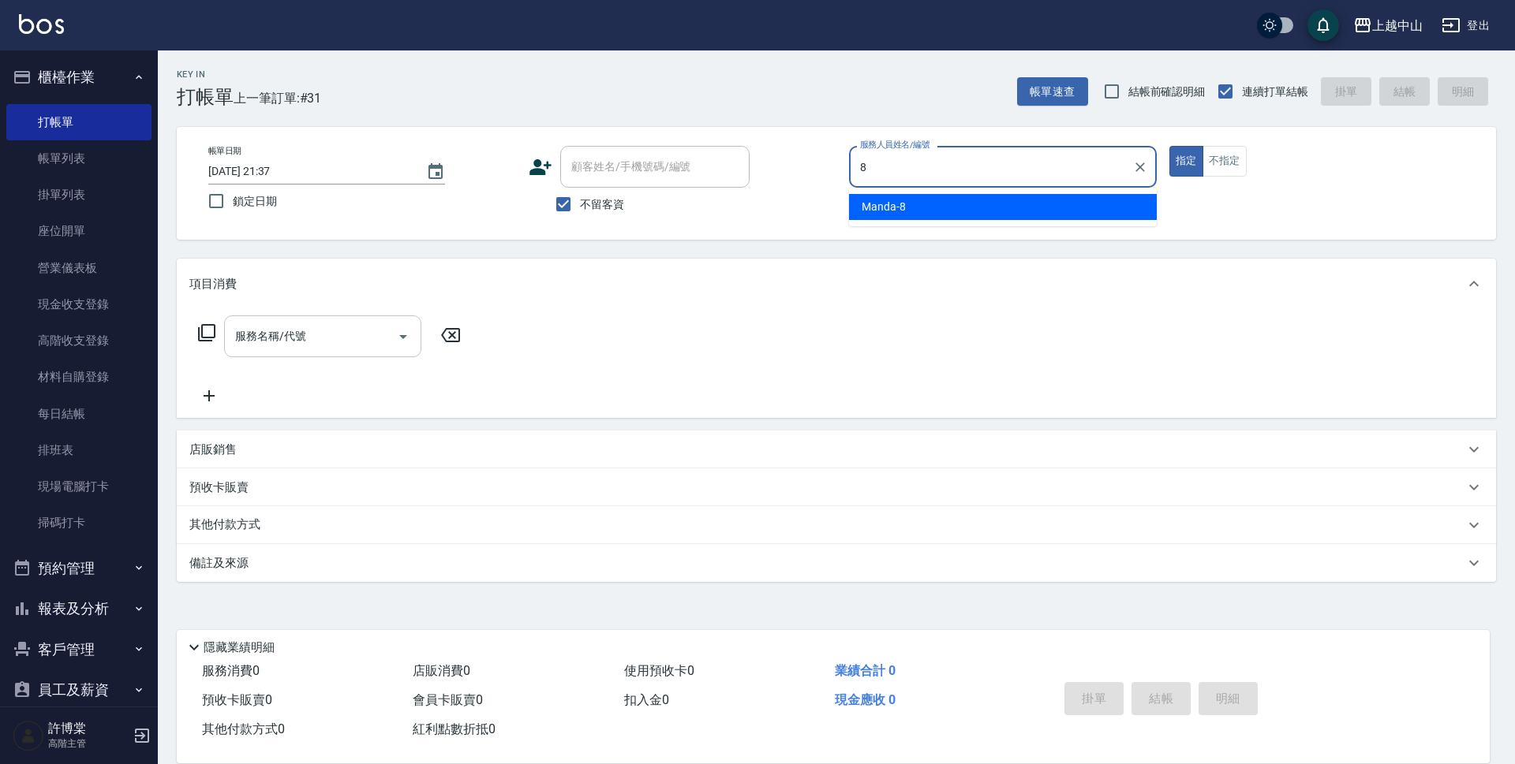
type input "Manda-8"
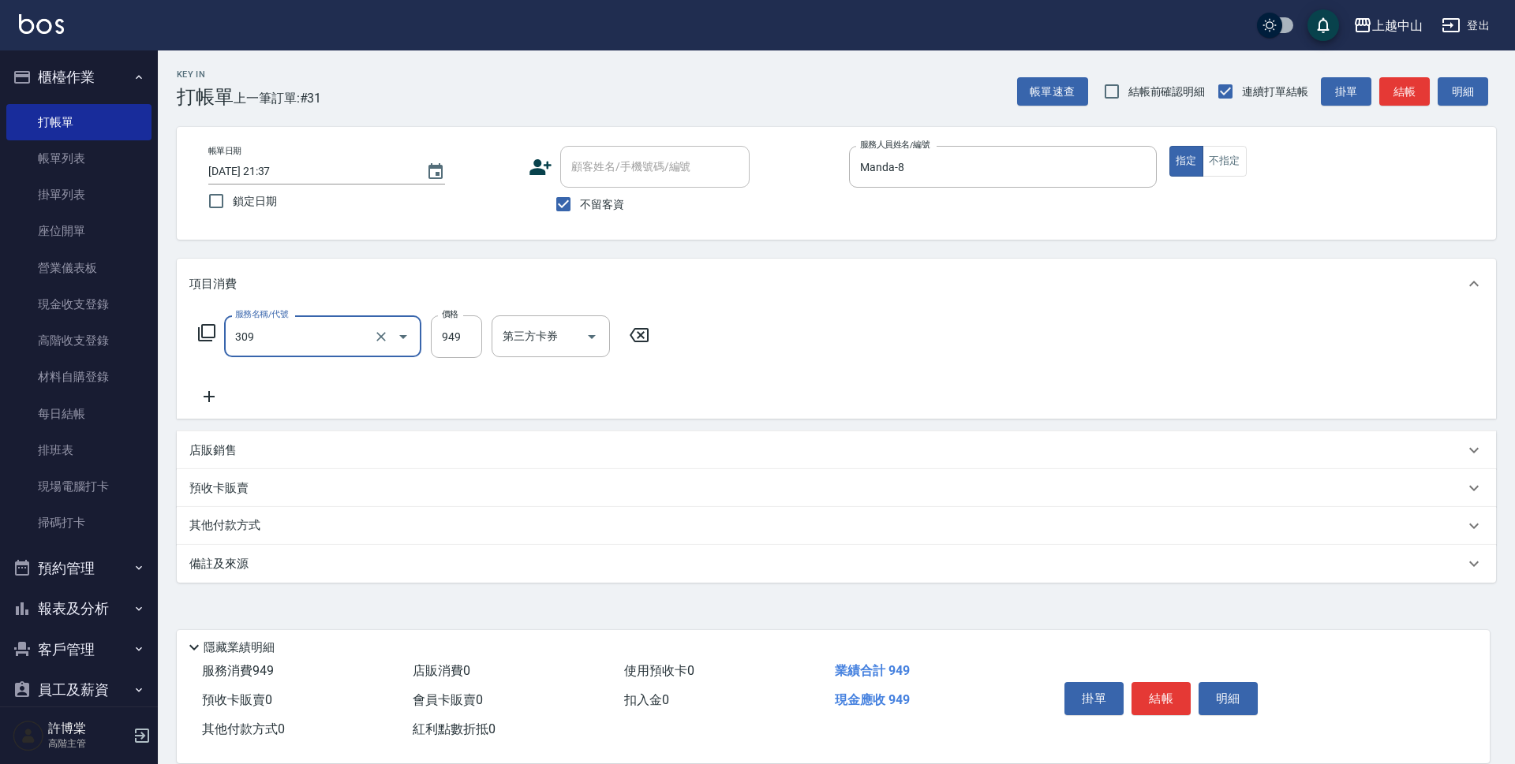
type input "森精萃舒壓調理髮浴(309)"
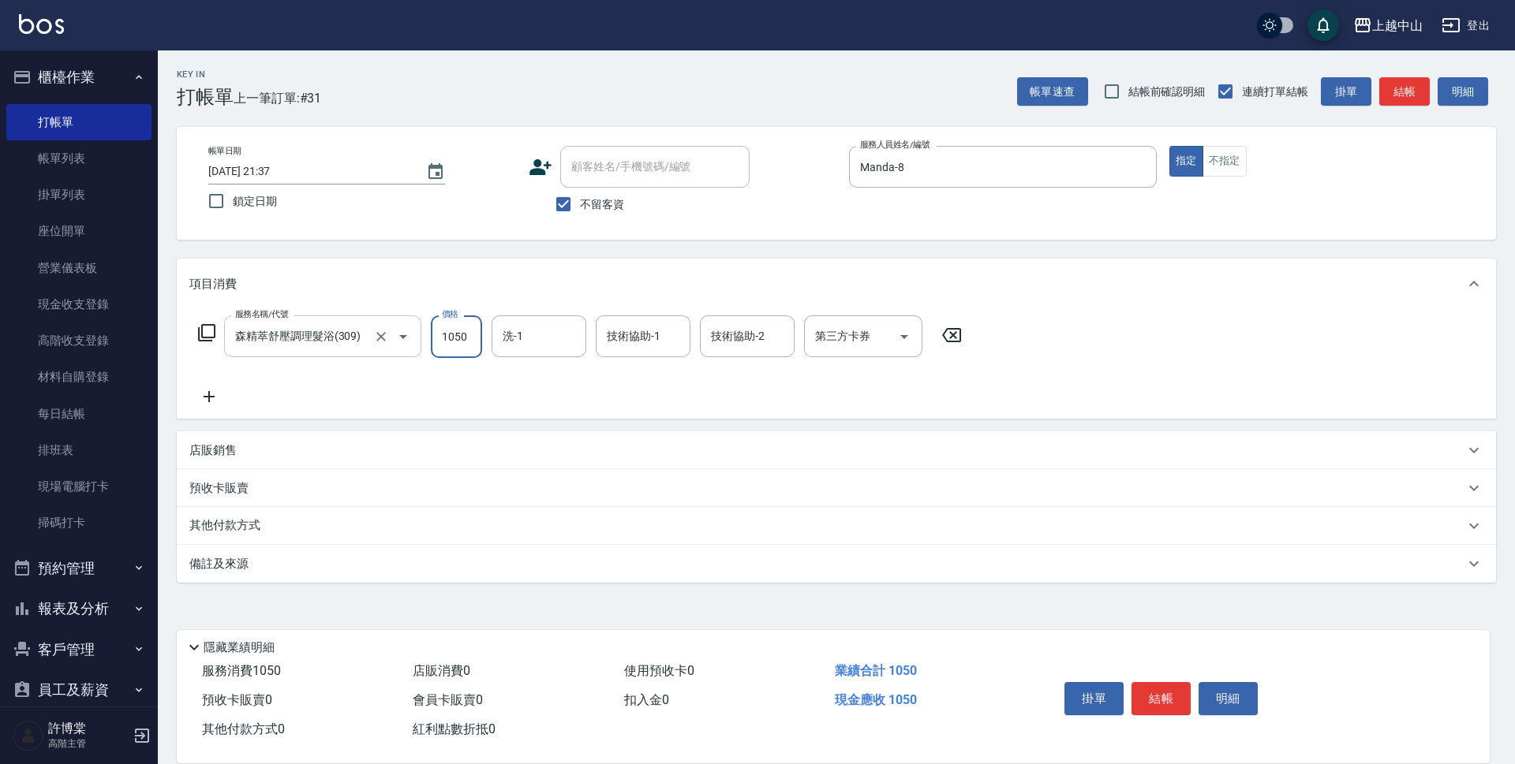
type input "1050"
type input "薇慈-36"
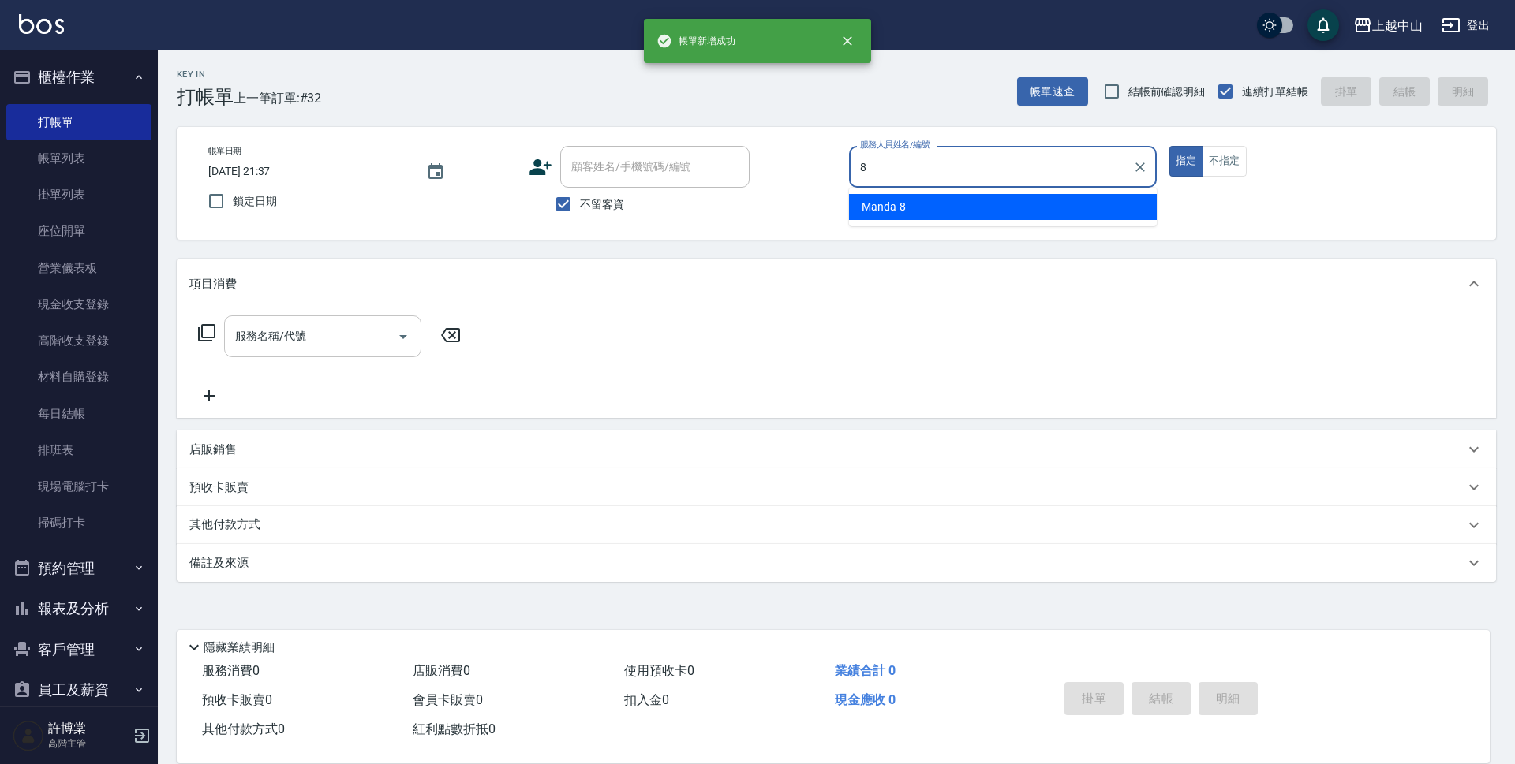
type input "Manda-8"
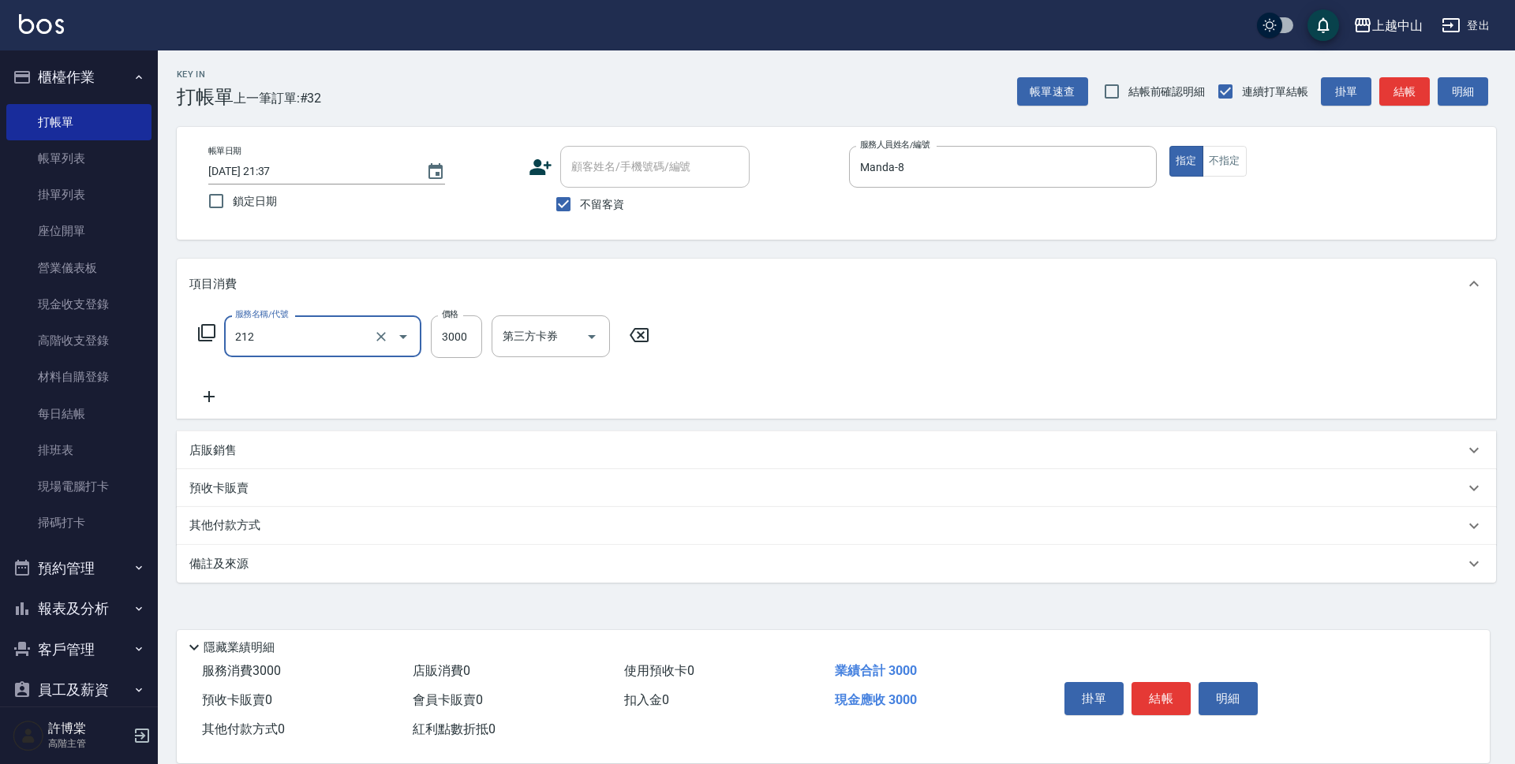
type input "溫朔燙髮3000(212)"
type input "5324"
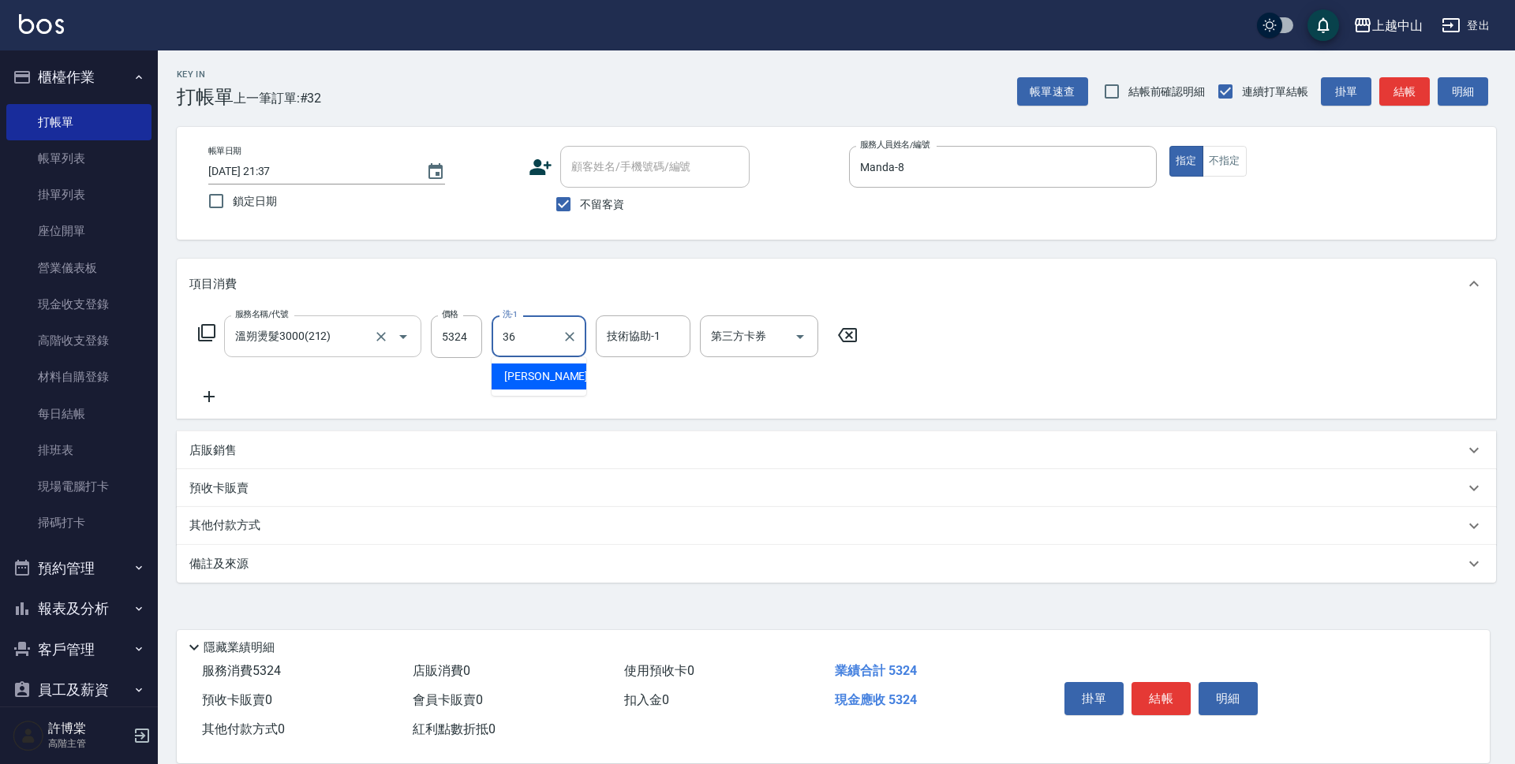
type input "薇慈-36"
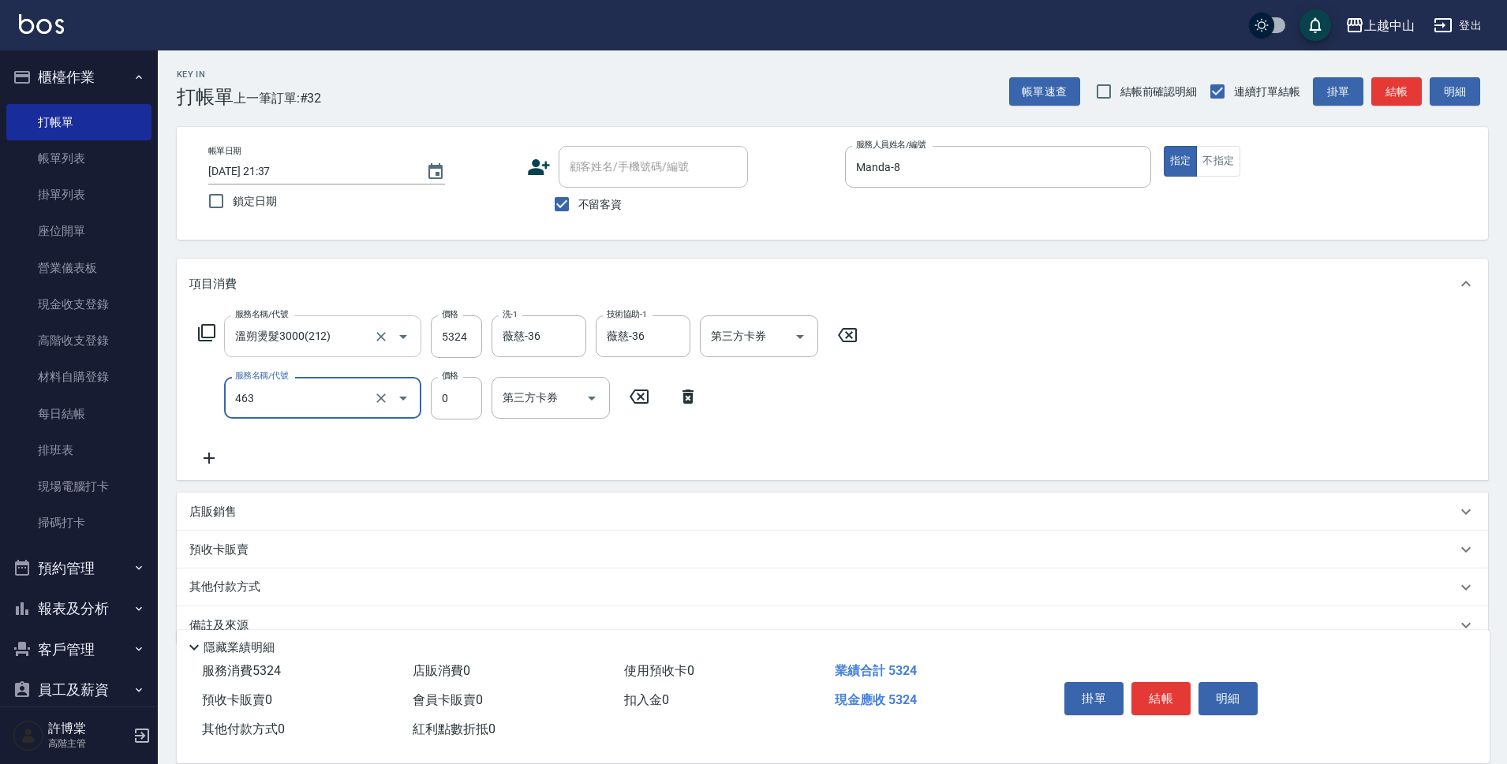
type input "護髮卡使用(463)"
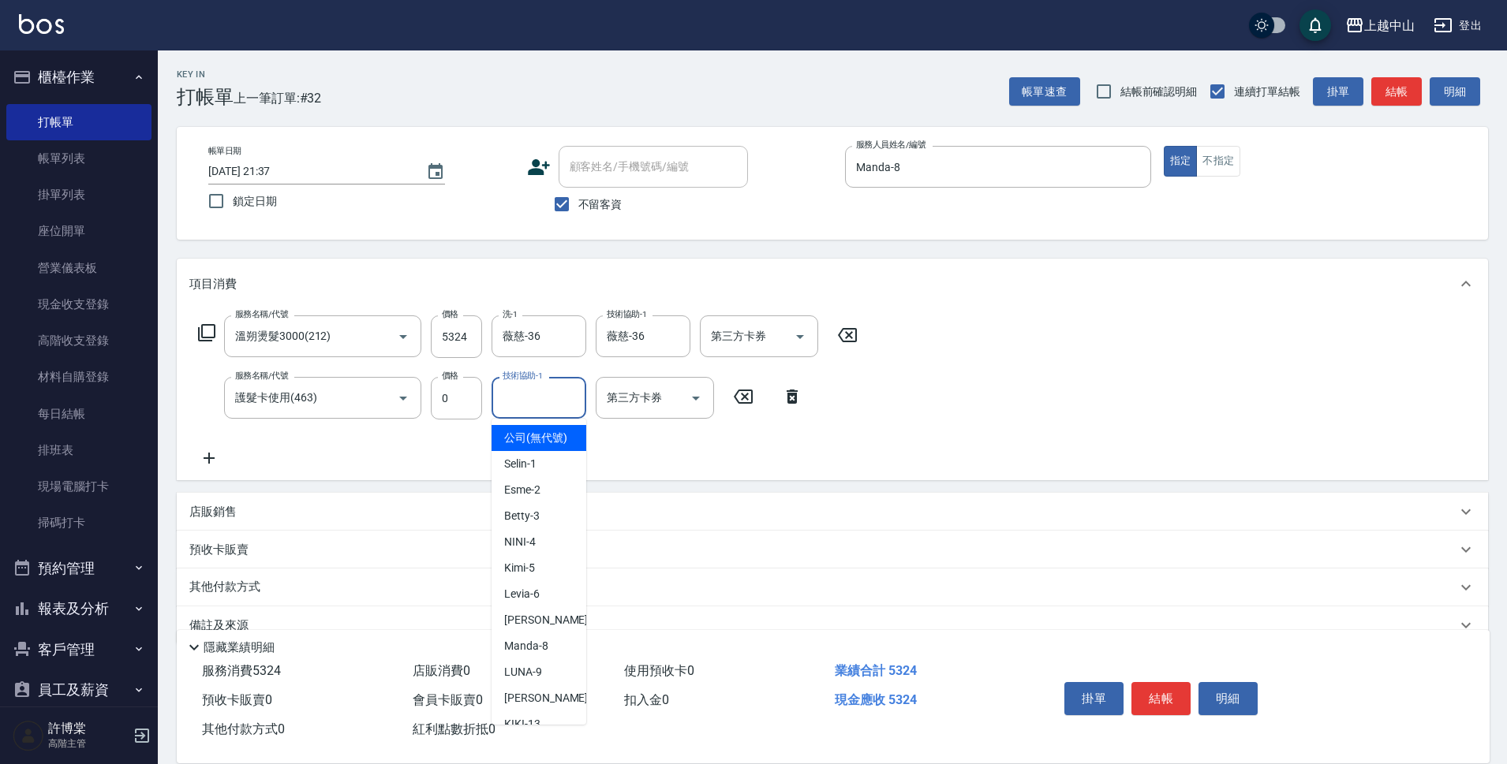
click at [515, 394] on div "技術協助-1 技術協助-1" at bounding box center [538, 398] width 95 height 42
type input "薇慈-36"
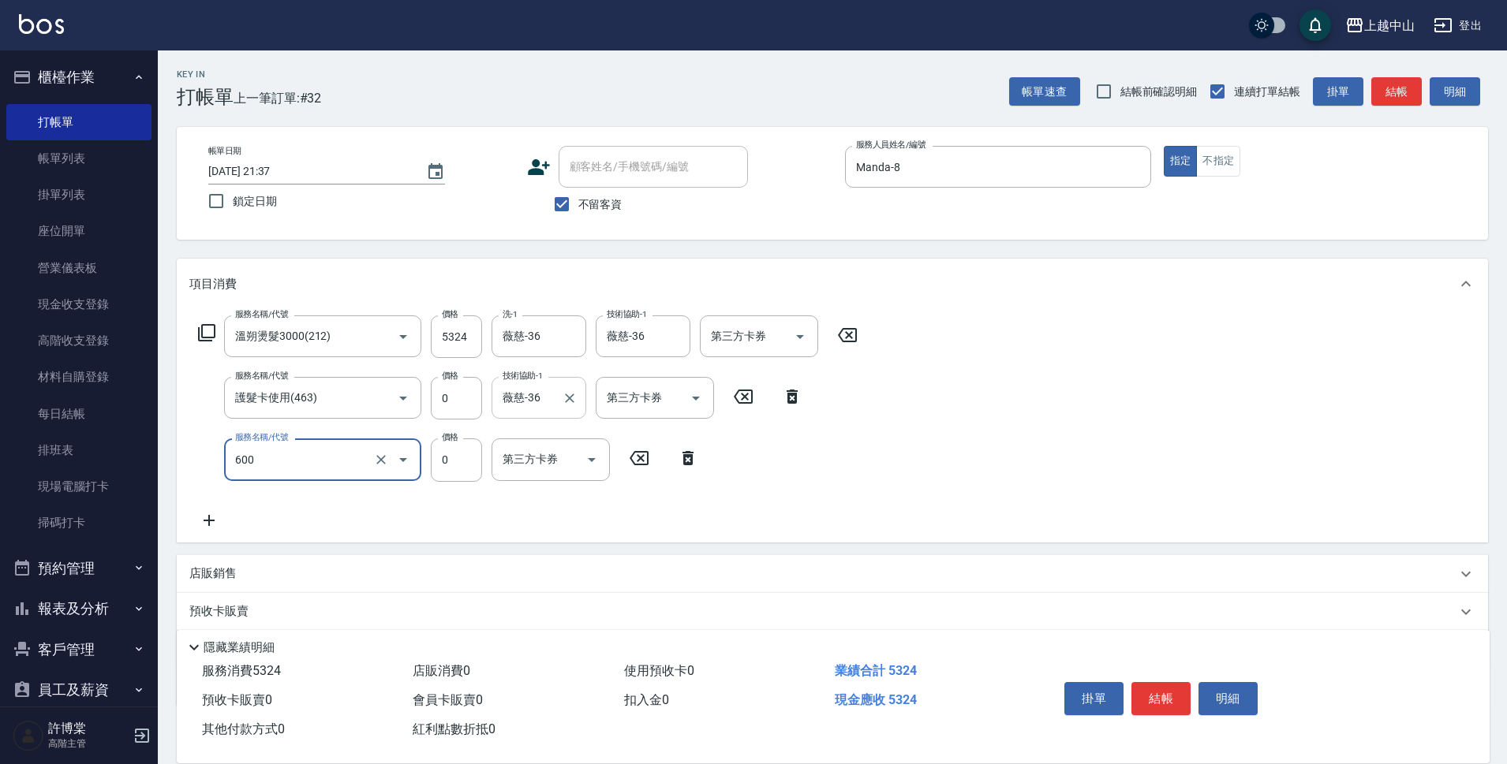
type input "洗髮(免費)(600)"
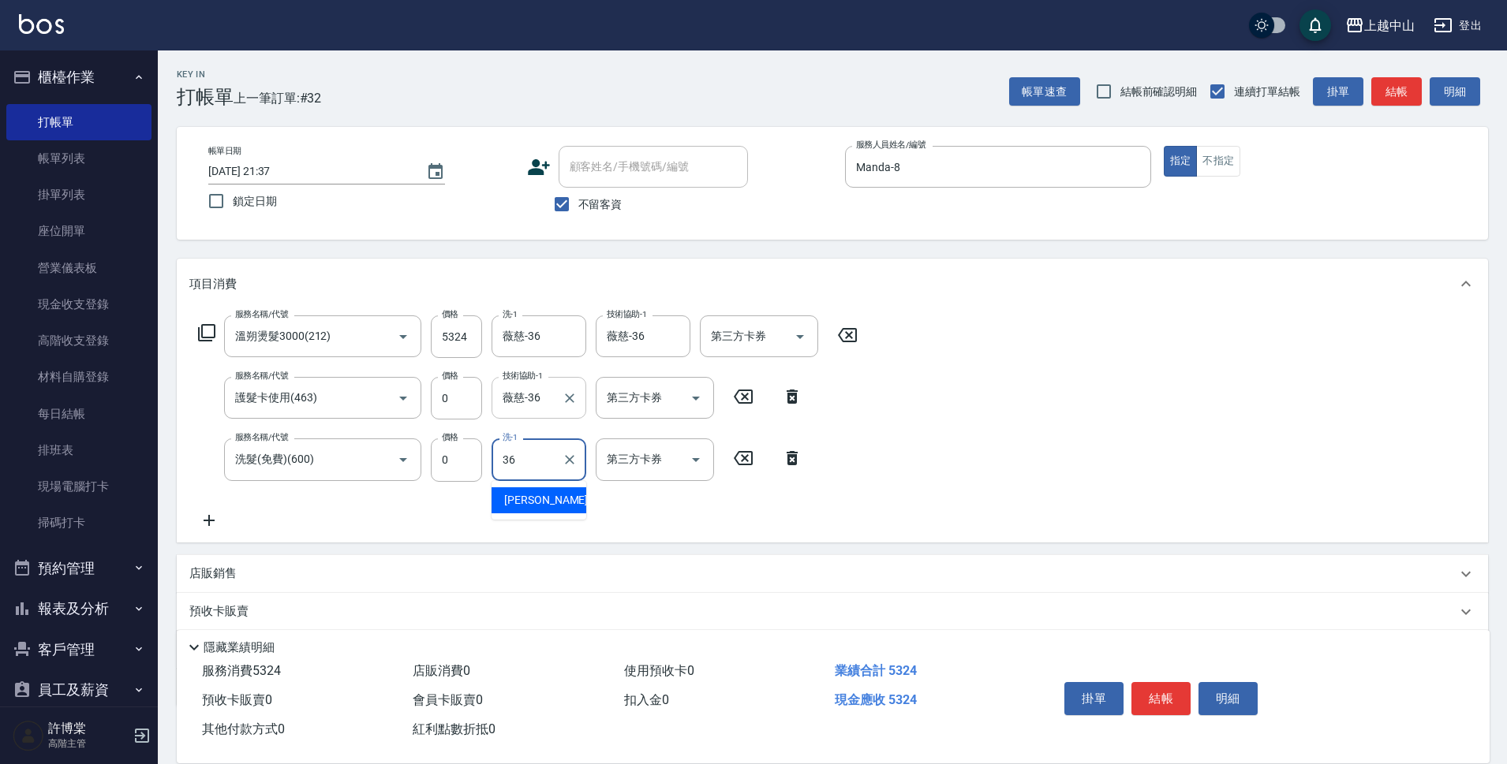
type input "薇慈-36"
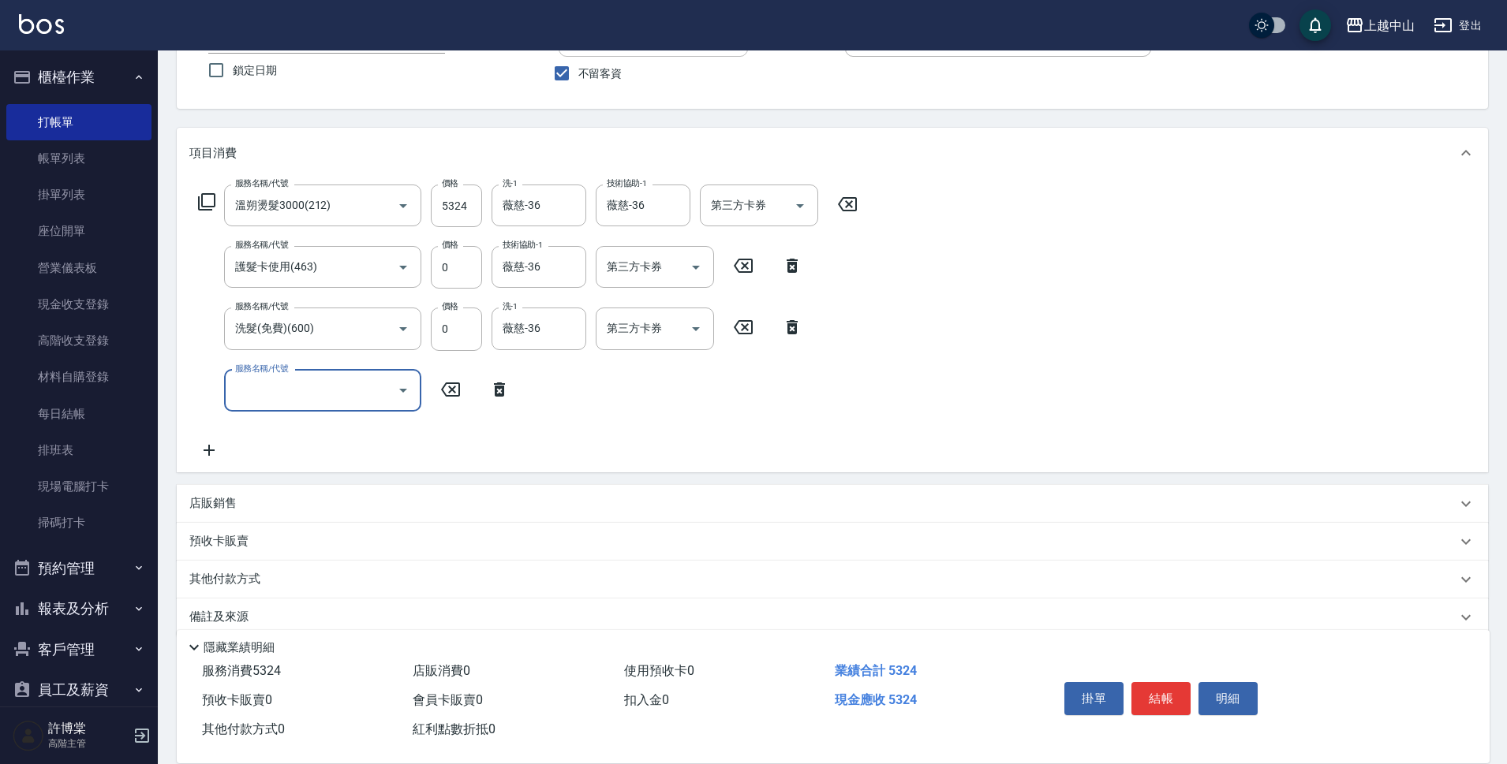
scroll to position [155, 0]
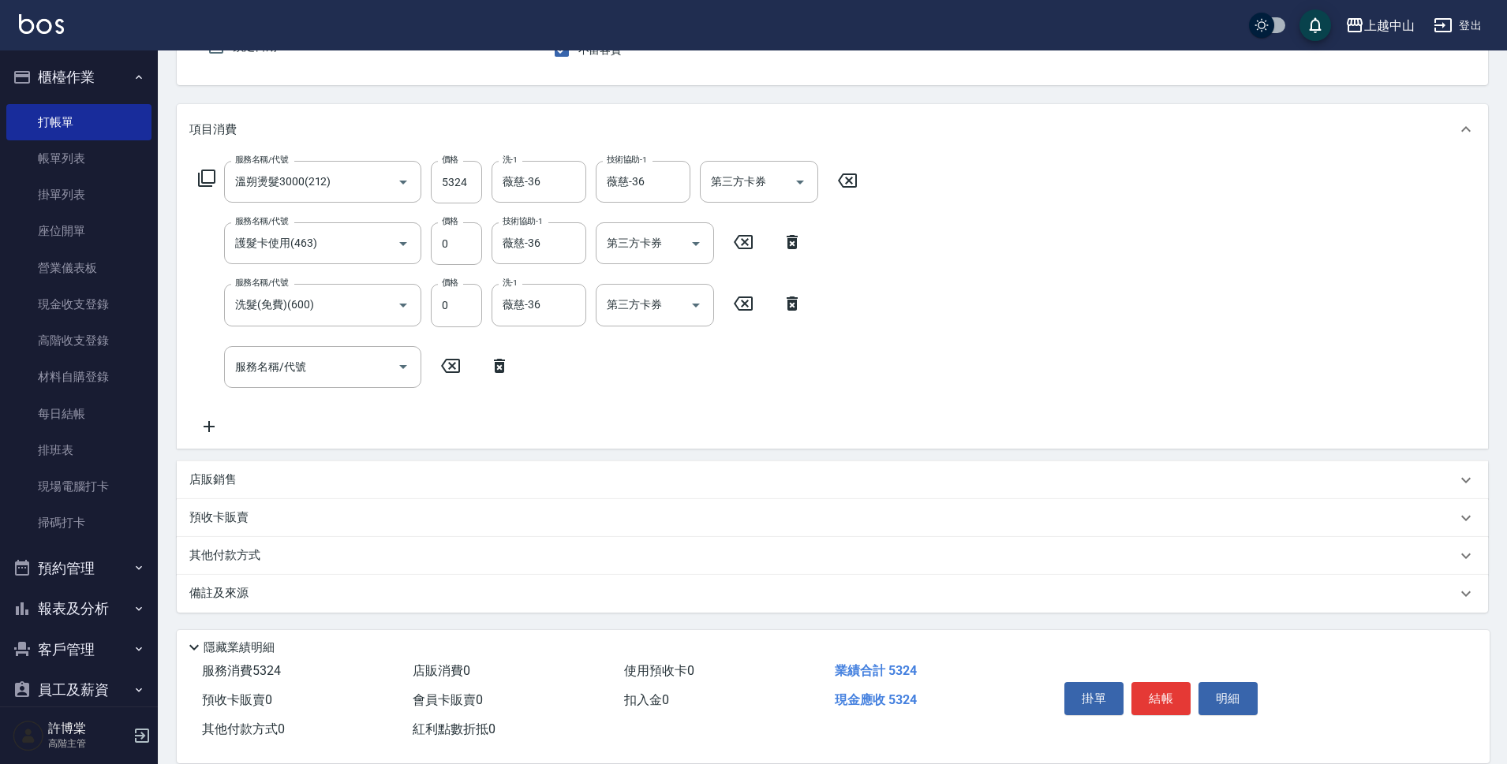
click at [228, 551] on p "其他付款方式" at bounding box center [228, 555] width 79 height 17
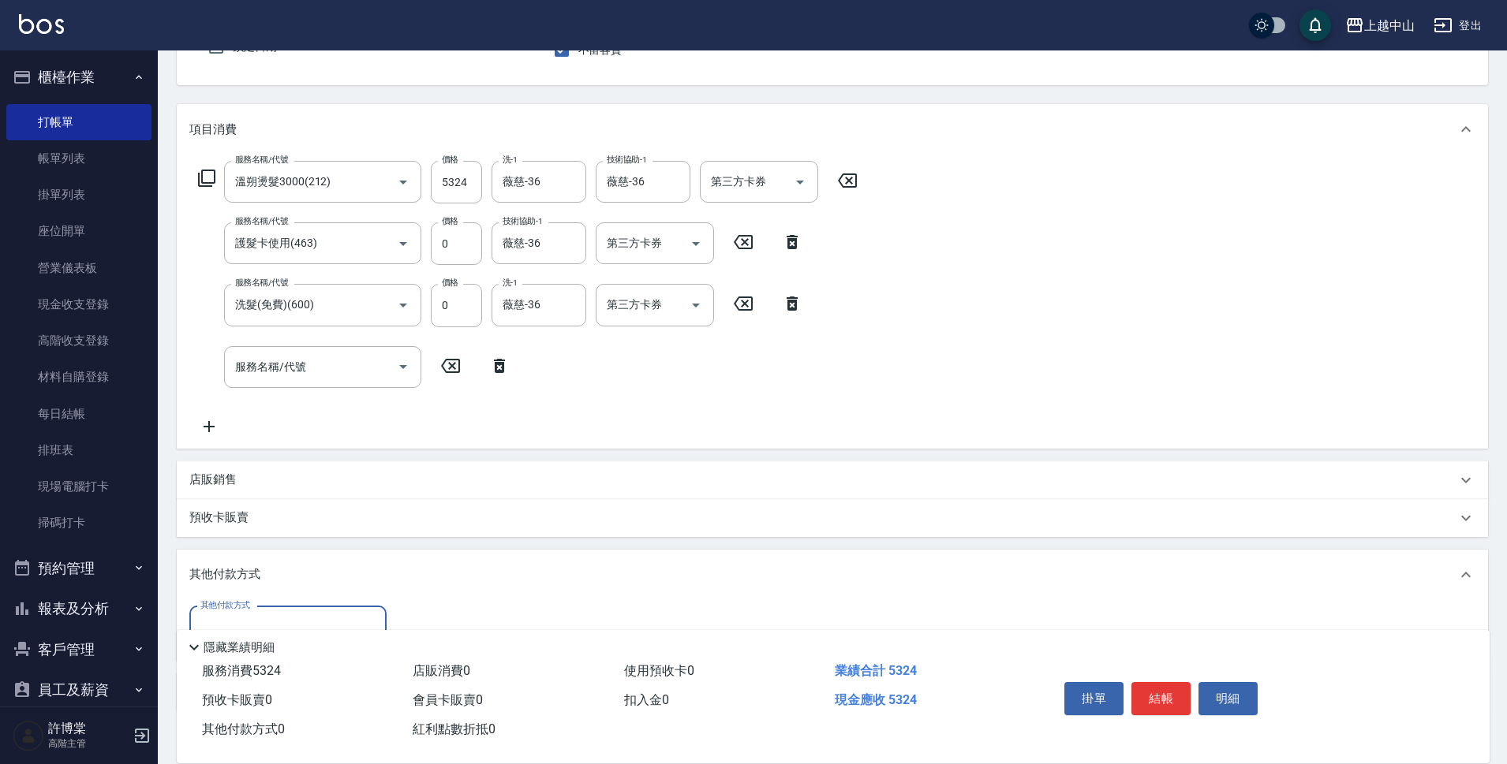
scroll to position [0, 0]
click at [286, 618] on input "其他付款方式" at bounding box center [287, 628] width 183 height 28
click at [286, 592] on span "信用卡" at bounding box center [287, 587] width 197 height 26
type input "信用卡"
type input "5324"
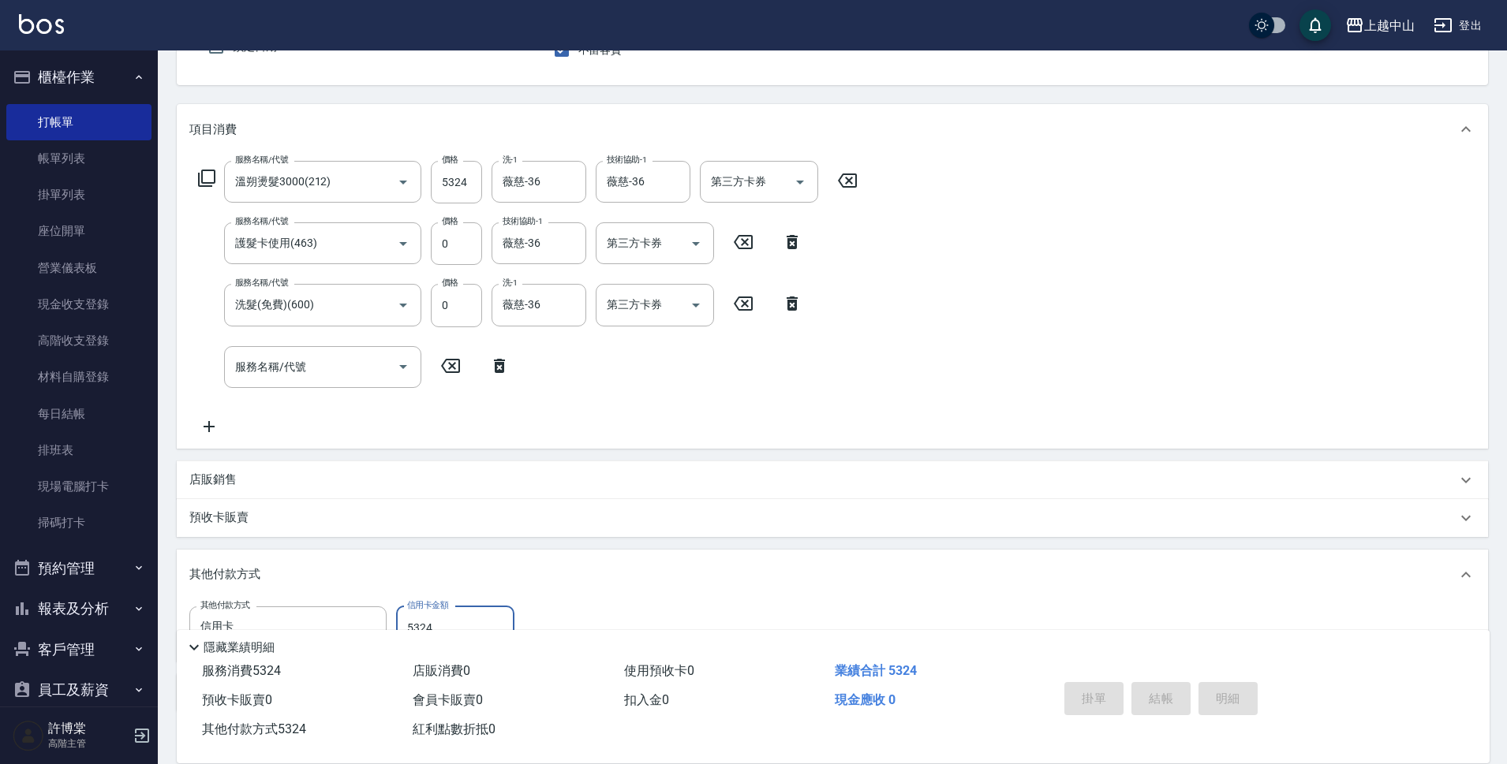
type input "[DATE] 21:38"
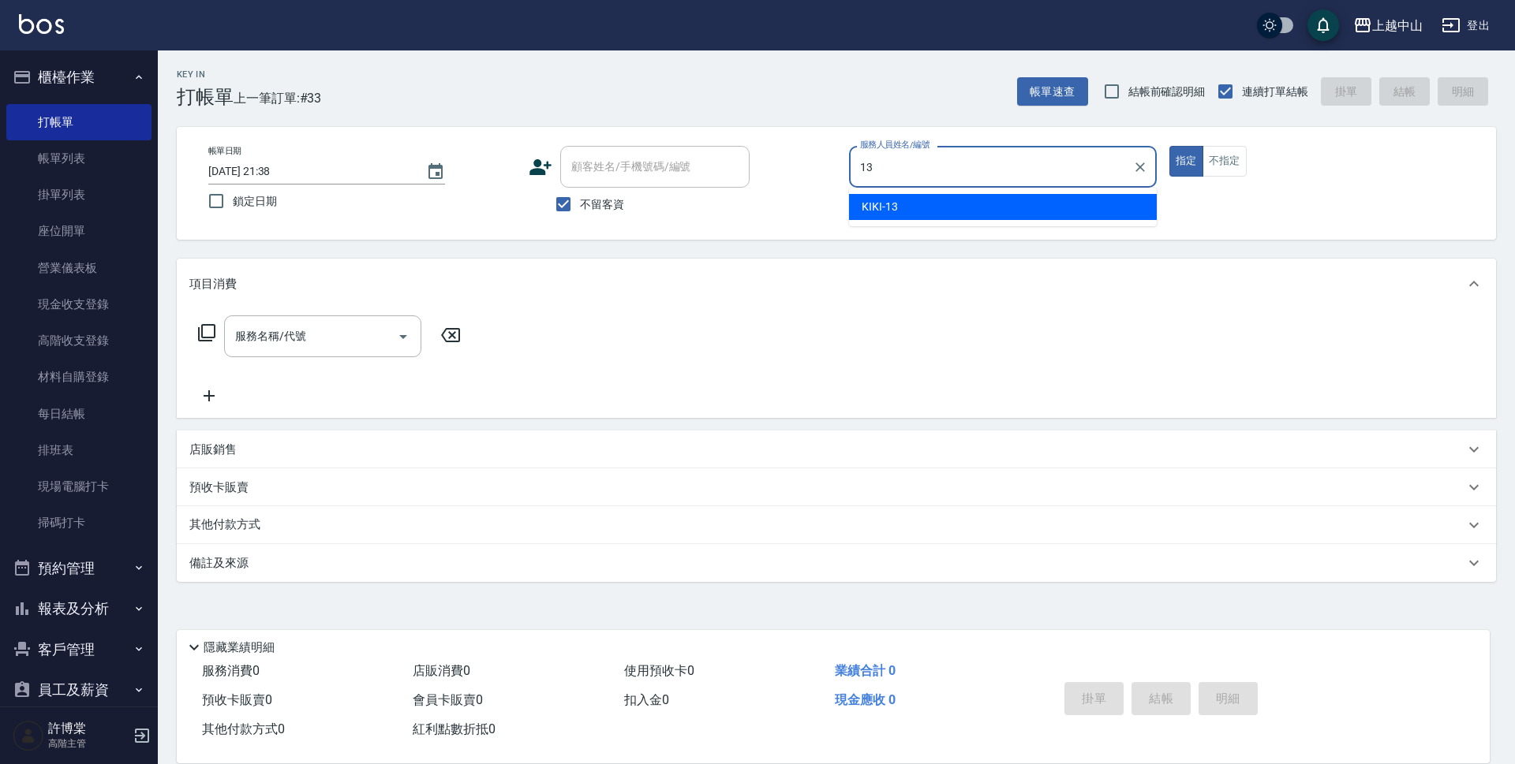
type input "KIKI-13"
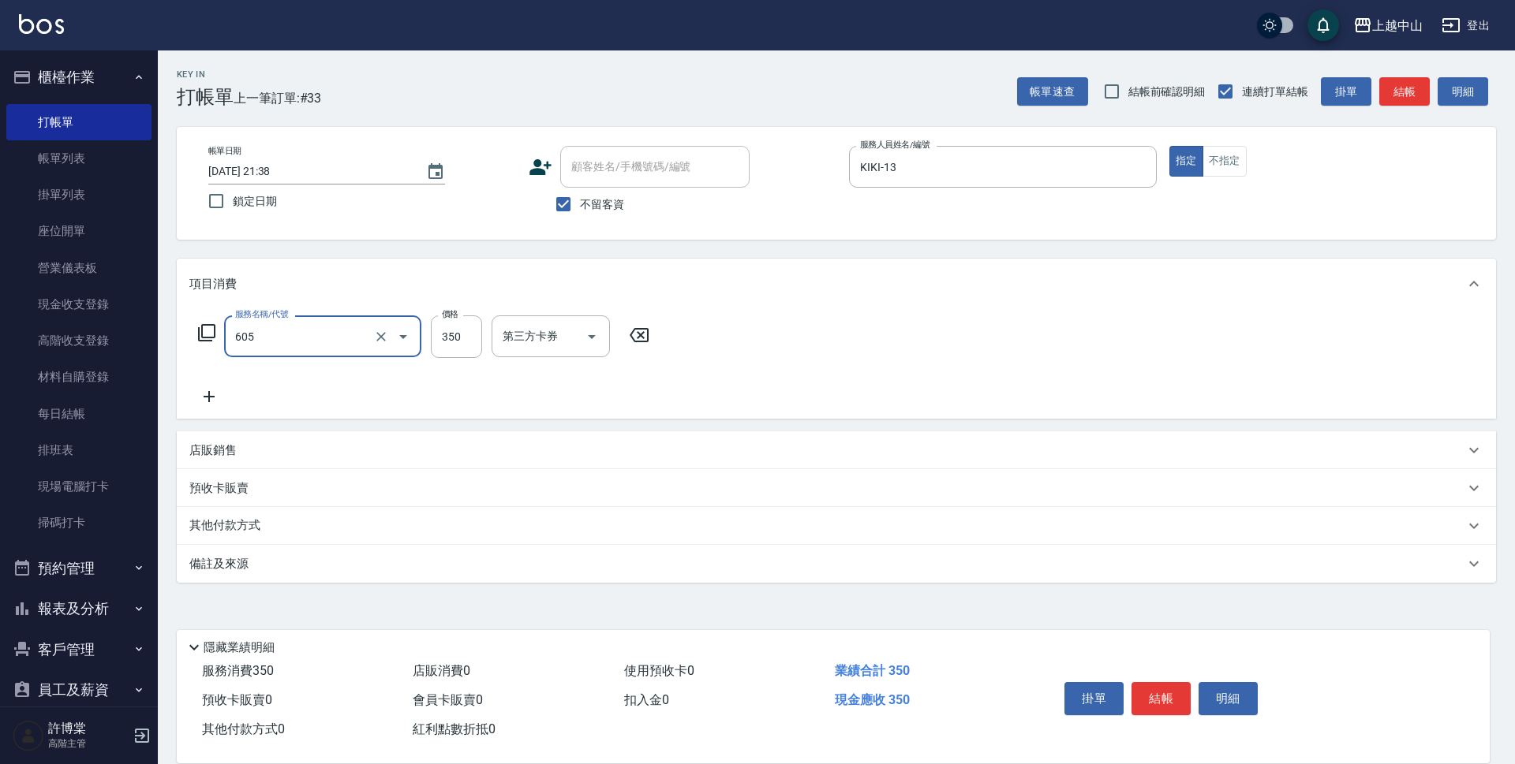
type input "洗髮 (女)(605)"
type input "400"
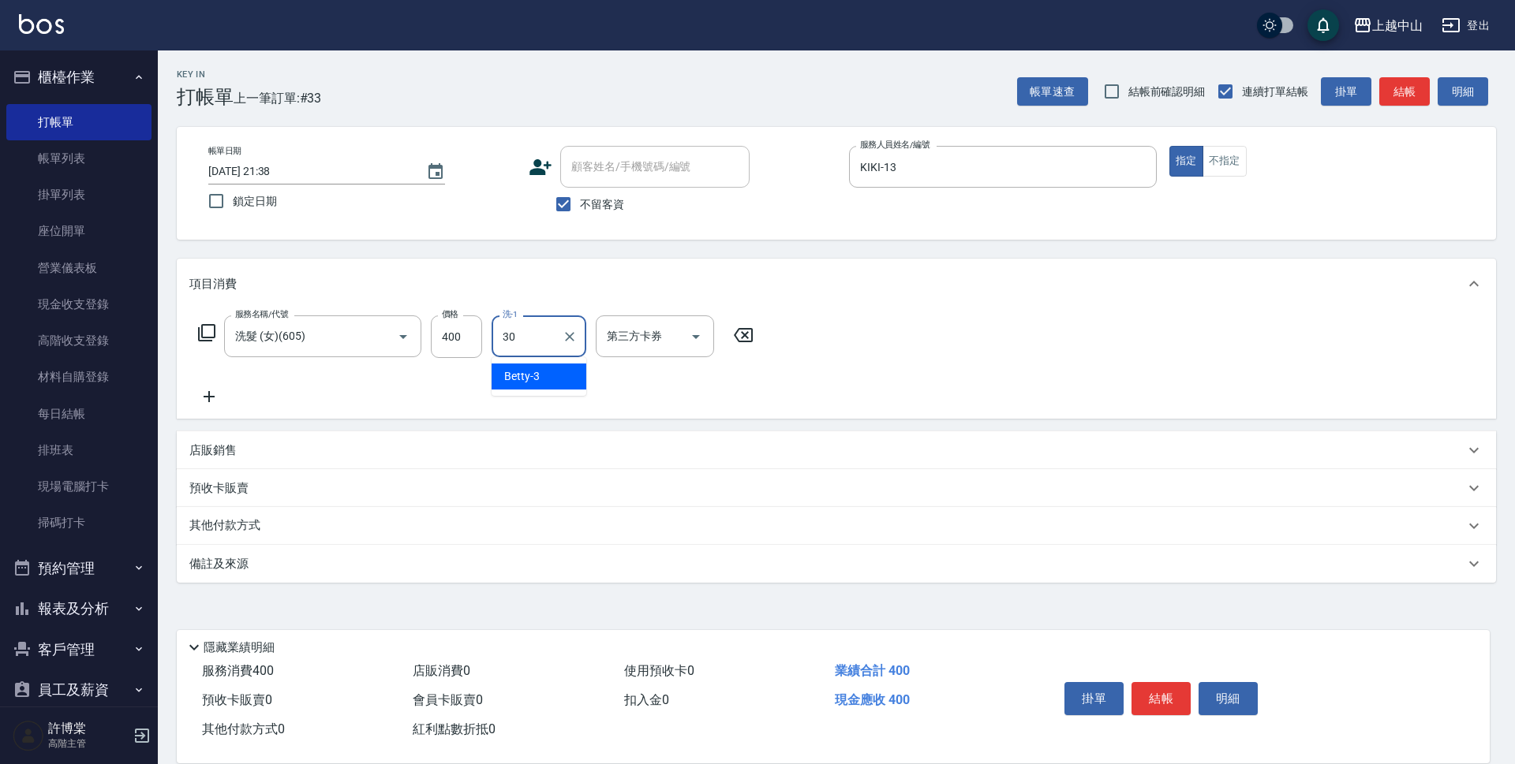
type input "鴨鴨-30"
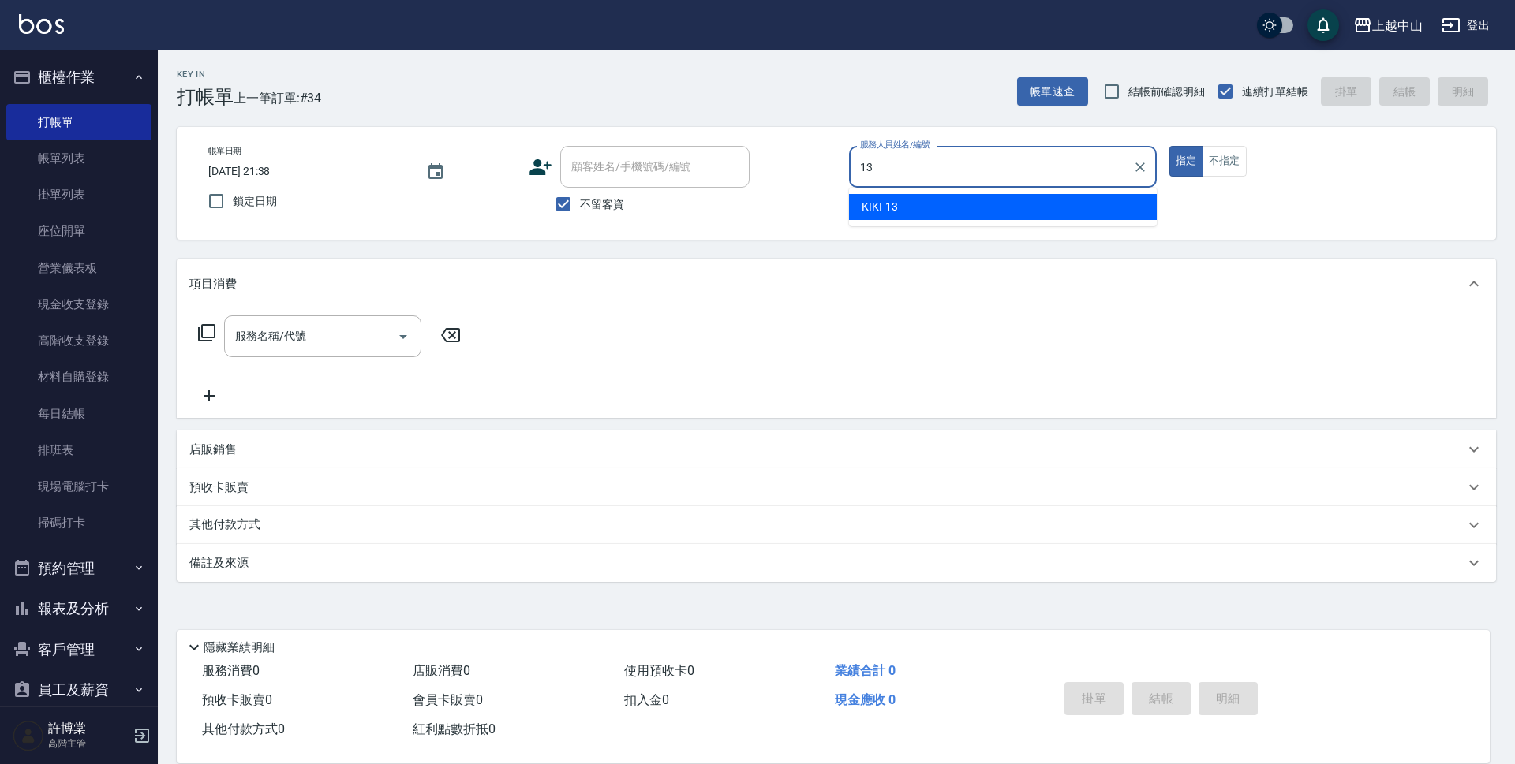
type input "KIKI-13"
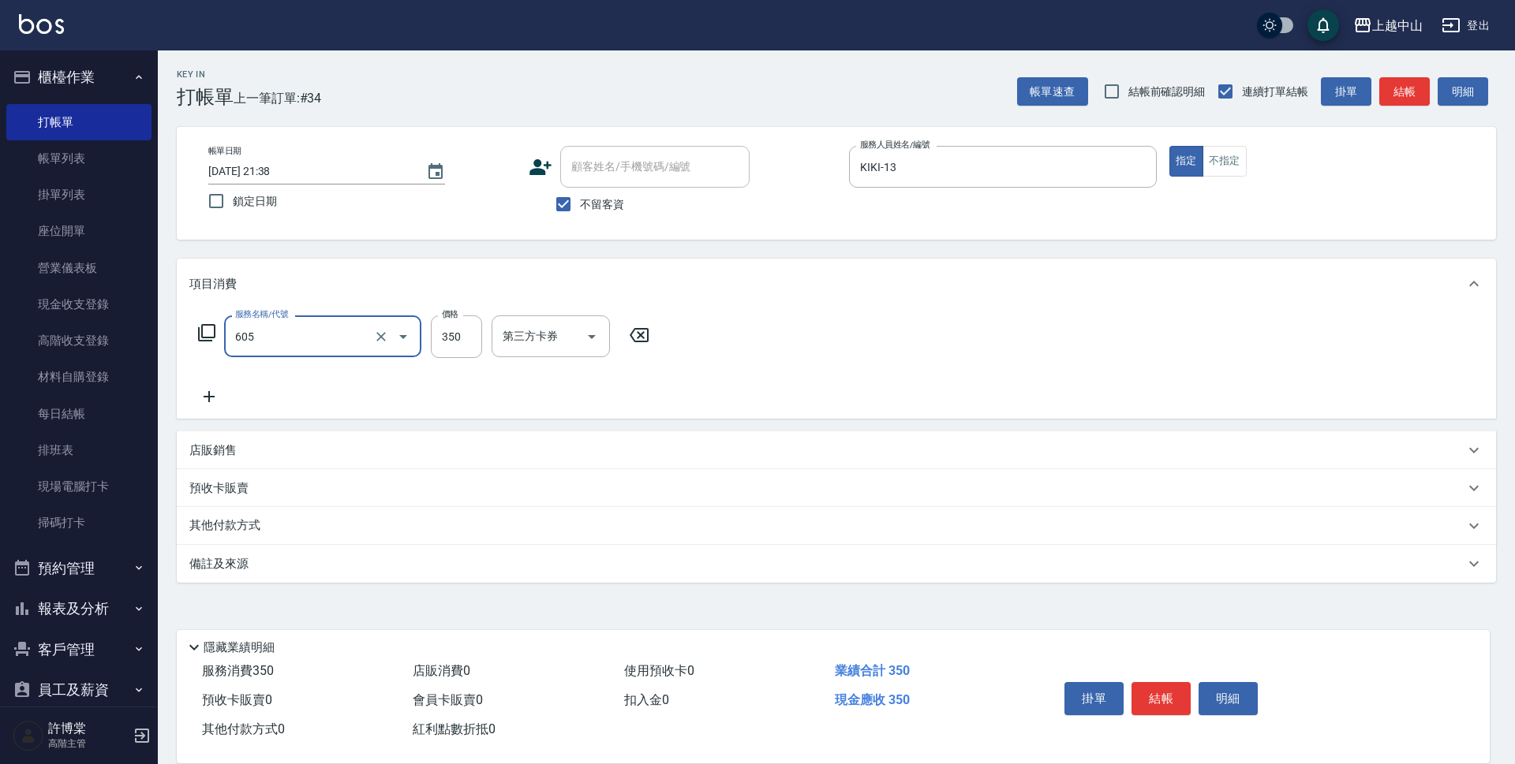
type input "洗髮 (女)(605)"
type input "4003"
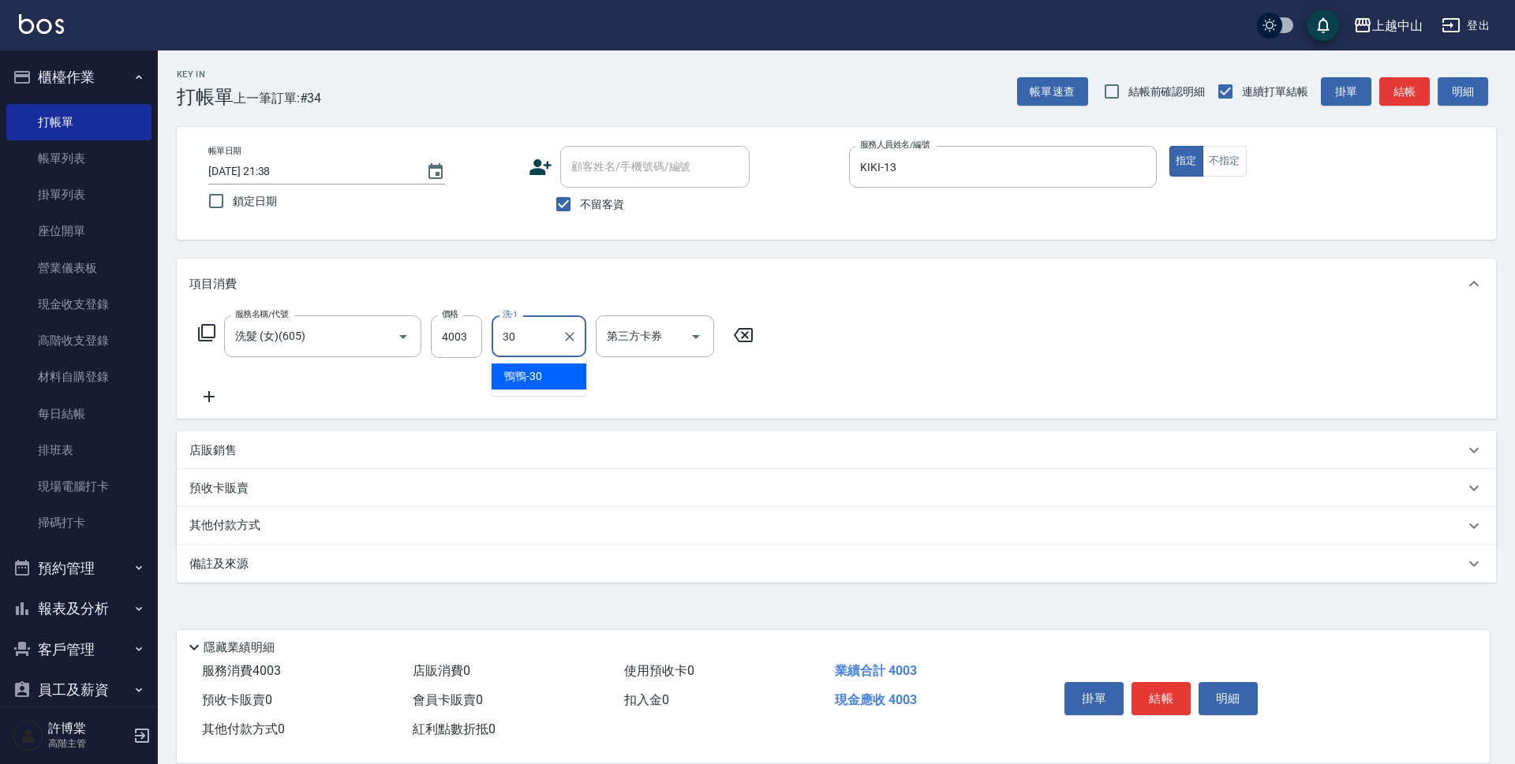
type input "鴨鴨-30"
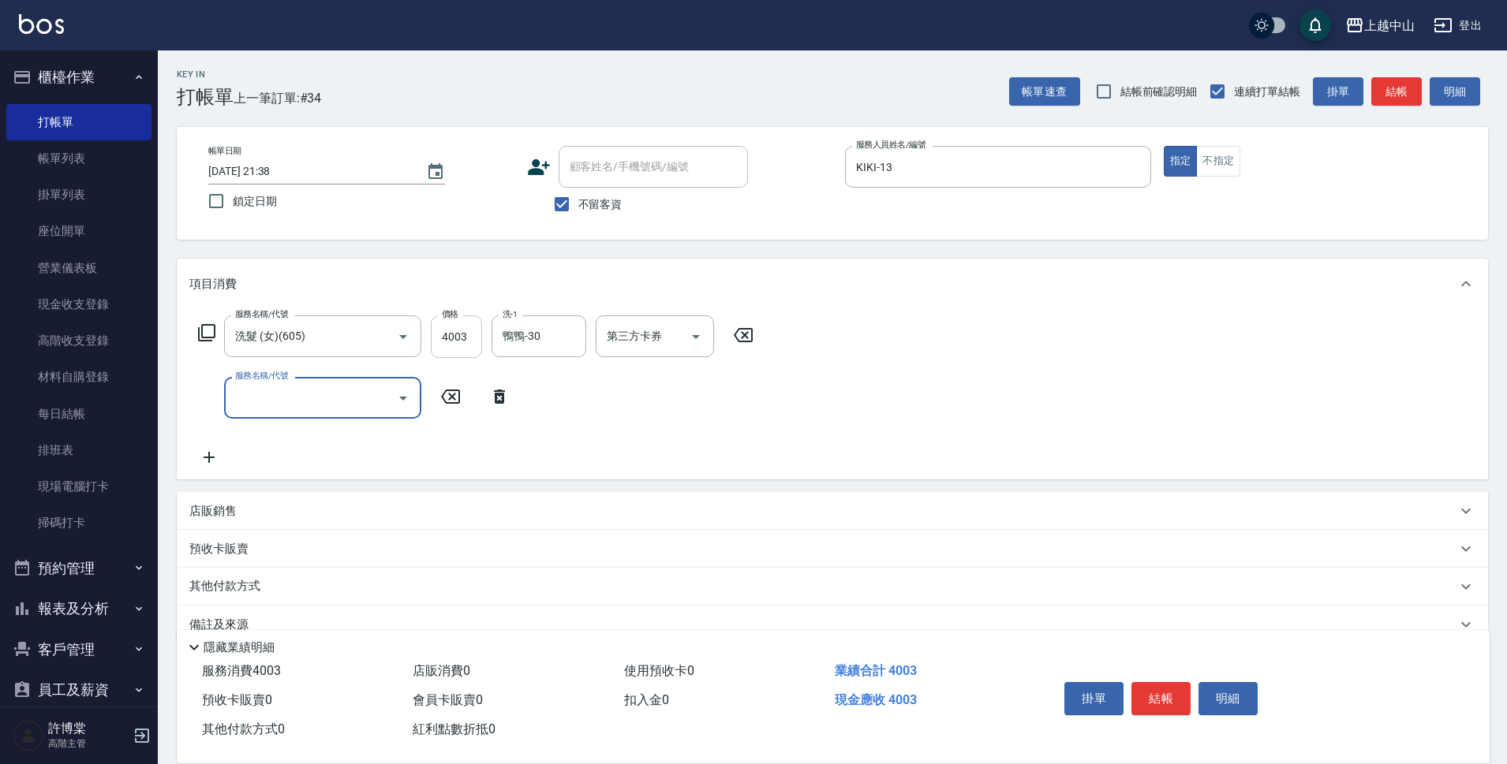
click at [479, 339] on input "4003" at bounding box center [456, 337] width 51 height 43
type input "400"
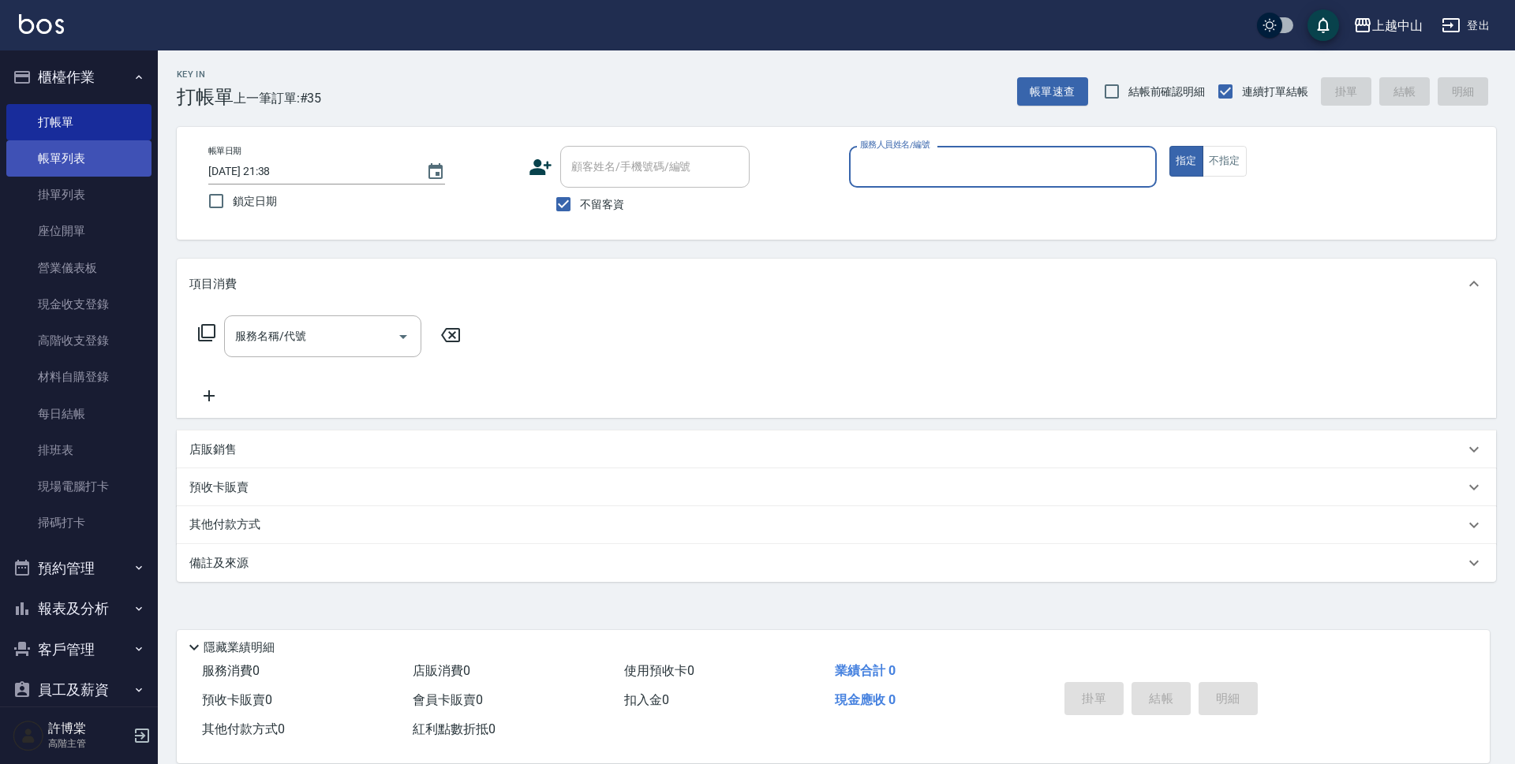
click at [89, 155] on link "帳單列表" at bounding box center [78, 158] width 145 height 36
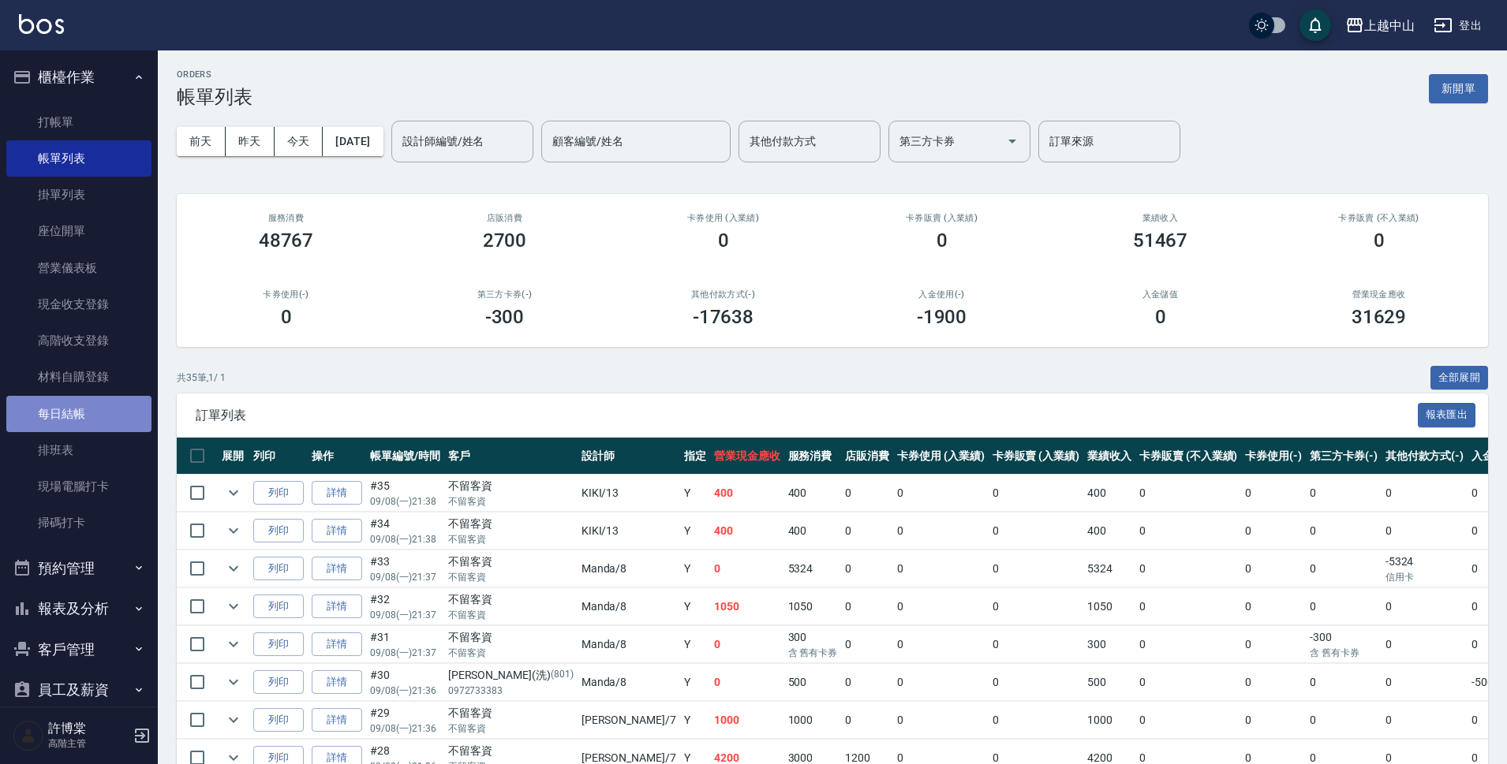
click at [102, 420] on link "每日結帳" at bounding box center [78, 414] width 145 height 36
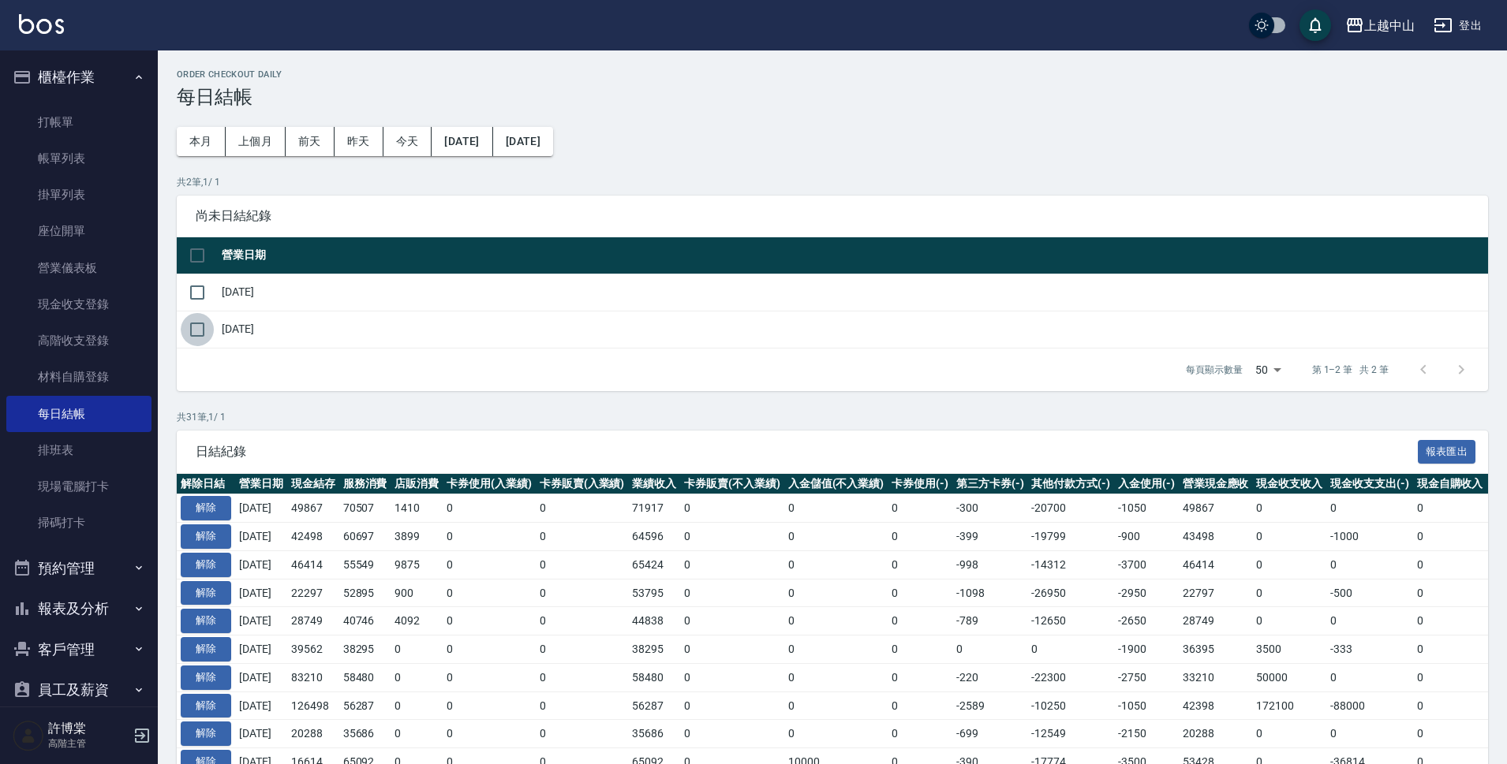
click at [207, 330] on input "checkbox" at bounding box center [197, 329] width 33 height 33
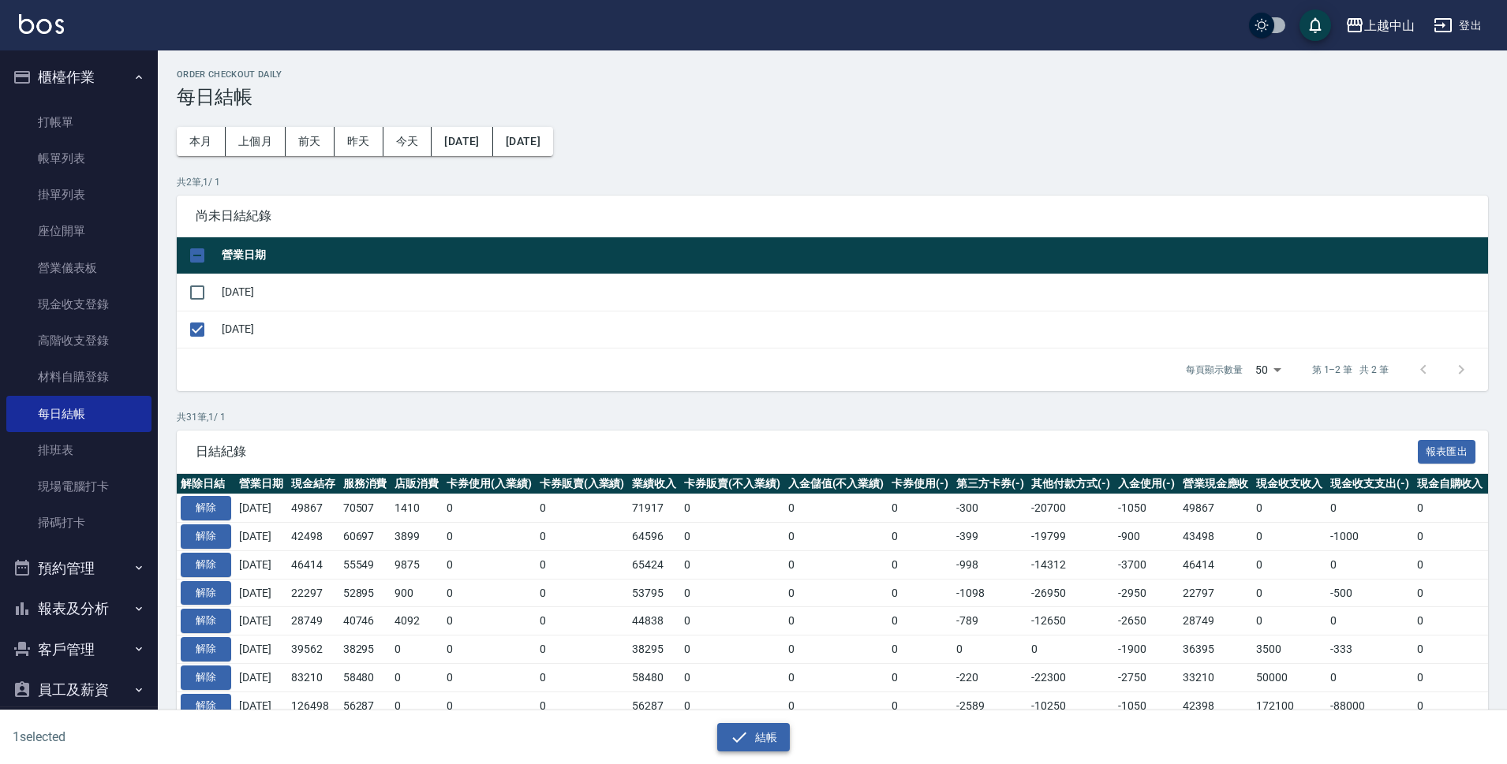
click at [763, 729] on button "結帳" at bounding box center [753, 737] width 73 height 29
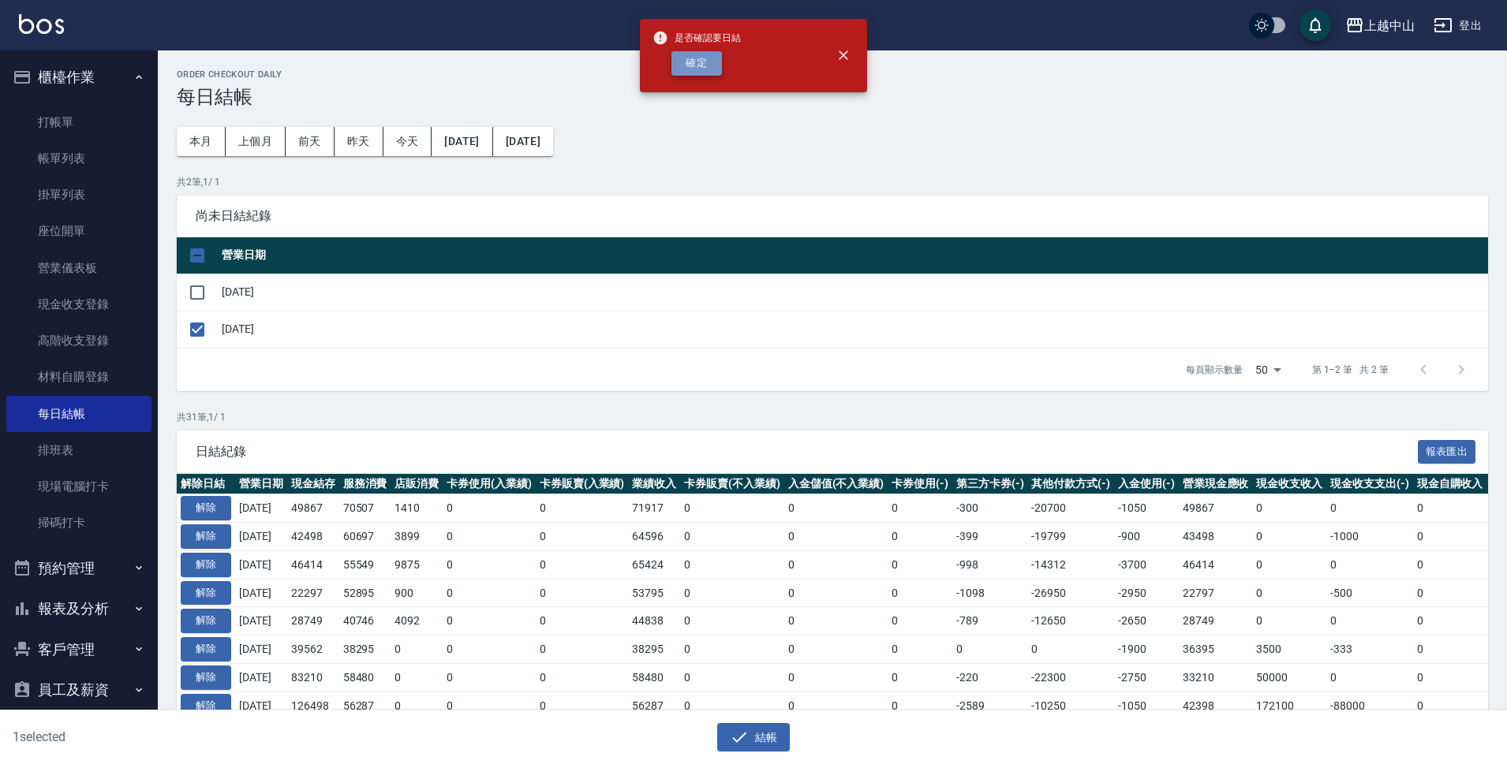
click at [701, 63] on button "確定" at bounding box center [696, 63] width 50 height 24
checkbox input "false"
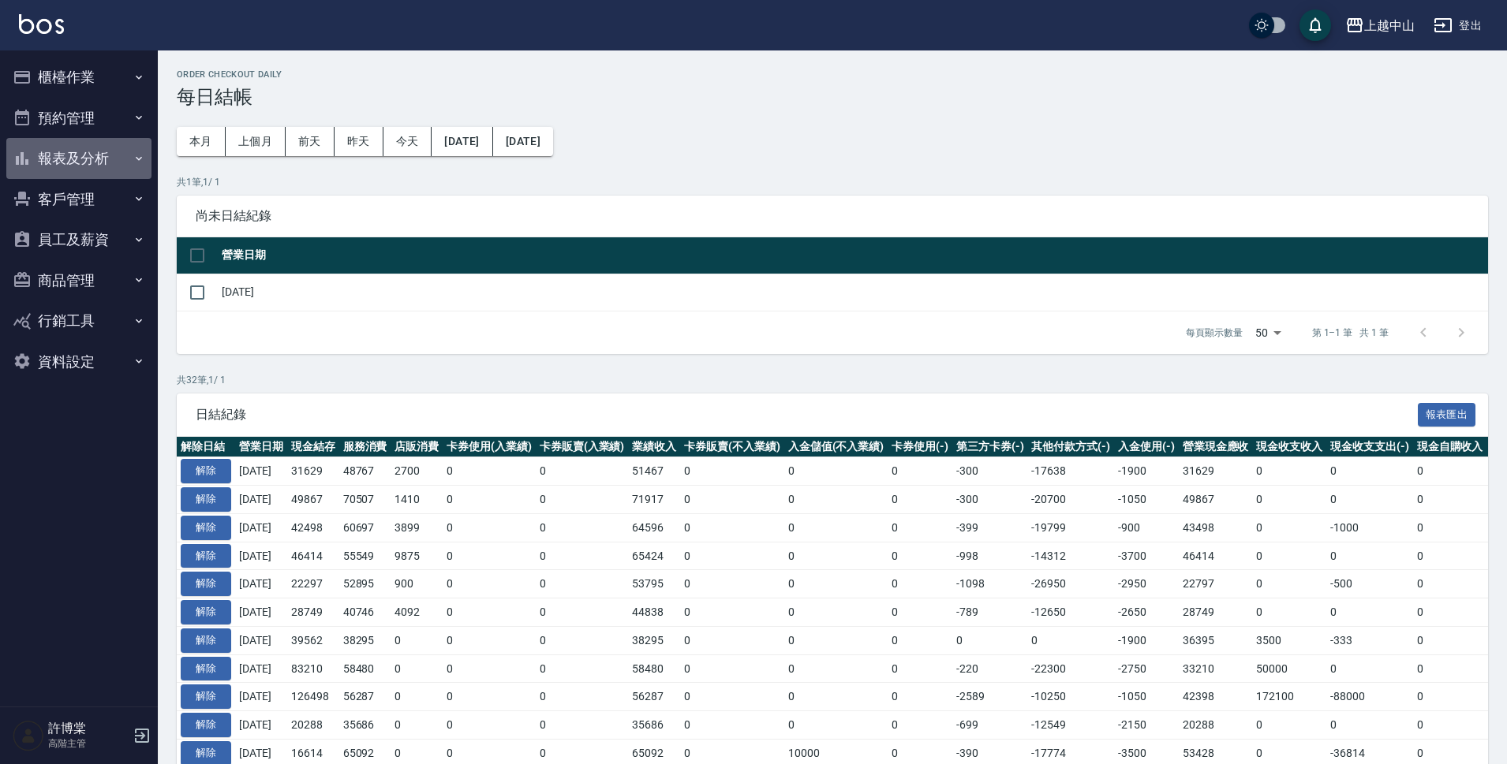
click at [95, 163] on button "報表及分析" at bounding box center [78, 158] width 145 height 41
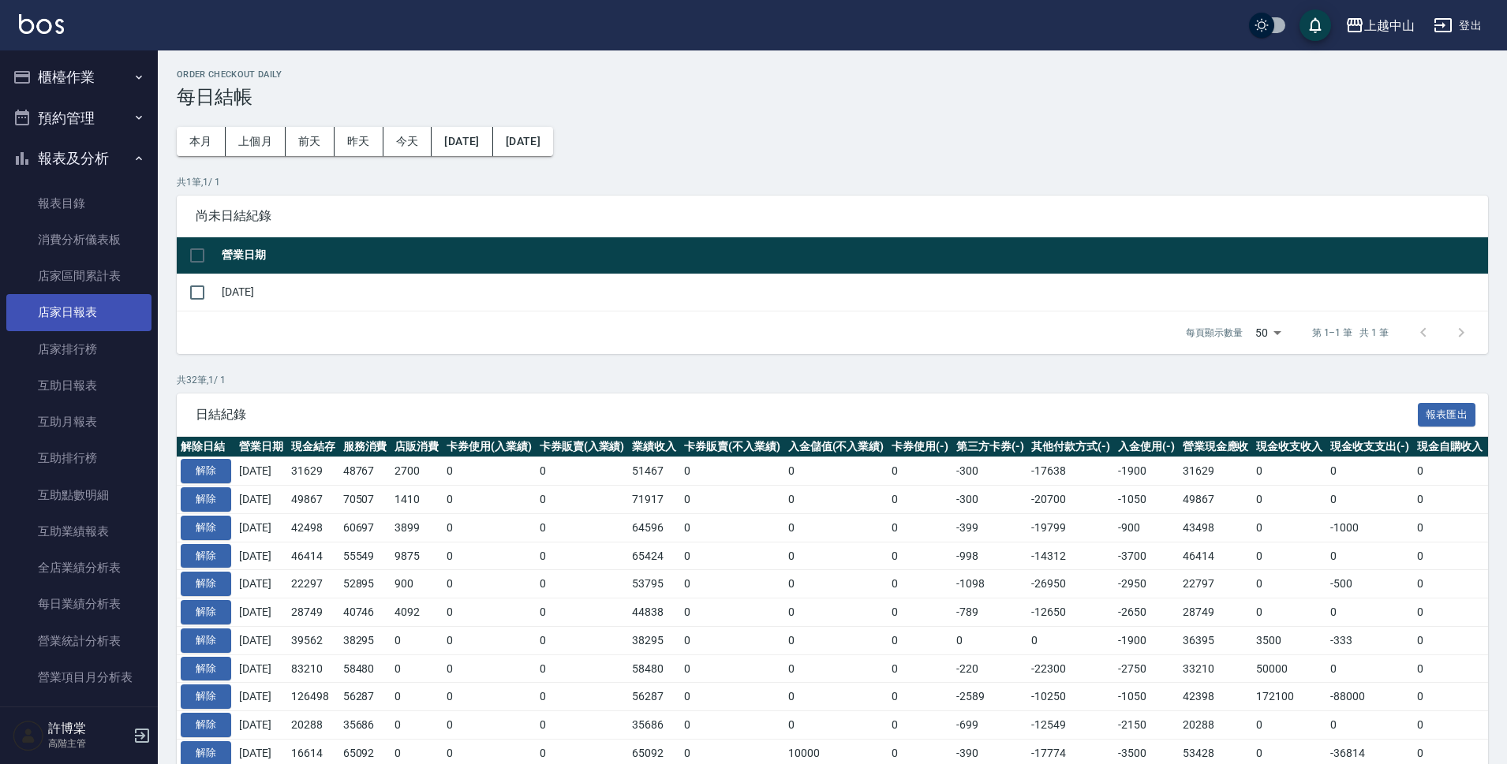
click at [69, 311] on link "店家日報表" at bounding box center [78, 312] width 145 height 36
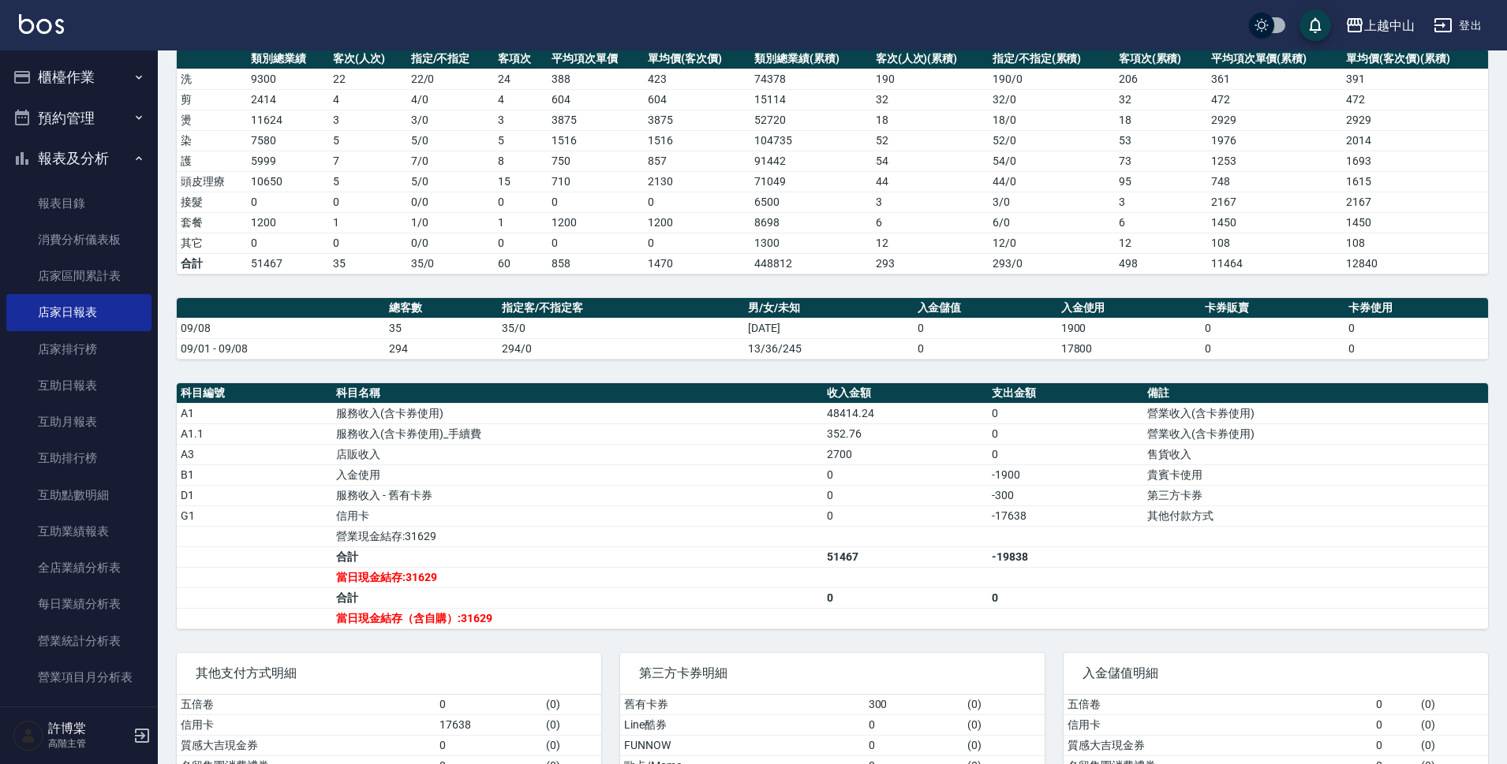
scroll to position [278, 0]
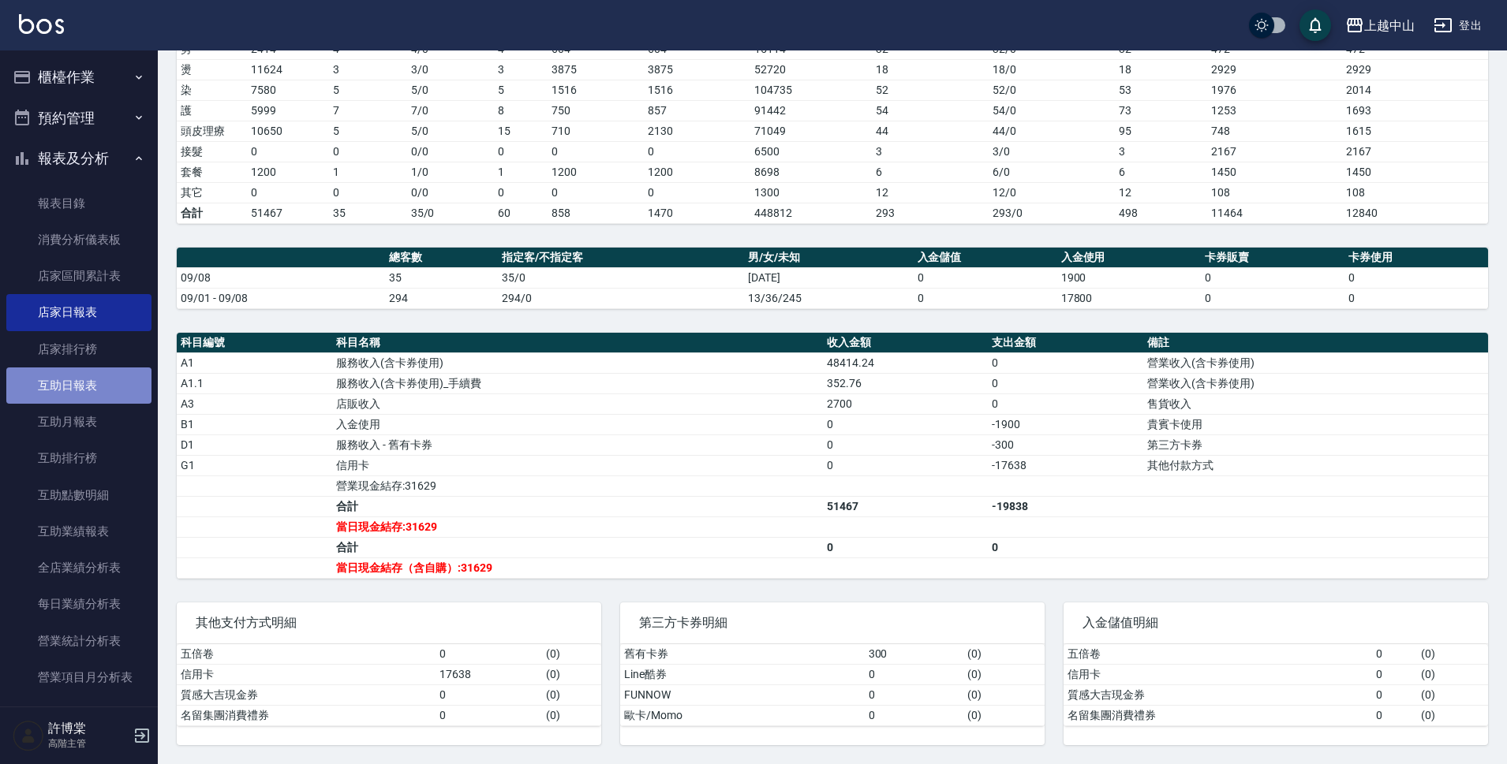
click at [95, 374] on link "互助日報表" at bounding box center [78, 386] width 145 height 36
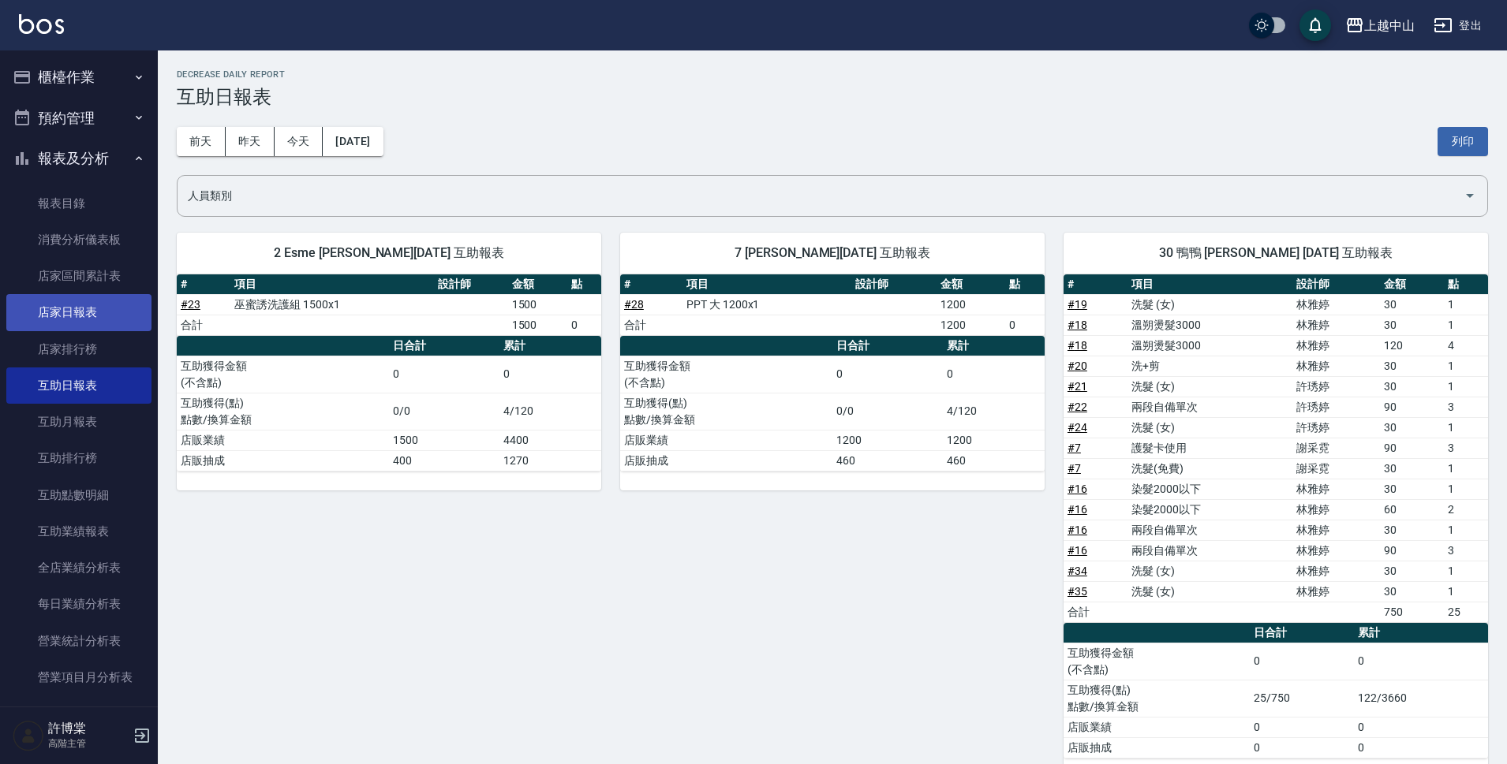
click at [67, 301] on link "店家日報表" at bounding box center [78, 312] width 145 height 36
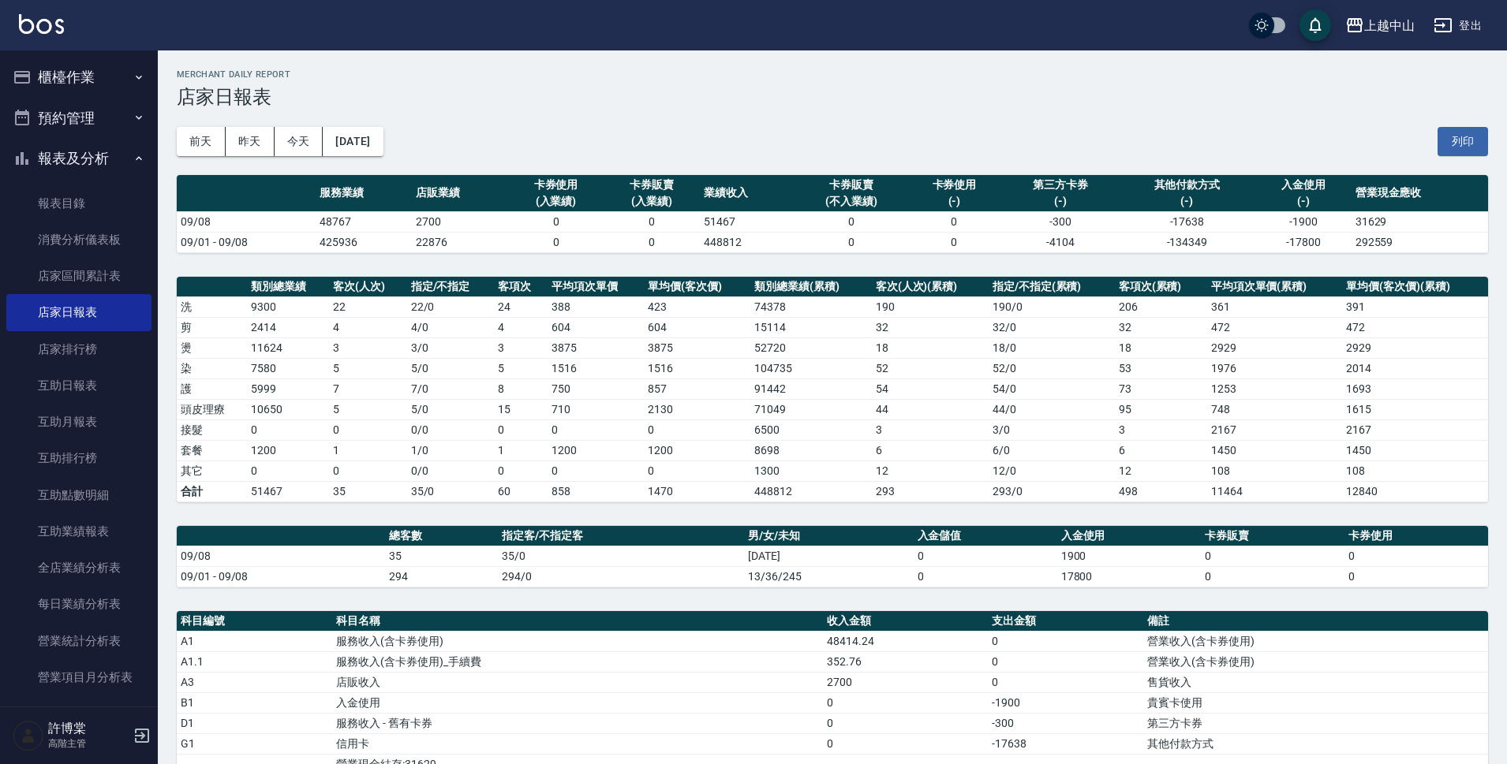
click at [133, 77] on icon "button" at bounding box center [139, 77] width 13 height 13
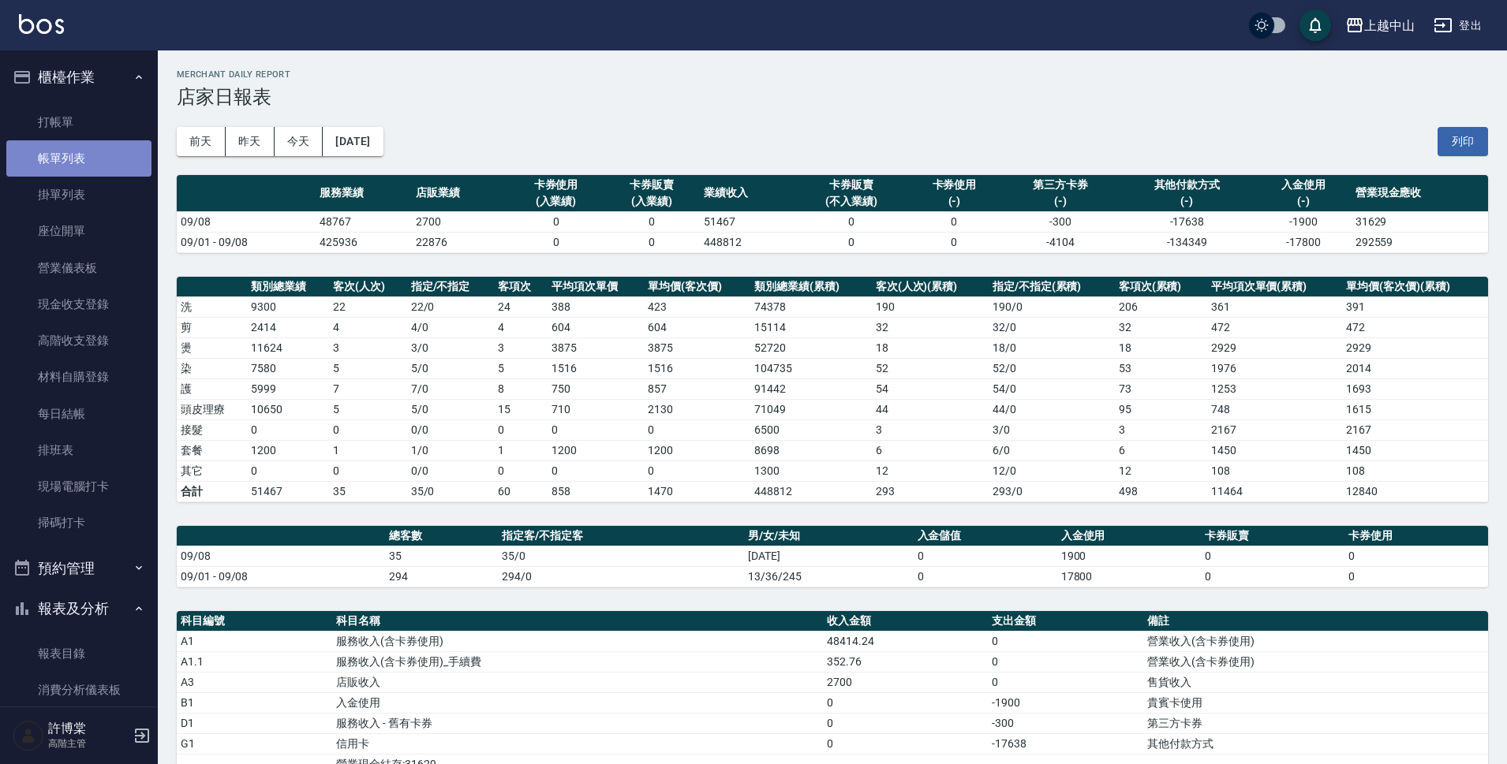
click at [99, 176] on link "帳單列表" at bounding box center [78, 158] width 145 height 36
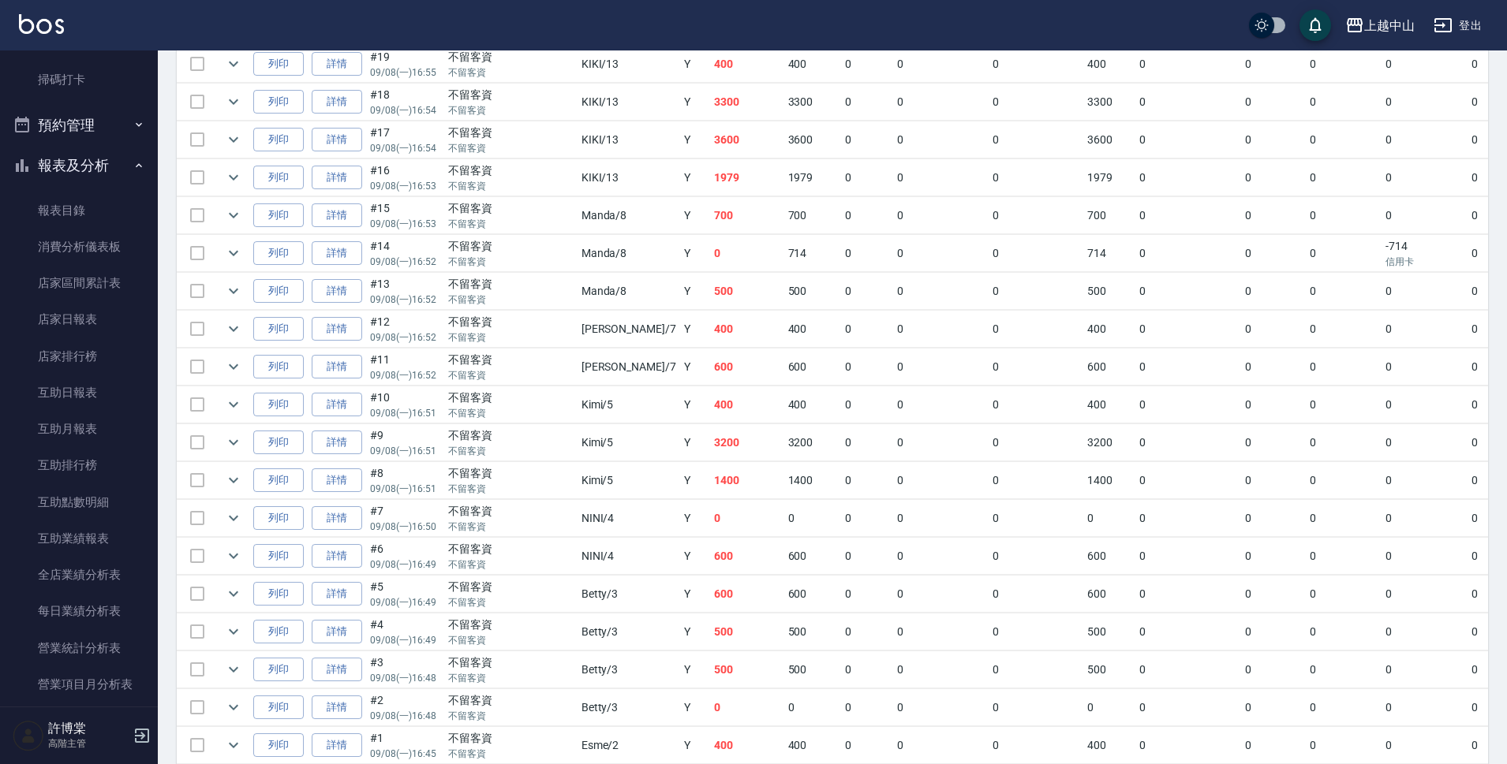
scroll to position [487, 0]
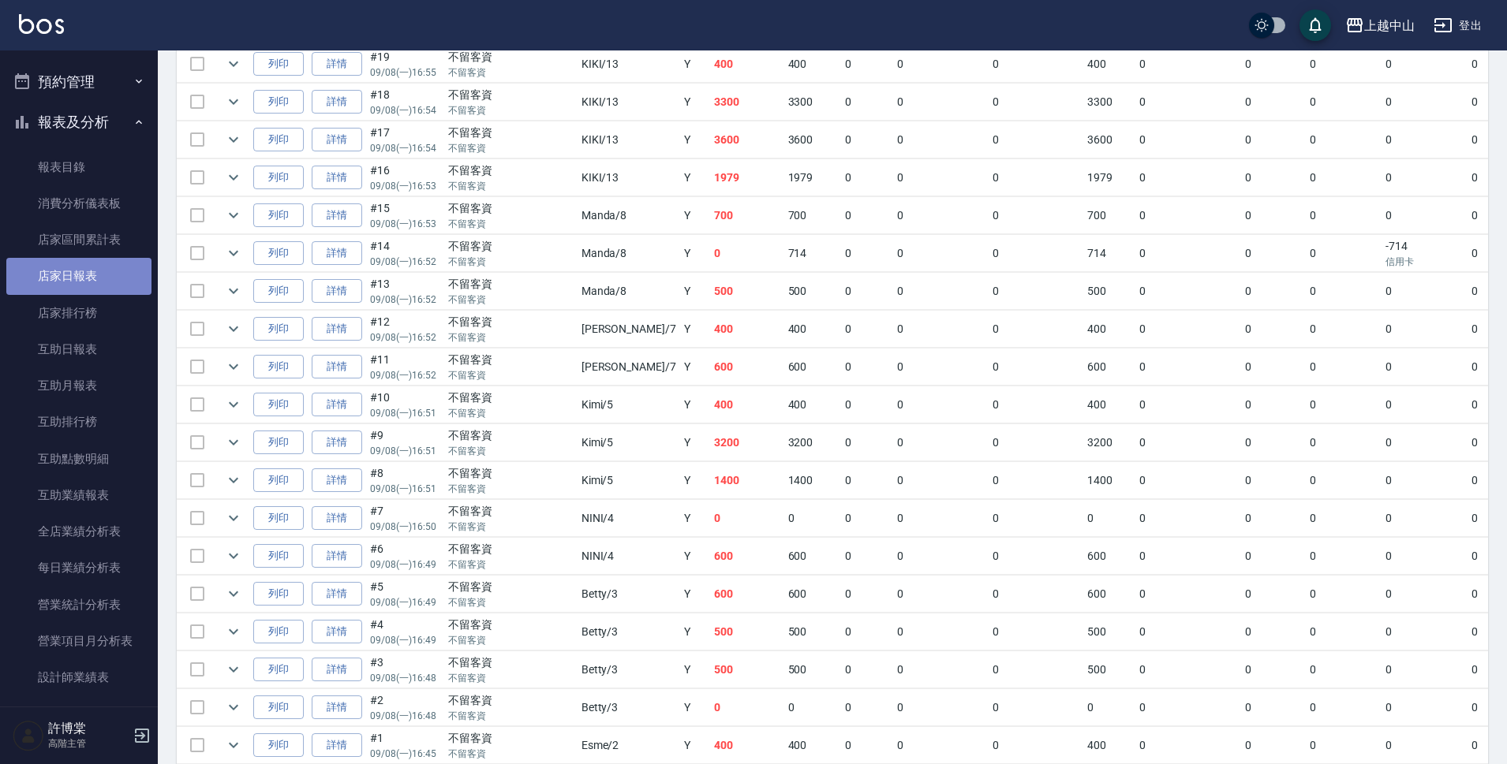
click at [111, 279] on link "店家日報表" at bounding box center [78, 276] width 145 height 36
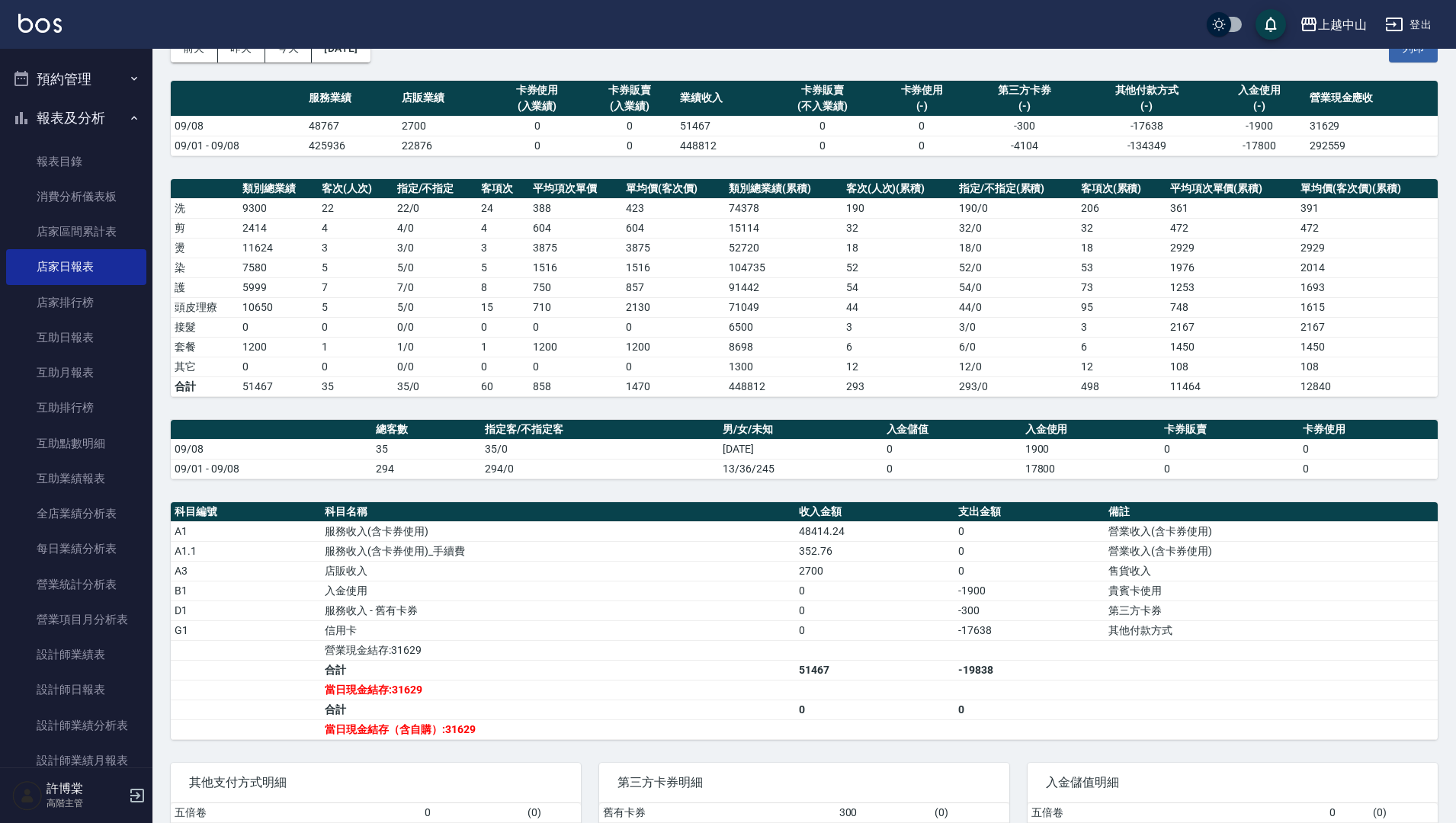
scroll to position [60, 0]
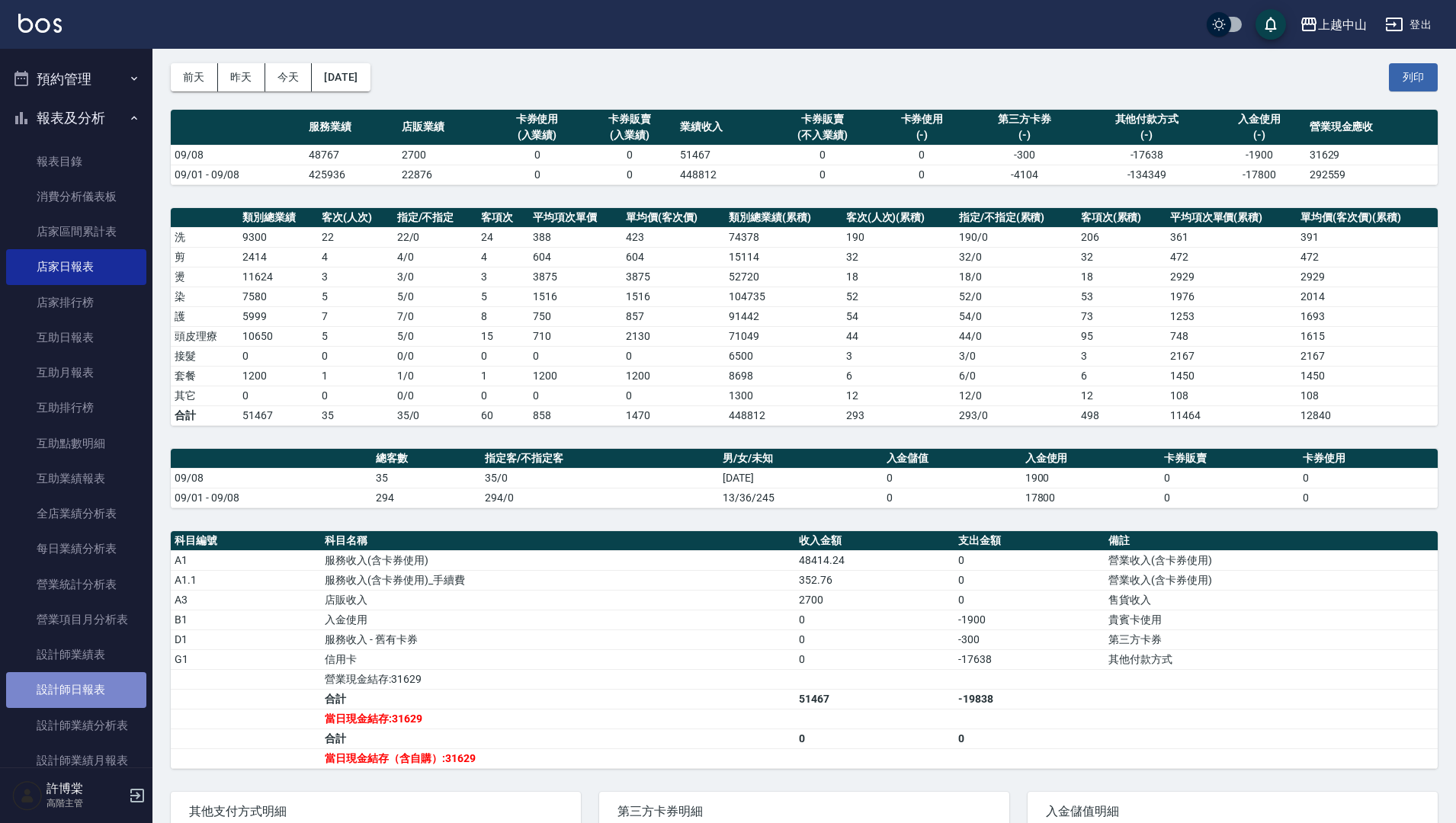
click at [92, 688] on link "設計師日報表" at bounding box center [75, 690] width 140 height 35
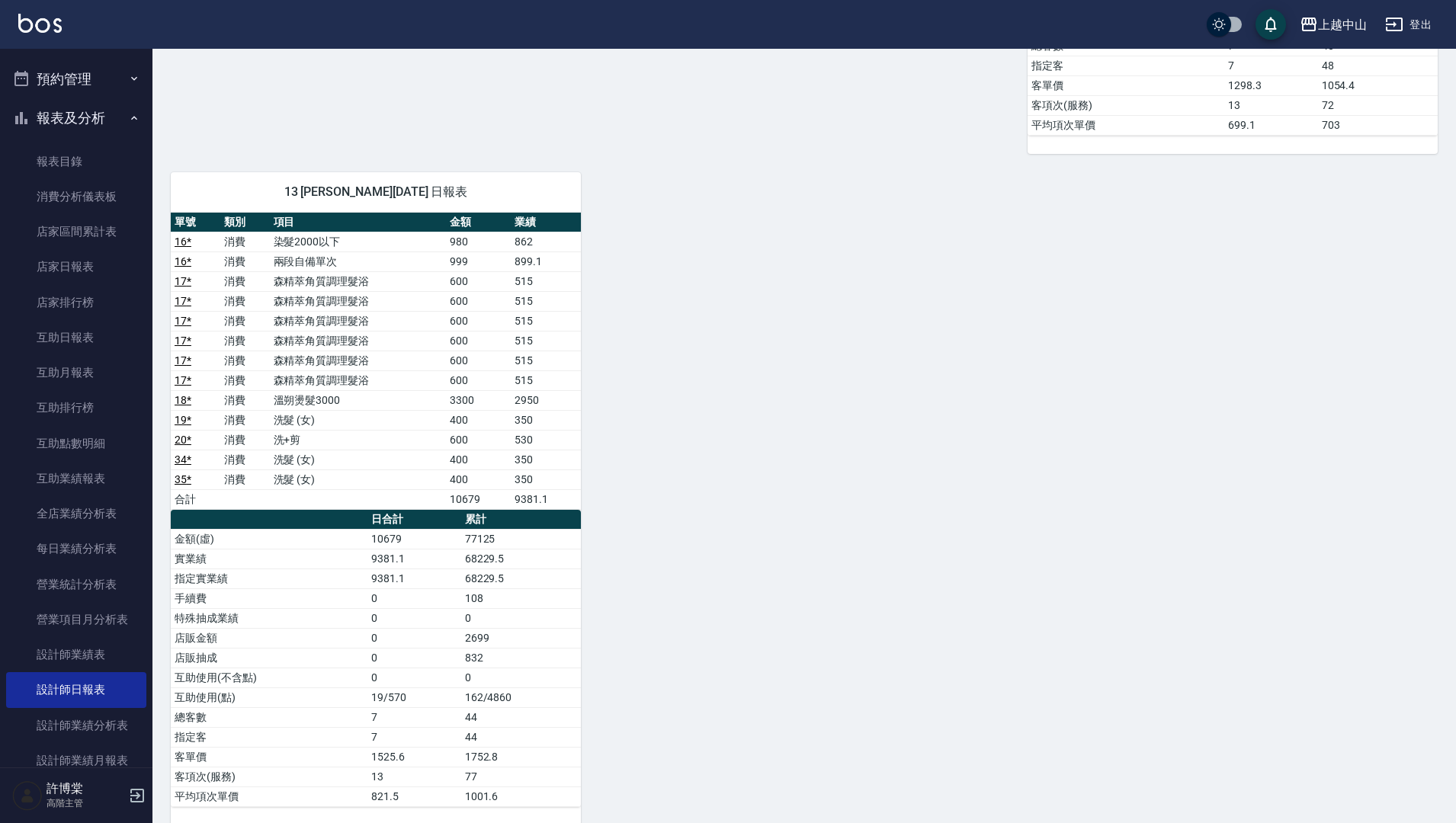
scroll to position [1360, 0]
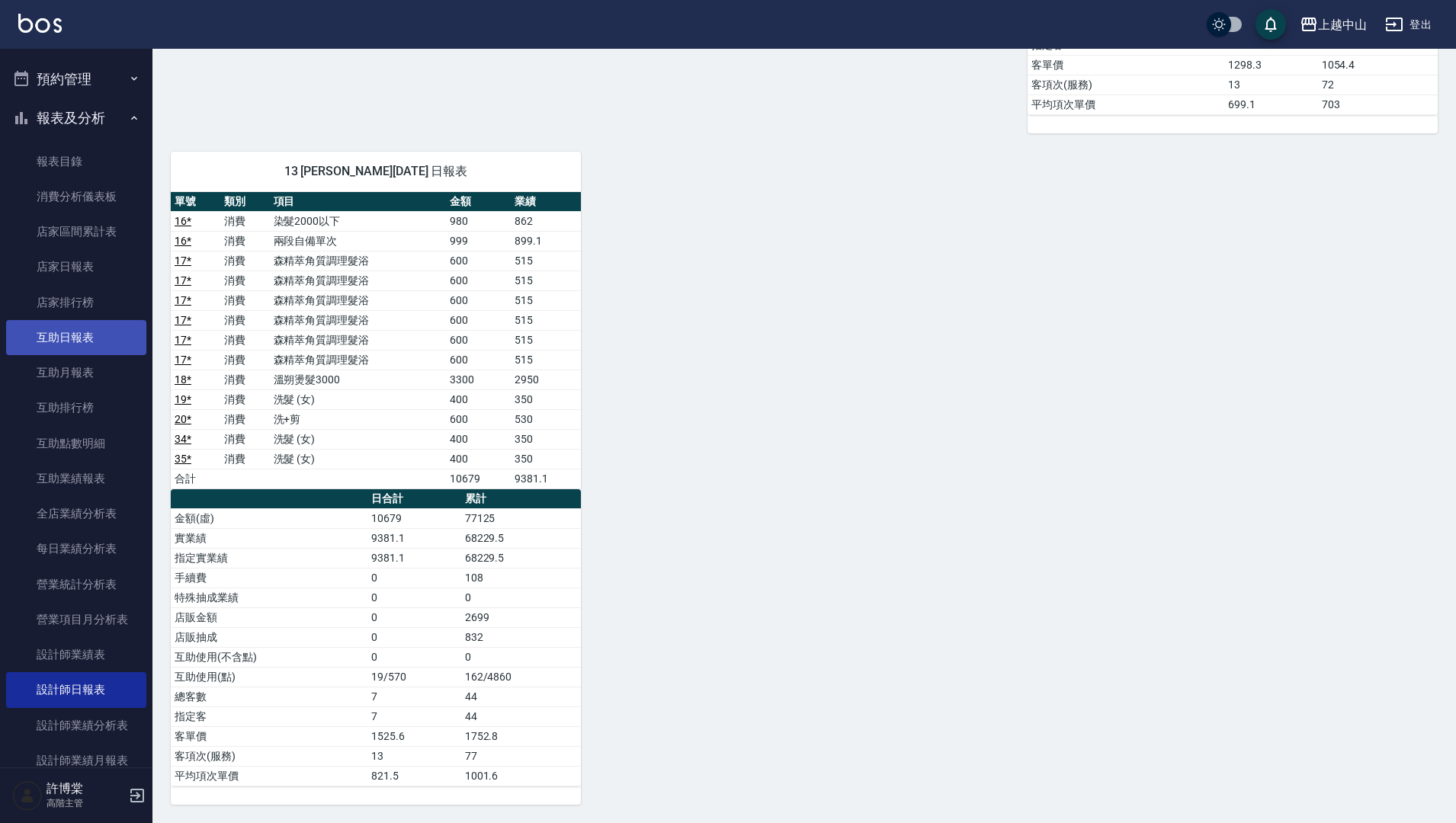
click at [67, 345] on link "互助日報表" at bounding box center [75, 337] width 140 height 35
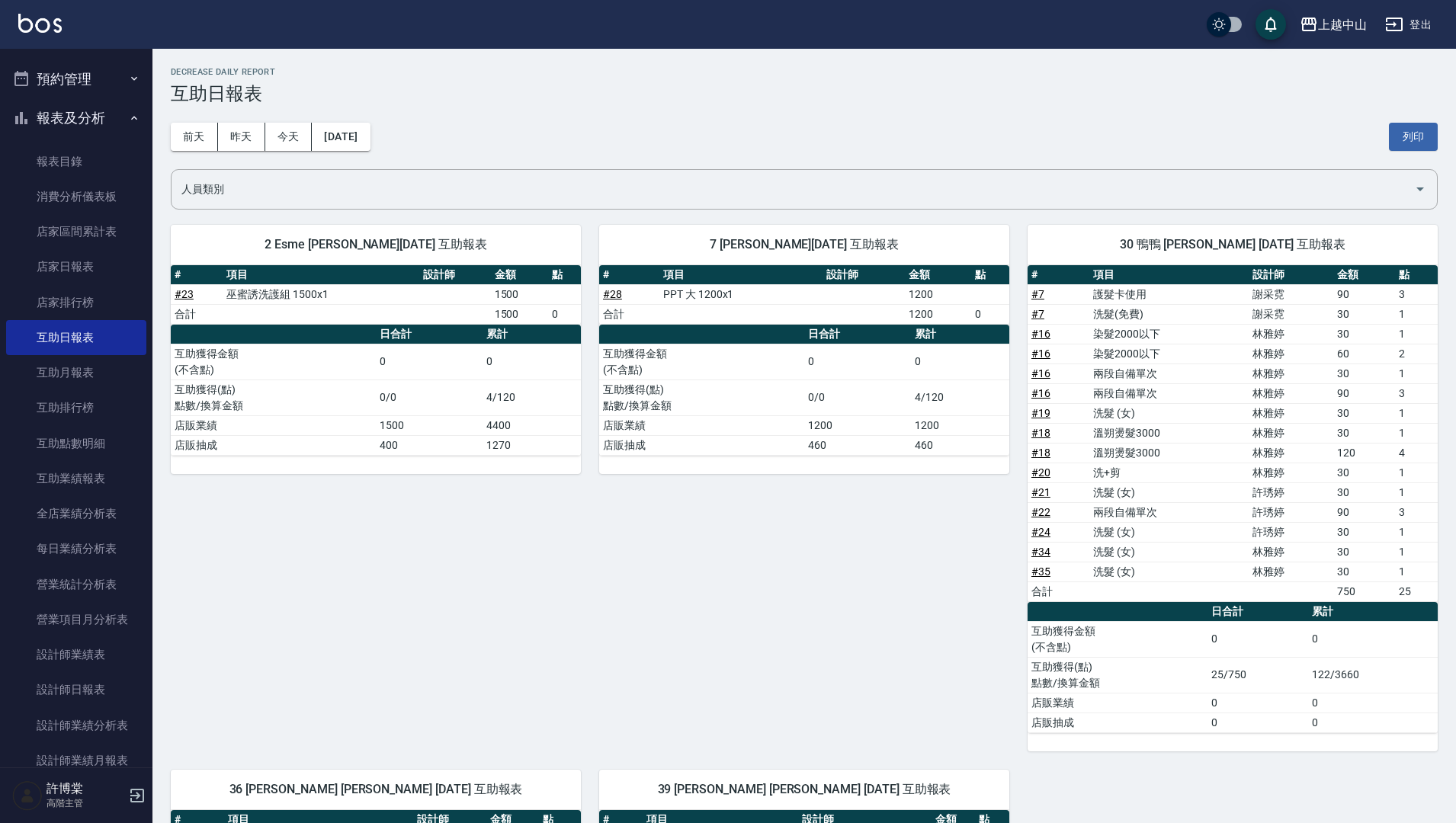
click at [677, 150] on div "前天 昨天 今天 2025/09/08 列印" at bounding box center [804, 136] width 1267 height 65
click at [684, 176] on input "人員類別" at bounding box center [792, 189] width 1230 height 27
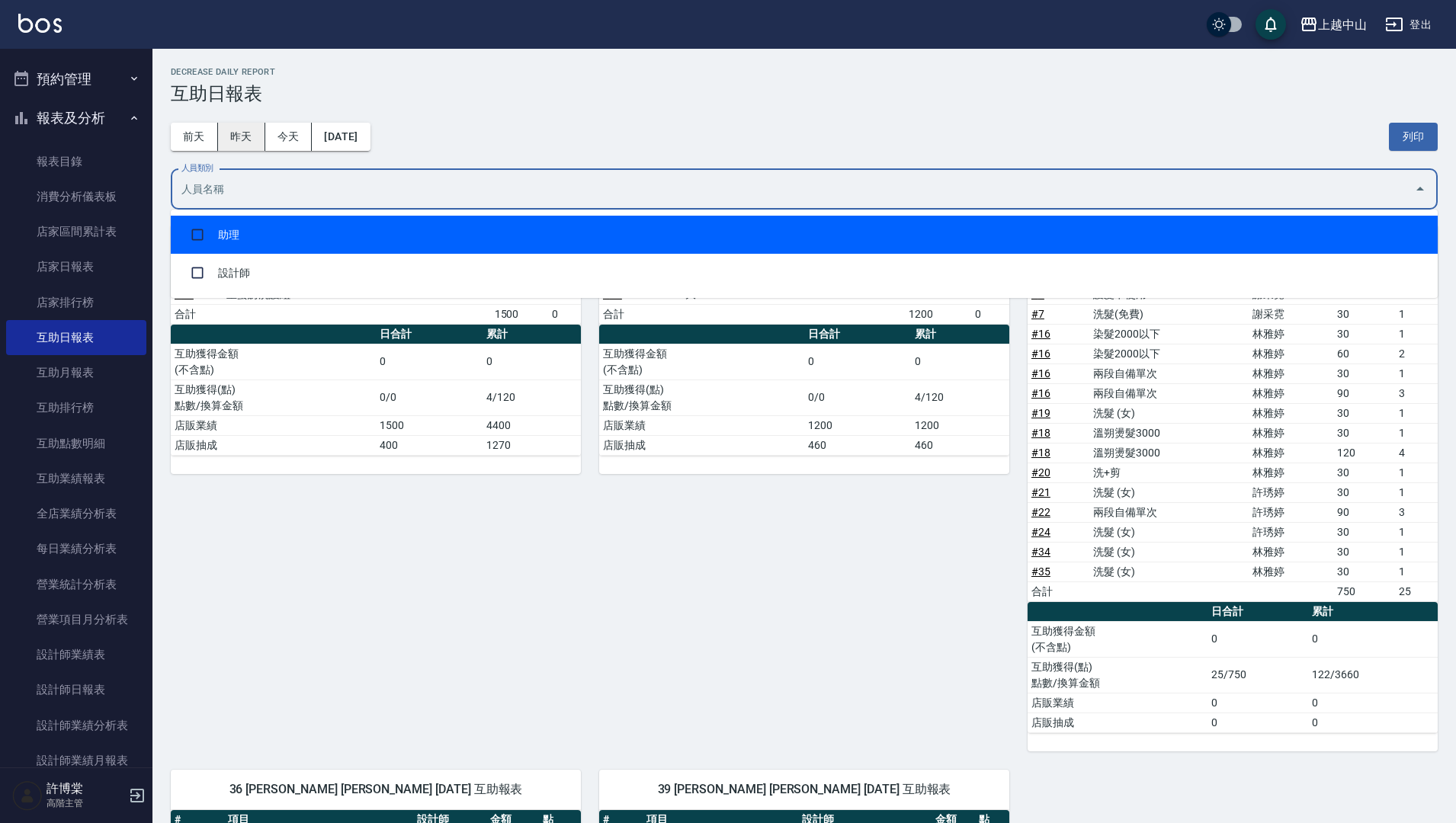
click at [237, 128] on button "昨天" at bounding box center [242, 136] width 47 height 28
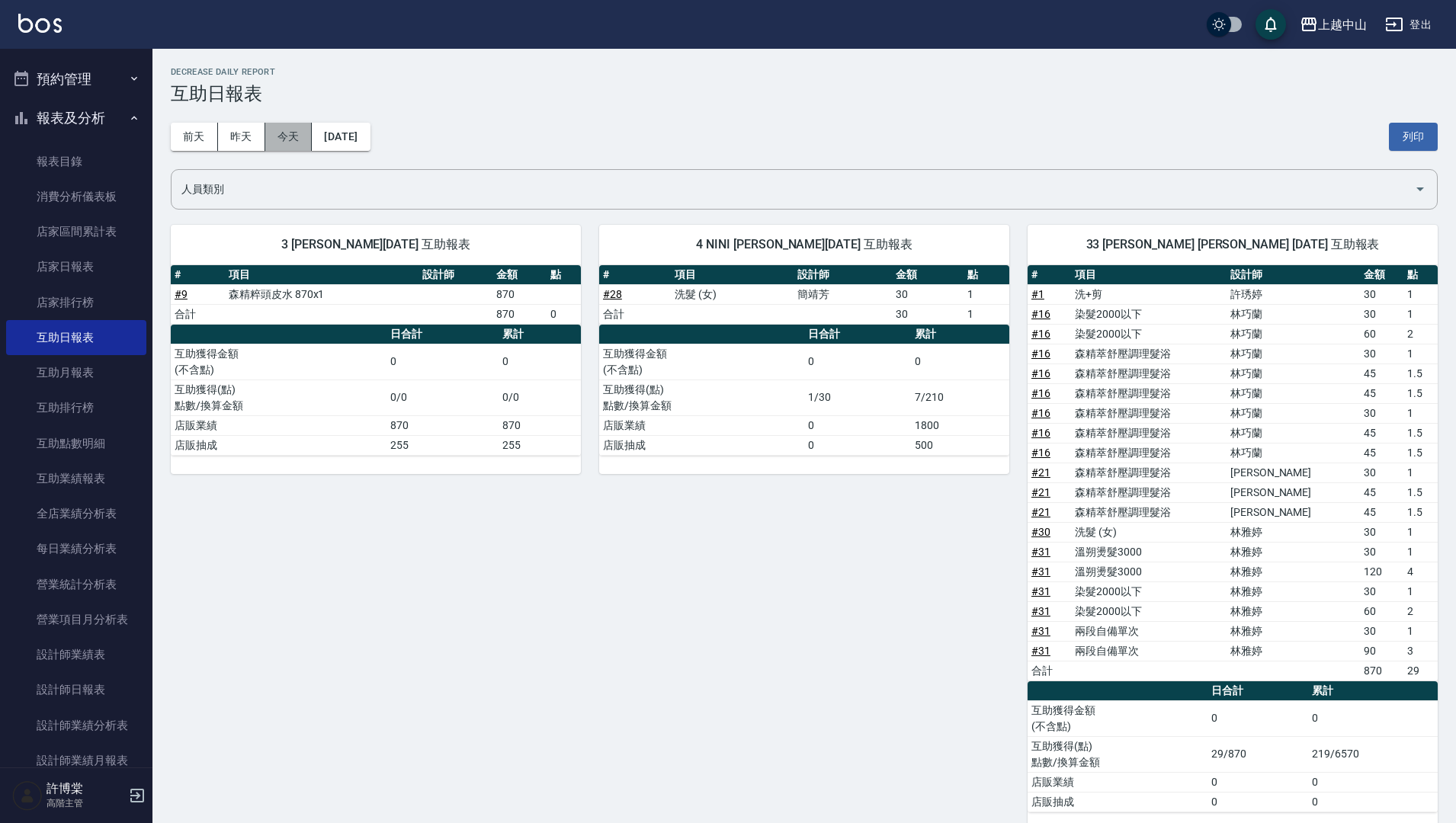
click at [298, 135] on button "今天" at bounding box center [289, 136] width 47 height 28
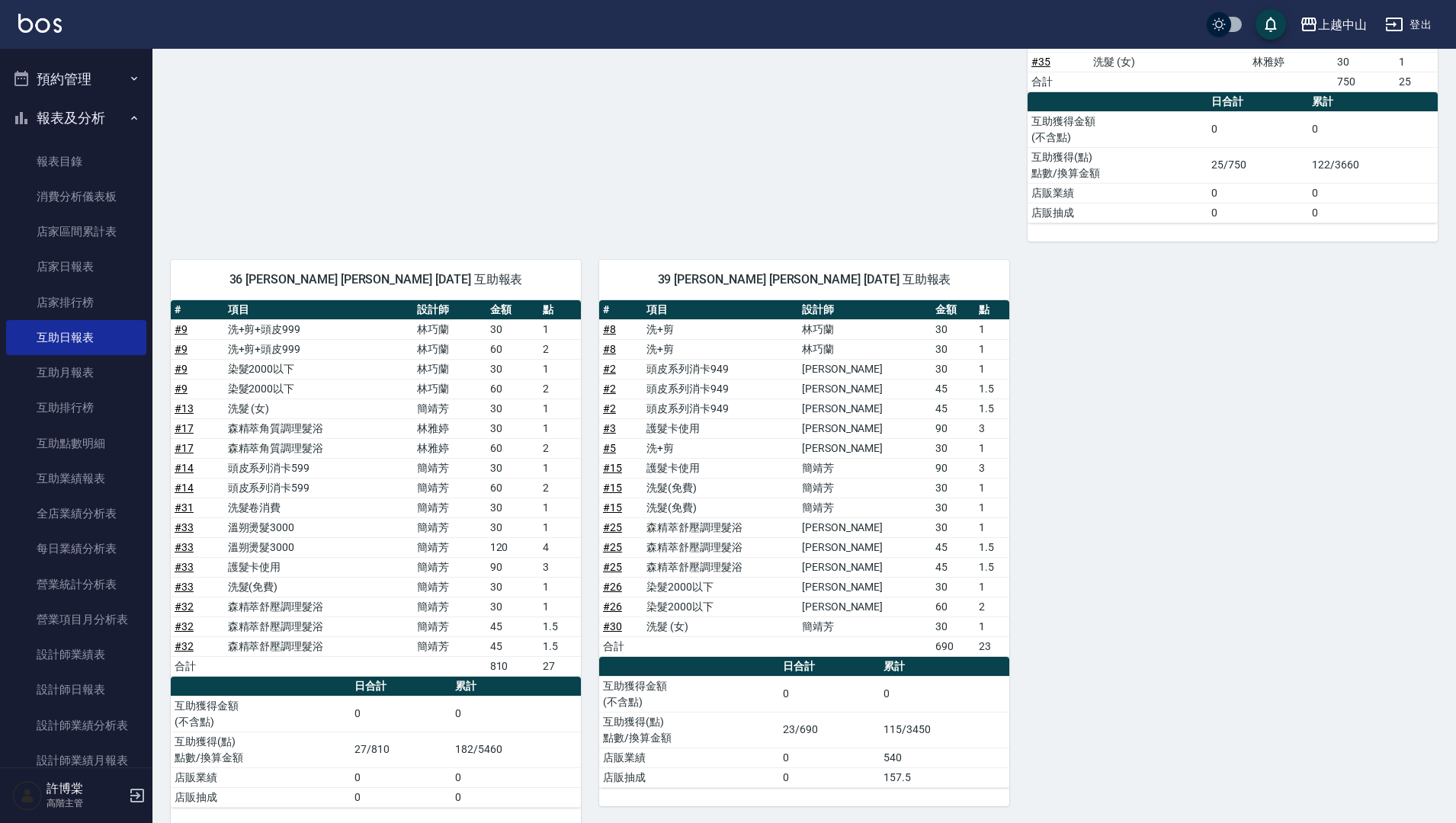
scroll to position [531, 0]
